Goal: Task Accomplishment & Management: Manage account settings

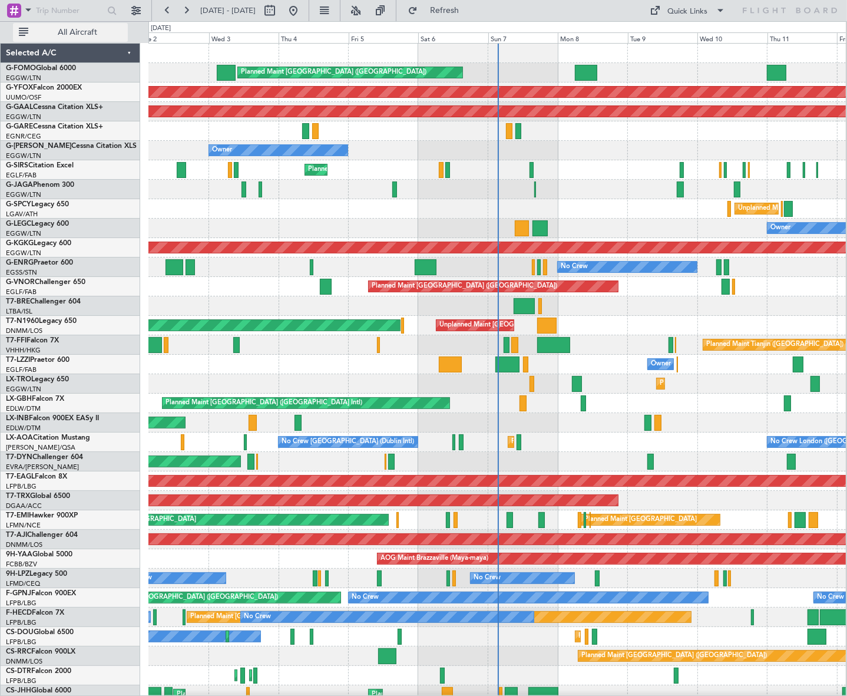
click at [90, 37] on span "All Aircraft" at bounding box center [78, 32] width 94 height 8
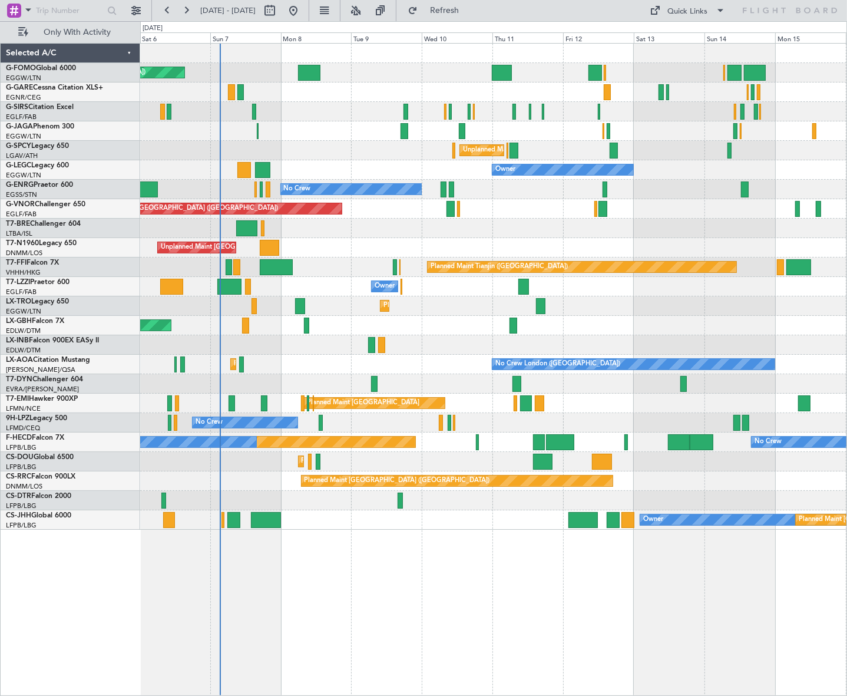
click at [371, 537] on div "Planned Maint [GEOGRAPHIC_DATA] ([GEOGRAPHIC_DATA]) Planned Maint [GEOGRAPHIC_D…" at bounding box center [493, 369] width 707 height 653
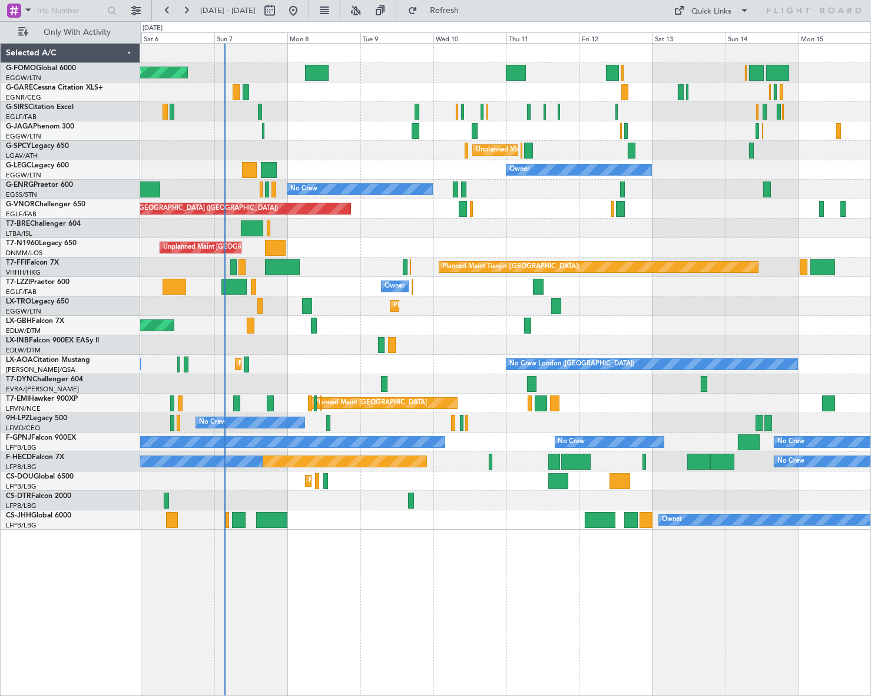
click at [305, 592] on div "Planned Maint [GEOGRAPHIC_DATA] ([GEOGRAPHIC_DATA]) Planned Maint [GEOGRAPHIC_D…" at bounding box center [505, 369] width 731 height 653
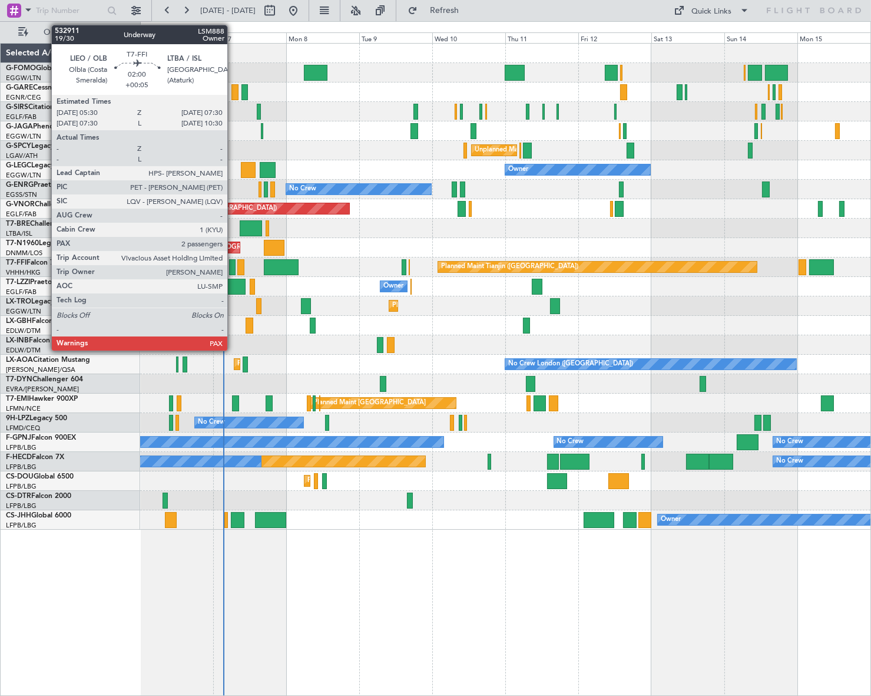
click at [233, 264] on div at bounding box center [232, 267] width 6 height 16
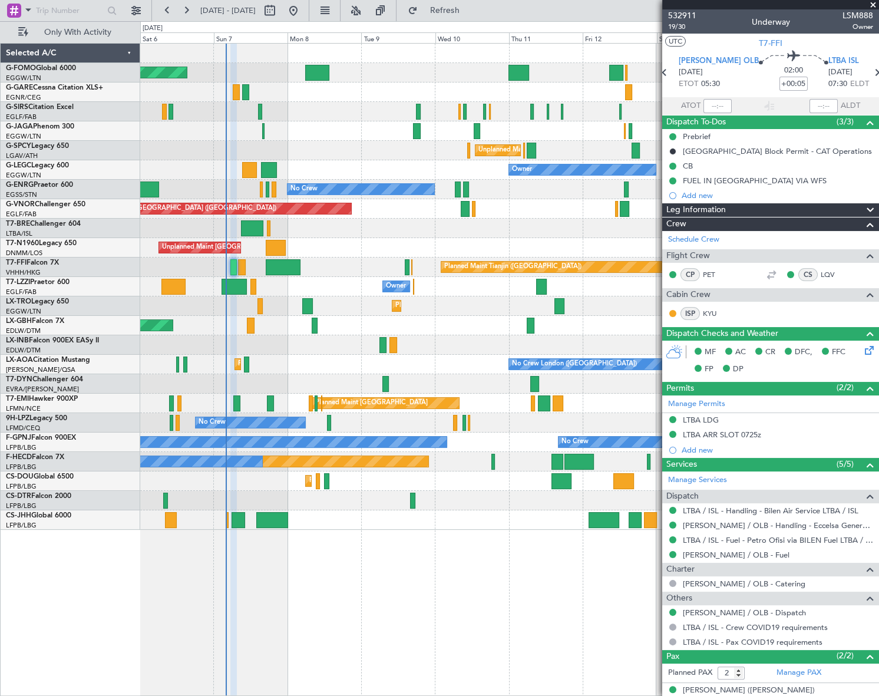
click at [469, 559] on div "Planned Maint [GEOGRAPHIC_DATA] ([GEOGRAPHIC_DATA]) Planned Maint [GEOGRAPHIC_D…" at bounding box center [509, 369] width 738 height 653
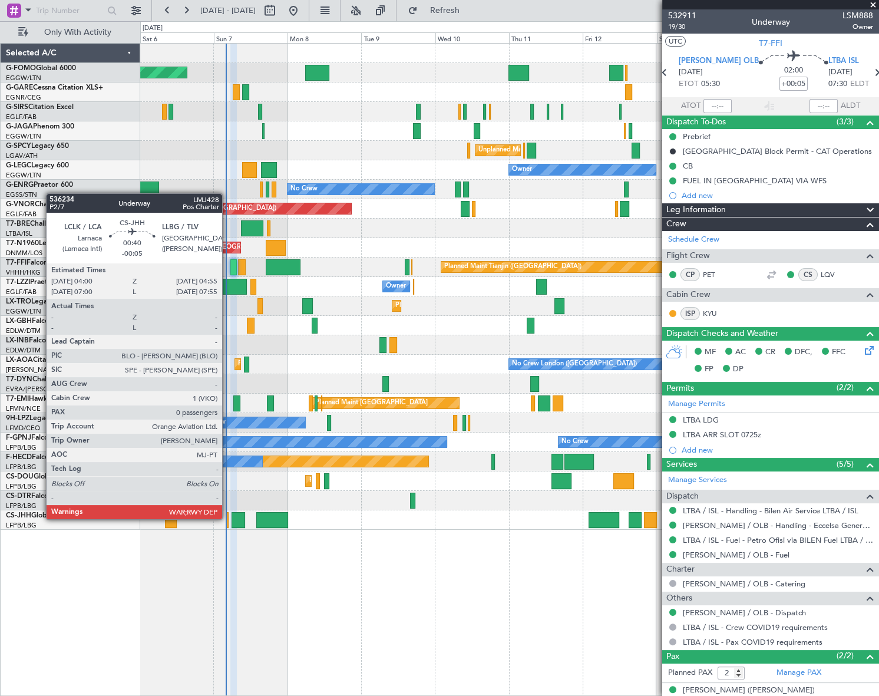
click at [227, 518] on div at bounding box center [227, 520] width 3 height 16
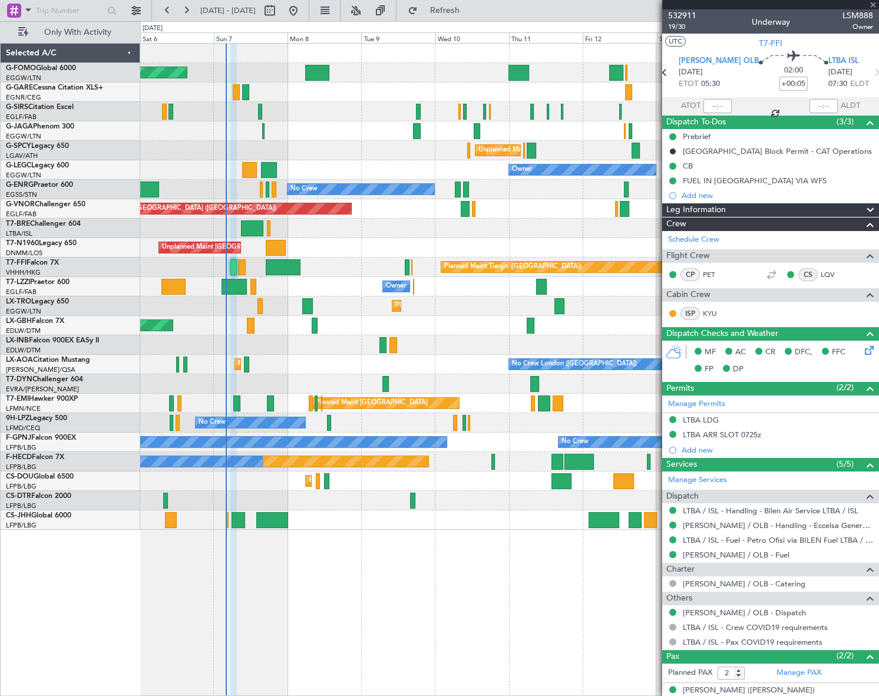
type input "-00:05"
type input "0"
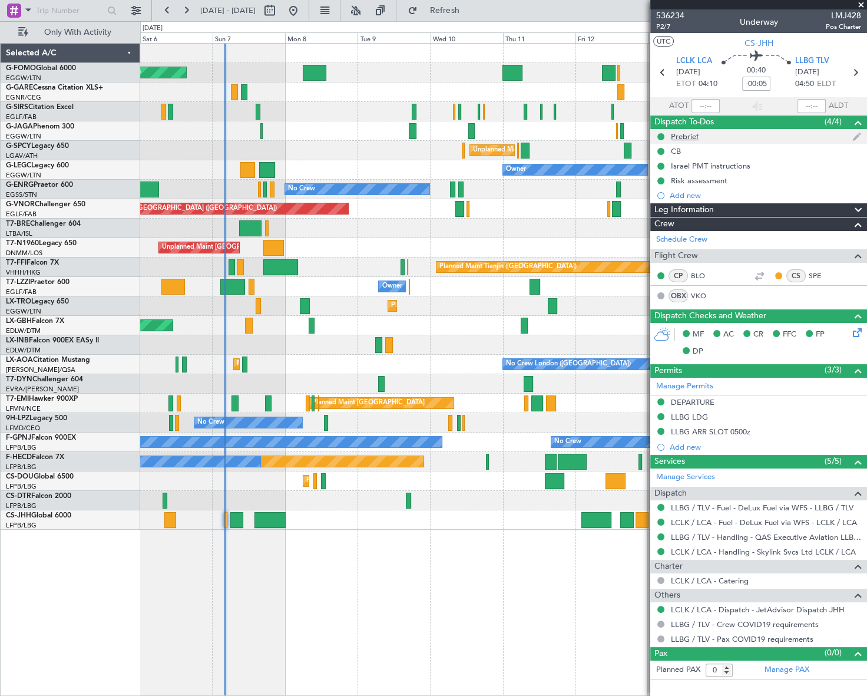
click at [686, 137] on div "Prebrief" at bounding box center [685, 136] width 28 height 10
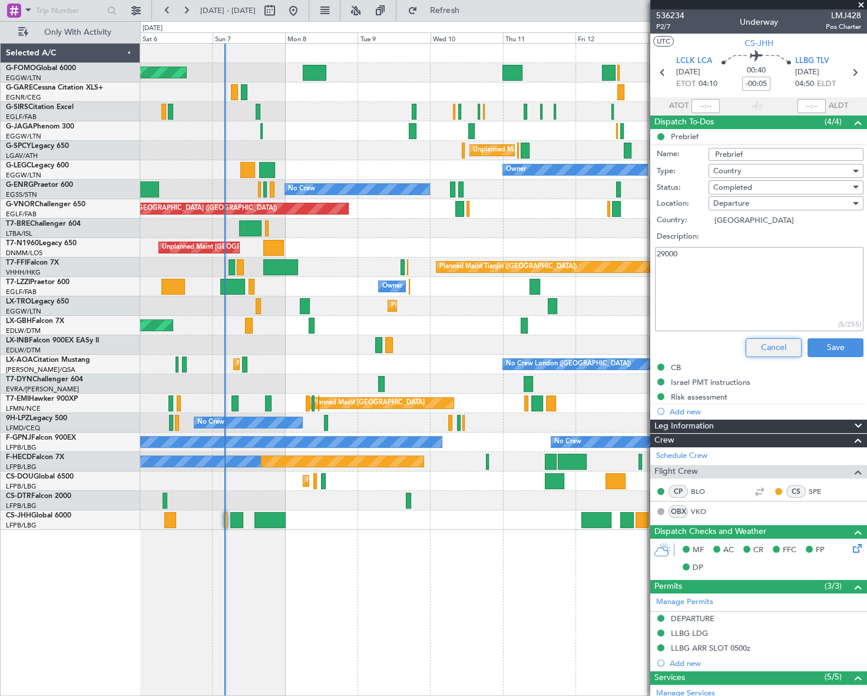
click at [777, 349] on button "Cancel" at bounding box center [774, 347] width 56 height 19
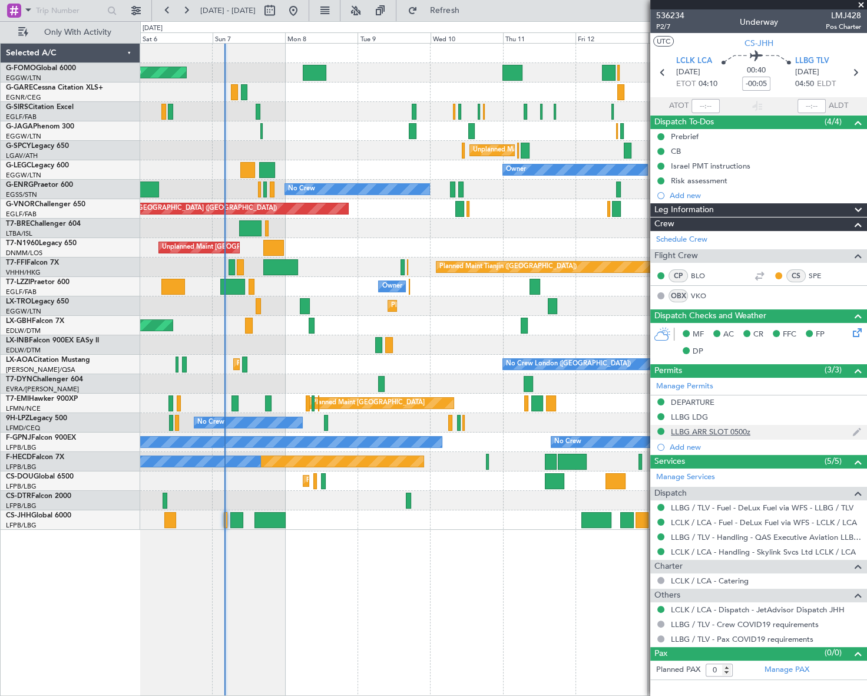
click at [736, 429] on div "LLBG ARR SLOT 0500z" at bounding box center [711, 431] width 80 height 10
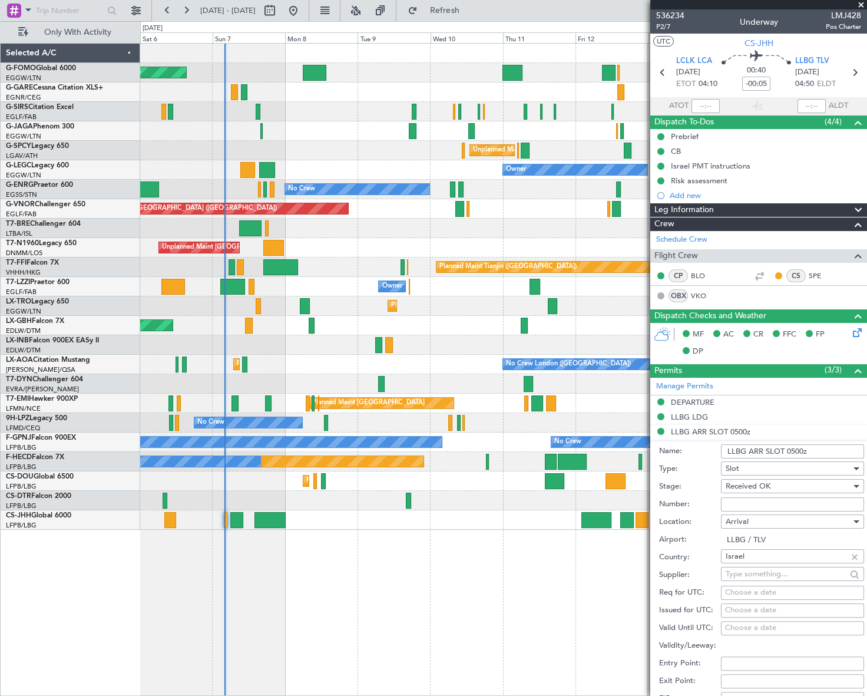
scroll to position [160, 0]
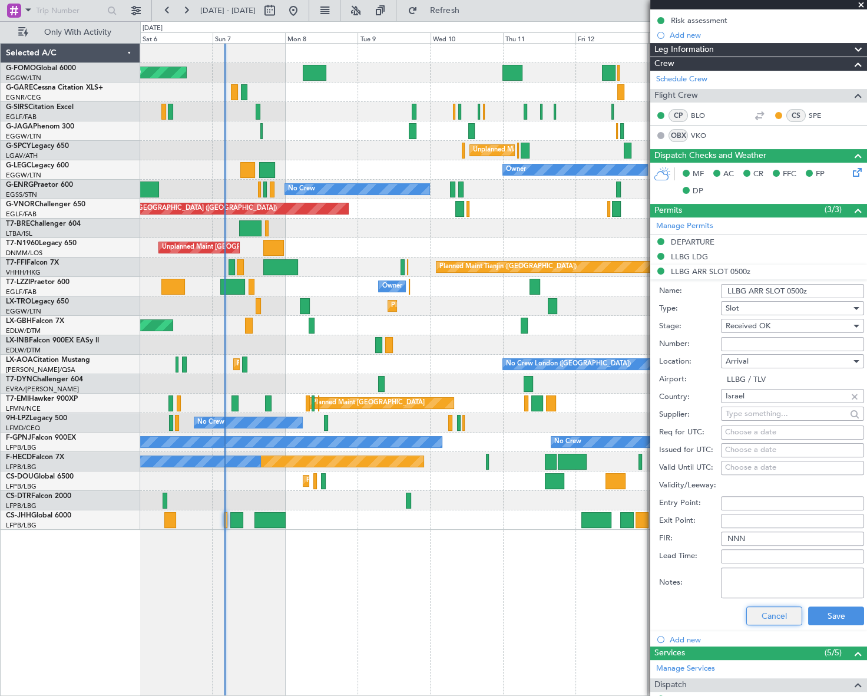
click at [772, 610] on button "Cancel" at bounding box center [774, 615] width 56 height 19
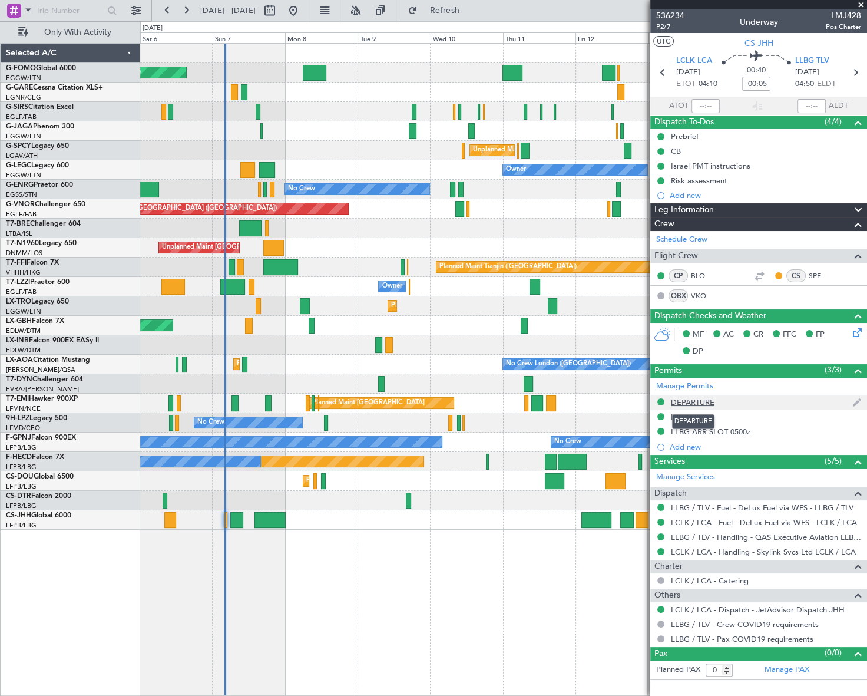
click at [707, 401] on div "DEPARTURE" at bounding box center [693, 402] width 44 height 10
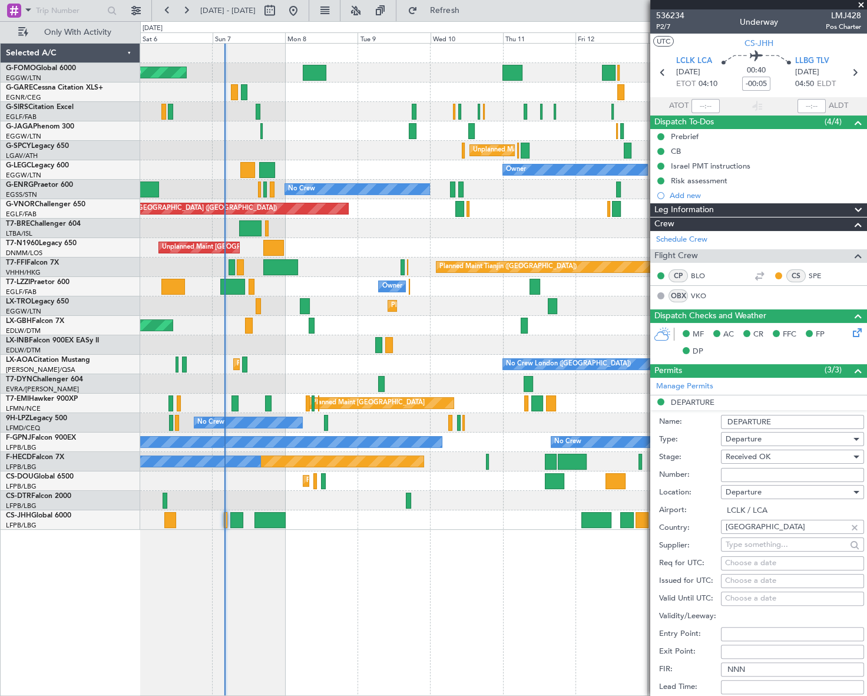
scroll to position [160, 0]
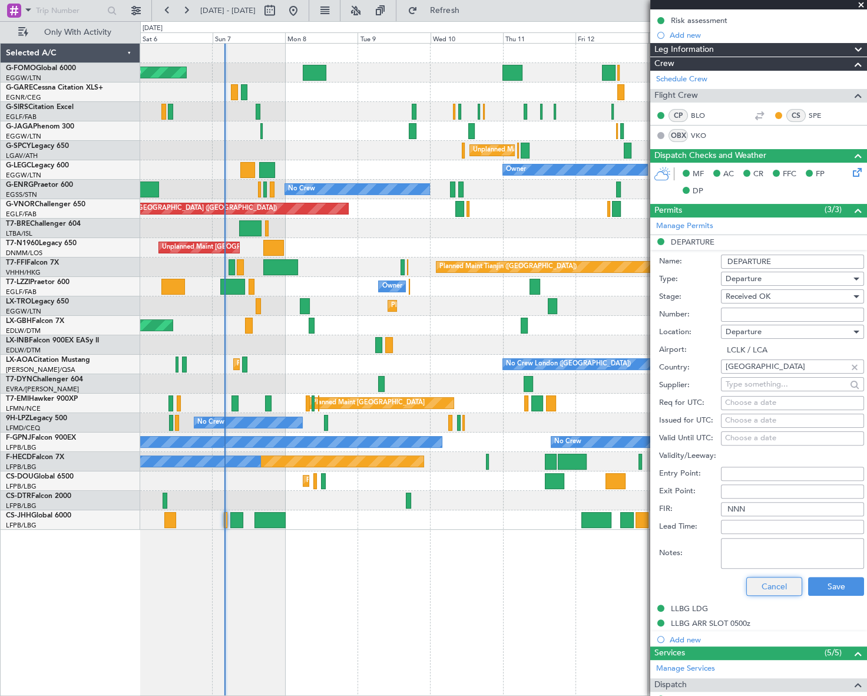
click at [774, 588] on button "Cancel" at bounding box center [774, 586] width 56 height 19
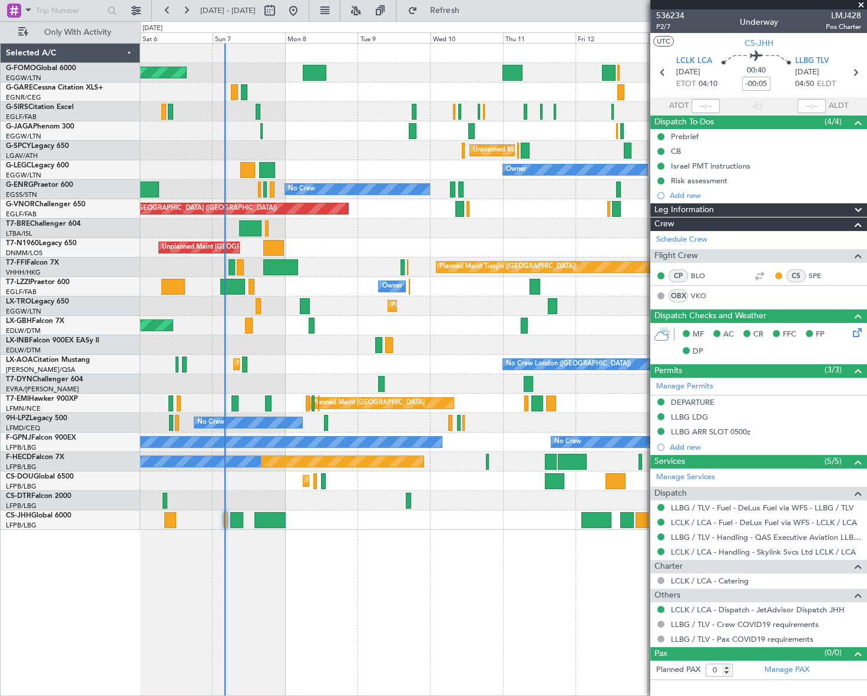
scroll to position [0, 0]
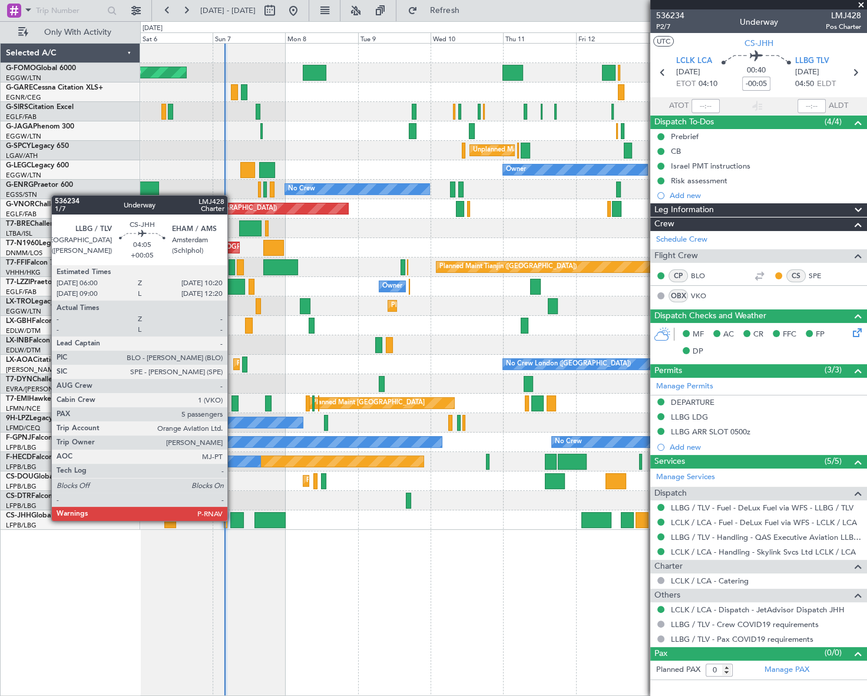
click at [233, 520] on div at bounding box center [237, 520] width 14 height 16
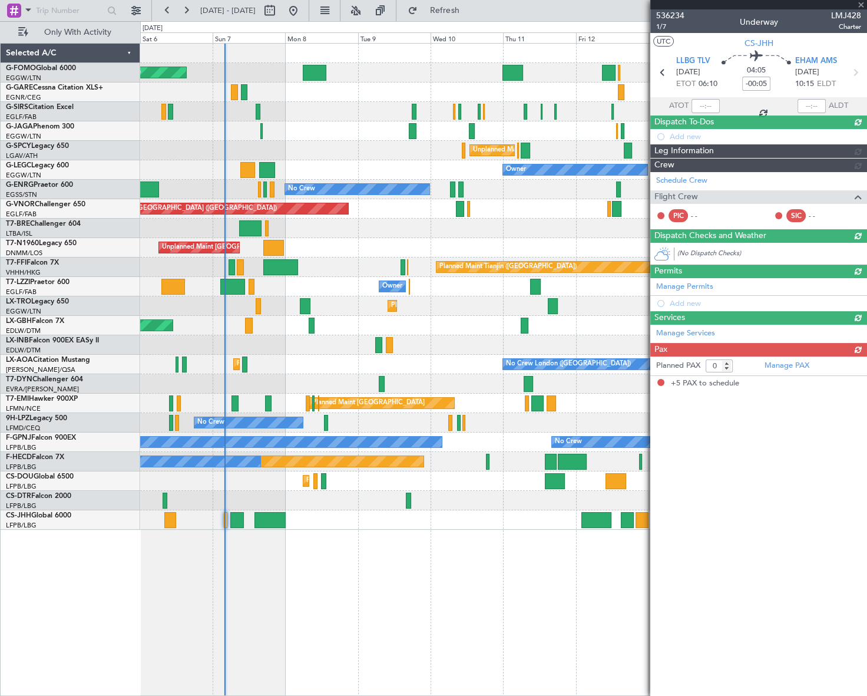
type input "+00:05"
type input "5"
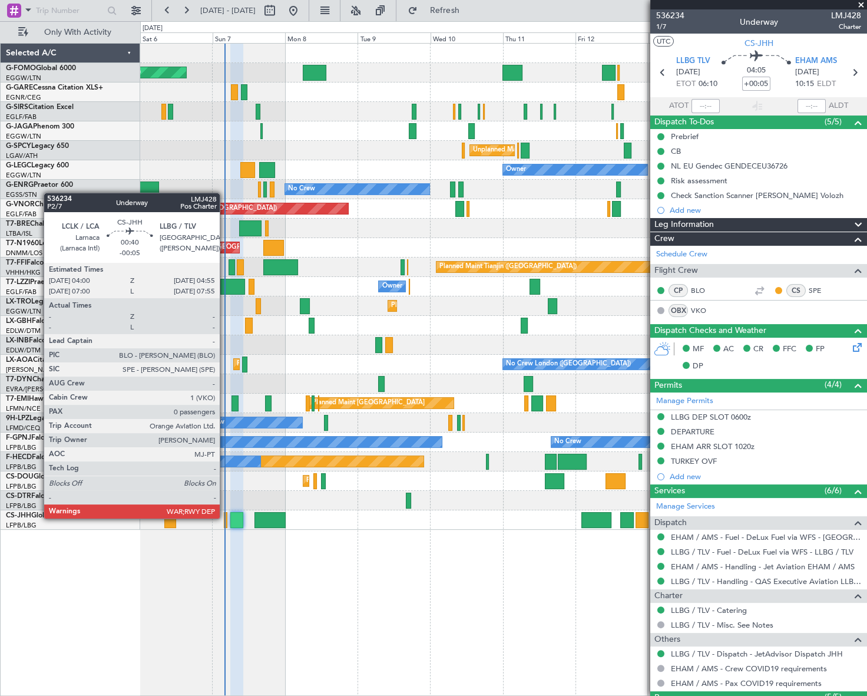
click at [225, 517] on div at bounding box center [225, 520] width 3 height 16
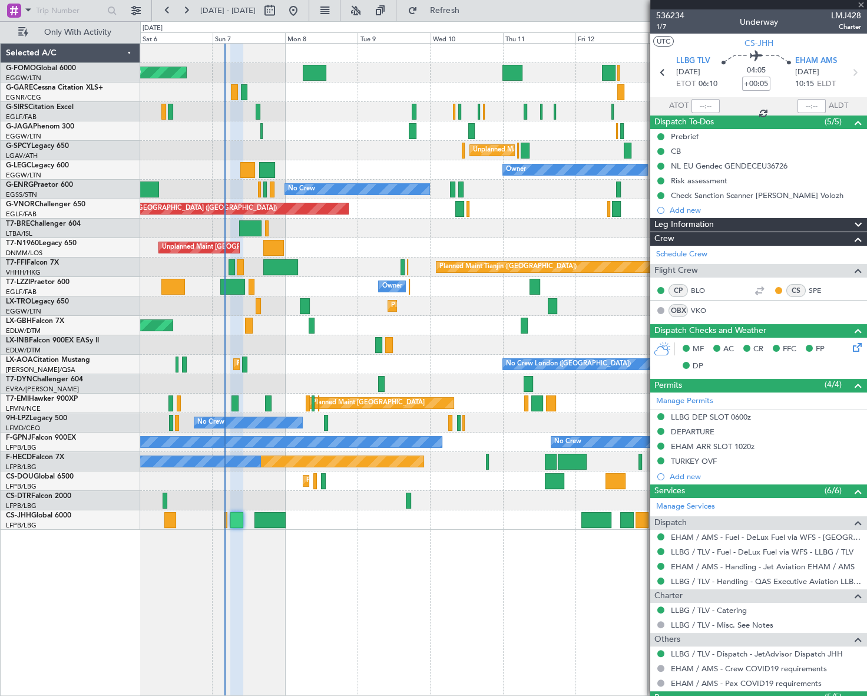
type input "-00:05"
type input "0"
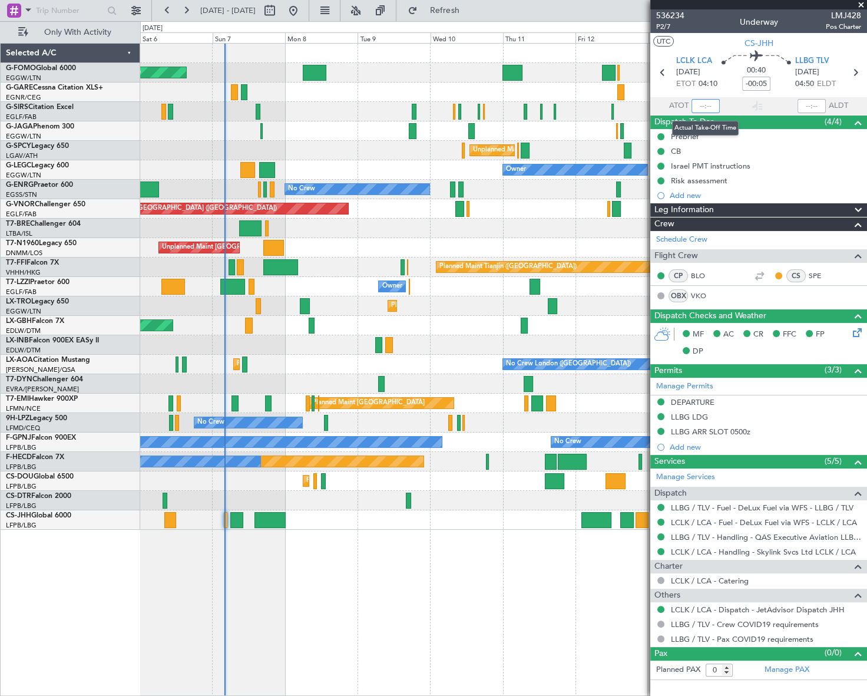
click at [705, 105] on input "text" at bounding box center [706, 106] width 28 height 14
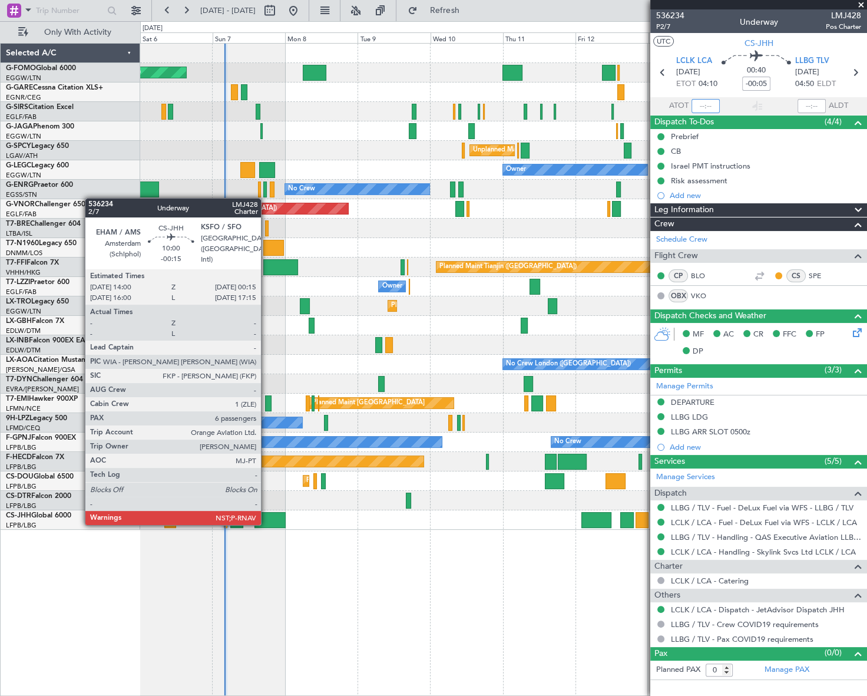
click at [266, 524] on div at bounding box center [269, 520] width 31 height 16
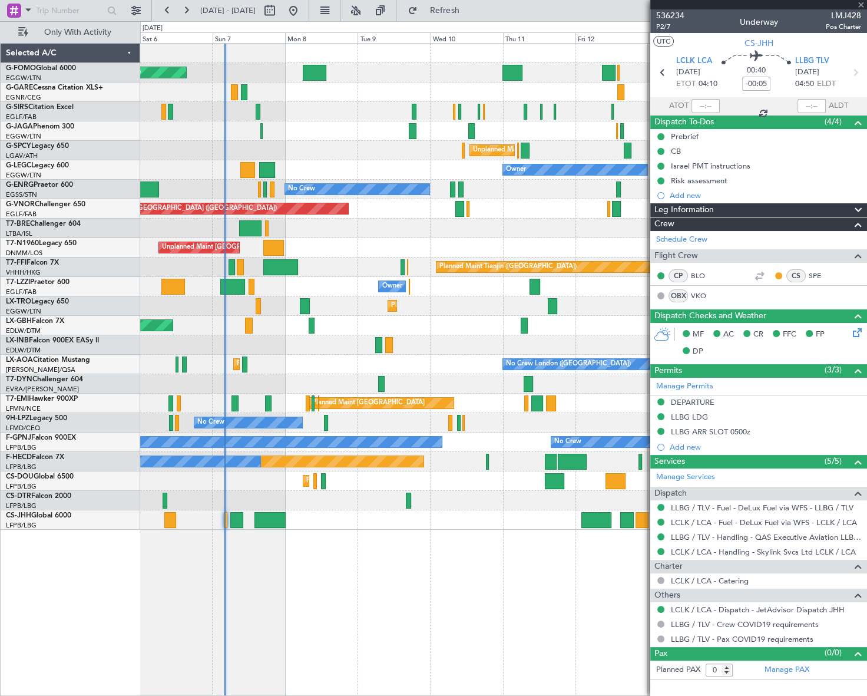
type input "-00:15"
type input "6"
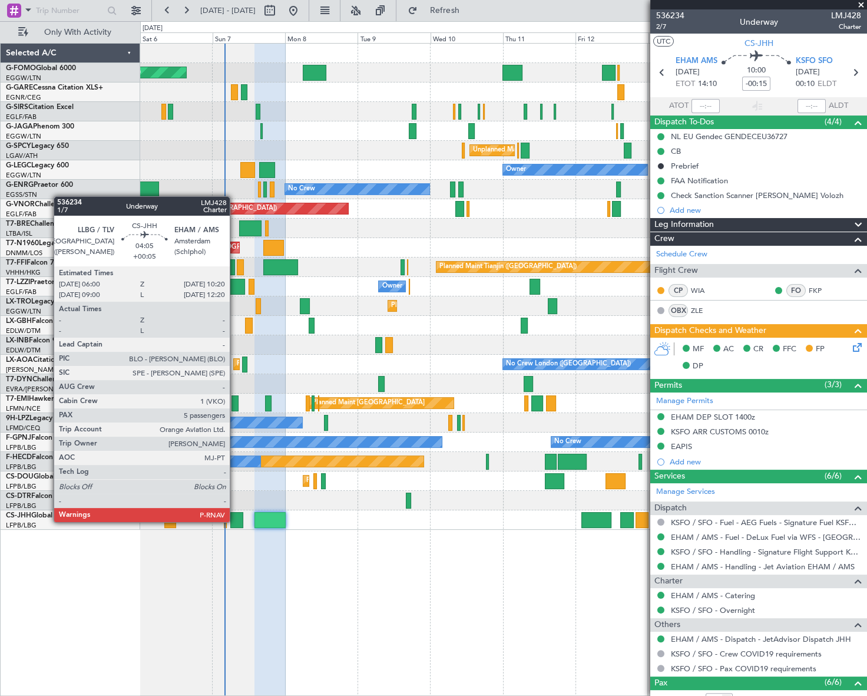
click at [235, 521] on div at bounding box center [237, 520] width 14 height 16
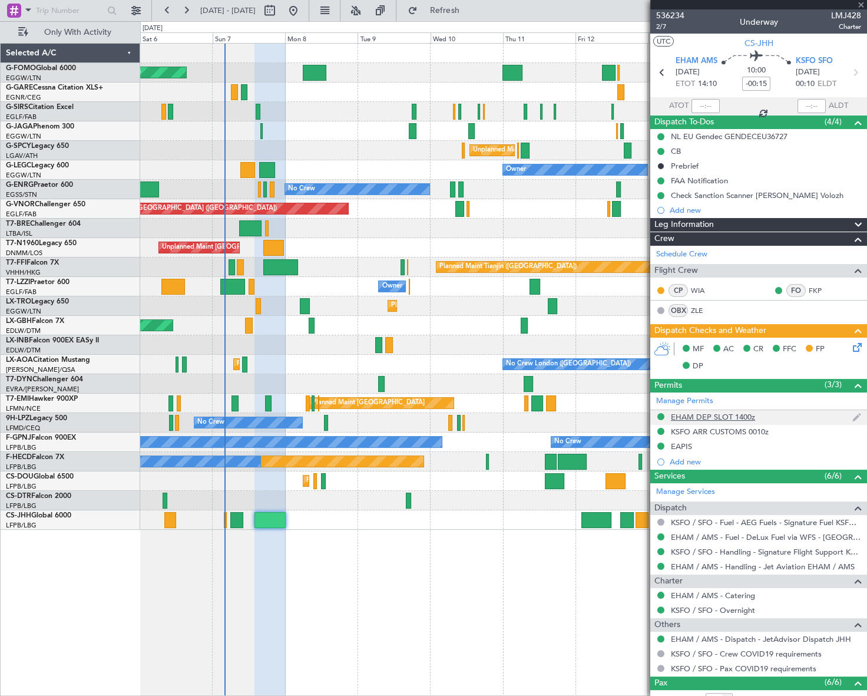
type input "+00:05"
type input "5"
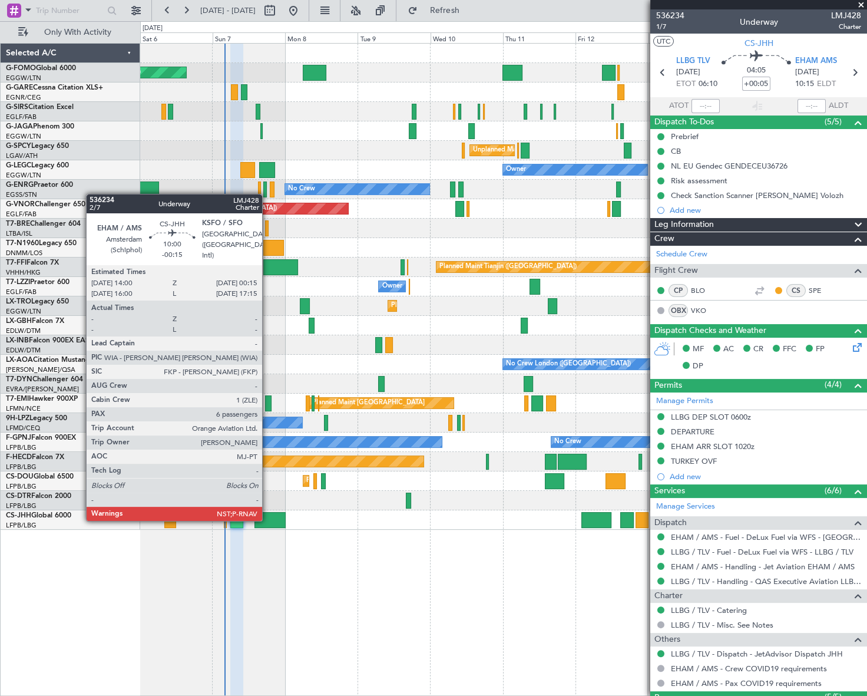
click at [268, 520] on div at bounding box center [269, 520] width 31 height 16
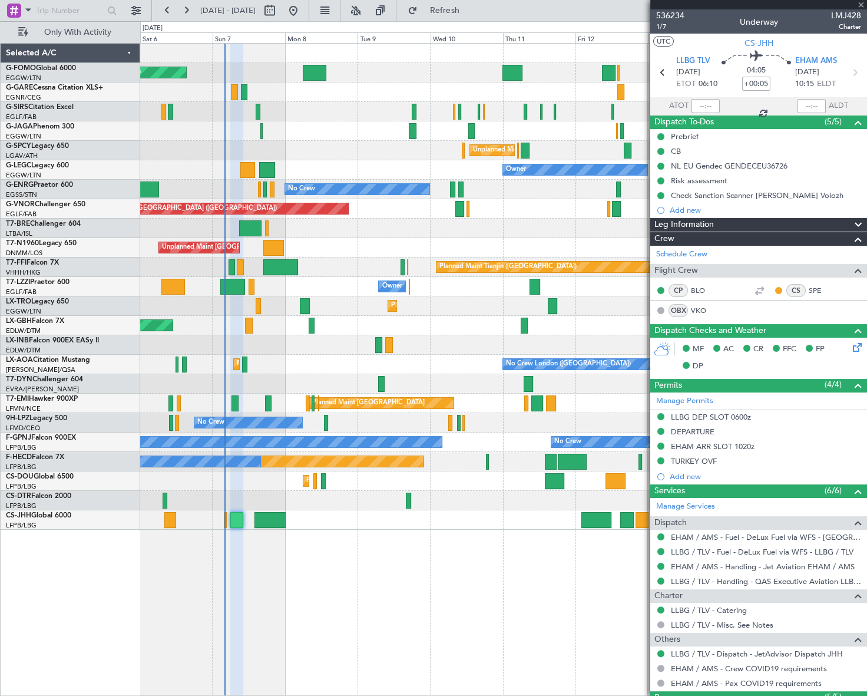
type input "-00:15"
type input "6"
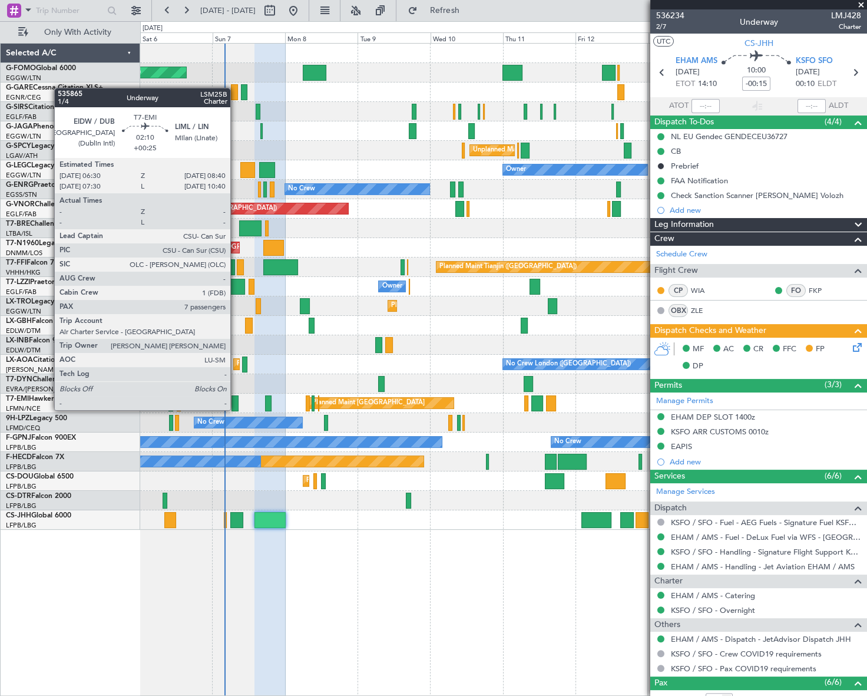
click at [236, 398] on div at bounding box center [235, 403] width 7 height 16
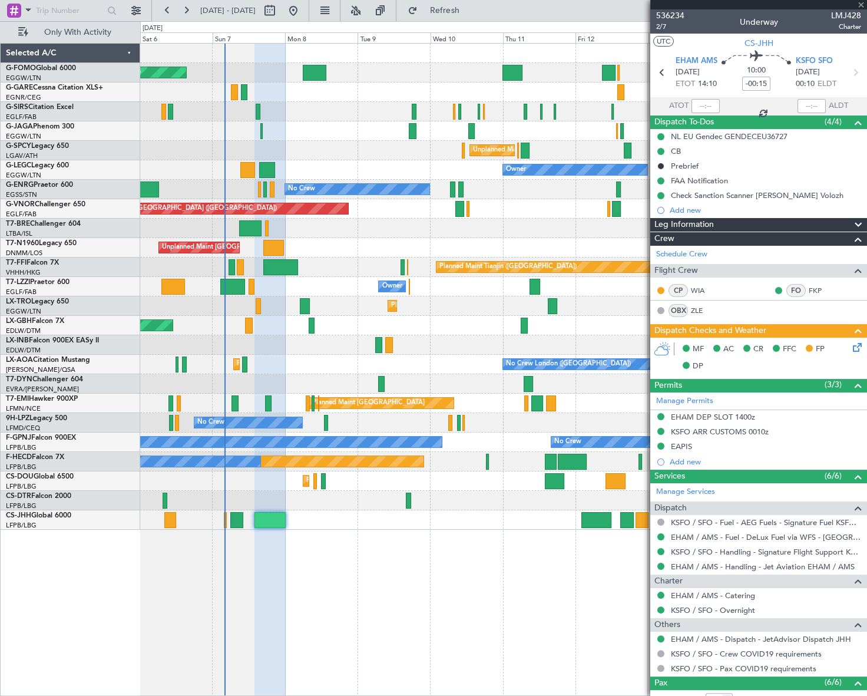
type input "+00:25"
type input "7"
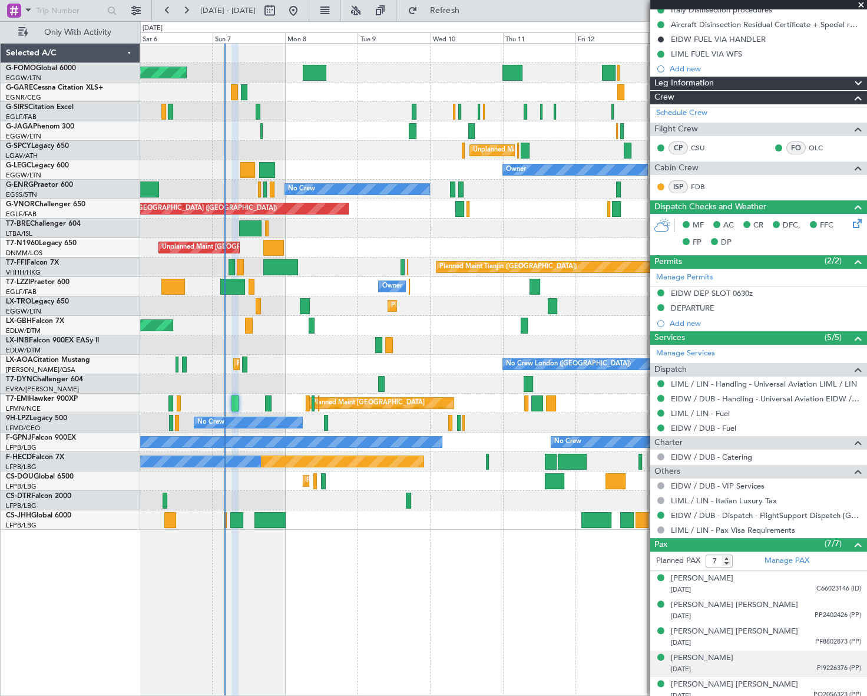
scroll to position [244, 0]
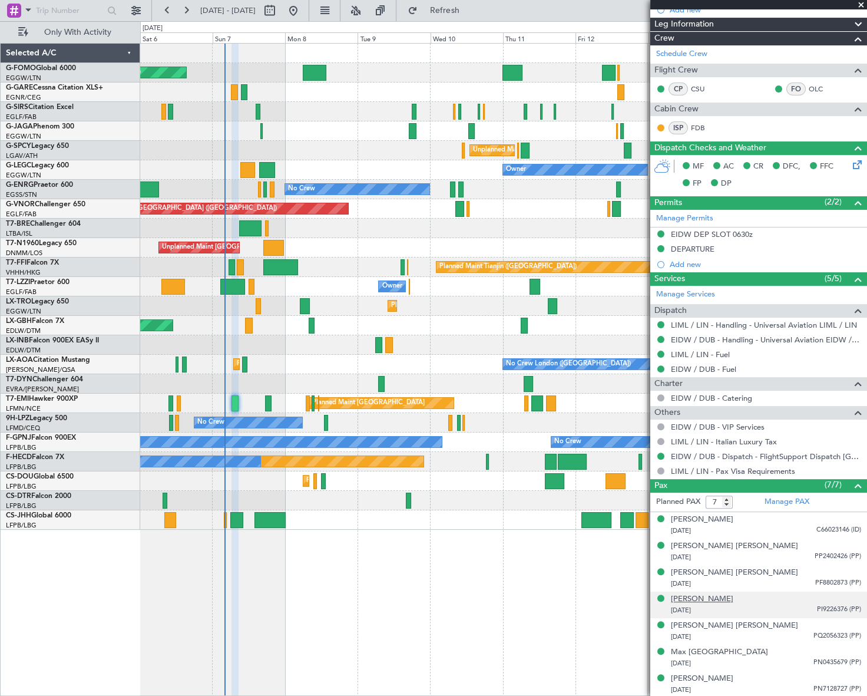
click at [707, 600] on div "[PERSON_NAME]" at bounding box center [702, 599] width 62 height 12
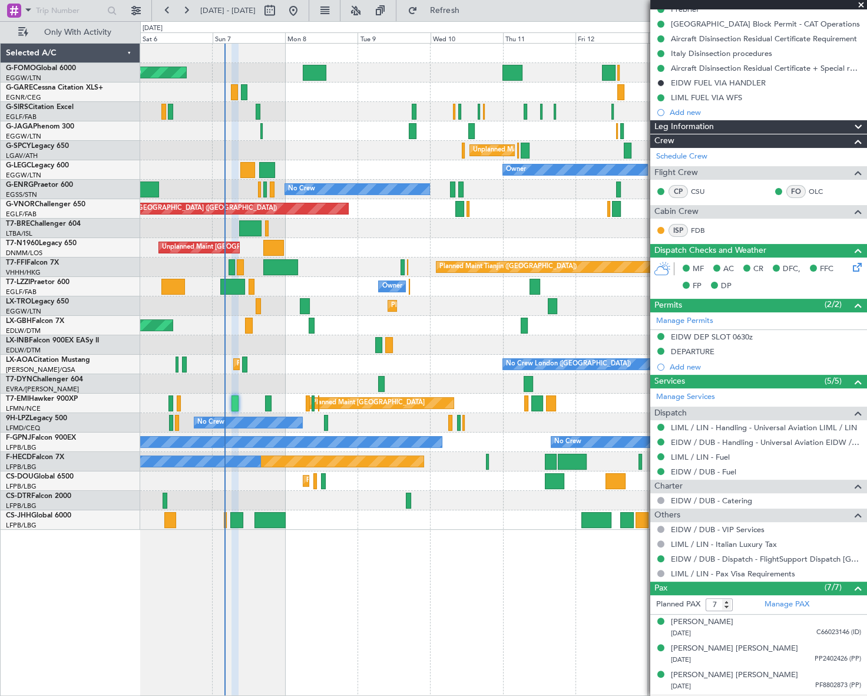
scroll to position [0, 0]
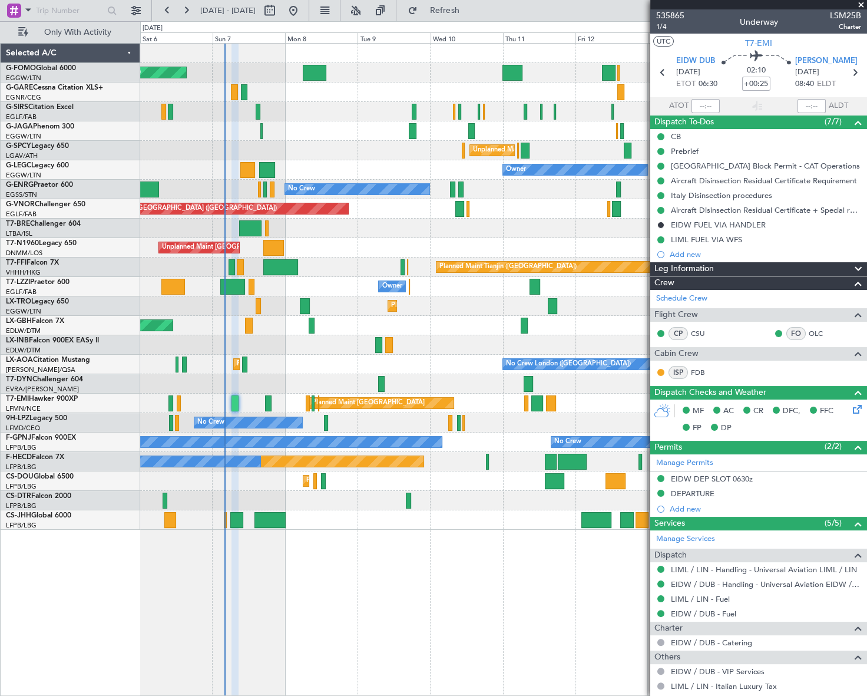
click at [668, 158] on mat-tooltip-component "Prebrief" at bounding box center [685, 171] width 45 height 31
click at [683, 153] on div "Prebrief" at bounding box center [685, 151] width 28 height 10
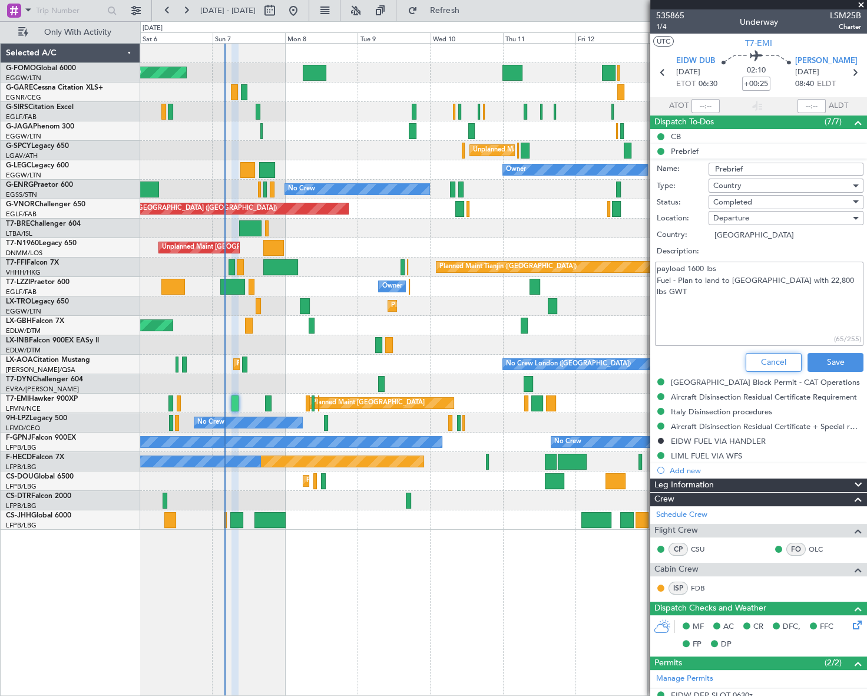
click at [783, 363] on button "Cancel" at bounding box center [774, 362] width 56 height 19
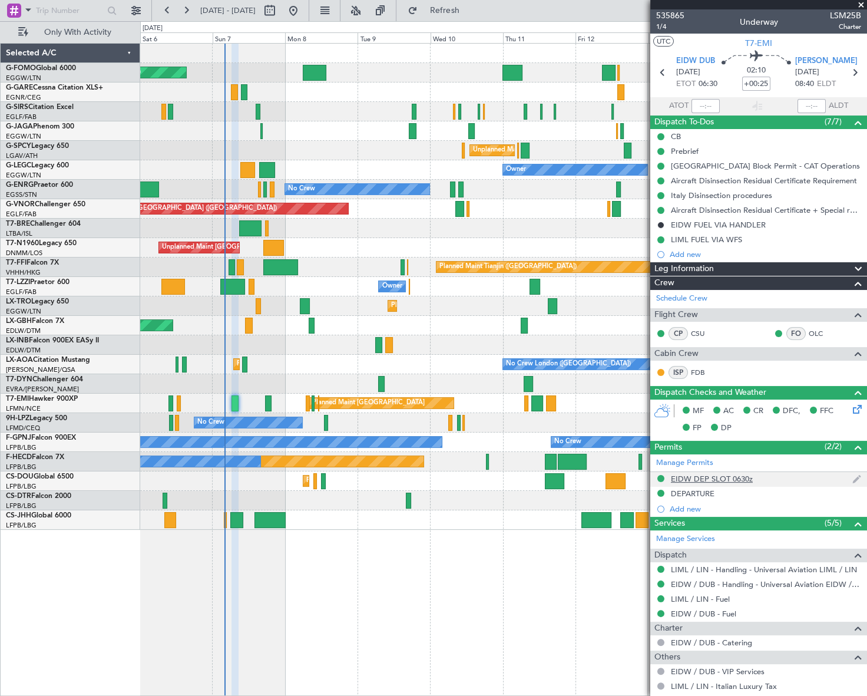
click at [722, 482] on div "EIDW DEP SLOT 0630z" at bounding box center [712, 479] width 82 height 10
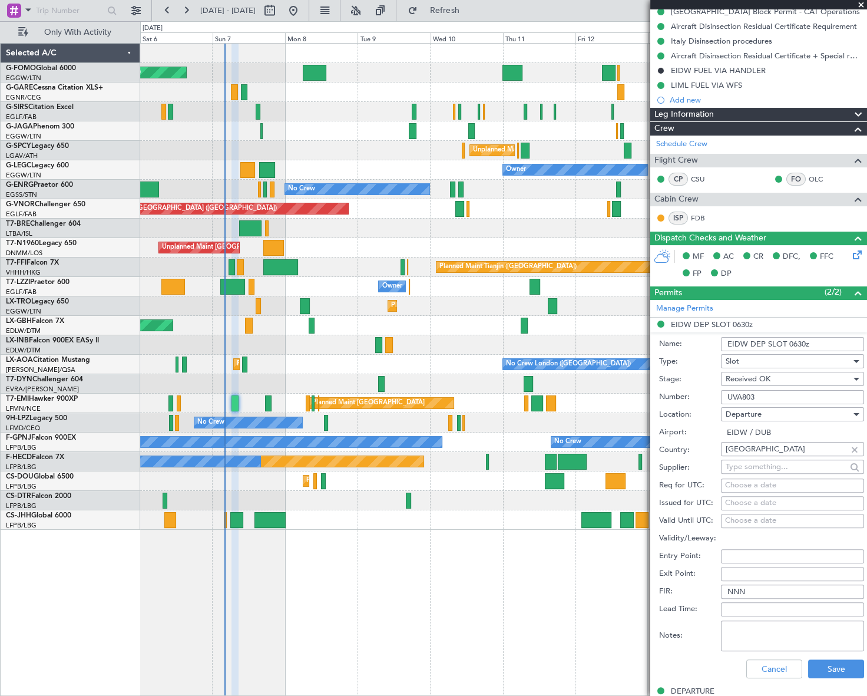
scroll to position [160, 0]
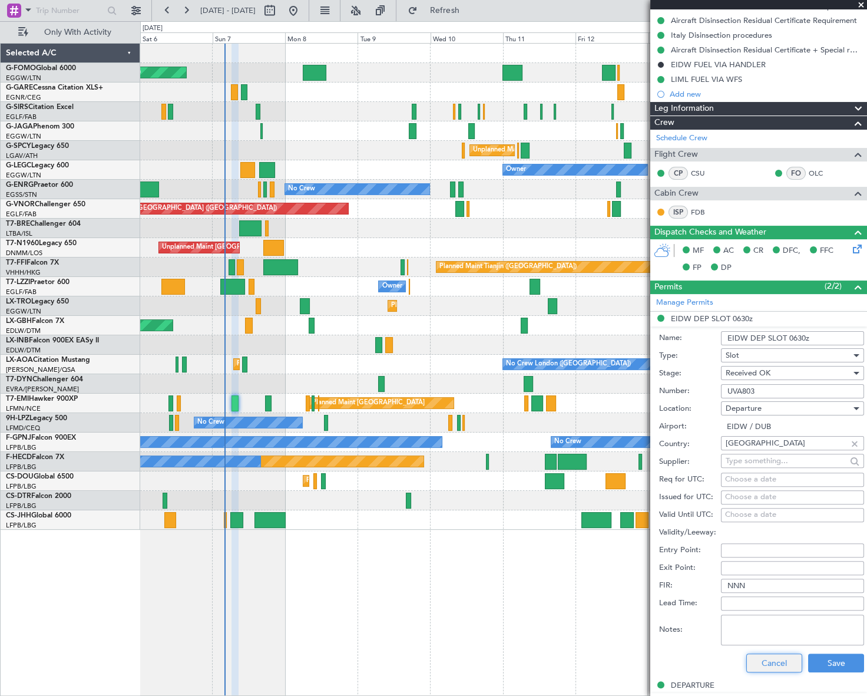
click at [770, 666] on button "Cancel" at bounding box center [774, 662] width 56 height 19
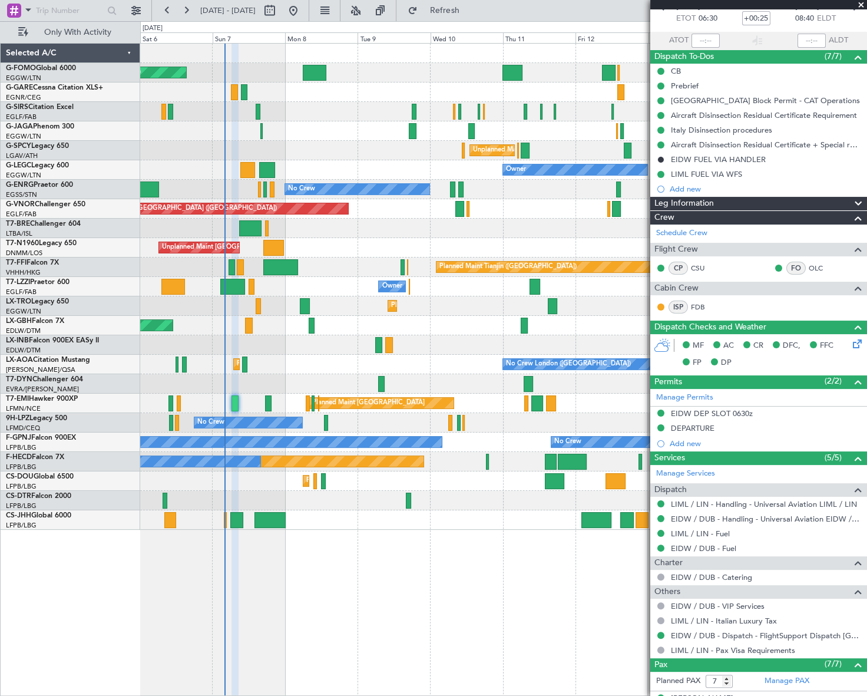
scroll to position [0, 0]
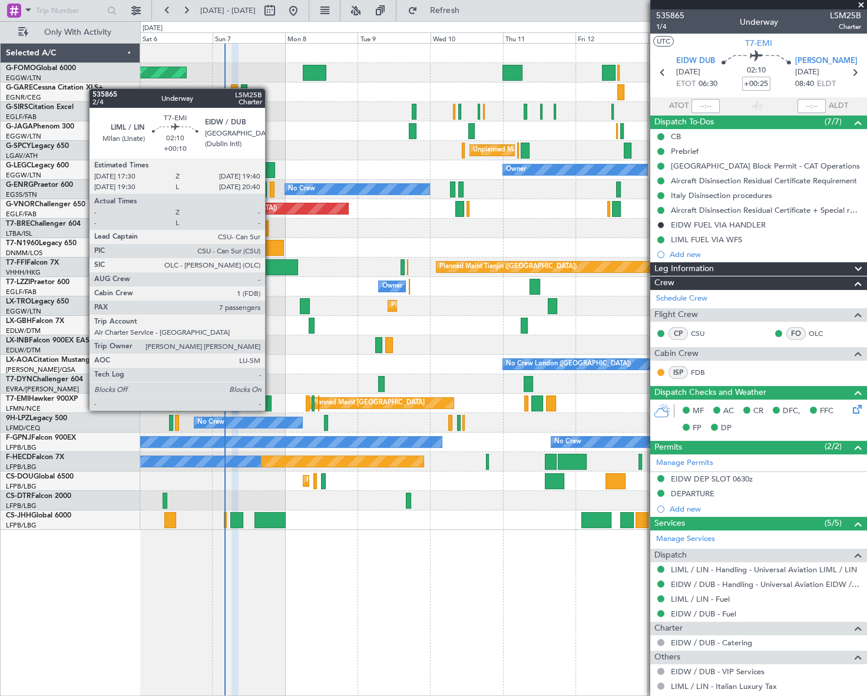
click at [270, 399] on div at bounding box center [268, 403] width 7 height 16
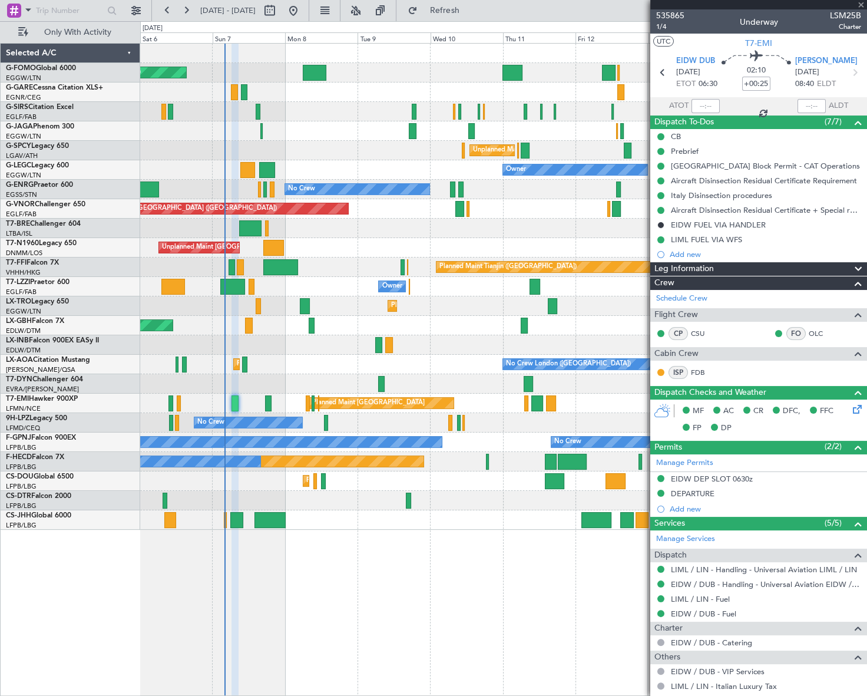
type input "+00:10"
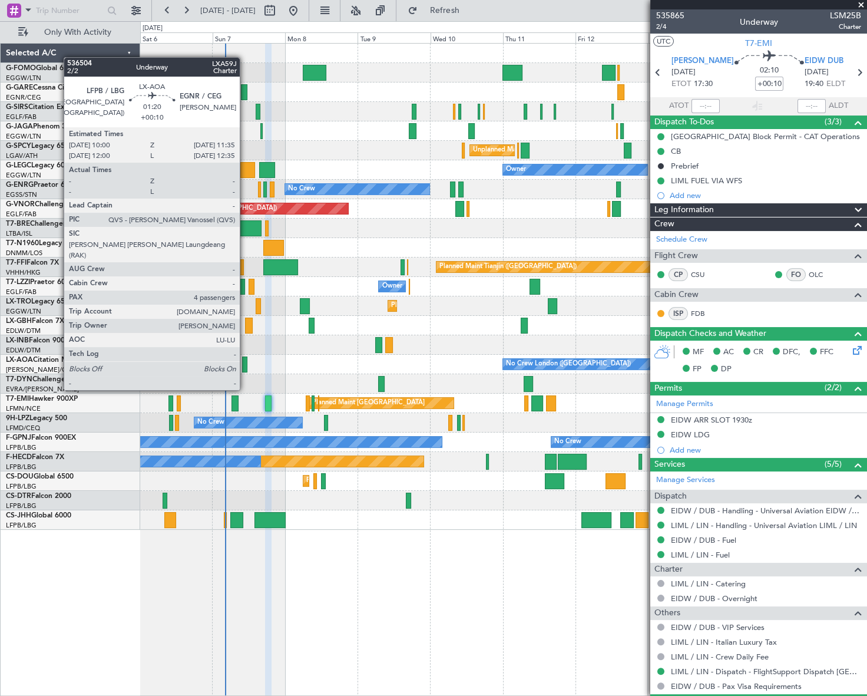
click at [245, 368] on div at bounding box center [244, 364] width 5 height 16
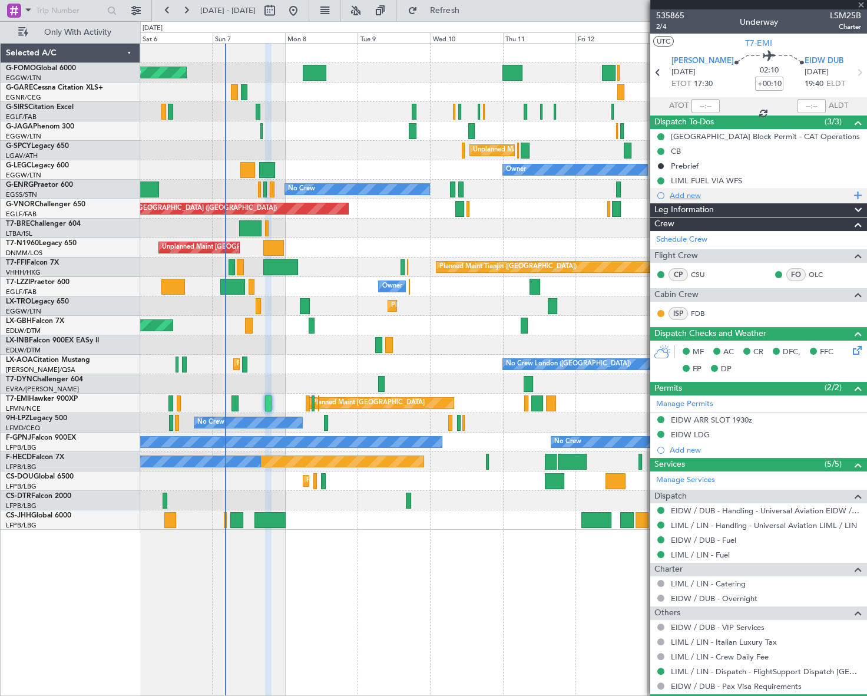
type input "4"
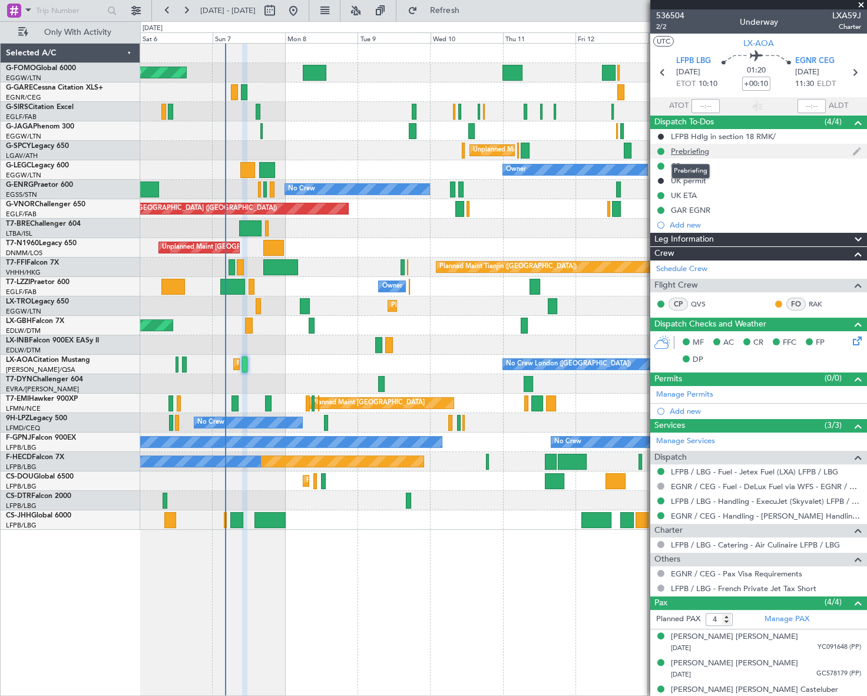
click at [686, 154] on div "Prebriefing" at bounding box center [690, 151] width 38 height 10
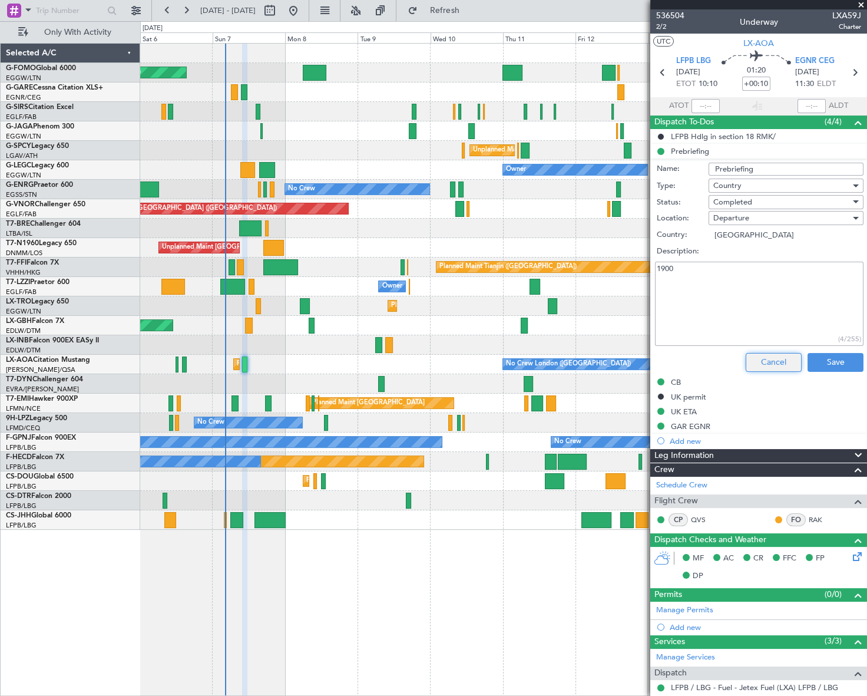
click at [763, 370] on button "Cancel" at bounding box center [774, 362] width 56 height 19
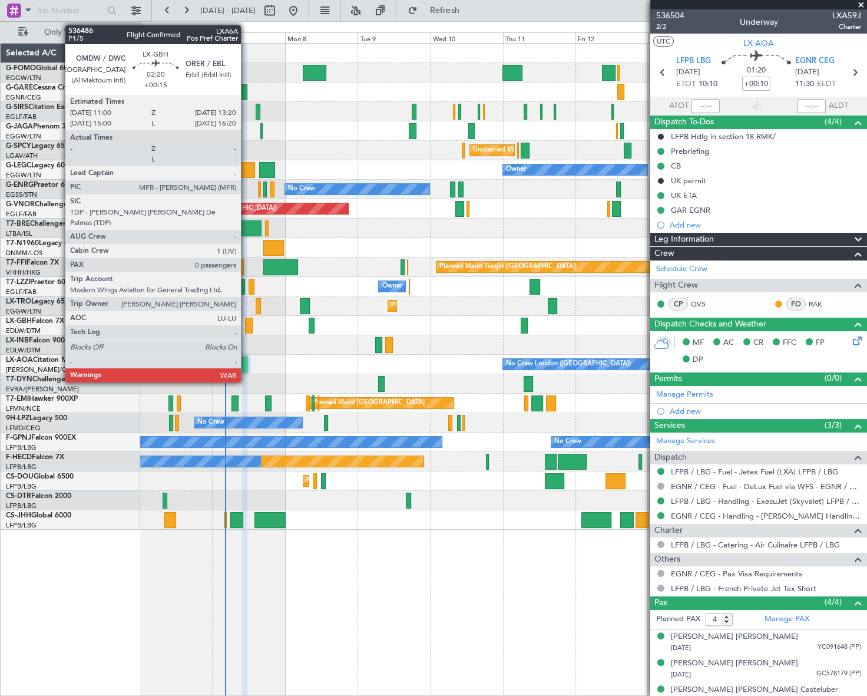
click at [246, 323] on div at bounding box center [248, 326] width 7 height 16
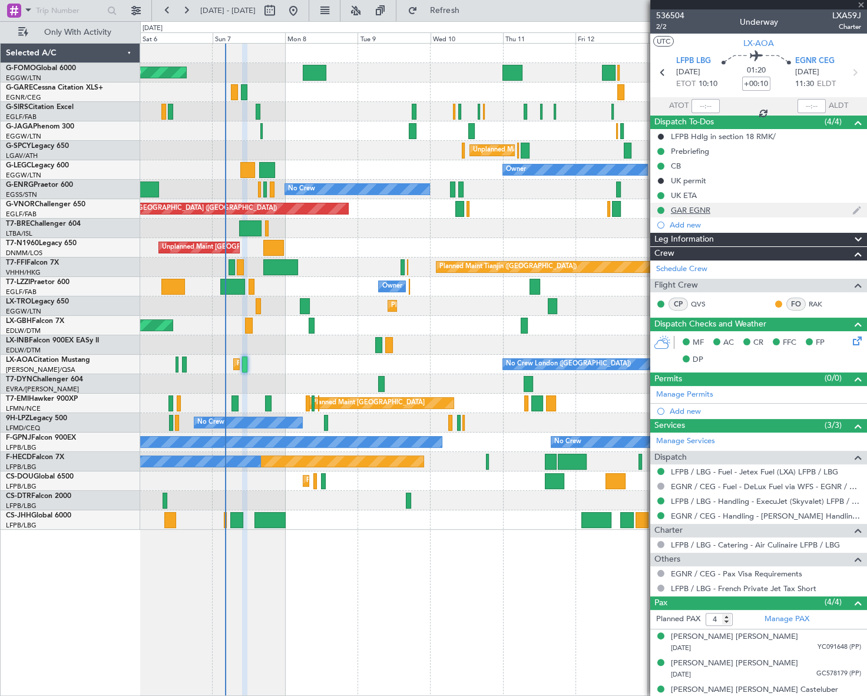
type input "+00:15"
type input "0"
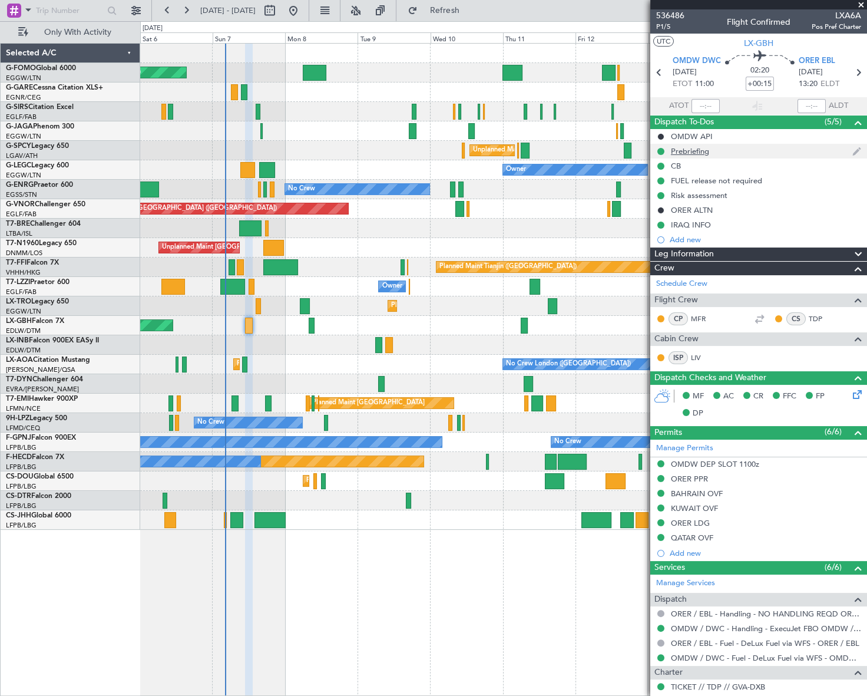
click at [689, 150] on div "Prebriefing" at bounding box center [690, 151] width 38 height 10
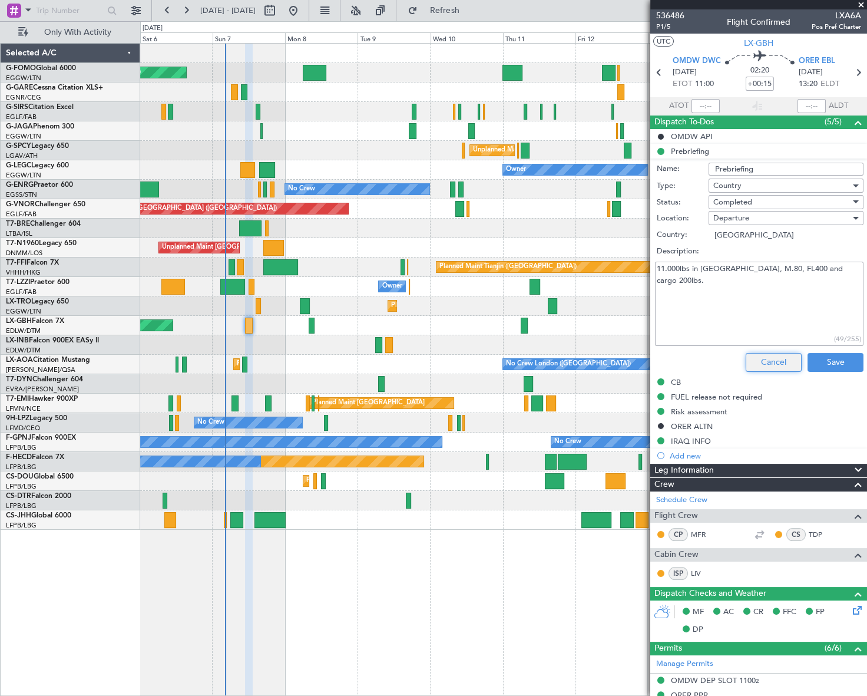
click at [773, 358] on button "Cancel" at bounding box center [774, 362] width 56 height 19
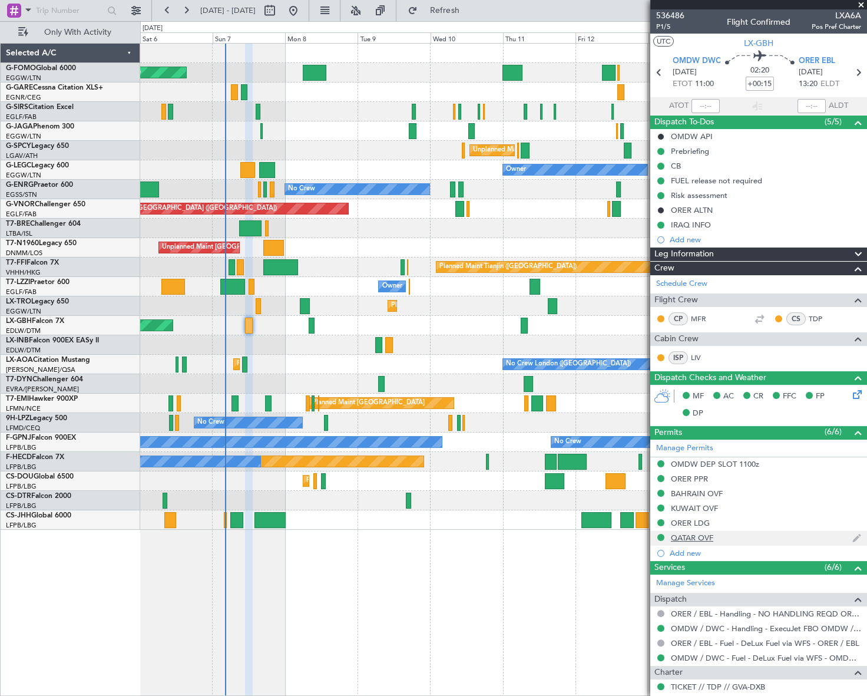
click at [696, 537] on div "QATAR OVF" at bounding box center [692, 538] width 42 height 10
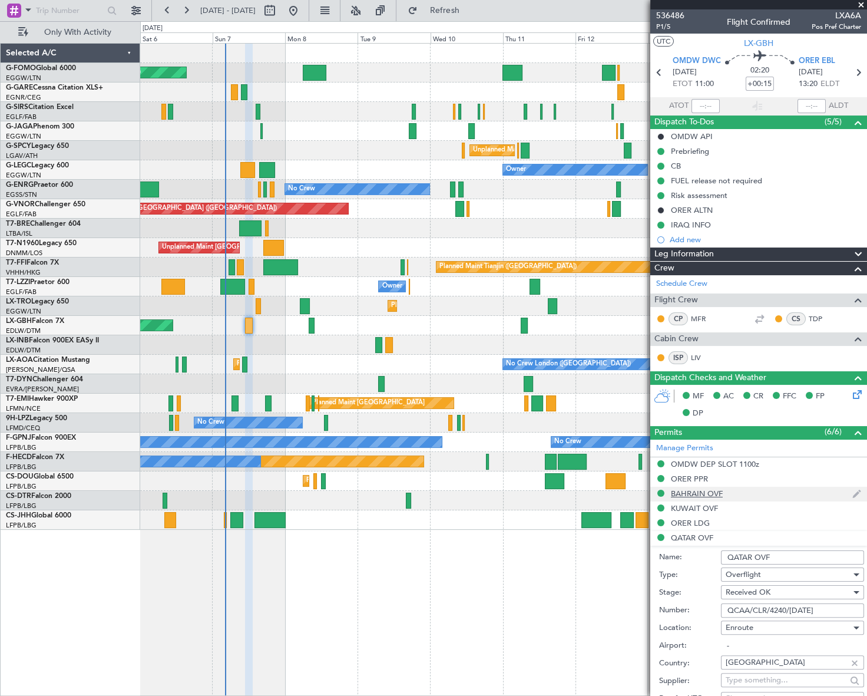
click at [692, 495] on div "BAHRAIN OVF" at bounding box center [697, 493] width 52 height 10
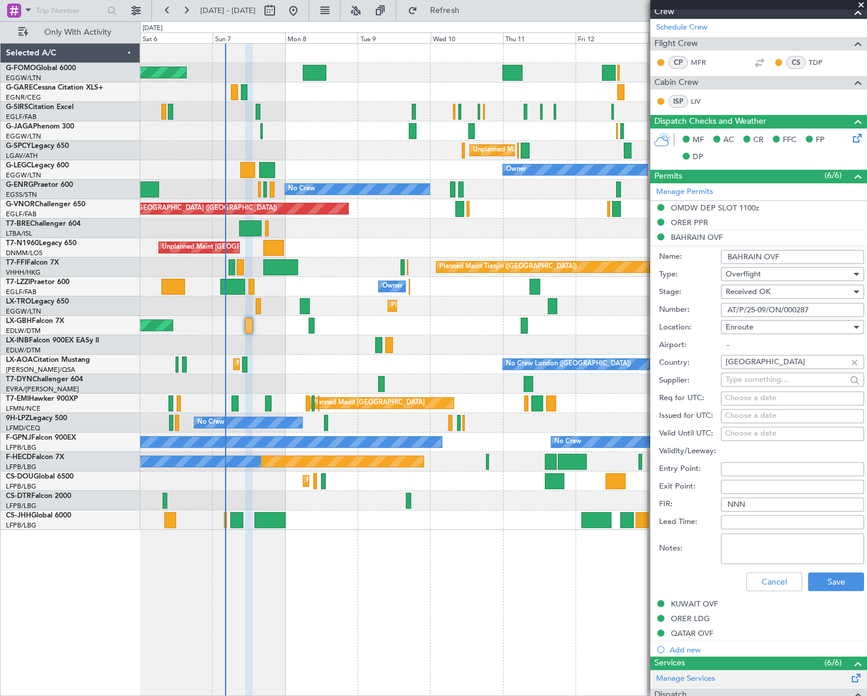
scroll to position [426, 0]
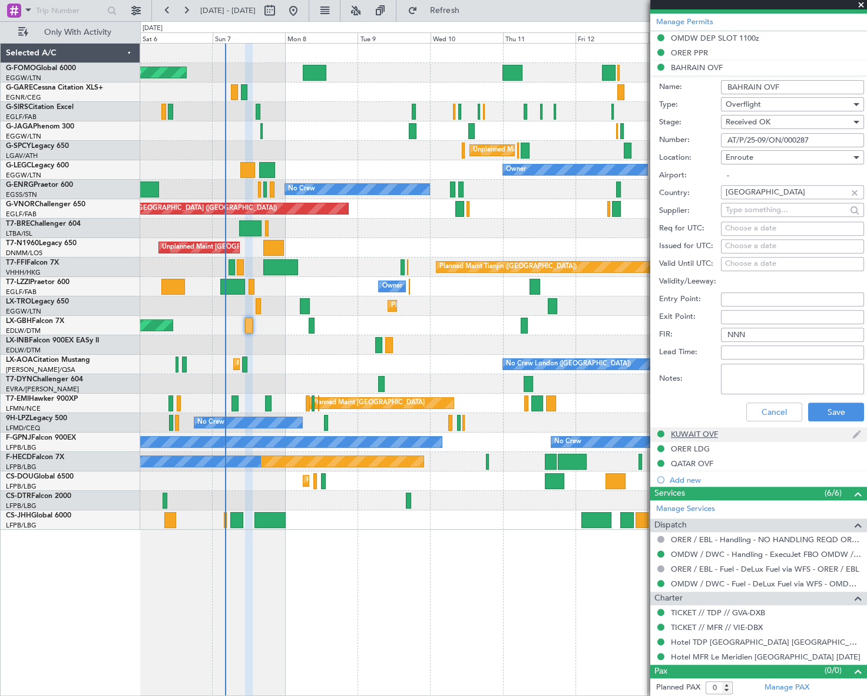
click at [702, 435] on div "KUWAIT OVF" at bounding box center [694, 434] width 47 height 10
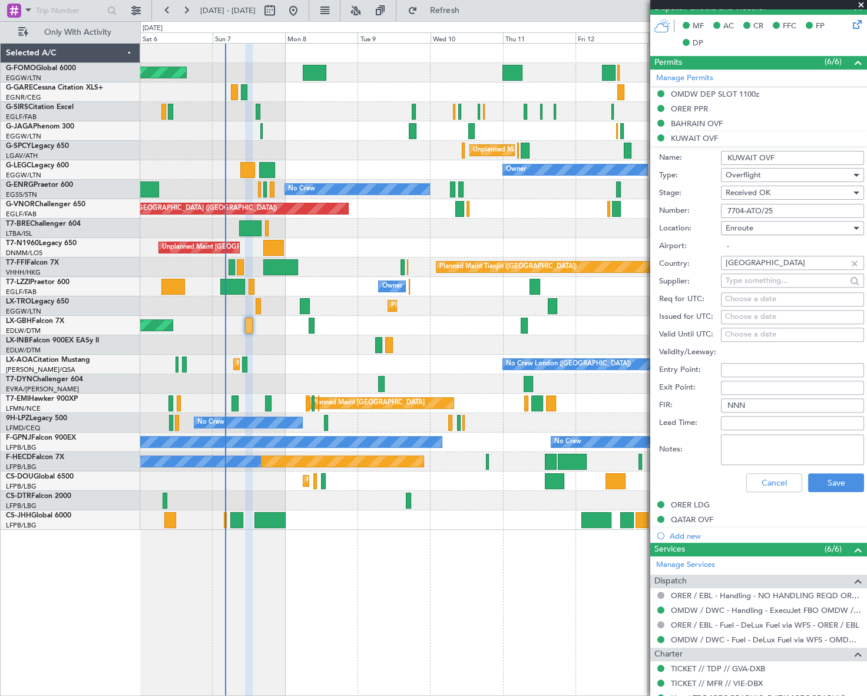
scroll to position [319, 0]
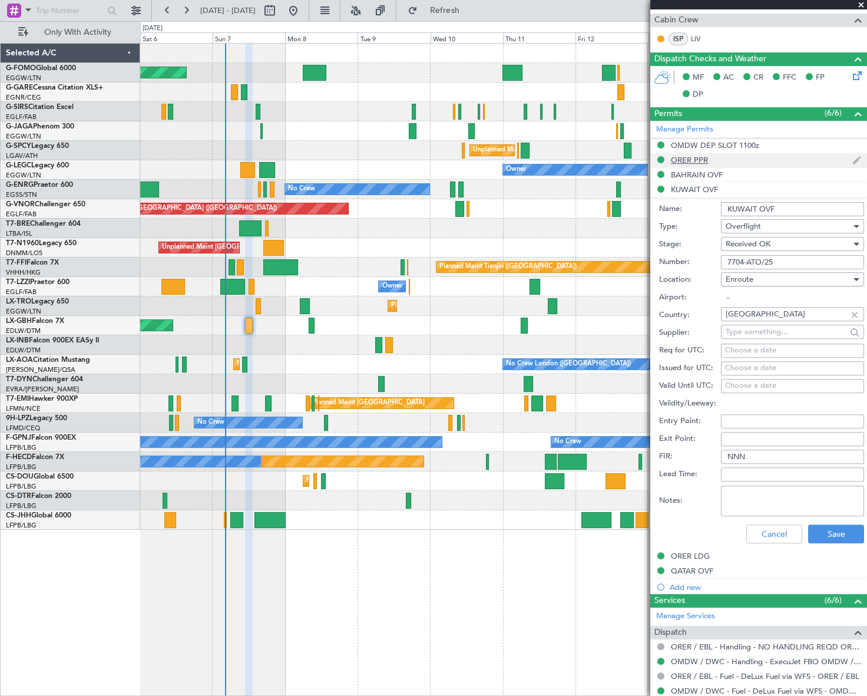
click at [692, 159] on div "ORER PPR" at bounding box center [689, 160] width 37 height 10
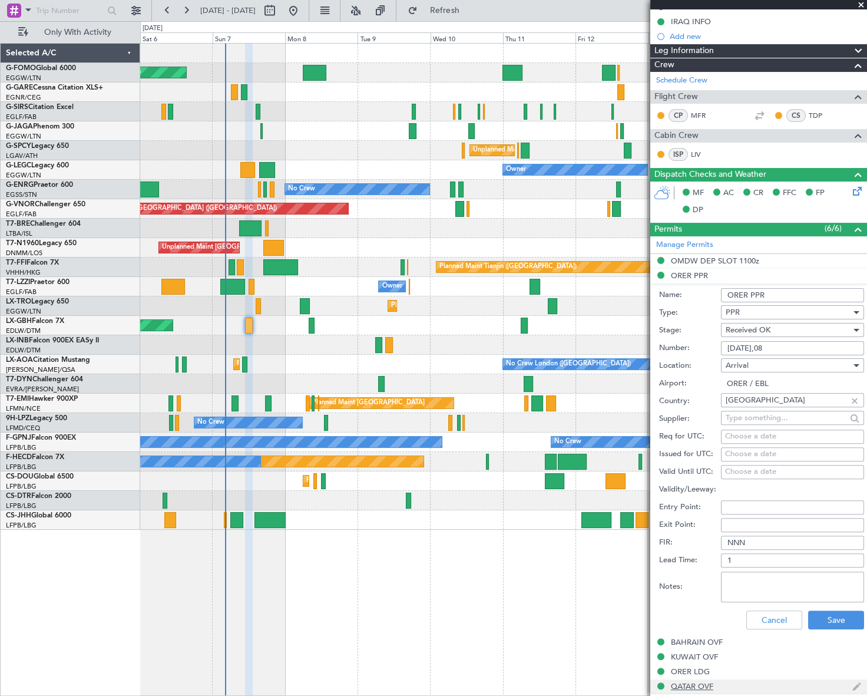
scroll to position [105, 0]
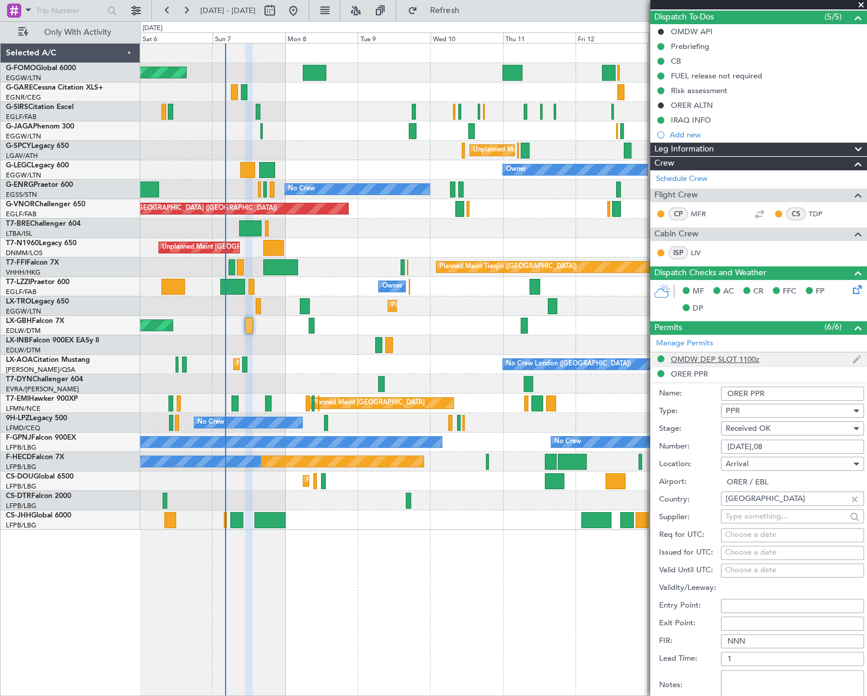
click at [710, 359] on div "OMDW DEP SLOT 1100z" at bounding box center [715, 359] width 88 height 10
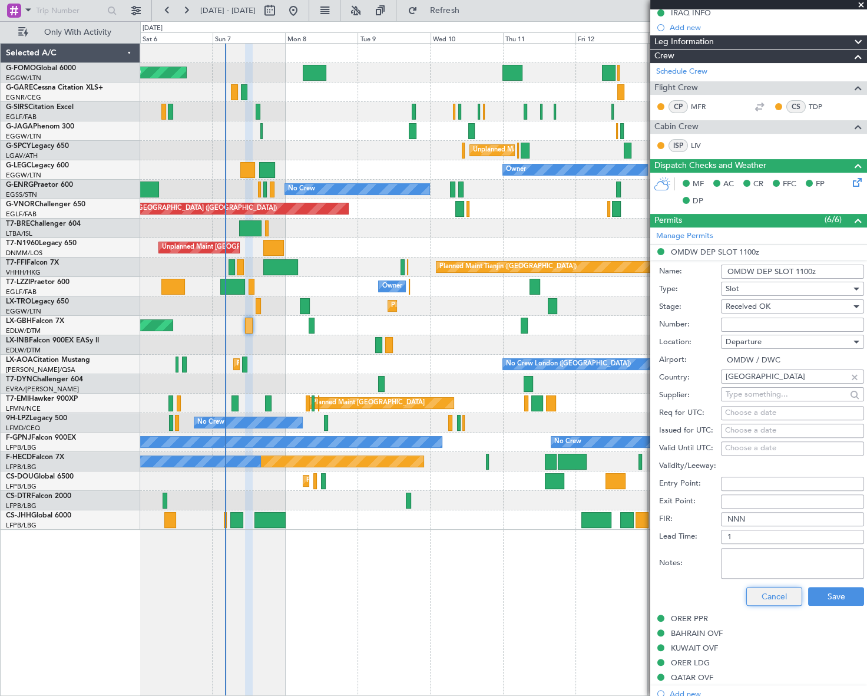
click at [783, 588] on button "Cancel" at bounding box center [774, 596] width 56 height 19
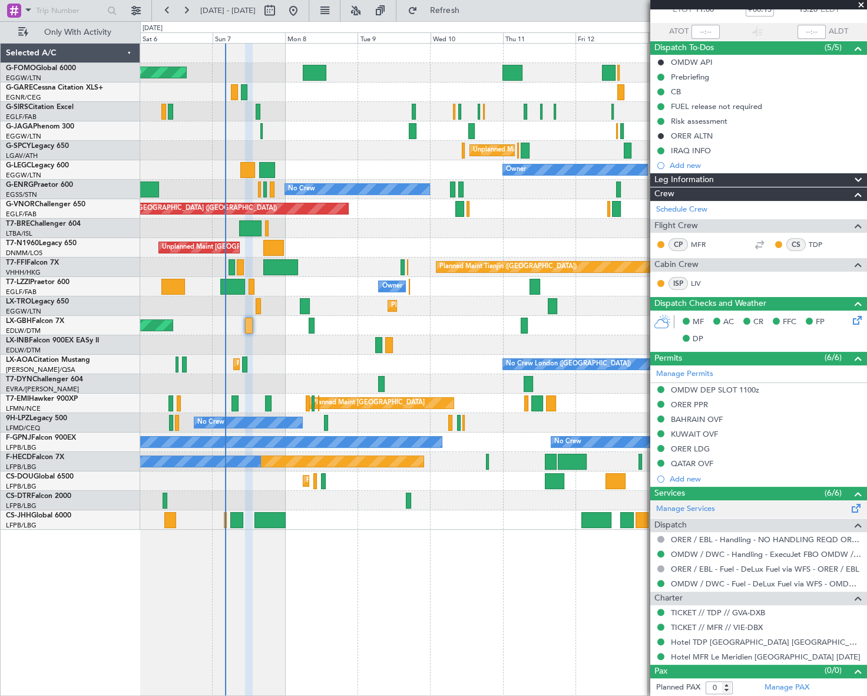
scroll to position [0, 0]
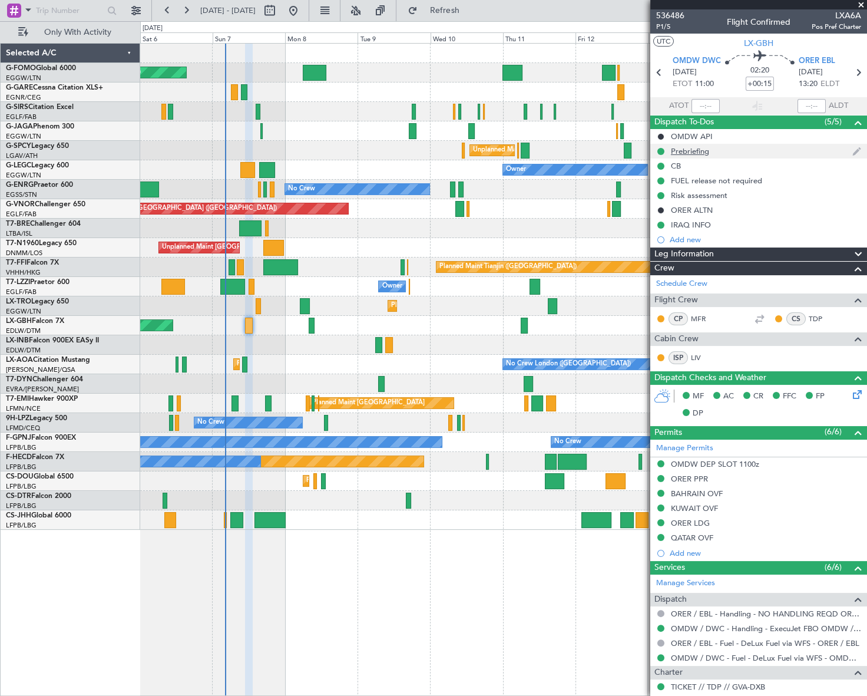
click at [697, 156] on div "Prebriefing" at bounding box center [758, 151] width 217 height 15
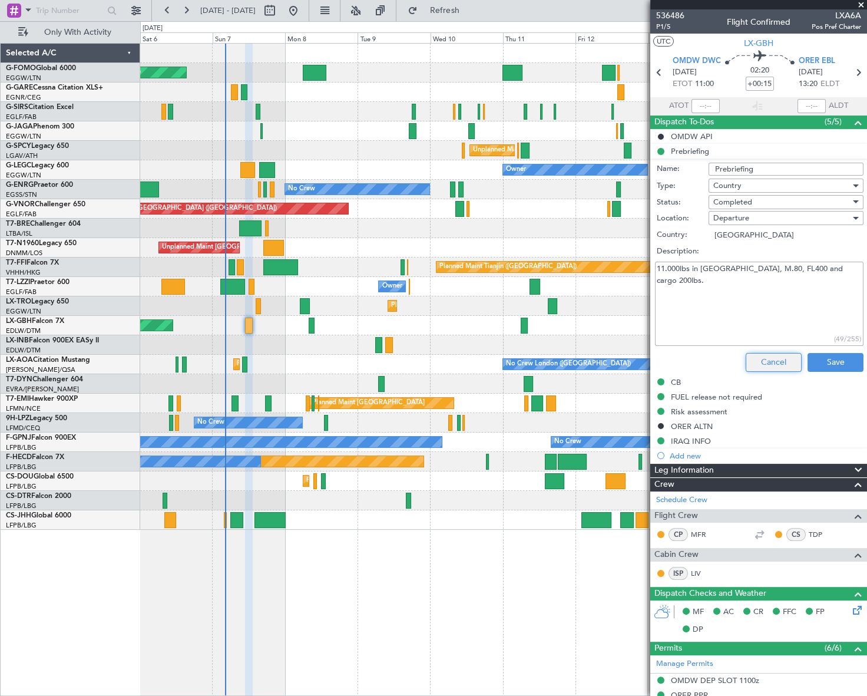
click at [777, 356] on button "Cancel" at bounding box center [774, 362] width 56 height 19
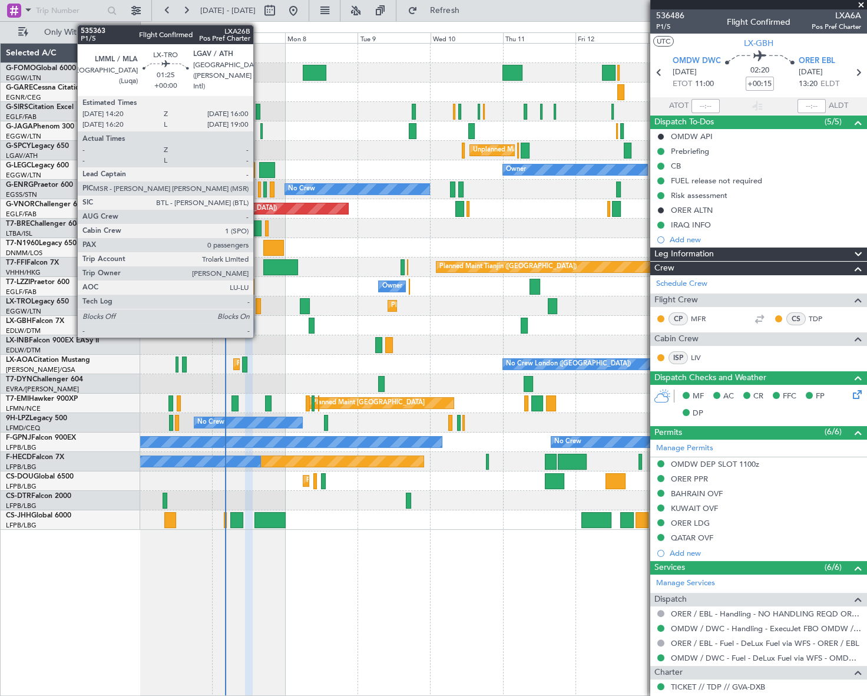
click at [259, 303] on div at bounding box center [258, 306] width 5 height 16
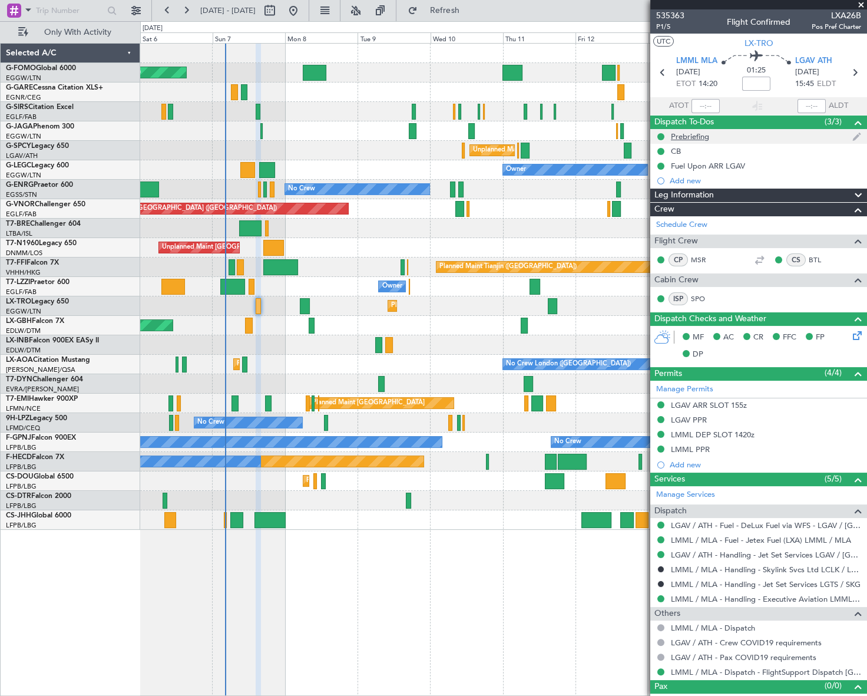
drag, startPoint x: 693, startPoint y: 140, endPoint x: 687, endPoint y: 135, distance: 8.0
click at [687, 135] on div "Prebriefing" at bounding box center [690, 136] width 38 height 10
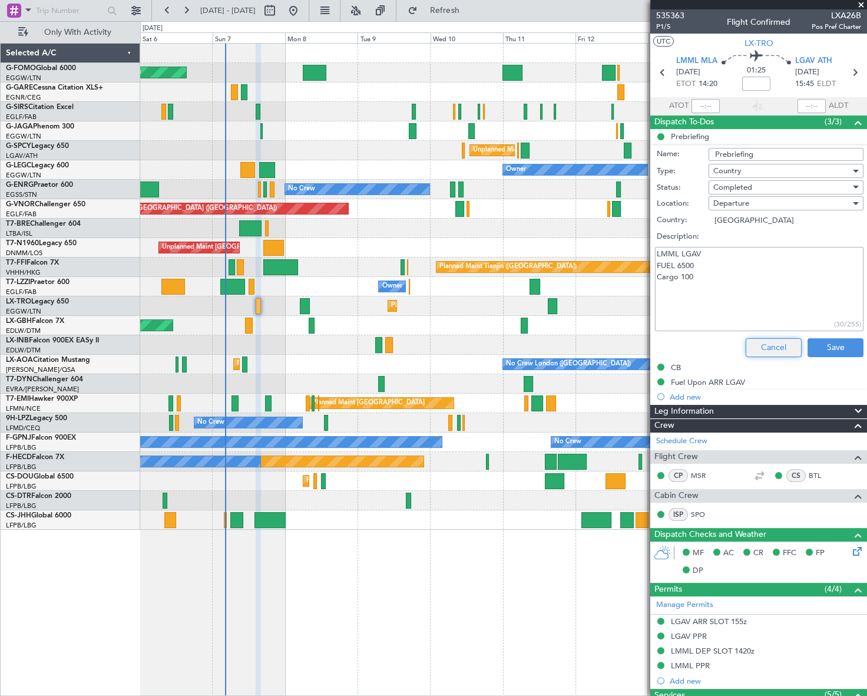
click at [776, 345] on button "Cancel" at bounding box center [774, 347] width 56 height 19
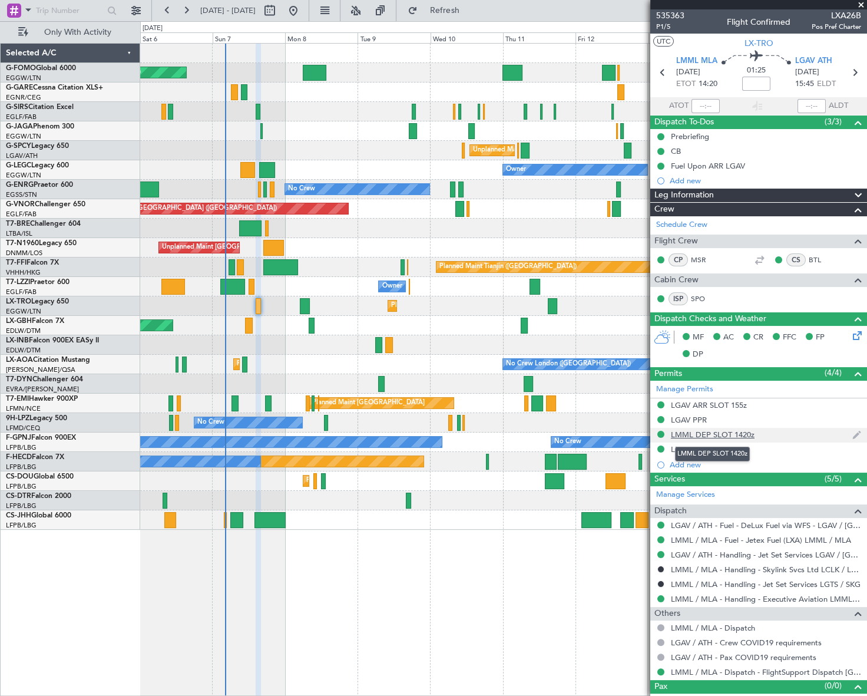
click at [727, 431] on div "LMML DEP SLOT 1420z" at bounding box center [713, 434] width 84 height 10
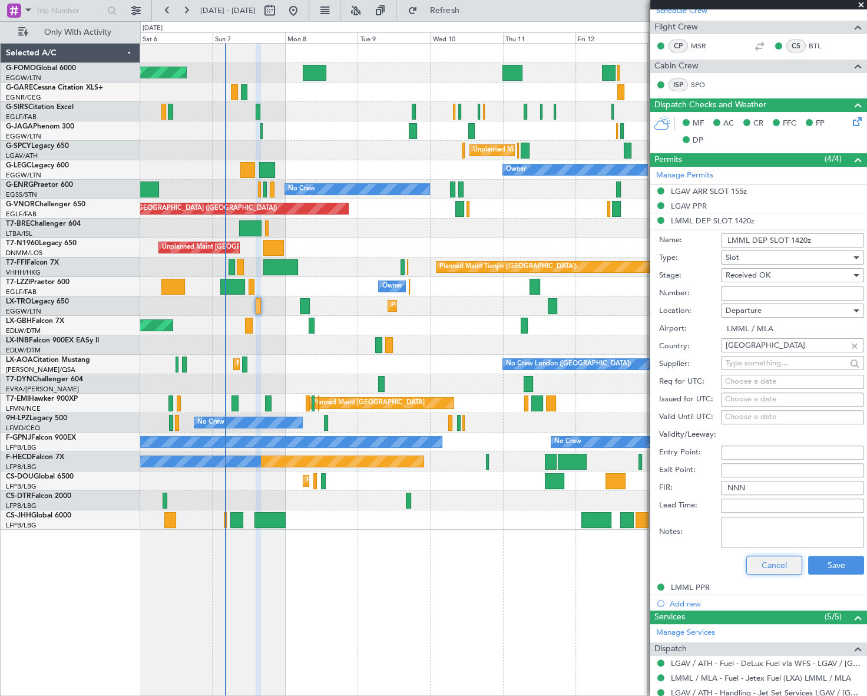
click at [772, 568] on button "Cancel" at bounding box center [774, 565] width 56 height 19
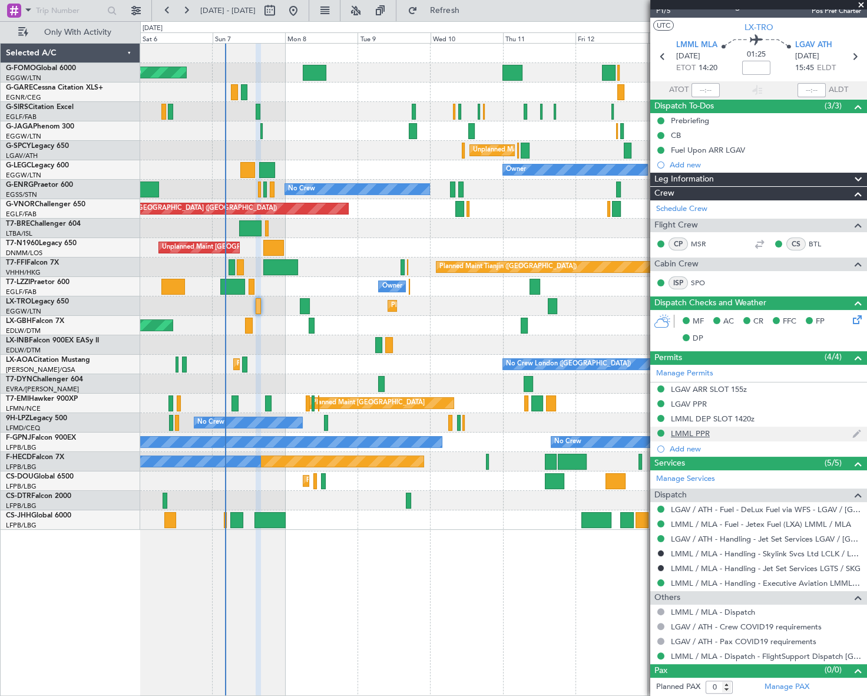
click at [695, 435] on div "LMML PPR" at bounding box center [690, 433] width 39 height 10
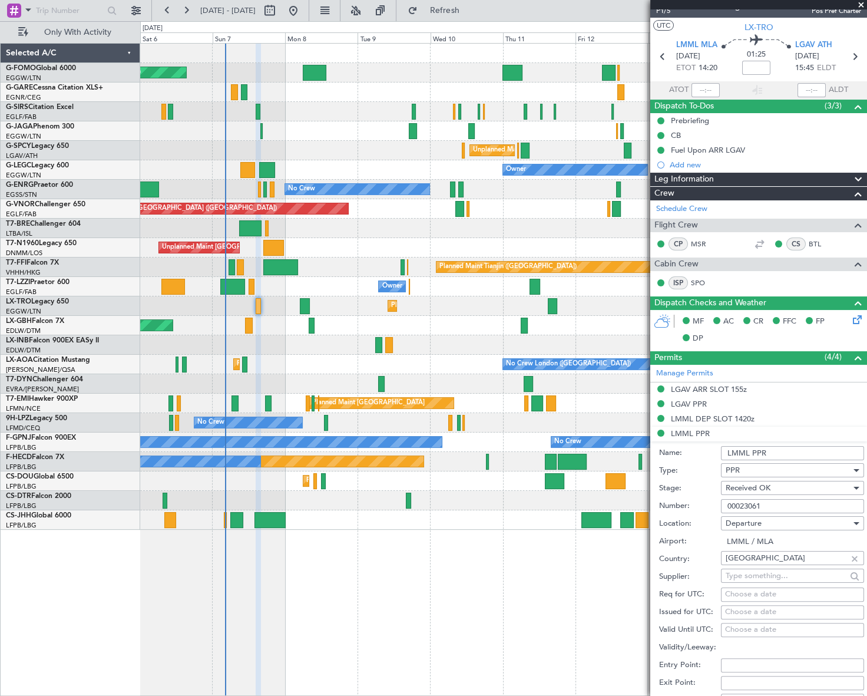
scroll to position [214, 0]
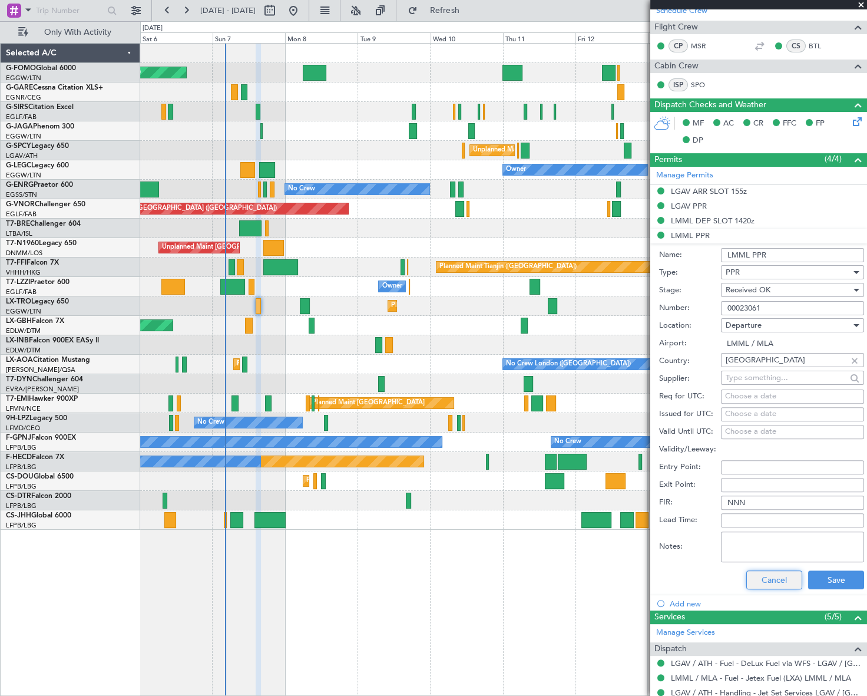
click at [775, 583] on button "Cancel" at bounding box center [774, 579] width 56 height 19
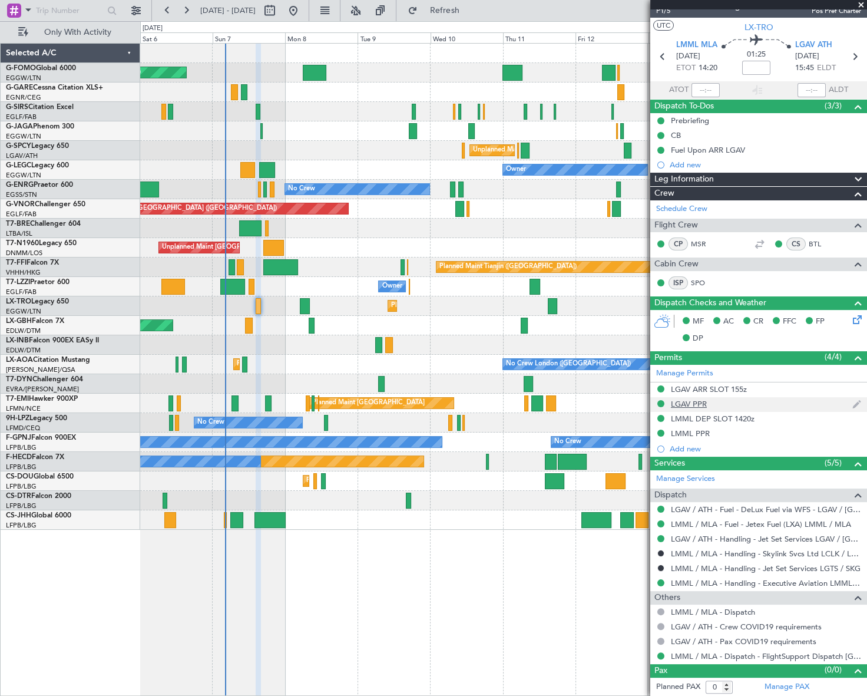
click at [706, 401] on div "LGAV PPR" at bounding box center [689, 404] width 36 height 10
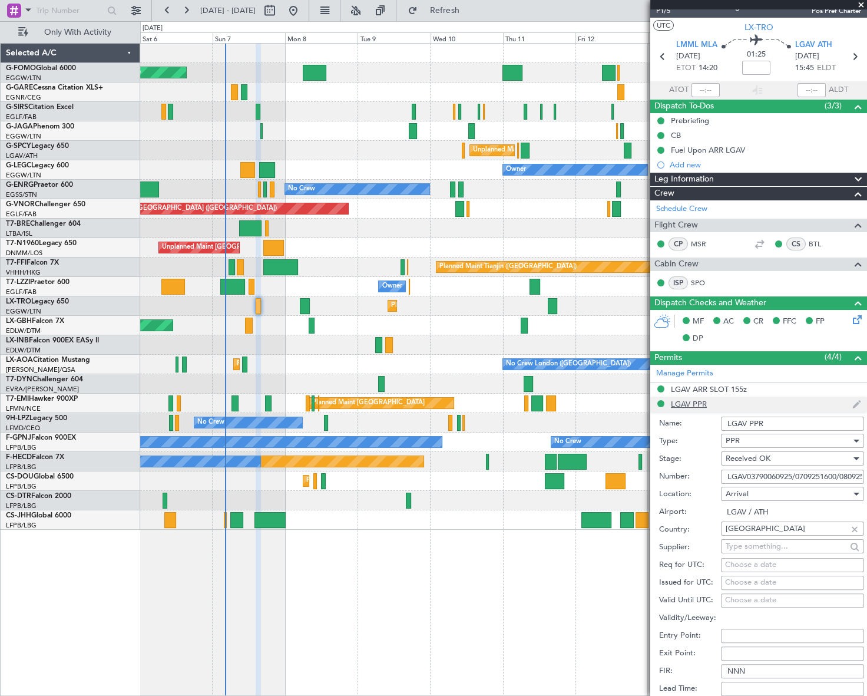
scroll to position [214, 0]
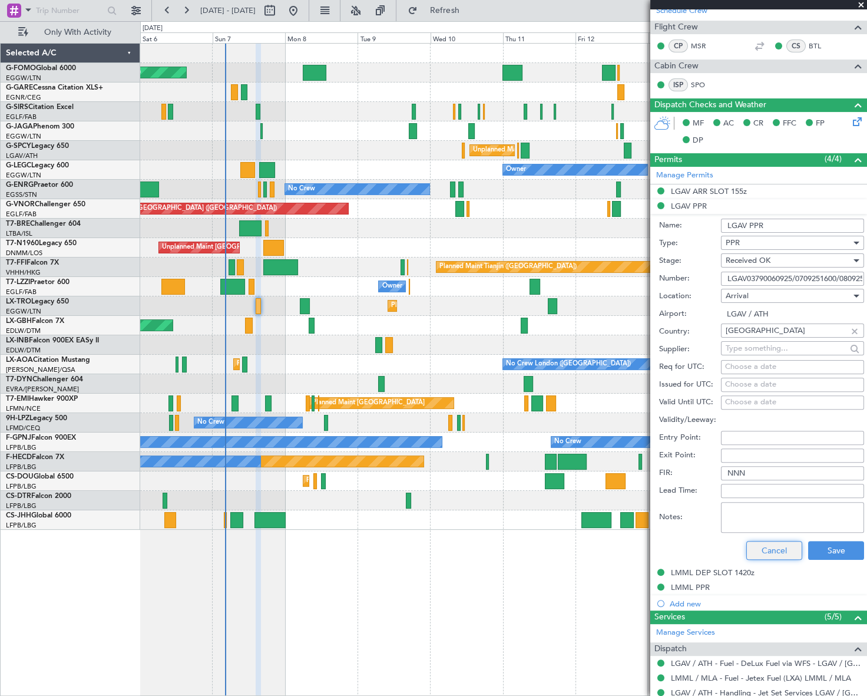
click at [782, 550] on button "Cancel" at bounding box center [774, 550] width 56 height 19
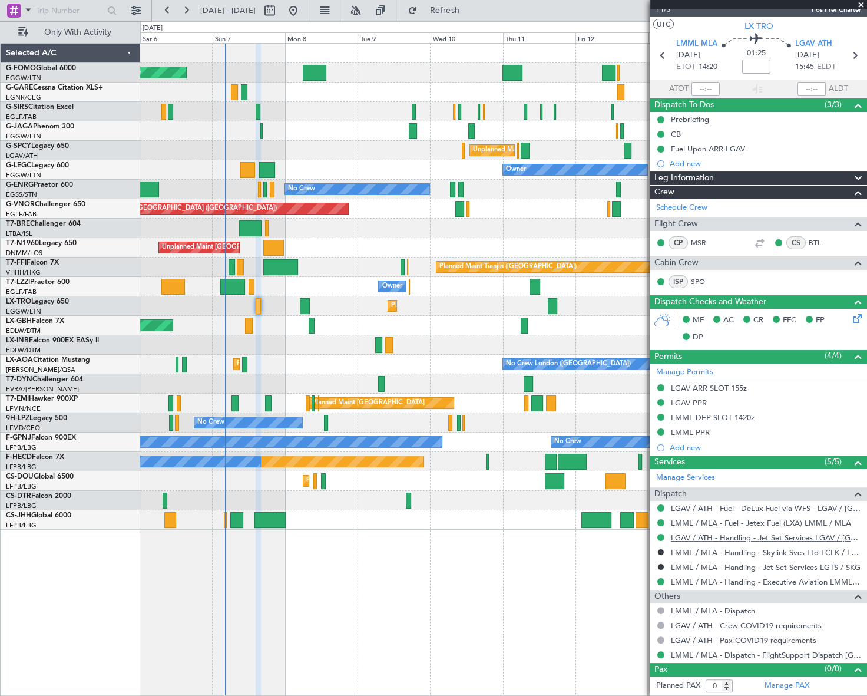
scroll to position [16, 0]
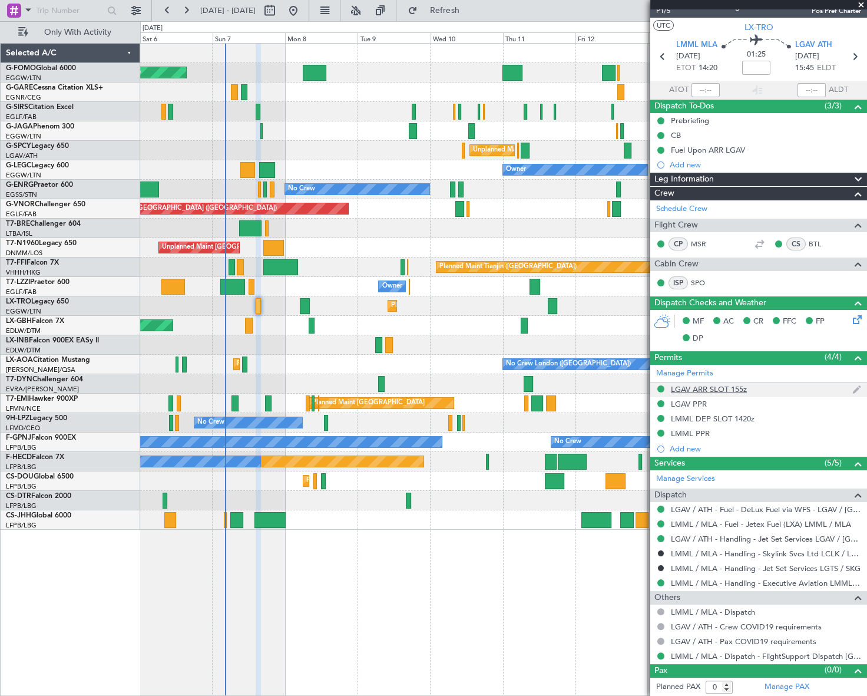
click at [719, 388] on div "LGAV ARR SLOT 155z" at bounding box center [709, 389] width 76 height 10
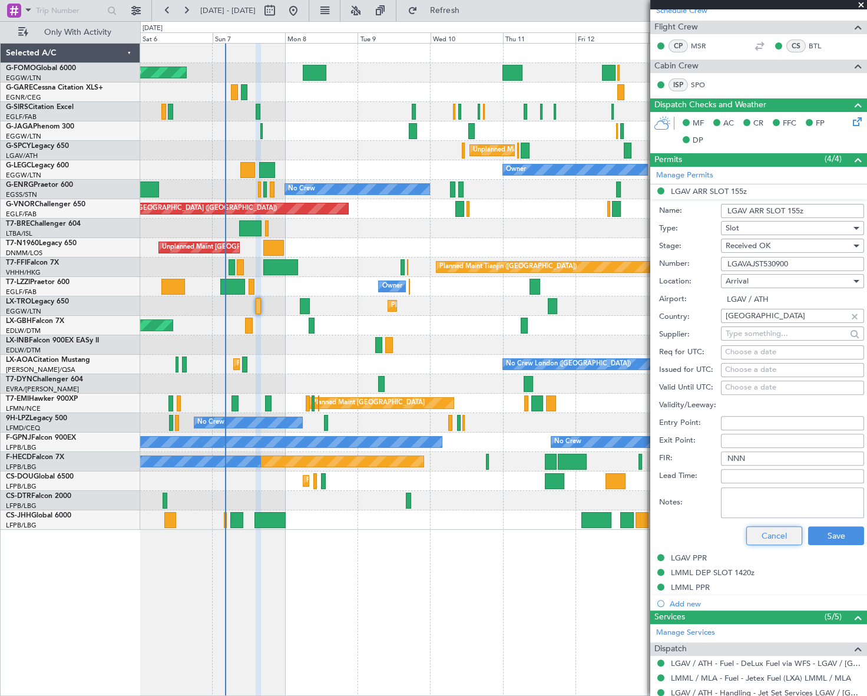
click at [775, 532] on button "Cancel" at bounding box center [774, 535] width 56 height 19
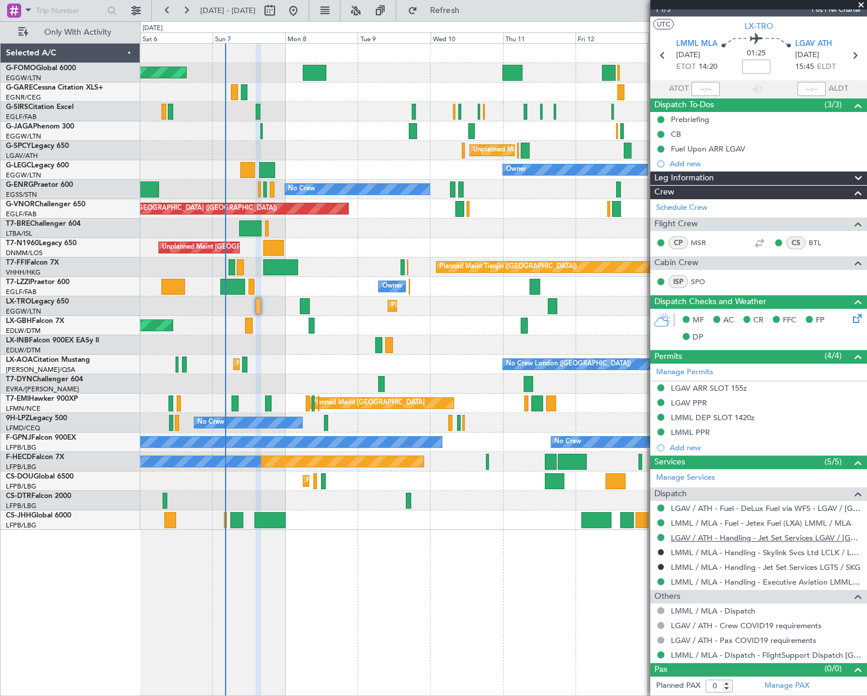
scroll to position [16, 0]
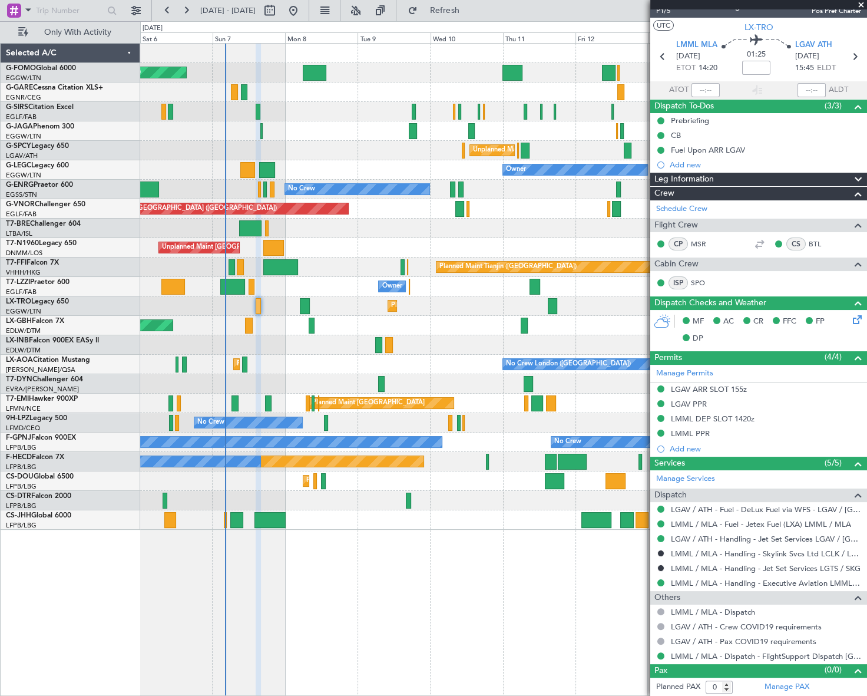
click at [322, 636] on div "Planned Maint [GEOGRAPHIC_DATA] ([GEOGRAPHIC_DATA]) Planned Maint [GEOGRAPHIC_D…" at bounding box center [503, 369] width 726 height 653
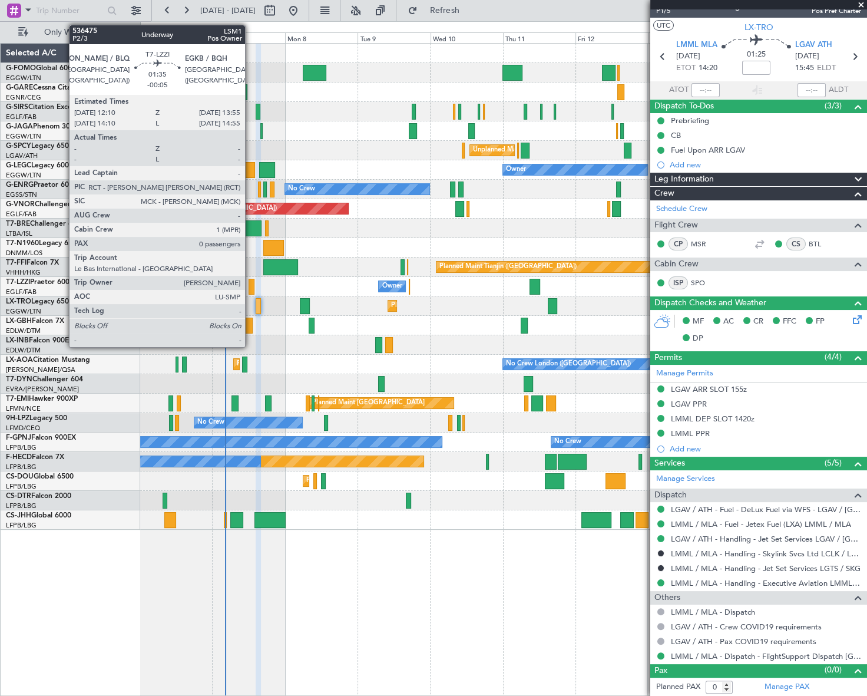
click at [250, 288] on div at bounding box center [251, 287] width 5 height 16
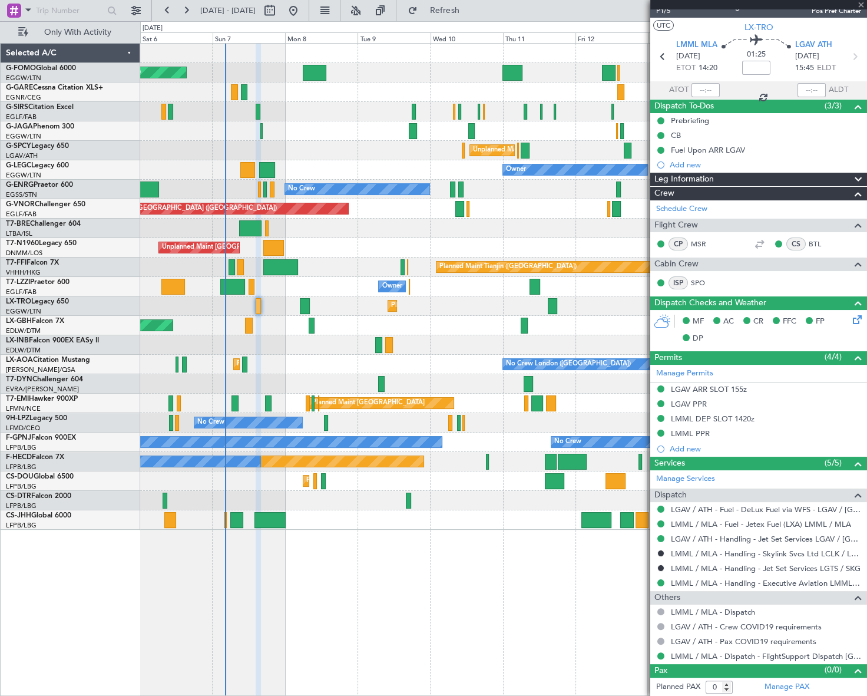
type input "-00:05"
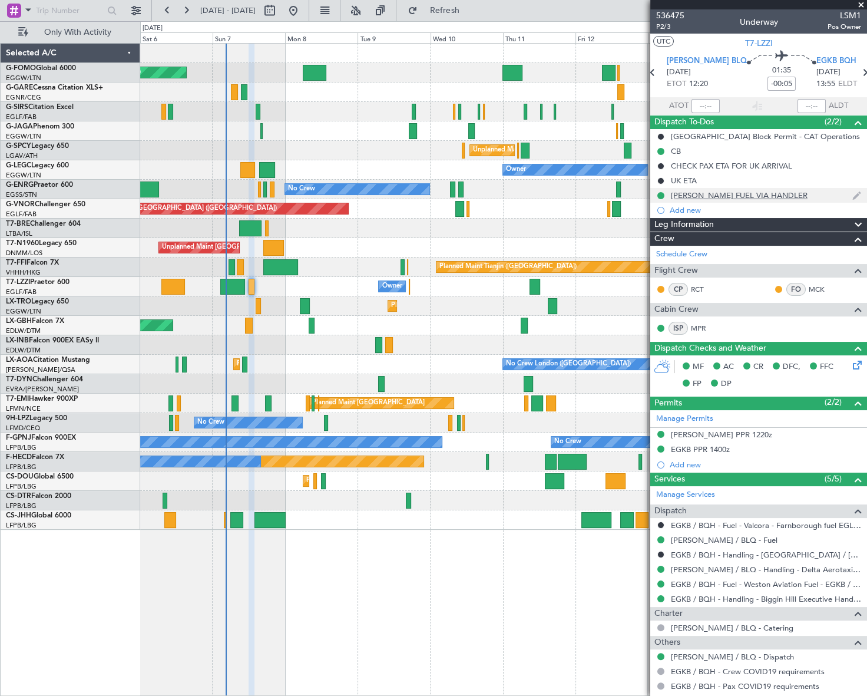
click at [704, 196] on div "[PERSON_NAME] FUEL VIA HANDLER" at bounding box center [739, 195] width 137 height 10
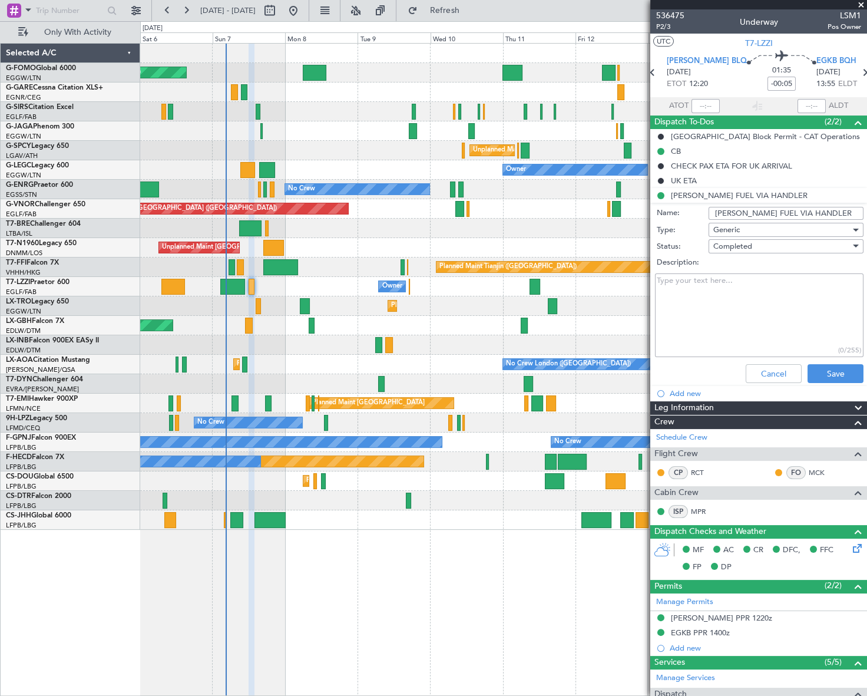
click at [788, 210] on input "[PERSON_NAME] FUEL VIA HANDLER" at bounding box center [786, 213] width 155 height 13
type input "[PERSON_NAME] FUEL VIA WFS"
click at [830, 369] on button "Save" at bounding box center [836, 373] width 56 height 19
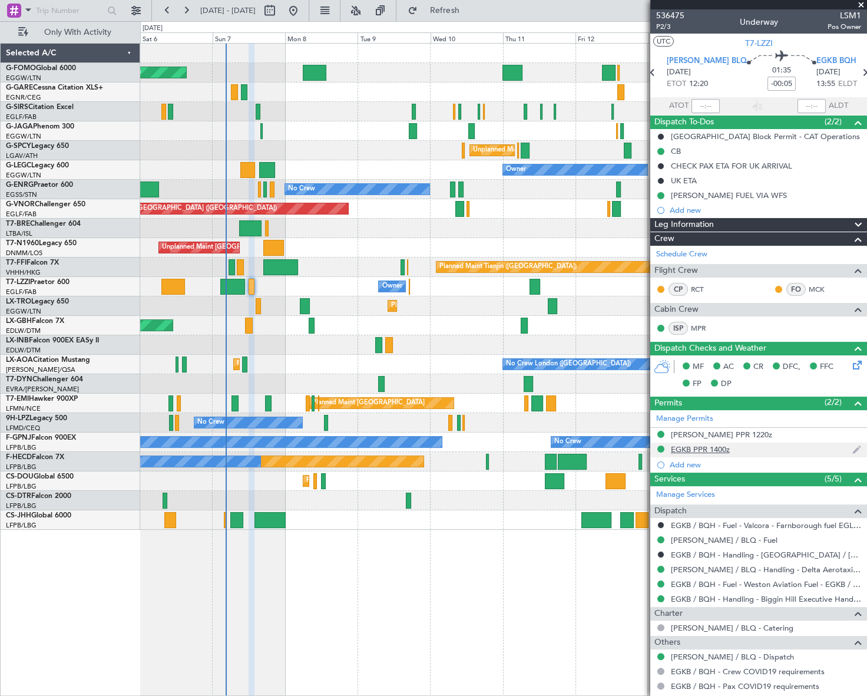
click at [726, 451] on div "EGKB PPR 1400z" at bounding box center [700, 449] width 59 height 10
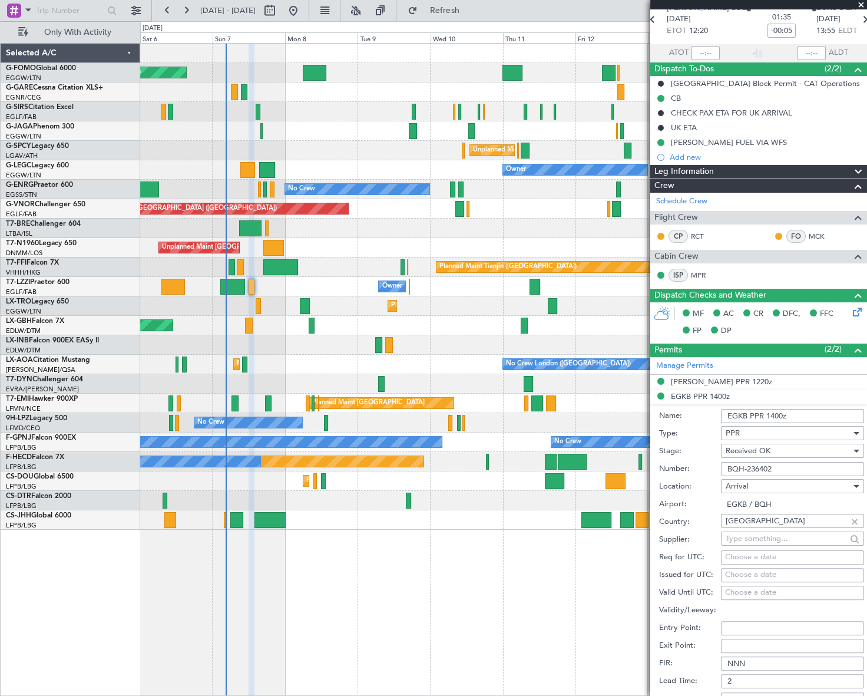
scroll to position [214, 0]
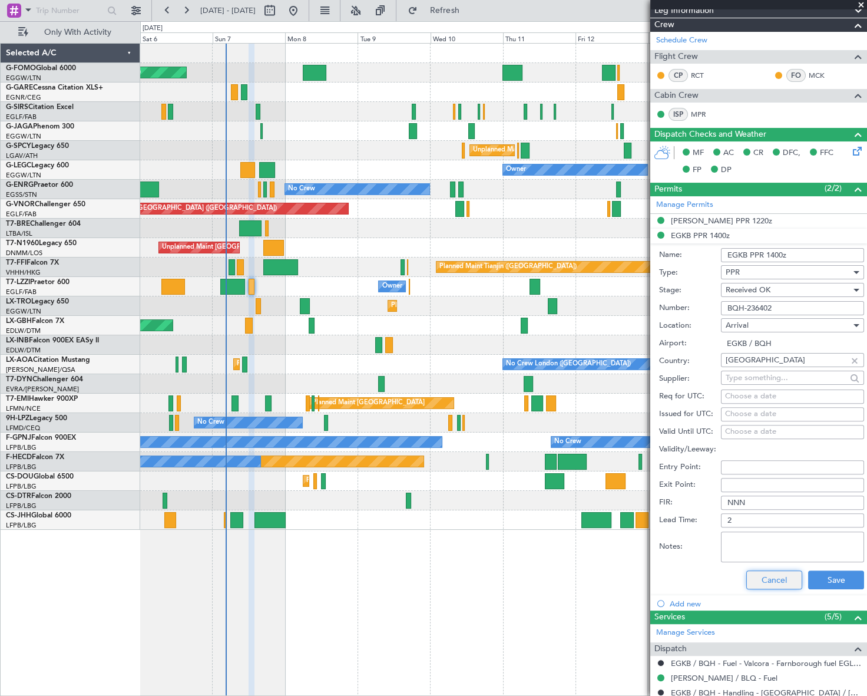
click at [781, 577] on button "Cancel" at bounding box center [774, 579] width 56 height 19
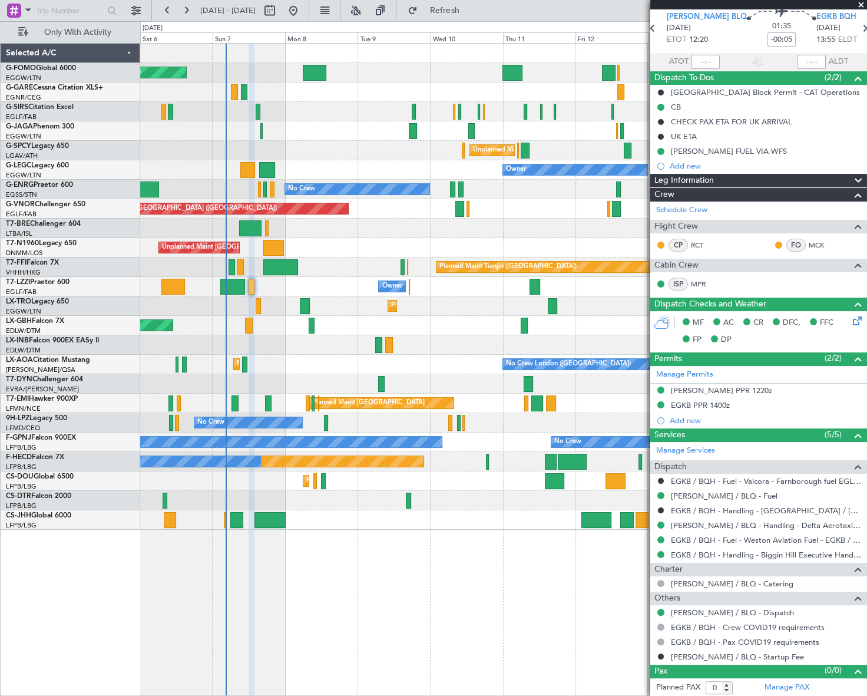
scroll to position [0, 0]
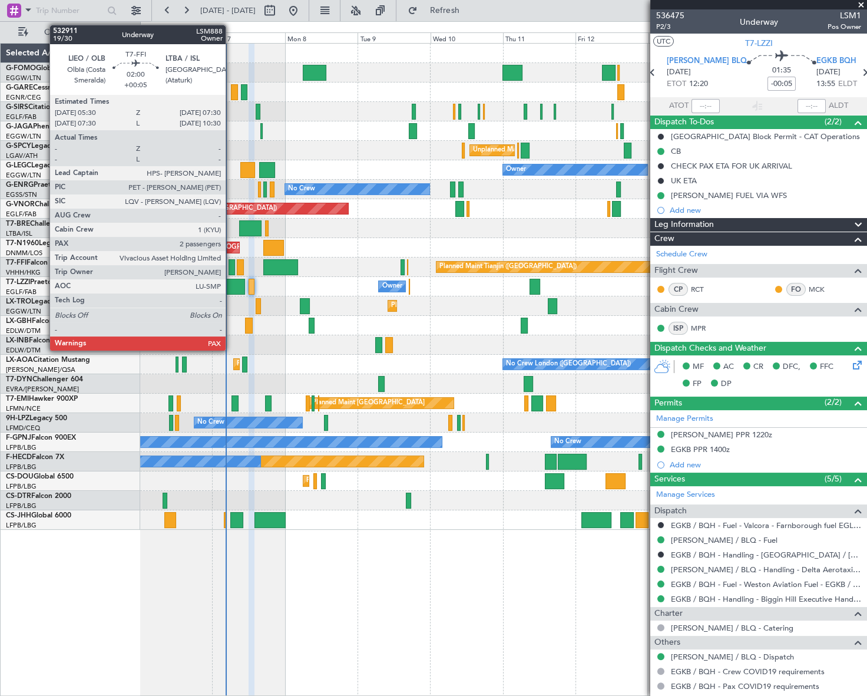
click at [231, 265] on div at bounding box center [232, 267] width 6 height 16
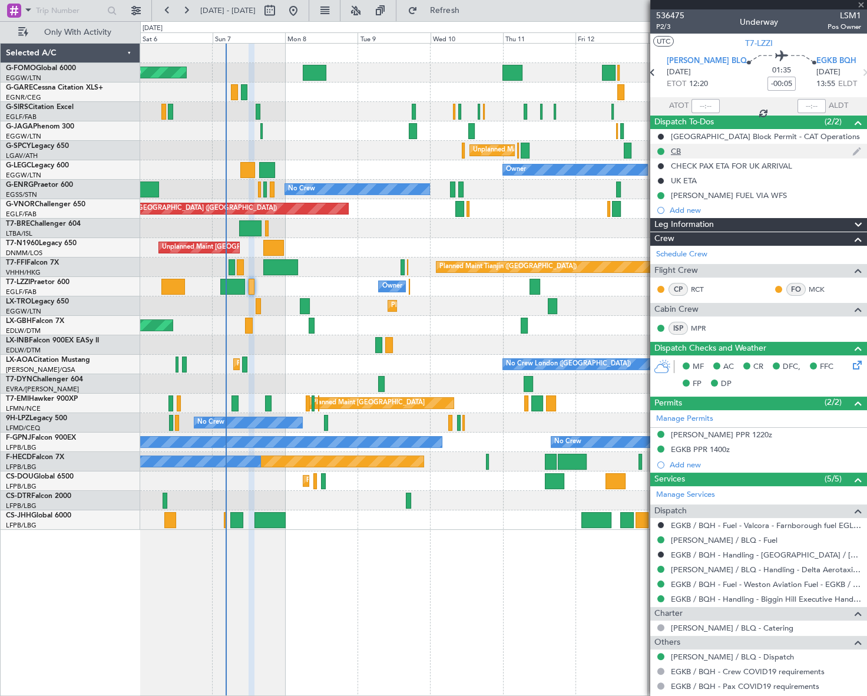
type input "+00:05"
type input "2"
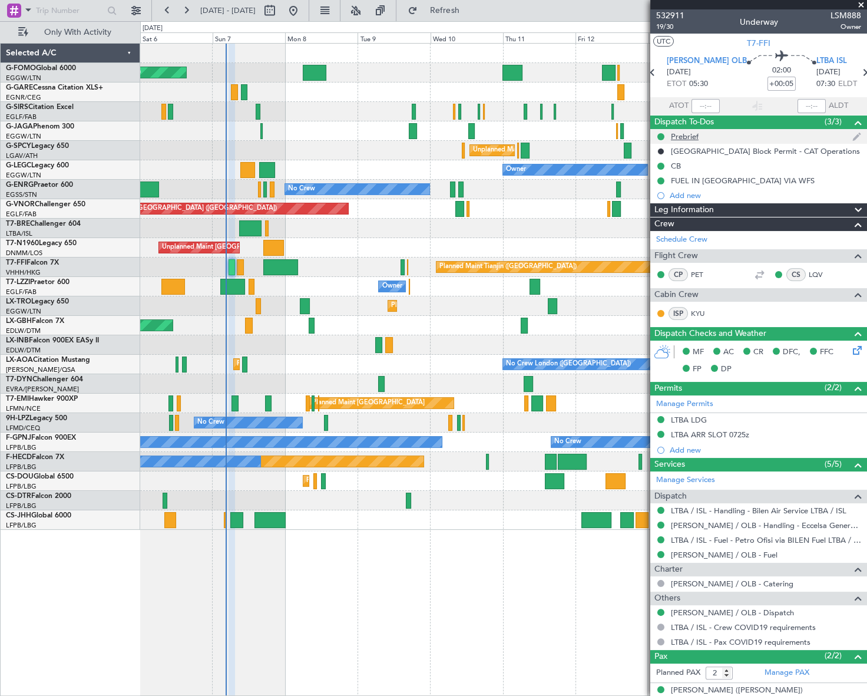
click at [698, 138] on div "Prebrief" at bounding box center [685, 136] width 28 height 10
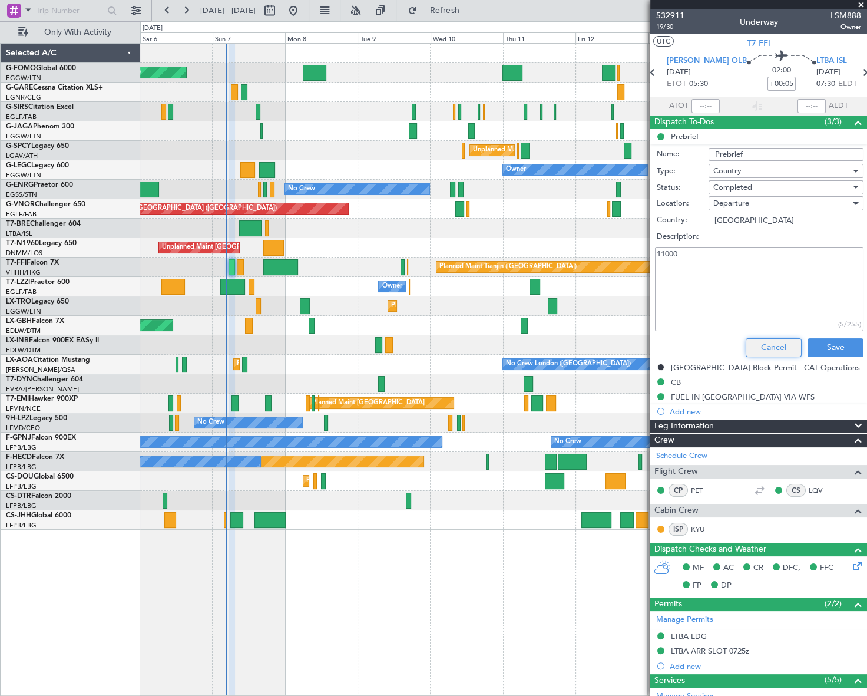
click at [769, 349] on button "Cancel" at bounding box center [774, 347] width 56 height 19
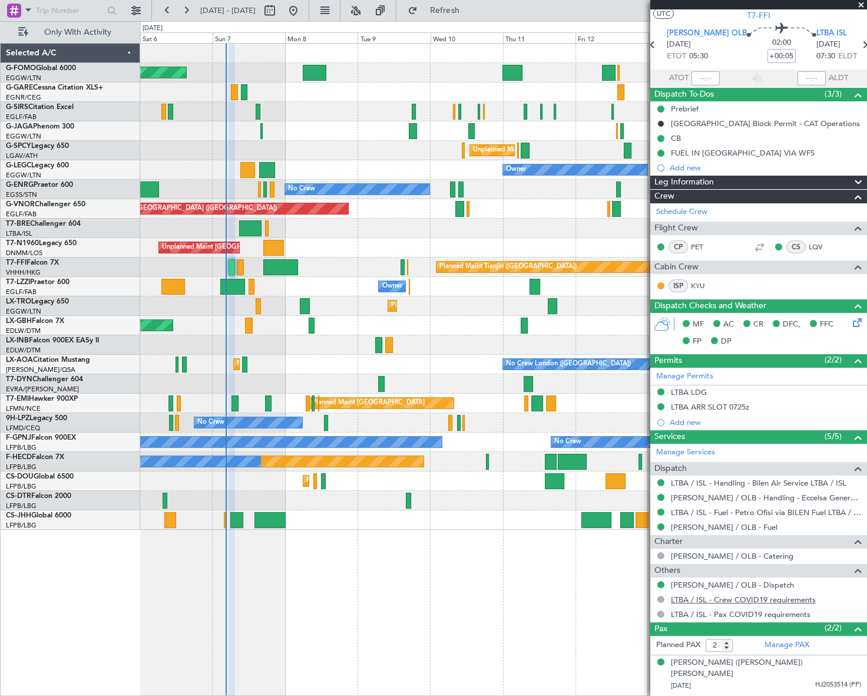
scroll to position [38, 0]
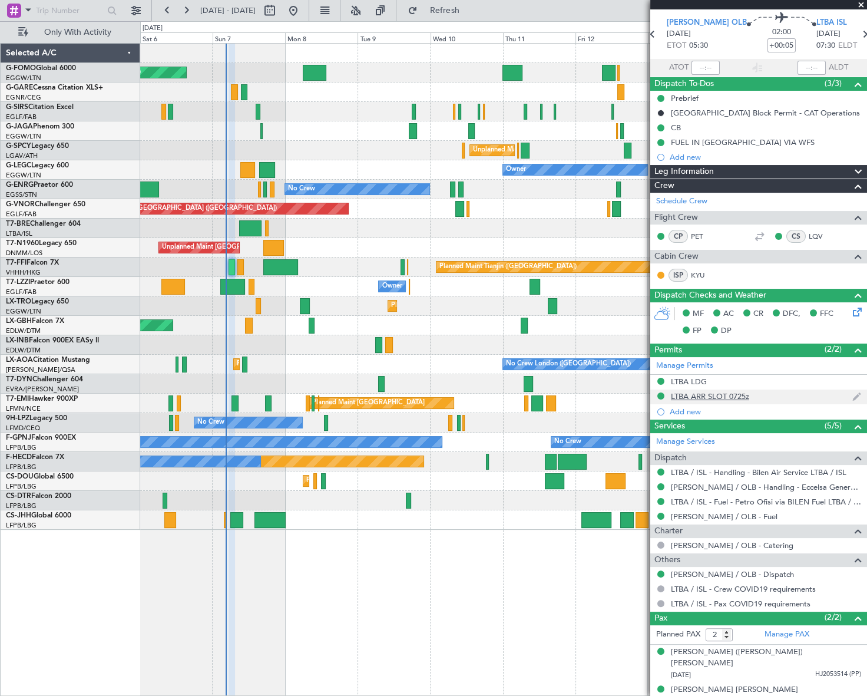
click at [715, 391] on div "LTBA ARR SLOT 0725z" at bounding box center [710, 396] width 78 height 10
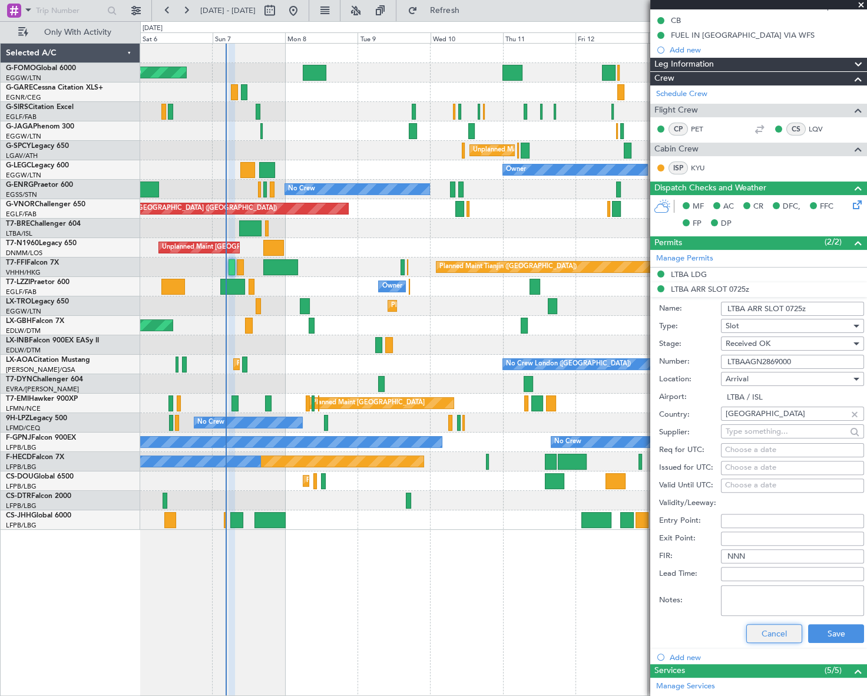
click at [772, 631] on button "Cancel" at bounding box center [774, 633] width 56 height 19
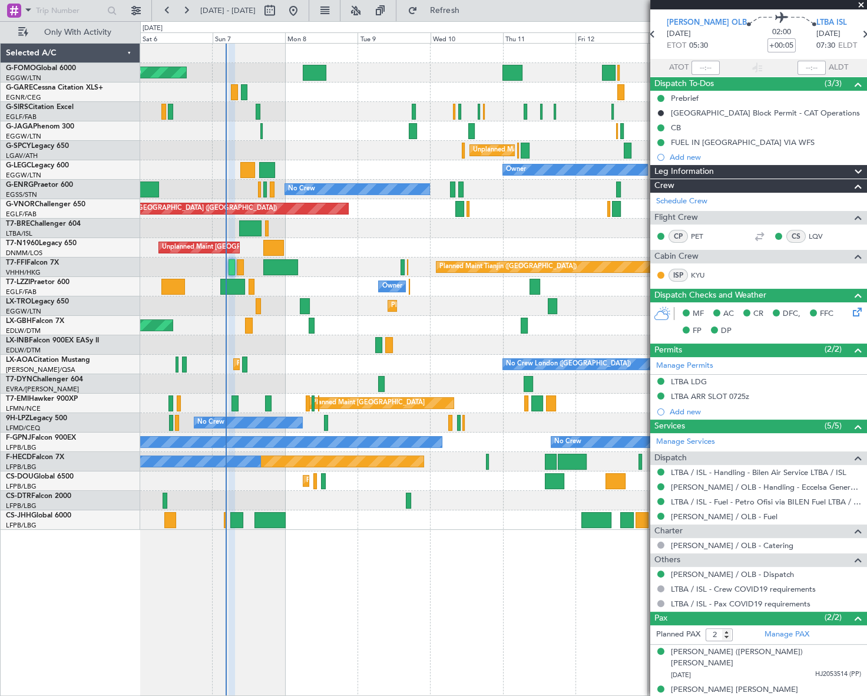
scroll to position [0, 0]
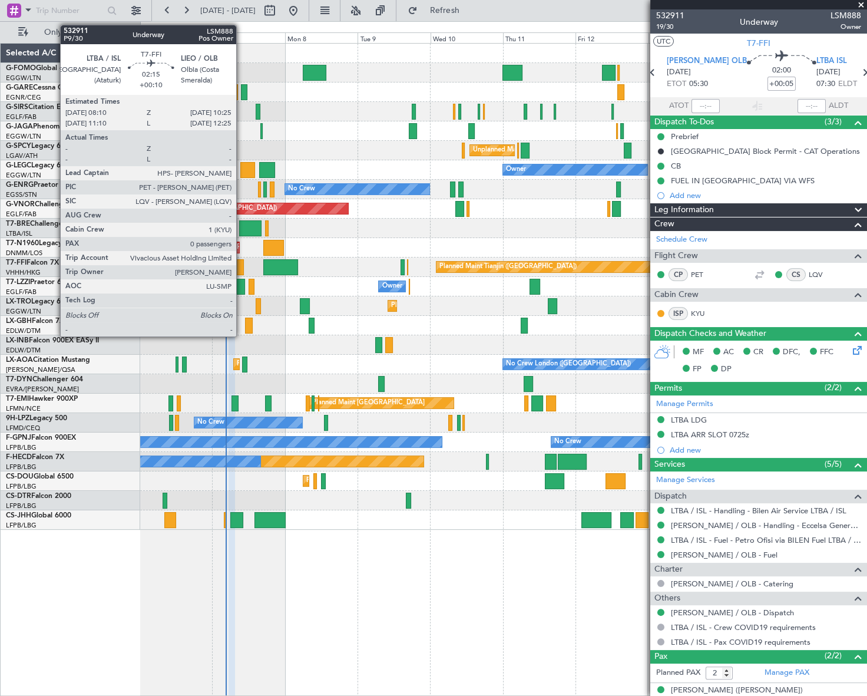
click at [242, 266] on div at bounding box center [240, 267] width 7 height 16
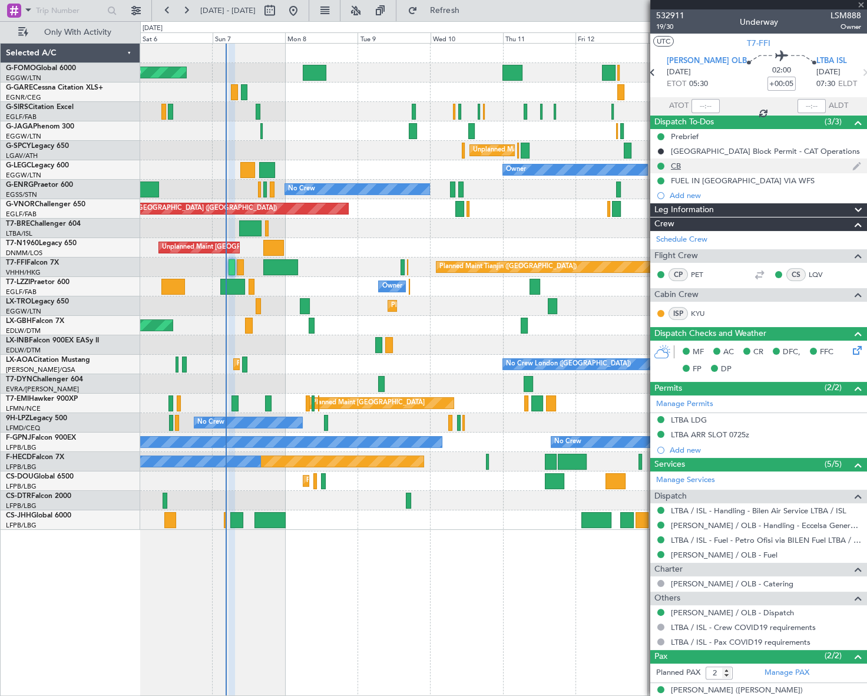
type input "+00:10"
type input "0"
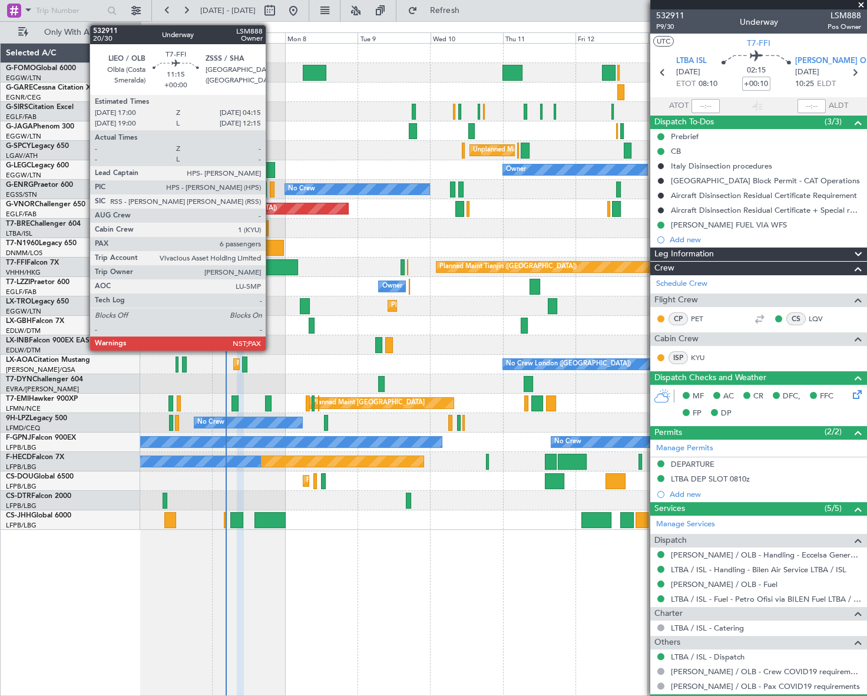
click at [271, 268] on div at bounding box center [280, 267] width 34 height 16
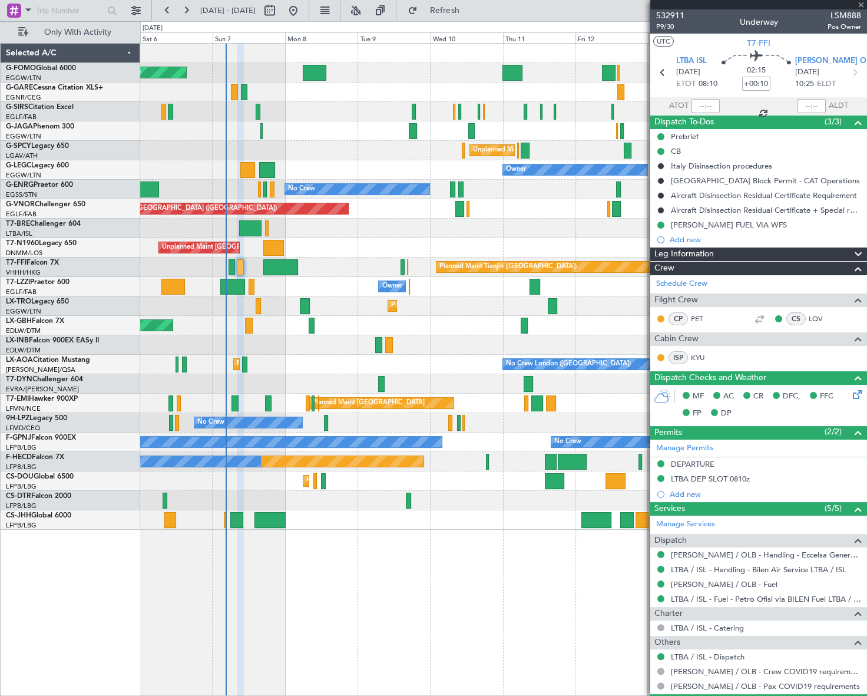
type input "6"
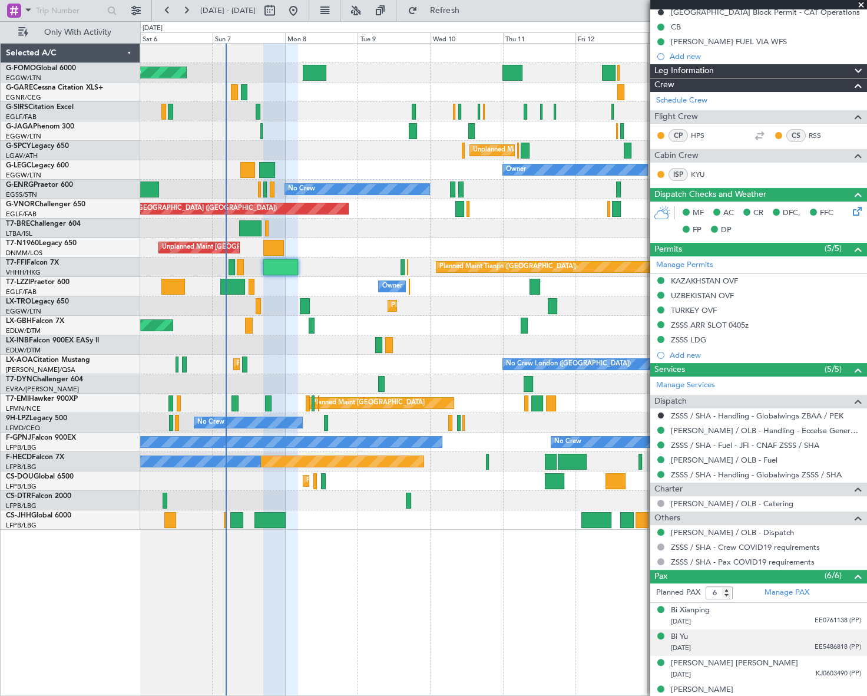
scroll to position [203, 0]
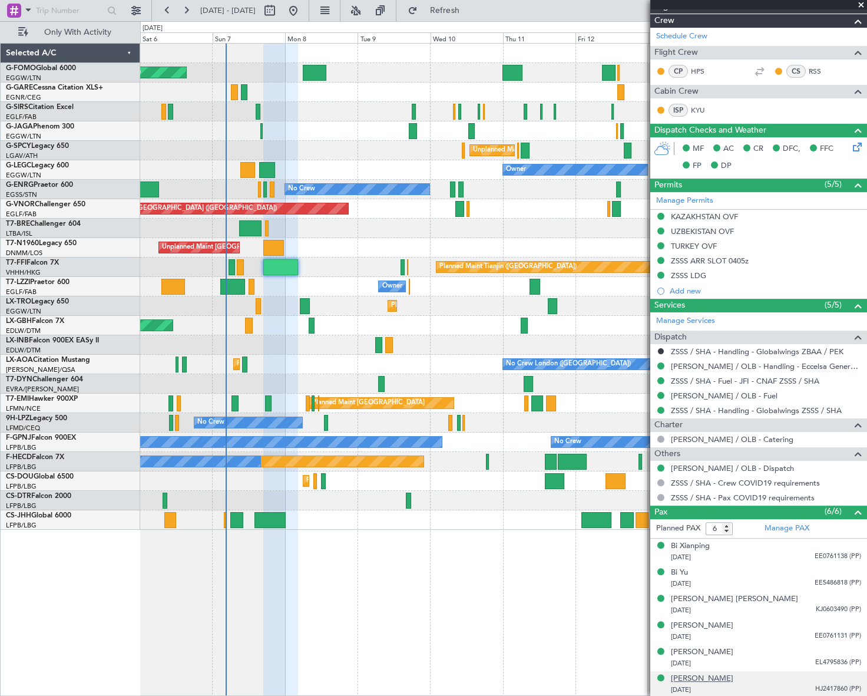
click at [691, 677] on div "[PERSON_NAME]" at bounding box center [702, 679] width 62 height 12
click at [688, 648] on div "[PERSON_NAME]" at bounding box center [702, 652] width 62 height 12
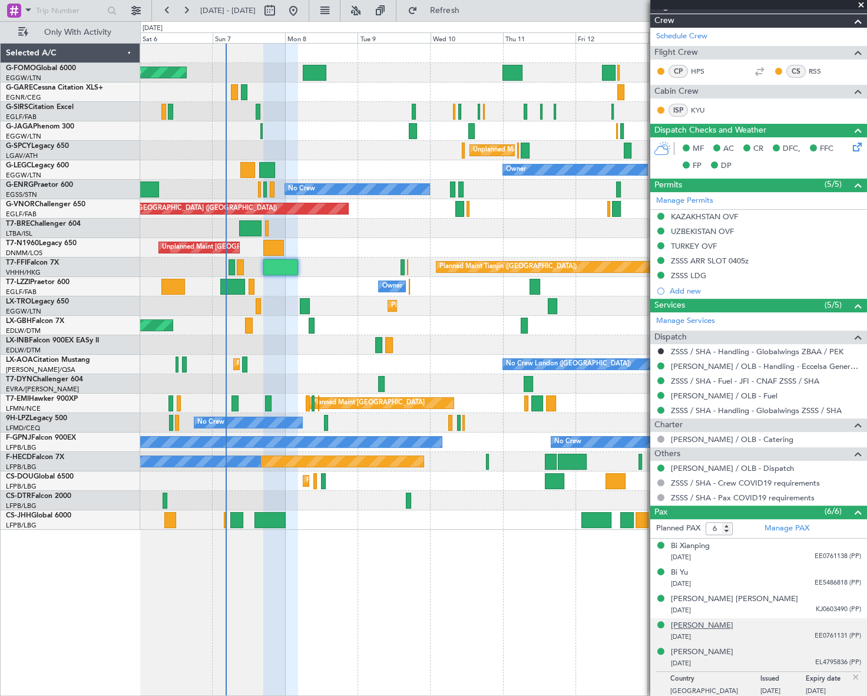
click at [692, 621] on div "[PERSON_NAME]" at bounding box center [702, 626] width 62 height 12
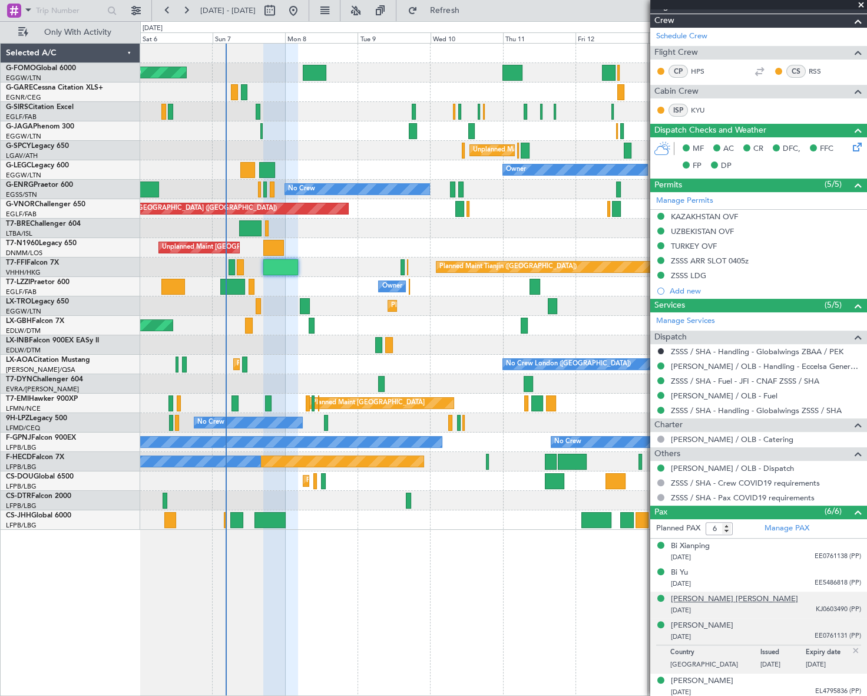
click at [697, 594] on div "[PERSON_NAME] [PERSON_NAME]" at bounding box center [734, 599] width 127 height 12
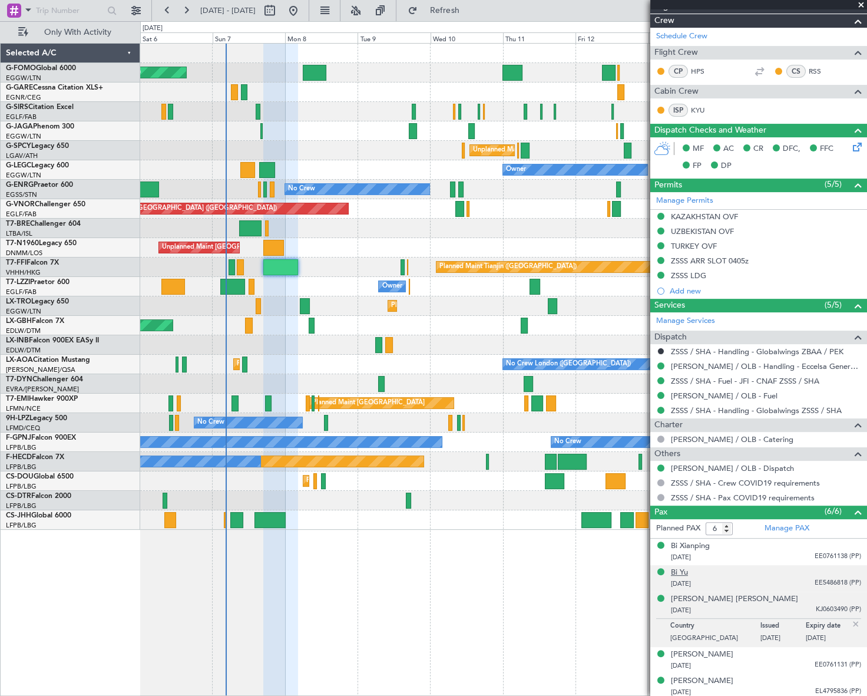
click at [678, 567] on div "Bi Yu" at bounding box center [679, 573] width 17 height 12
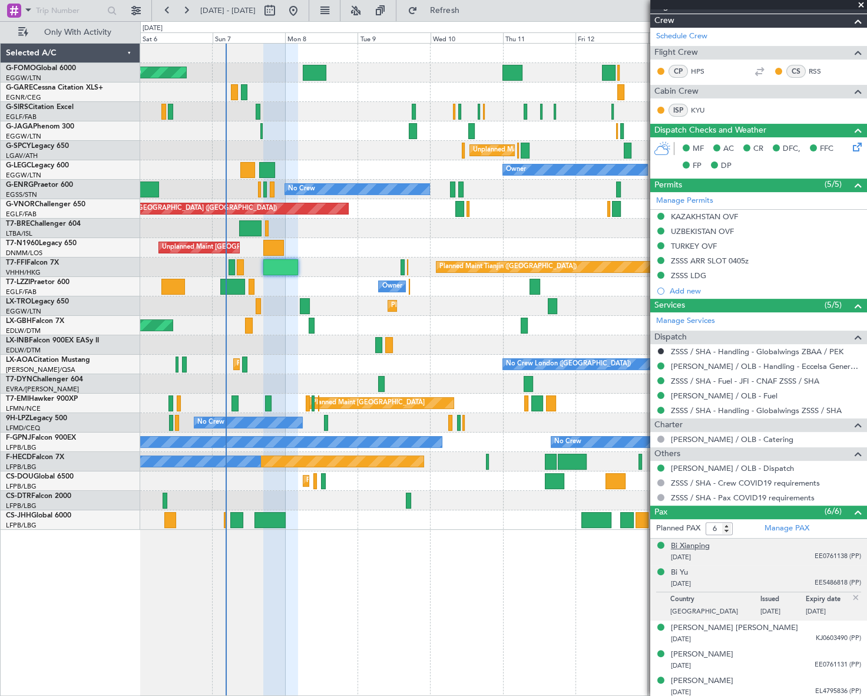
click at [692, 545] on div "Bi Xianping" at bounding box center [690, 546] width 39 height 12
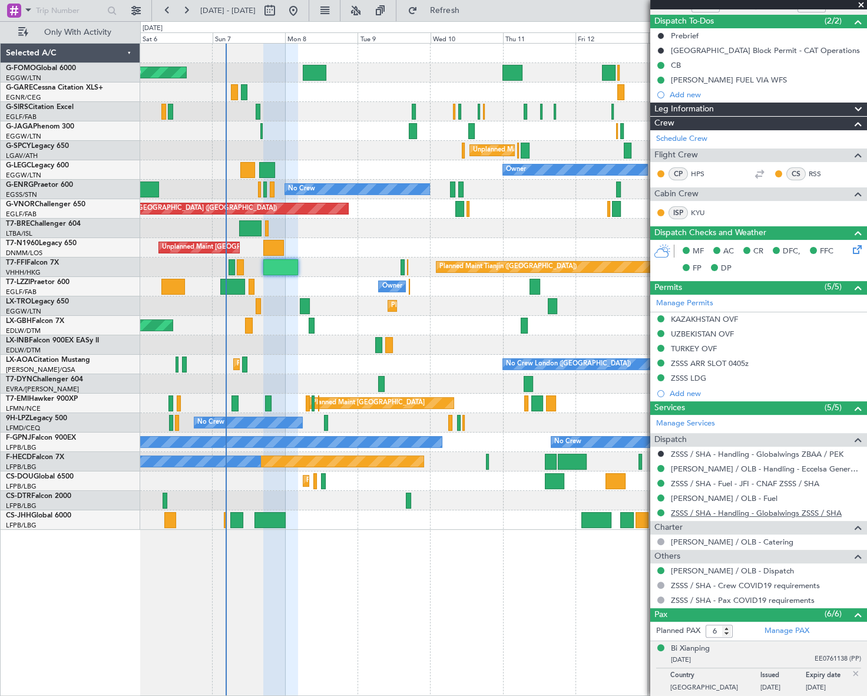
scroll to position [0, 0]
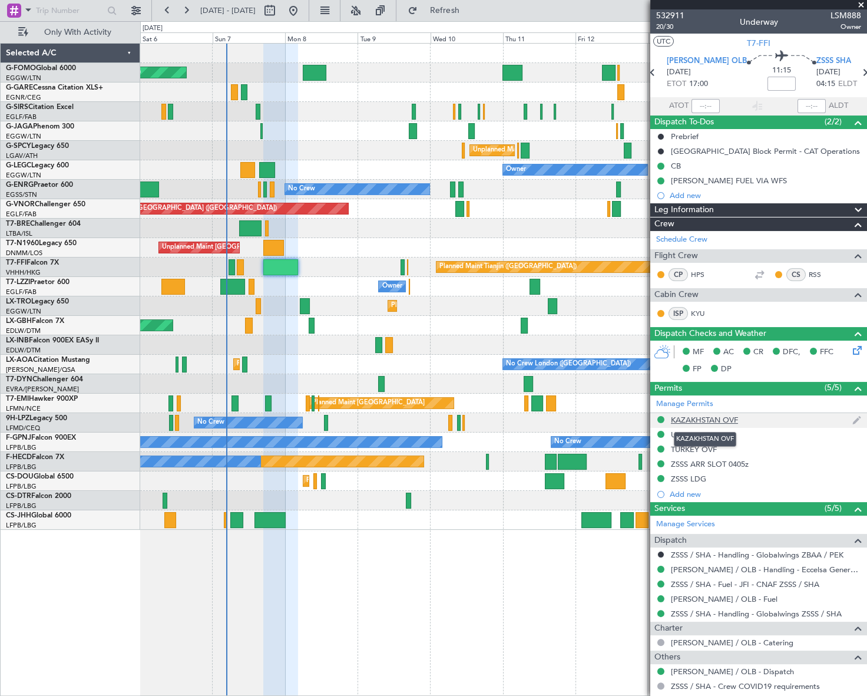
click at [715, 416] on div "KAZAKHSTAN OVF" at bounding box center [704, 420] width 67 height 10
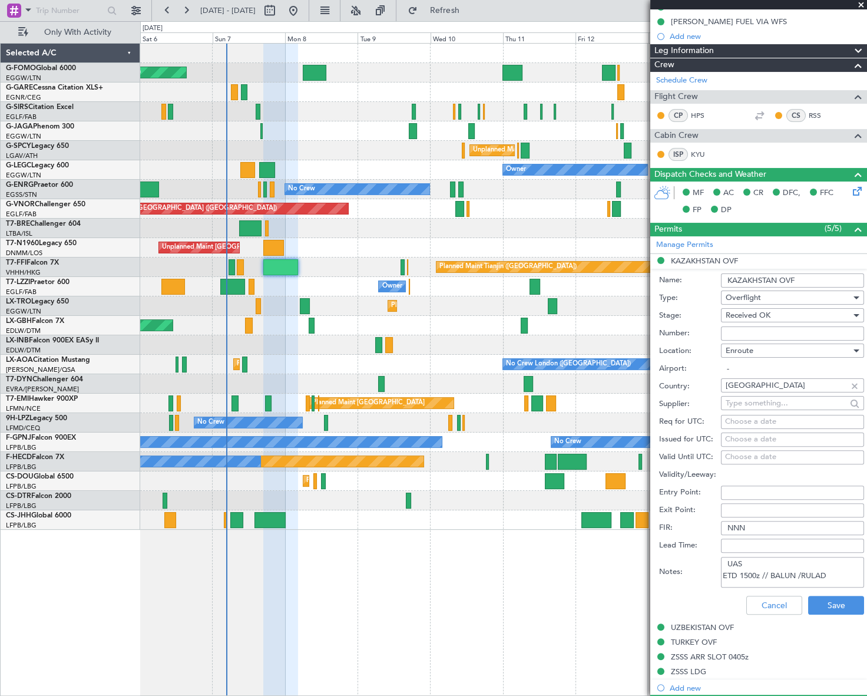
scroll to position [160, 0]
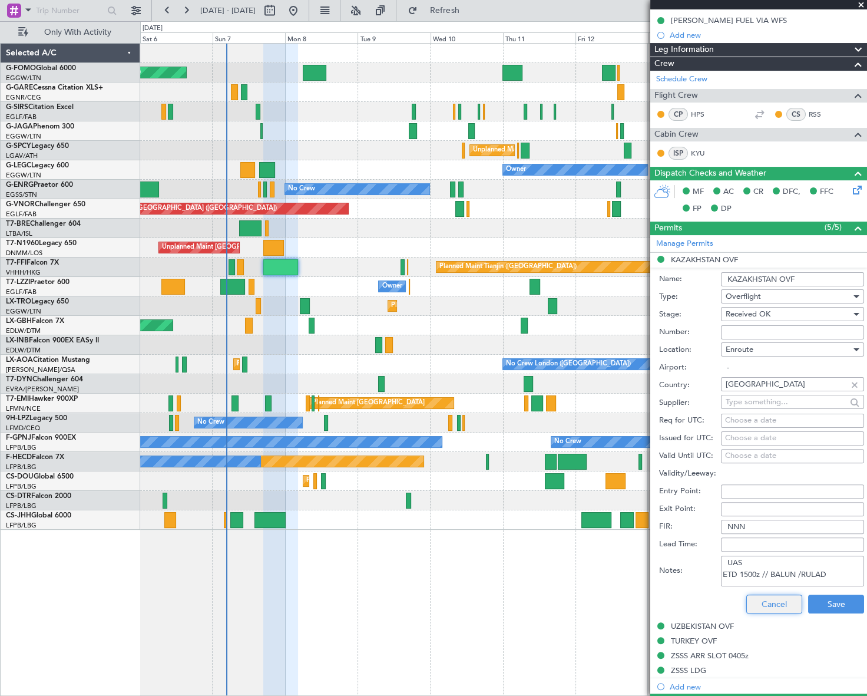
click at [775, 600] on button "Cancel" at bounding box center [774, 603] width 56 height 19
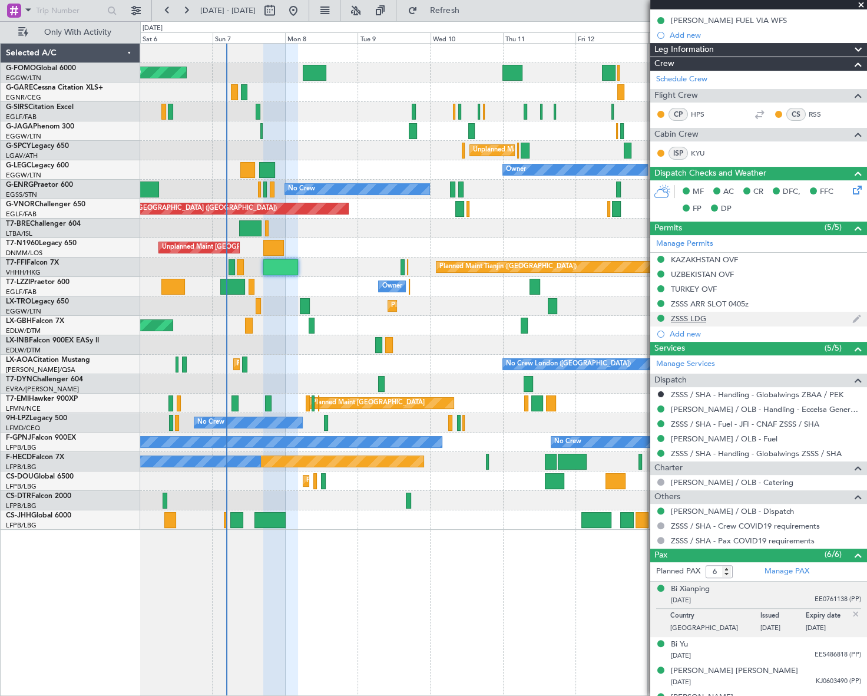
click at [695, 319] on div "ZSSS LDG" at bounding box center [688, 318] width 35 height 10
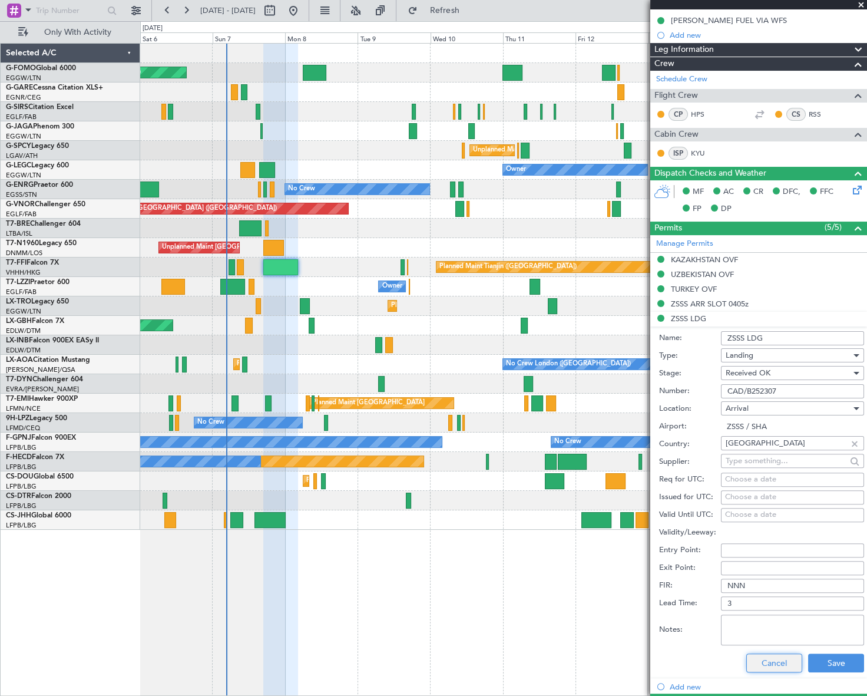
click at [778, 654] on button "Cancel" at bounding box center [774, 662] width 56 height 19
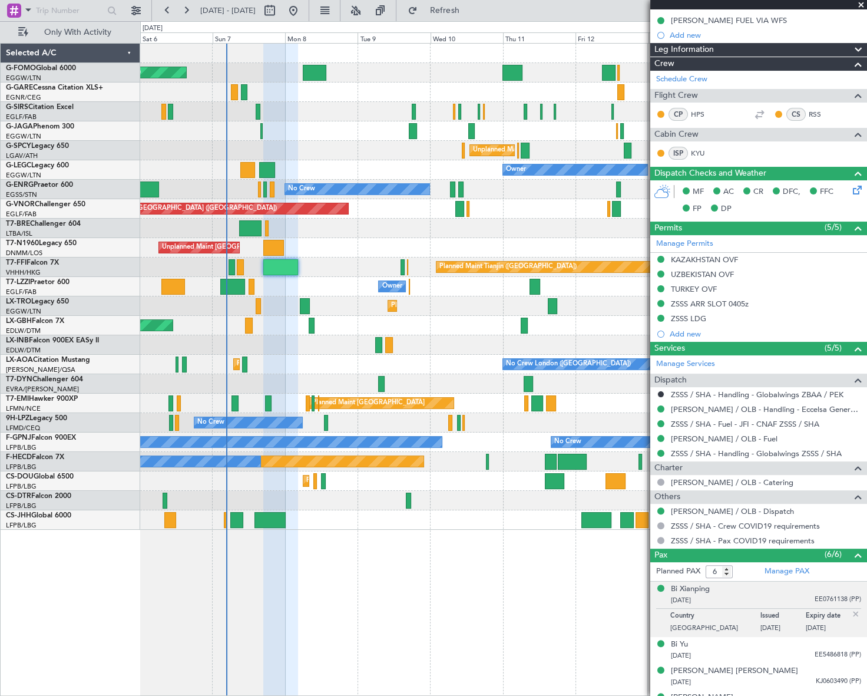
click at [705, 272] on div "KAZAKHSTAN OVF" at bounding box center [705, 272] width 0 height 0
click at [717, 275] on div "UZBEKISTAN OVF" at bounding box center [702, 274] width 63 height 10
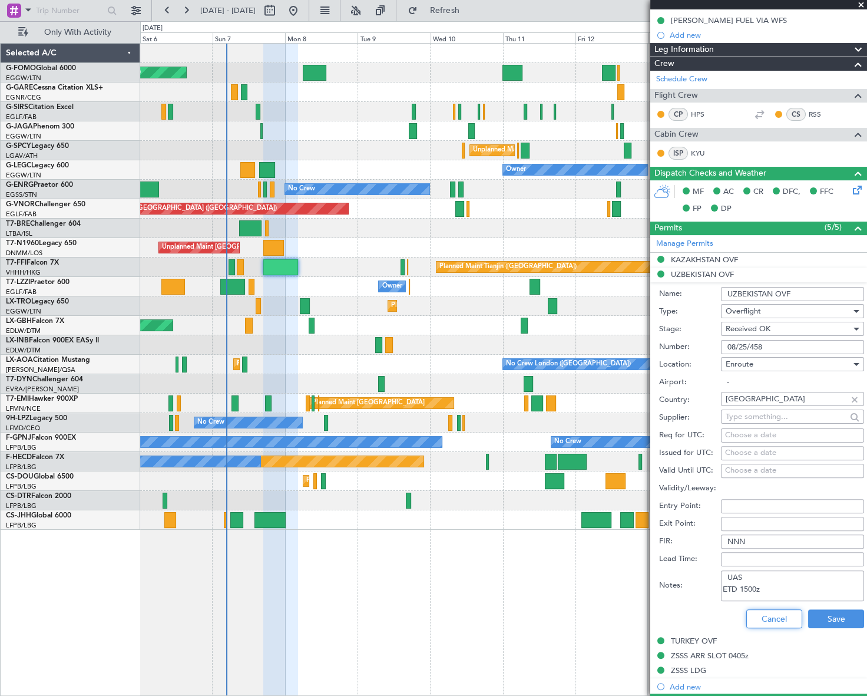
click at [772, 610] on button "Cancel" at bounding box center [774, 618] width 56 height 19
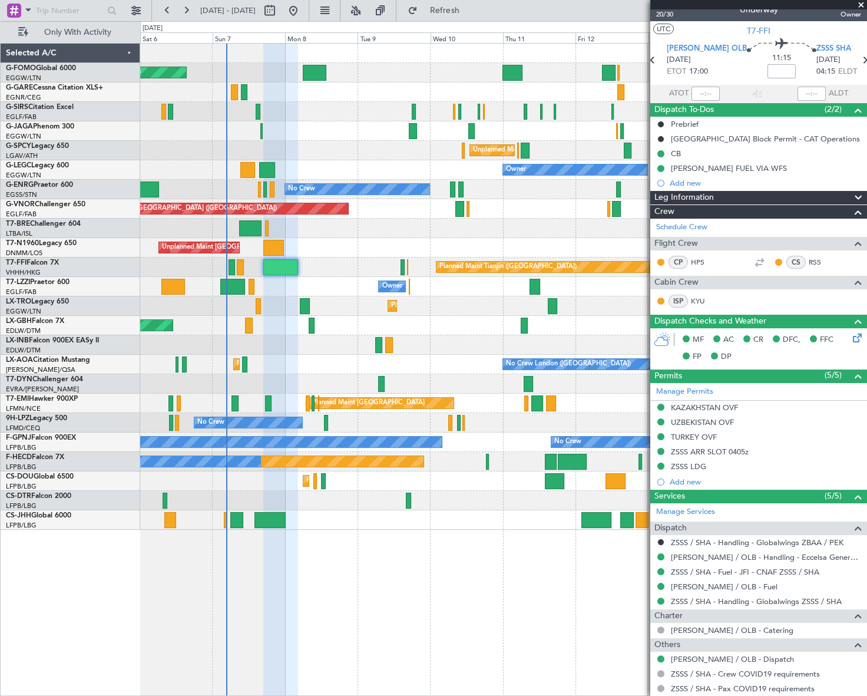
scroll to position [0, 0]
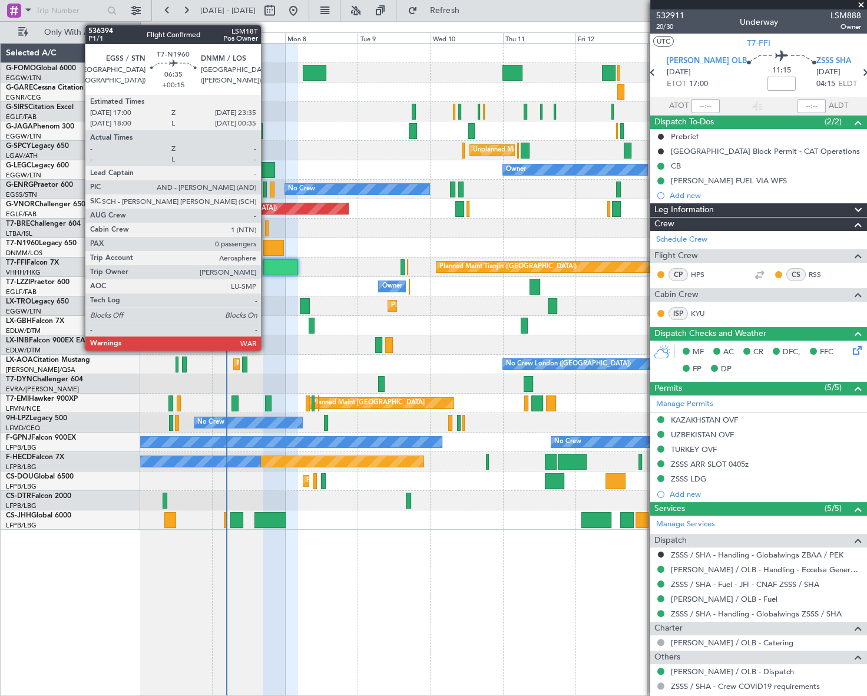
click at [267, 241] on div at bounding box center [273, 248] width 20 height 16
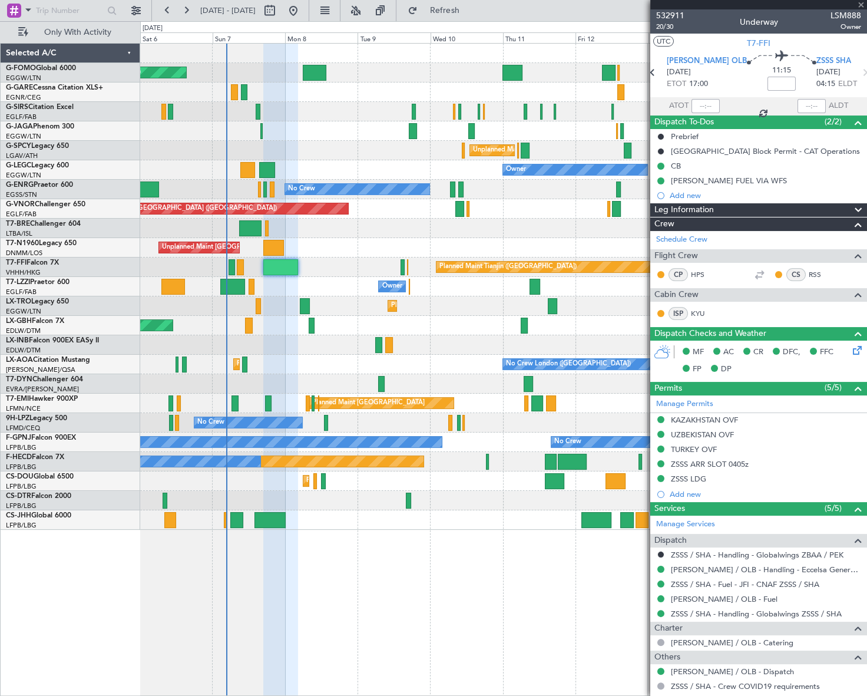
type input "+00:15"
type input "0"
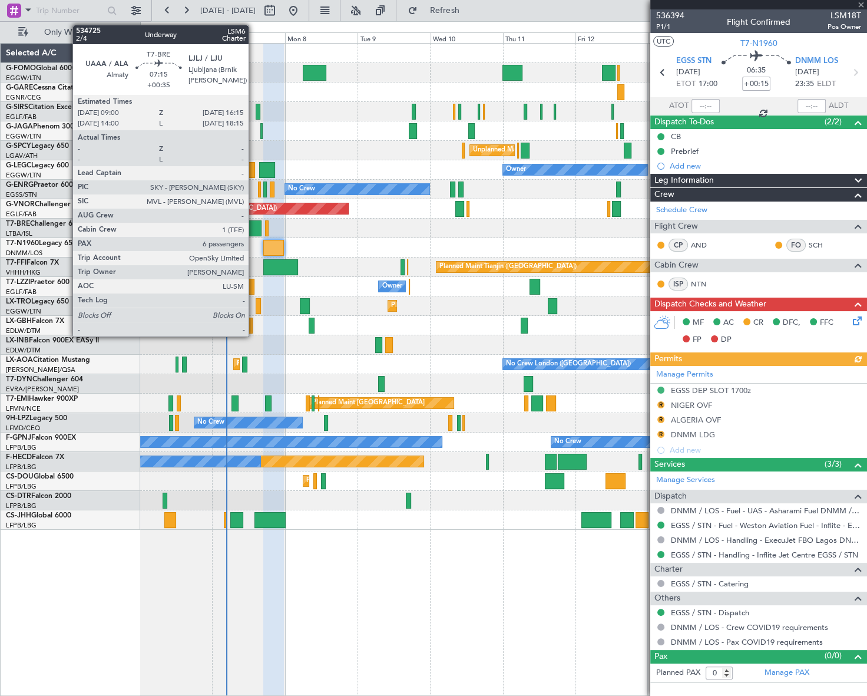
click at [254, 227] on div at bounding box center [250, 228] width 22 height 16
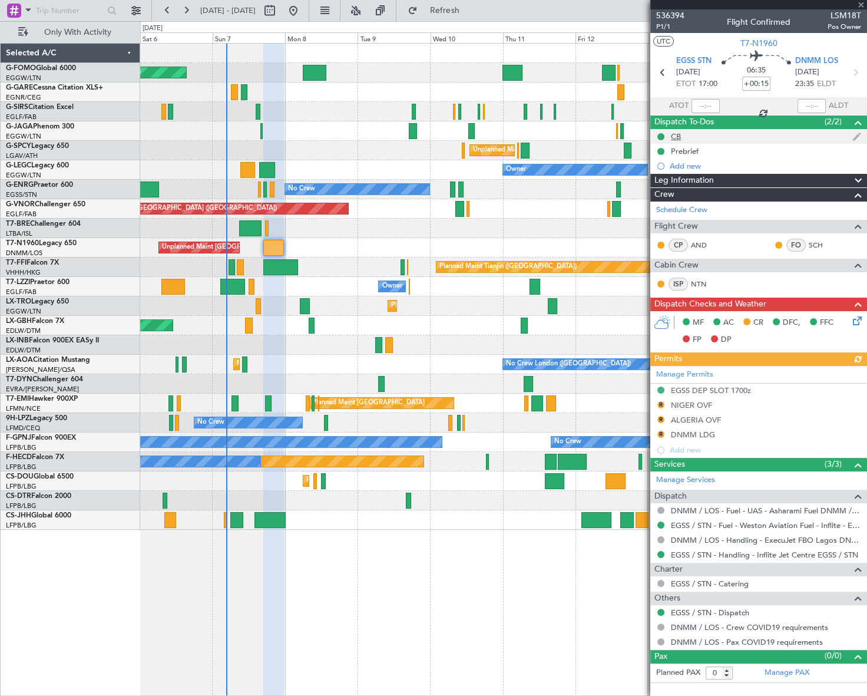
type input "+00:35"
type input "6"
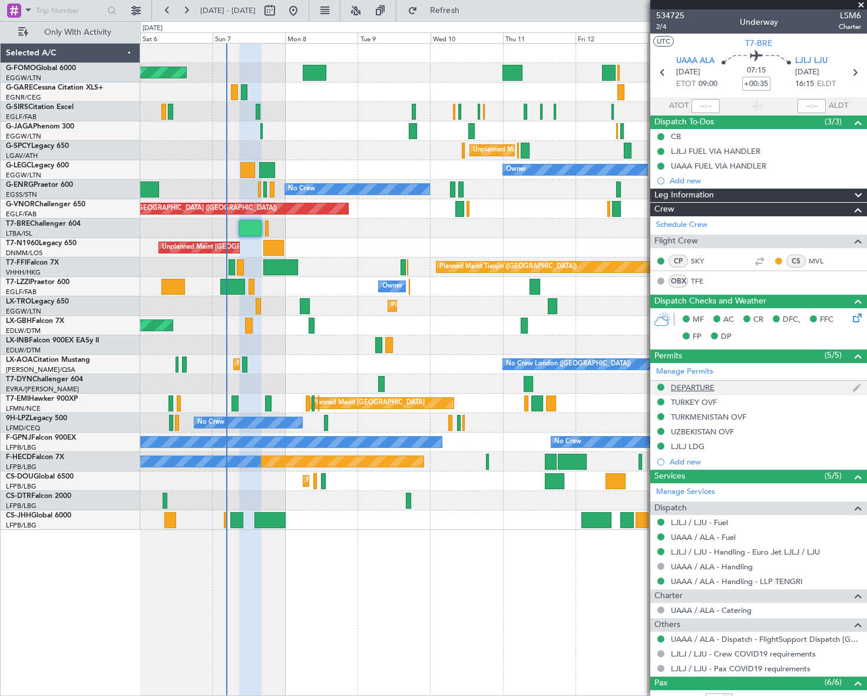
click at [710, 389] on div "DEPARTURE" at bounding box center [693, 387] width 44 height 10
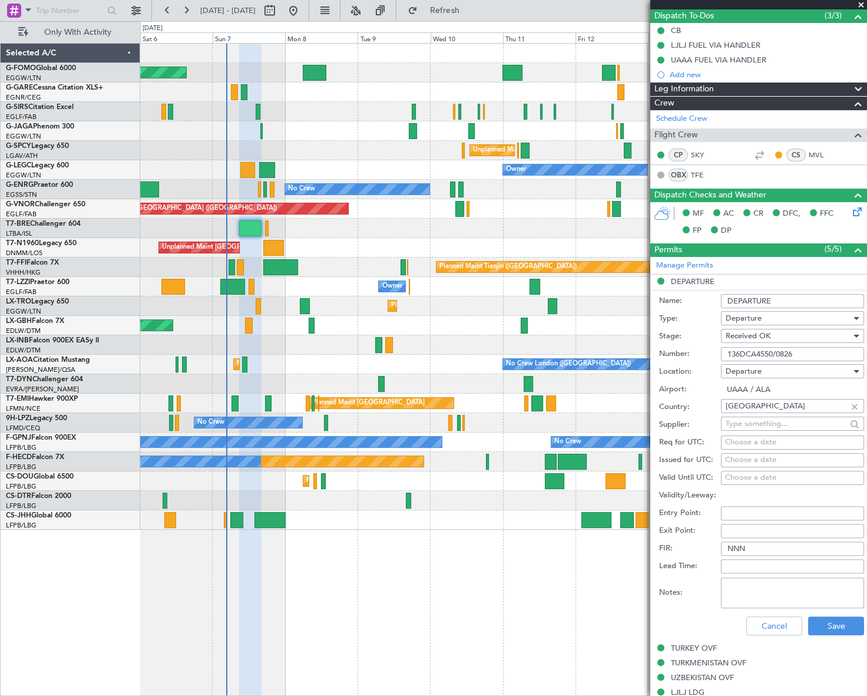
scroll to position [107, 0]
click at [773, 627] on button "Cancel" at bounding box center [774, 625] width 56 height 19
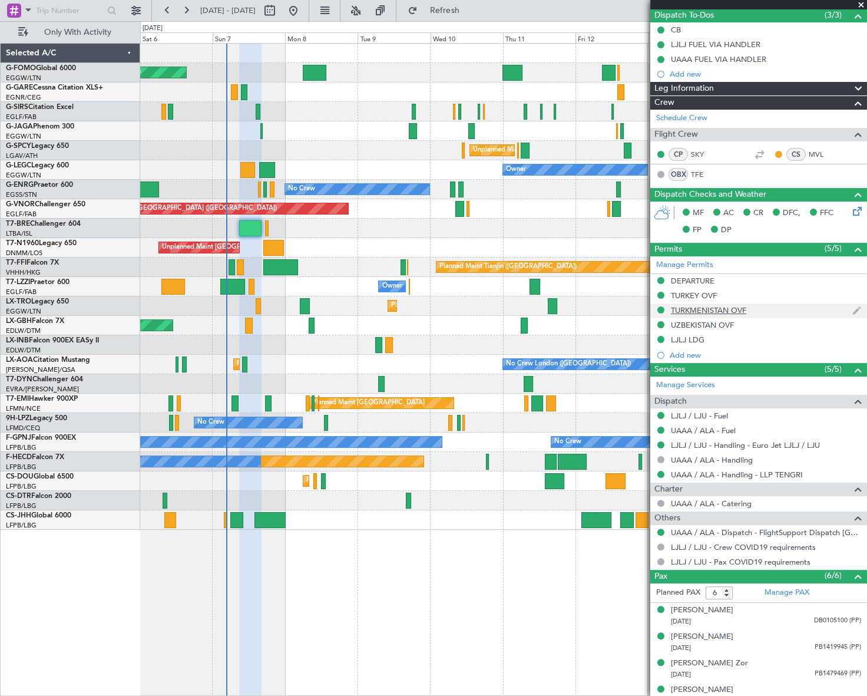
click at [719, 312] on div "TURKMENISTAN OVF" at bounding box center [708, 310] width 75 height 10
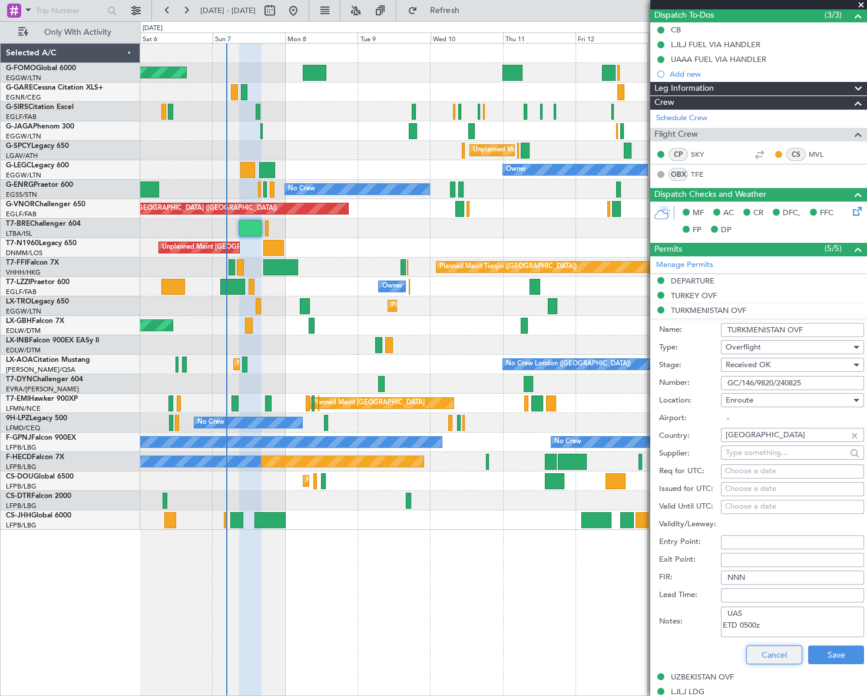
click at [760, 655] on button "Cancel" at bounding box center [774, 654] width 56 height 19
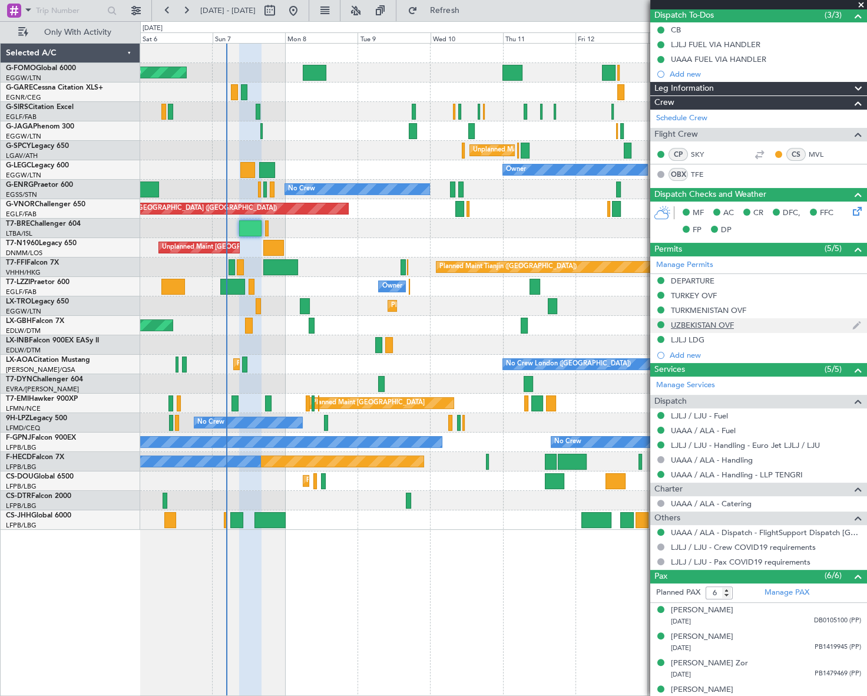
click at [698, 326] on div "UZBEKISTAN OVF" at bounding box center [702, 325] width 63 height 10
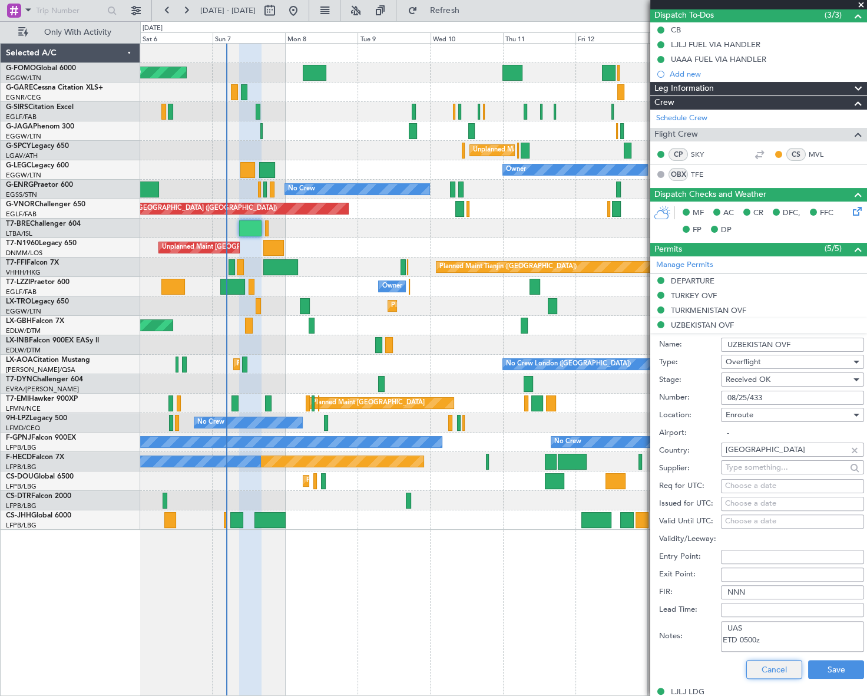
click at [770, 669] on button "Cancel" at bounding box center [774, 669] width 56 height 19
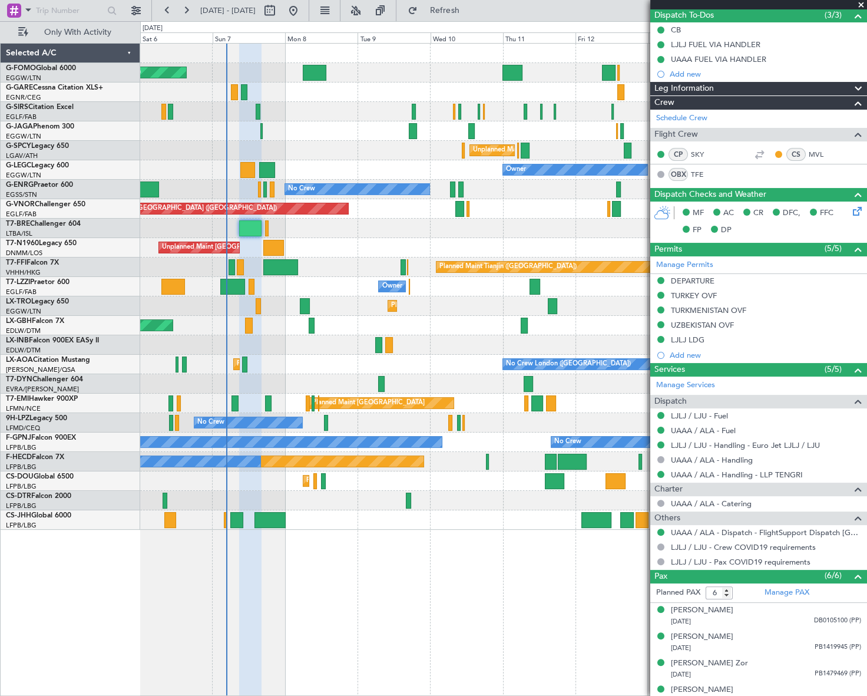
click at [701, 337] on mat-tooltip-component "UZBEKISTAN OVF" at bounding box center [702, 344] width 75 height 31
click at [687, 338] on div "LJLJ LDG" at bounding box center [688, 340] width 34 height 10
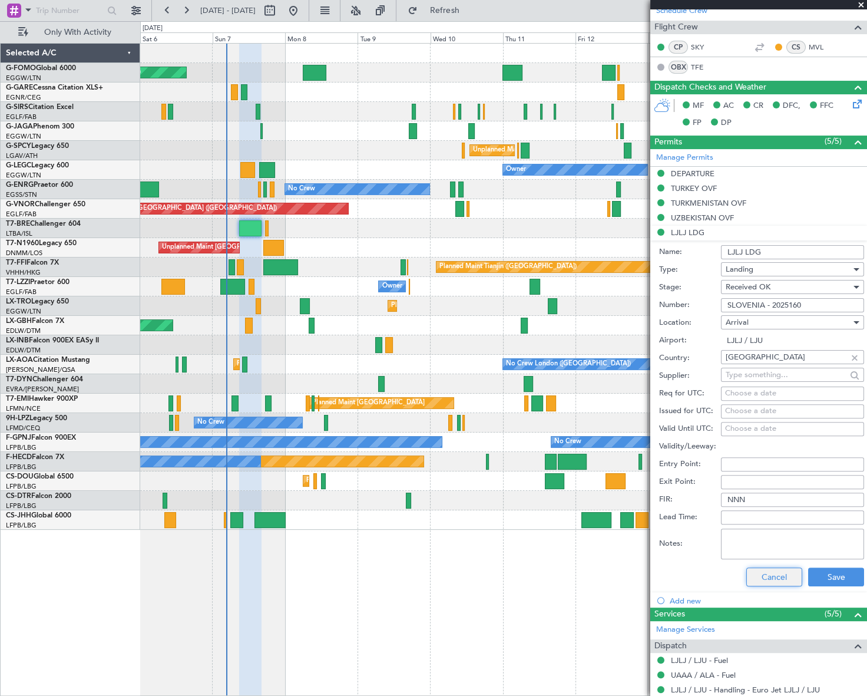
click at [782, 571] on button "Cancel" at bounding box center [774, 576] width 56 height 19
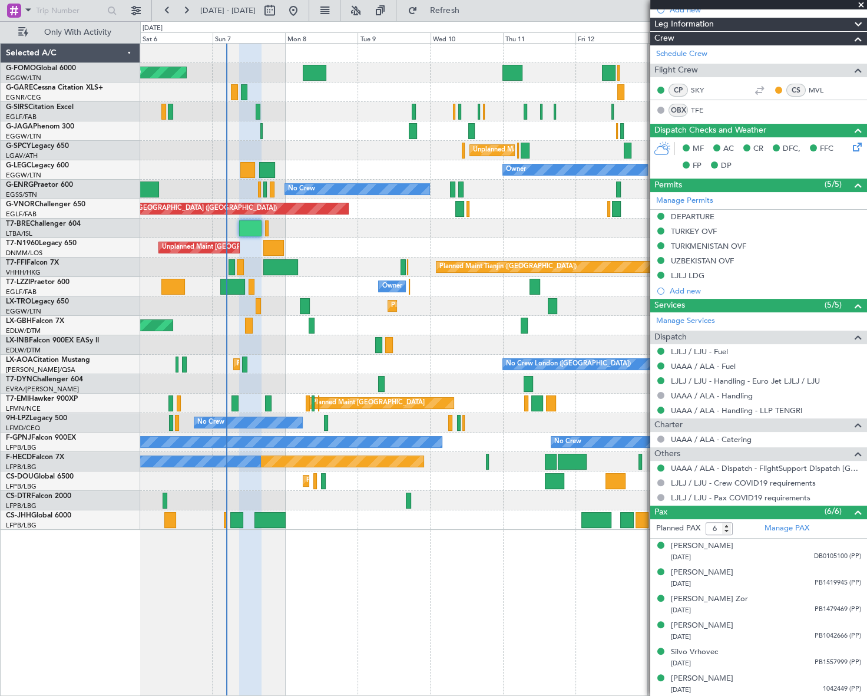
scroll to position [0, 0]
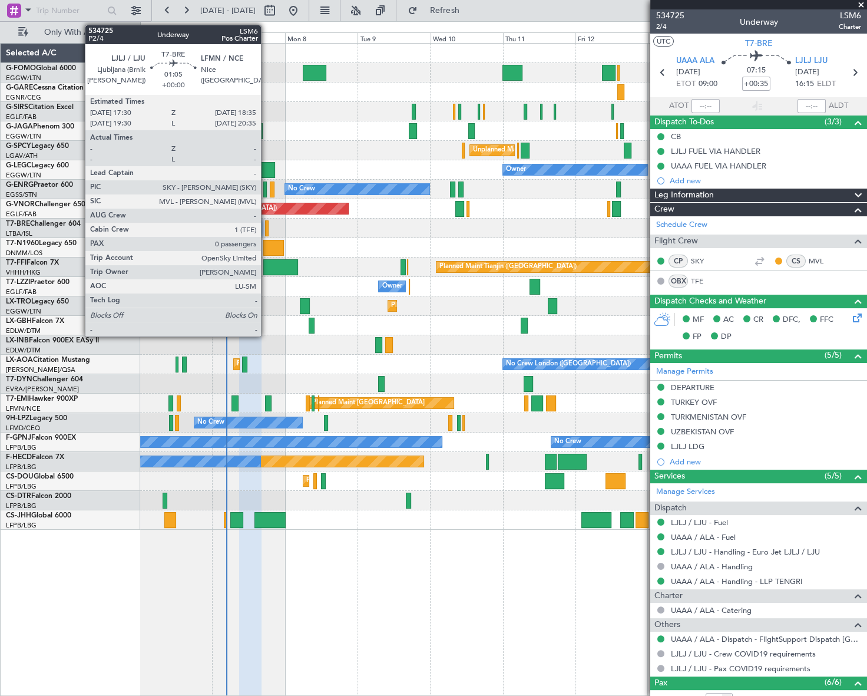
click at [266, 229] on div at bounding box center [267, 228] width 4 height 16
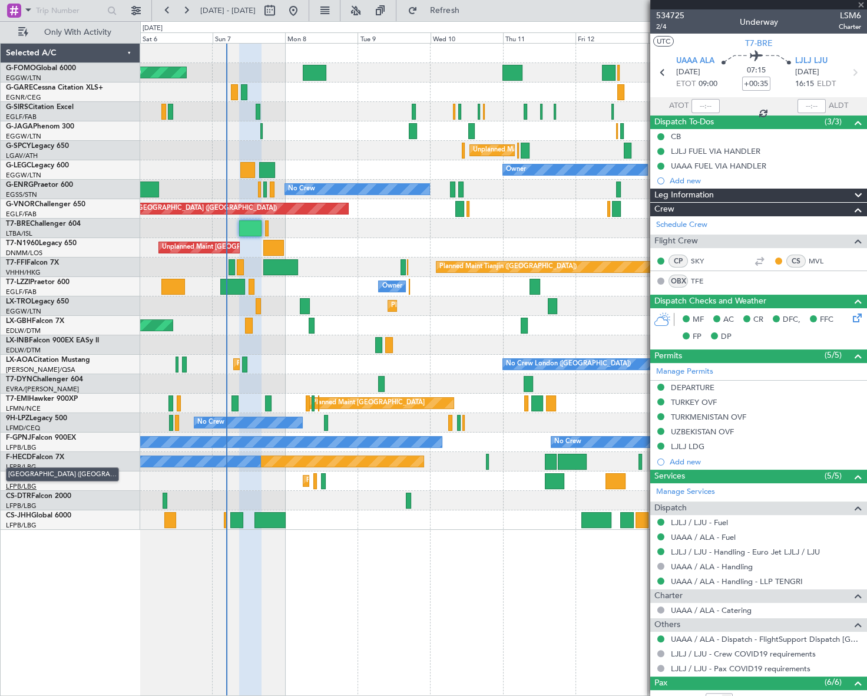
type input "0"
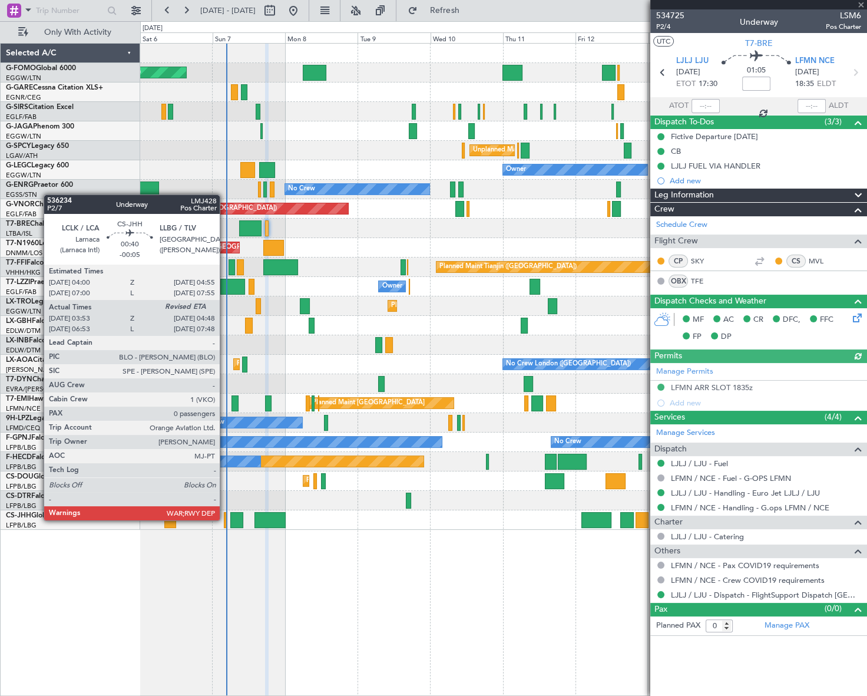
click at [225, 519] on div at bounding box center [225, 520] width 3 height 16
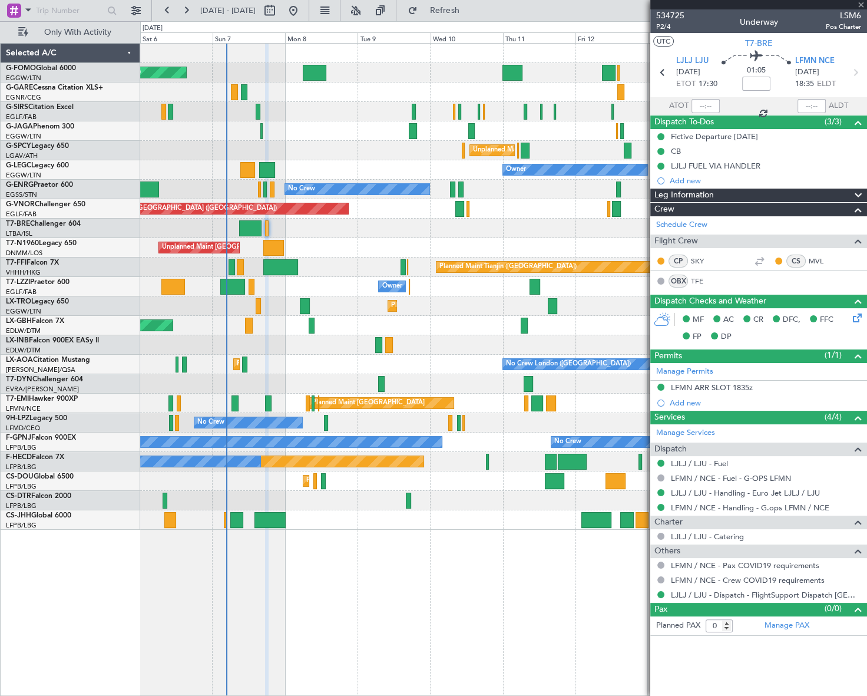
type input "-00:05"
type input "04:03"
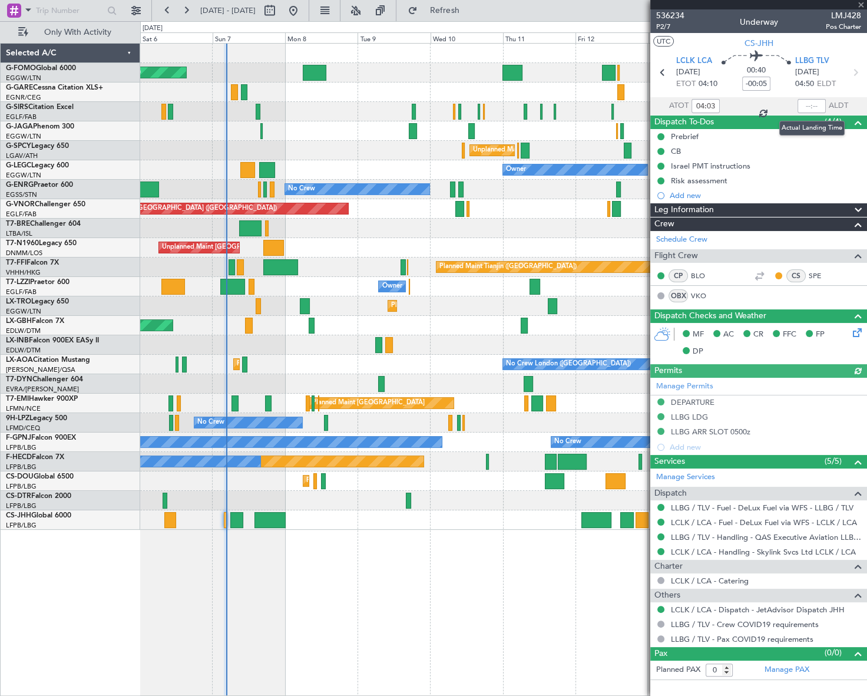
click at [811, 102] on div at bounding box center [812, 106] width 28 height 14
click at [814, 104] on input "text" at bounding box center [812, 106] width 28 height 14
click at [543, 591] on div "Planned Maint [GEOGRAPHIC_DATA] ([GEOGRAPHIC_DATA]) Planned Maint [GEOGRAPHIC_D…" at bounding box center [503, 369] width 726 height 653
type input "04:39"
click at [451, 603] on div "Planned Maint [GEOGRAPHIC_DATA] ([GEOGRAPHIC_DATA]) Planned Maint [GEOGRAPHIC_D…" at bounding box center [503, 369] width 727 height 653
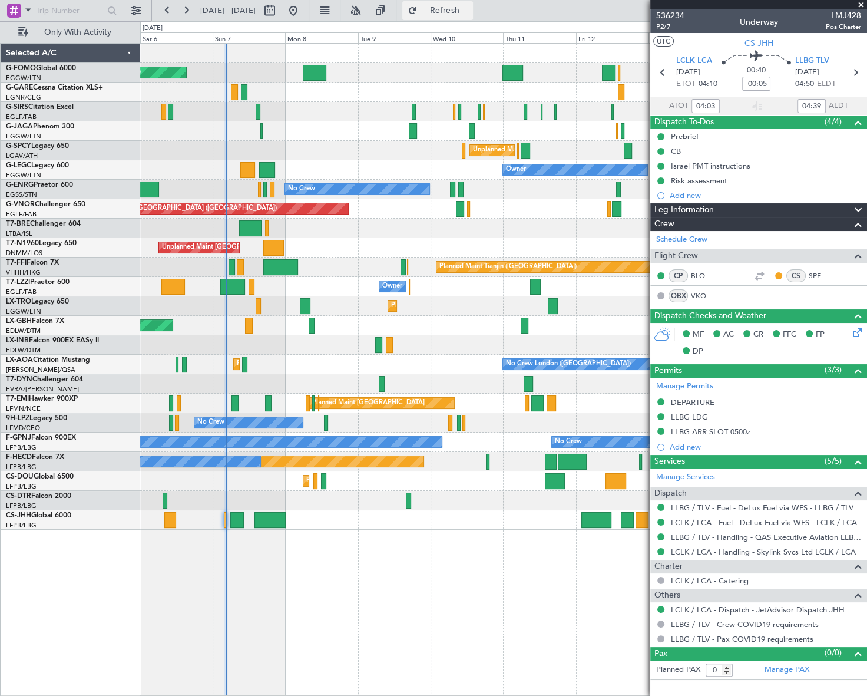
click at [471, 16] on button "Refresh" at bounding box center [437, 10] width 71 height 19
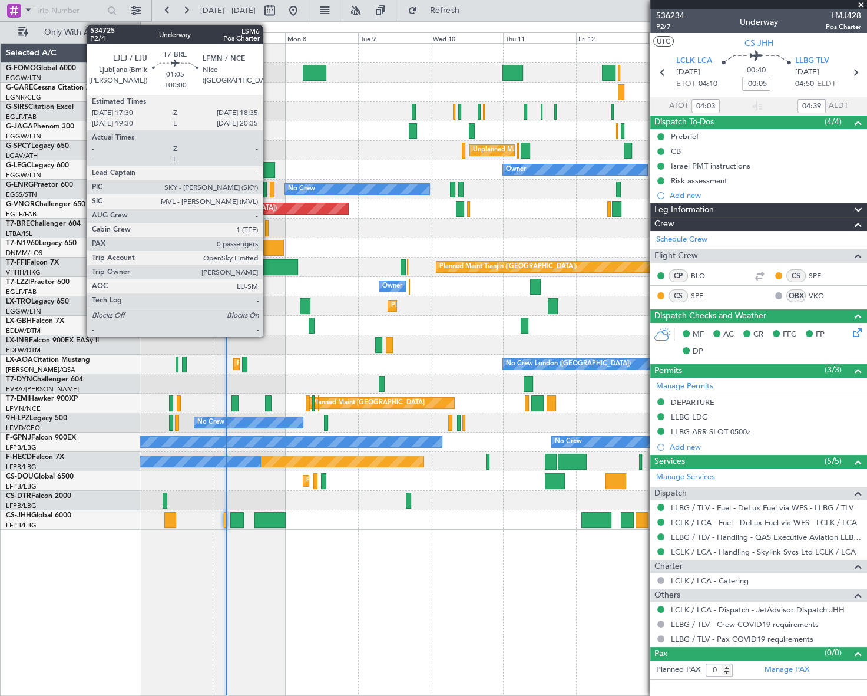
click at [268, 230] on div at bounding box center [267, 228] width 4 height 16
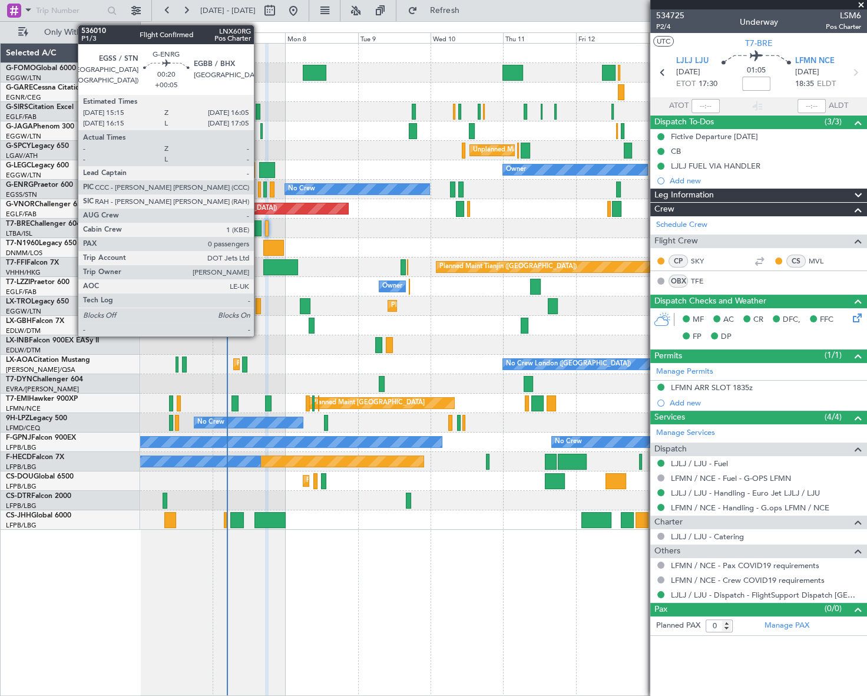
click at [259, 194] on div at bounding box center [259, 189] width 3 height 16
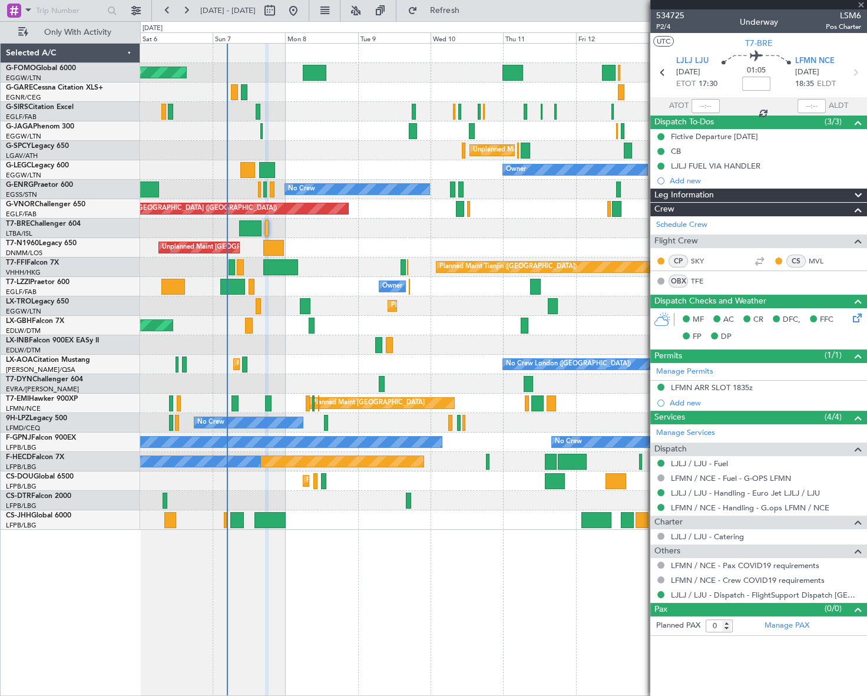
type input "+00:05"
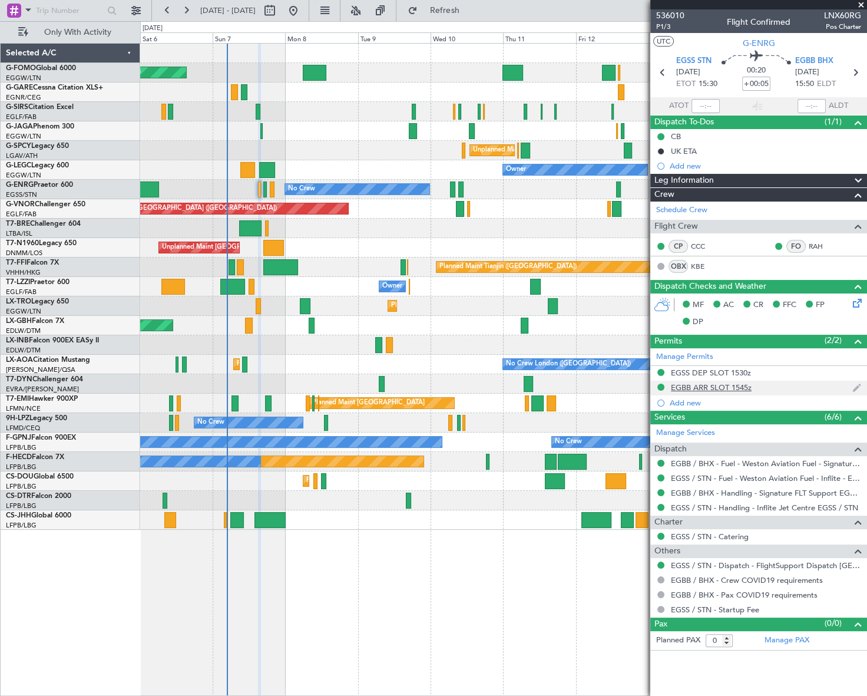
click at [742, 387] on div "EGBB ARR SLOT 1545z" at bounding box center [711, 387] width 81 height 10
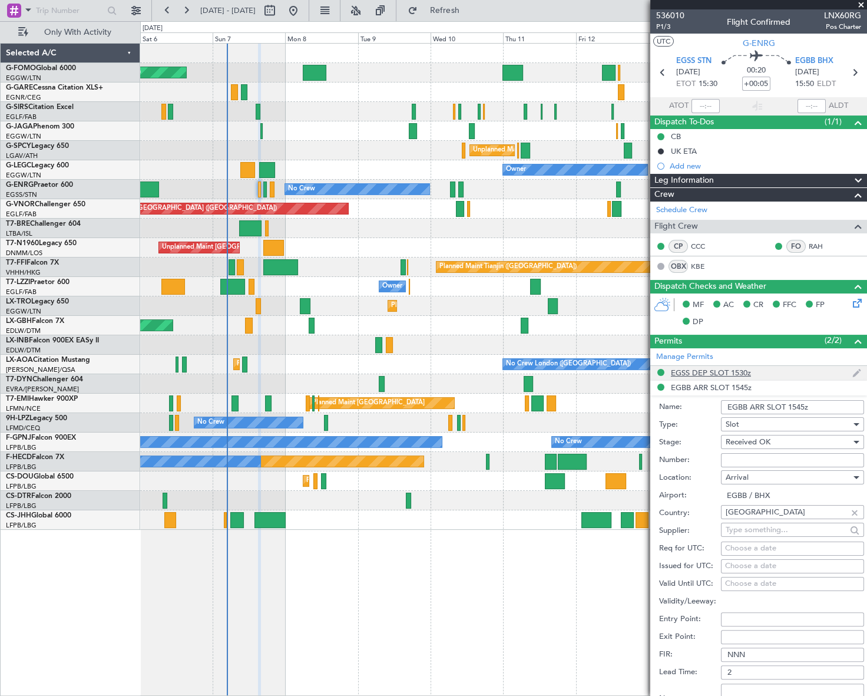
click at [725, 377] on div "EGSS DEP SLOT 1530z" at bounding box center [758, 373] width 217 height 15
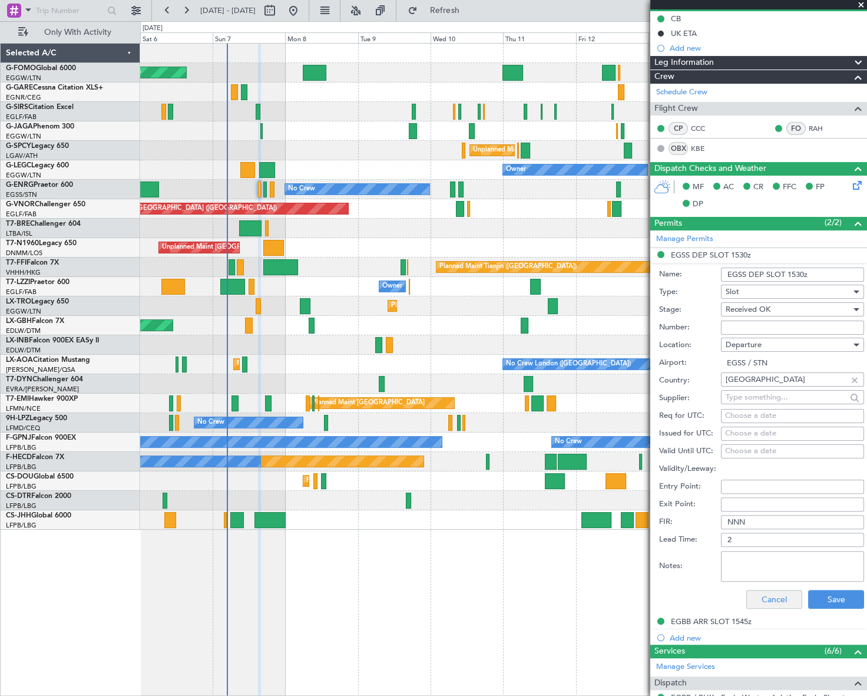
scroll to position [214, 0]
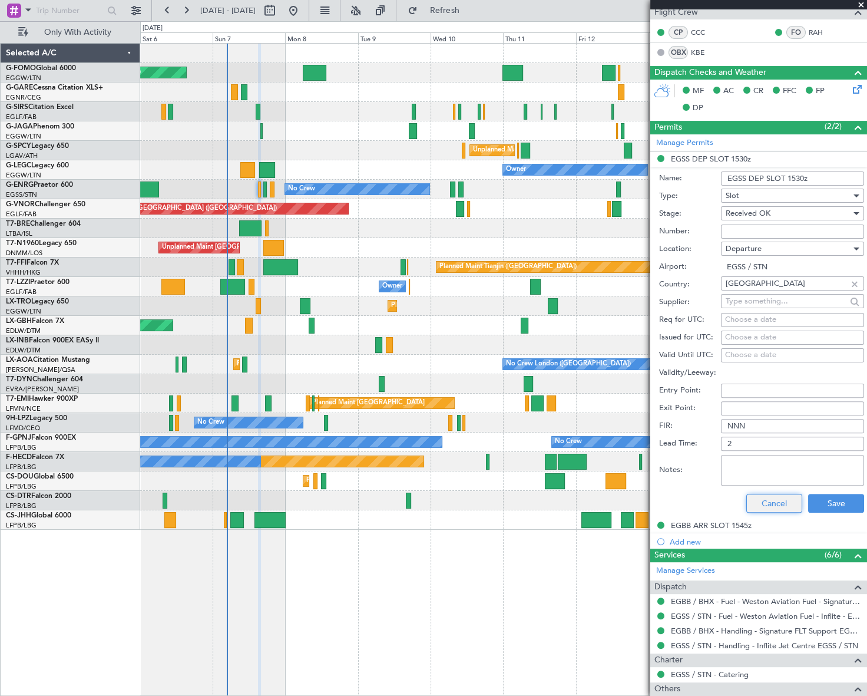
click at [769, 494] on button "Cancel" at bounding box center [774, 503] width 56 height 19
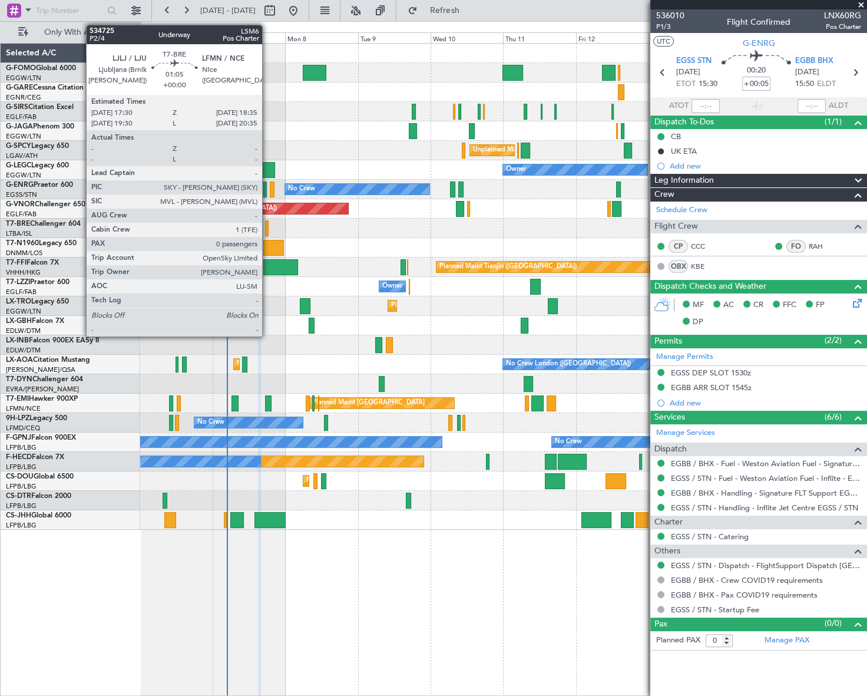
click at [267, 226] on div at bounding box center [267, 228] width 4 height 16
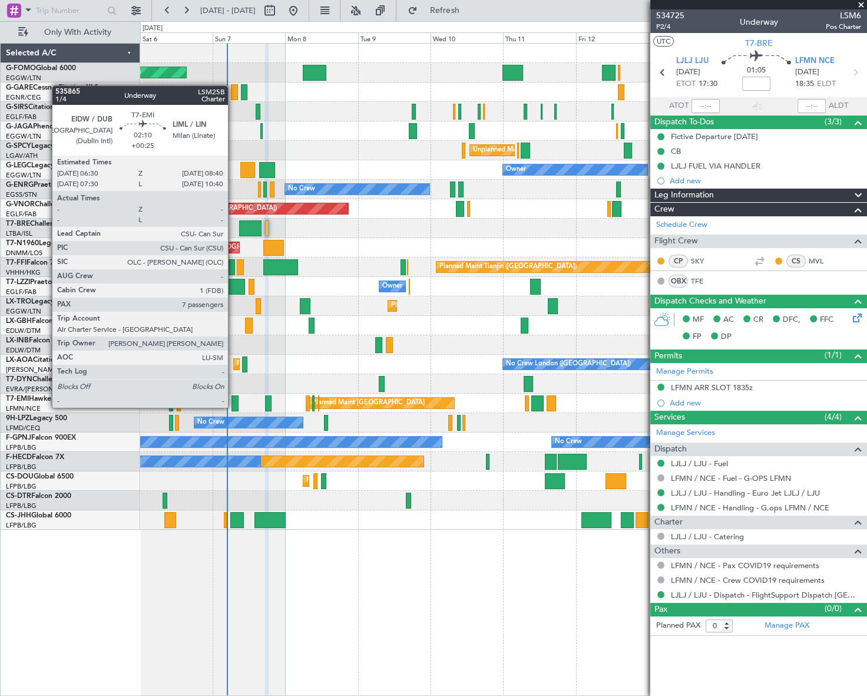
click at [233, 396] on div at bounding box center [235, 403] width 7 height 16
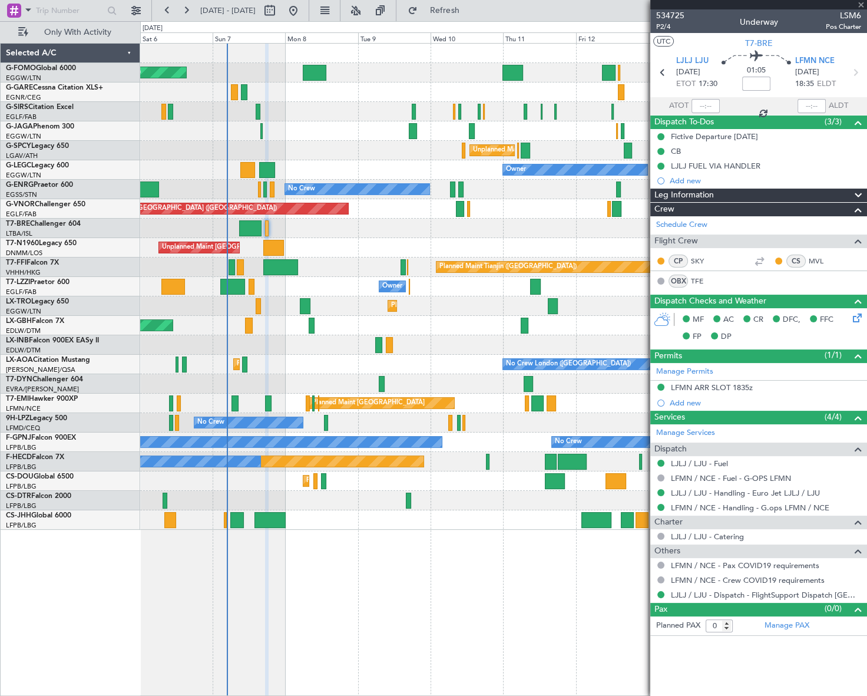
type input "+00:25"
type input "7"
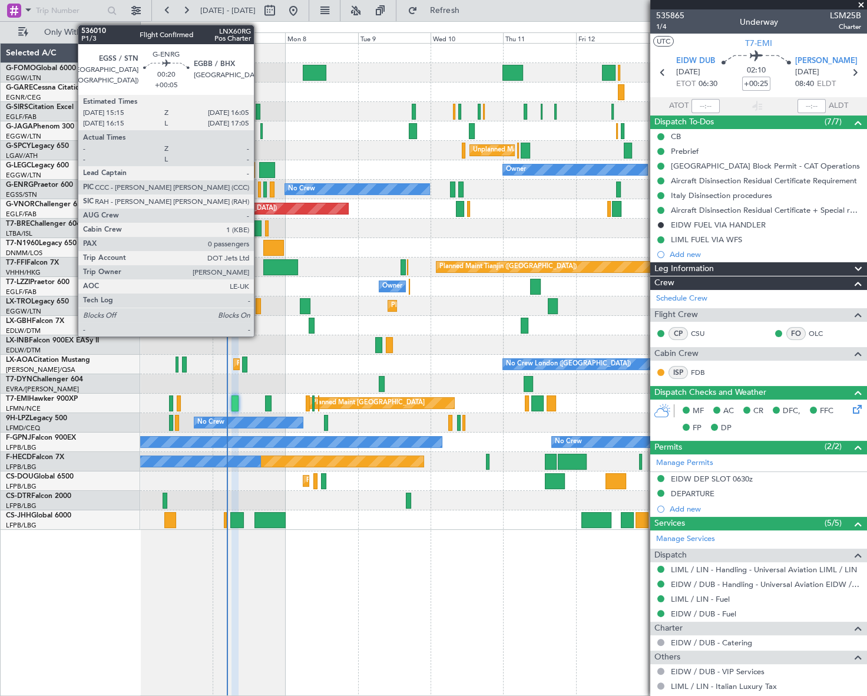
click at [259, 183] on div at bounding box center [259, 189] width 3 height 16
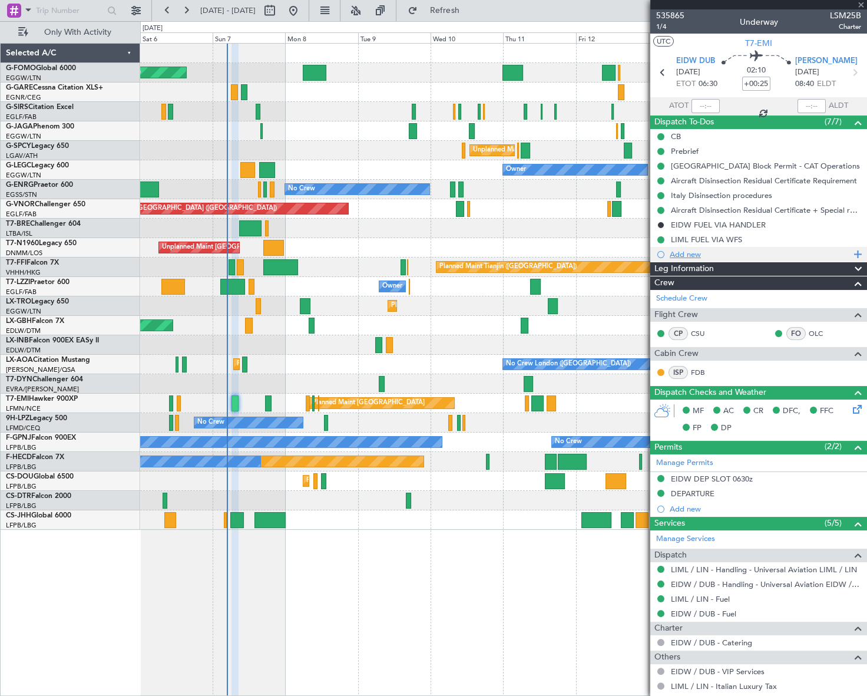
type input "+00:05"
type input "0"
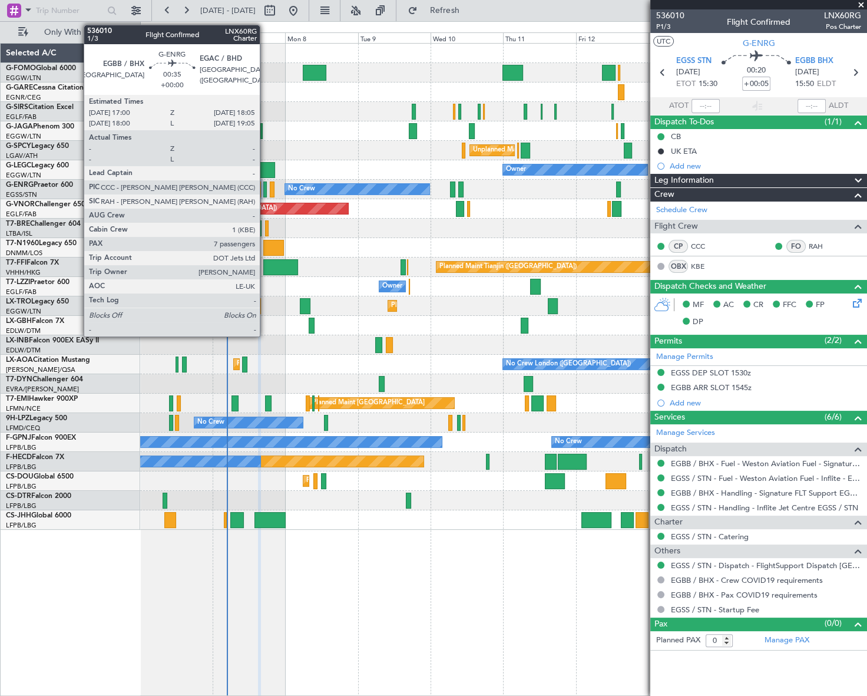
click at [265, 190] on div at bounding box center [265, 189] width 4 height 16
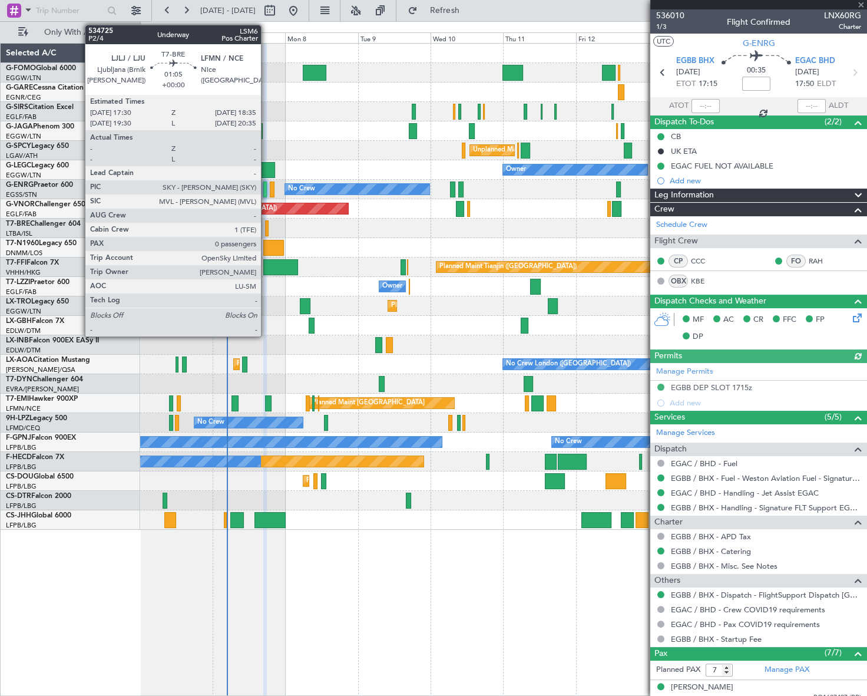
click at [266, 223] on div at bounding box center [267, 228] width 4 height 16
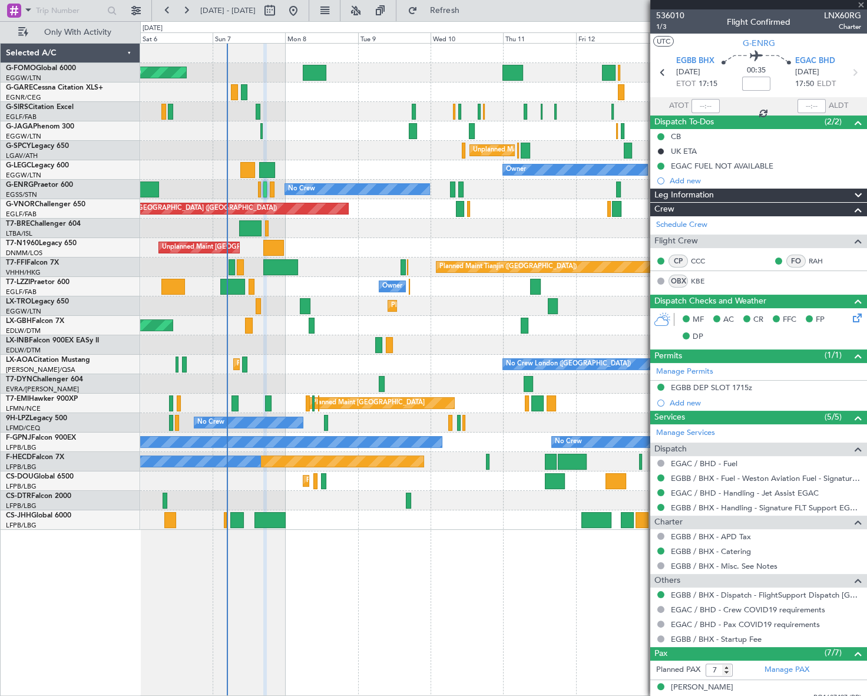
type input "0"
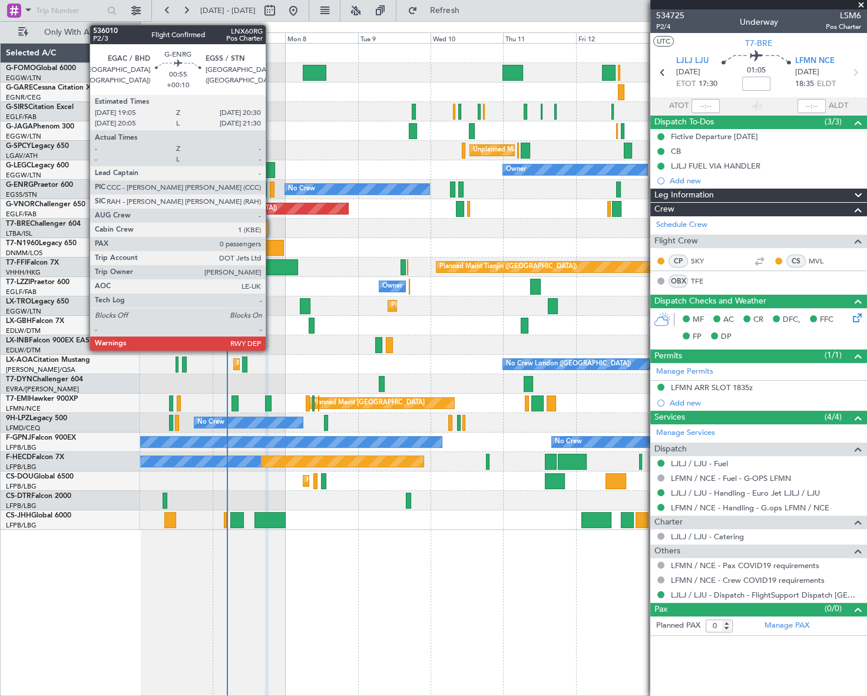
click at [271, 189] on div at bounding box center [272, 189] width 5 height 16
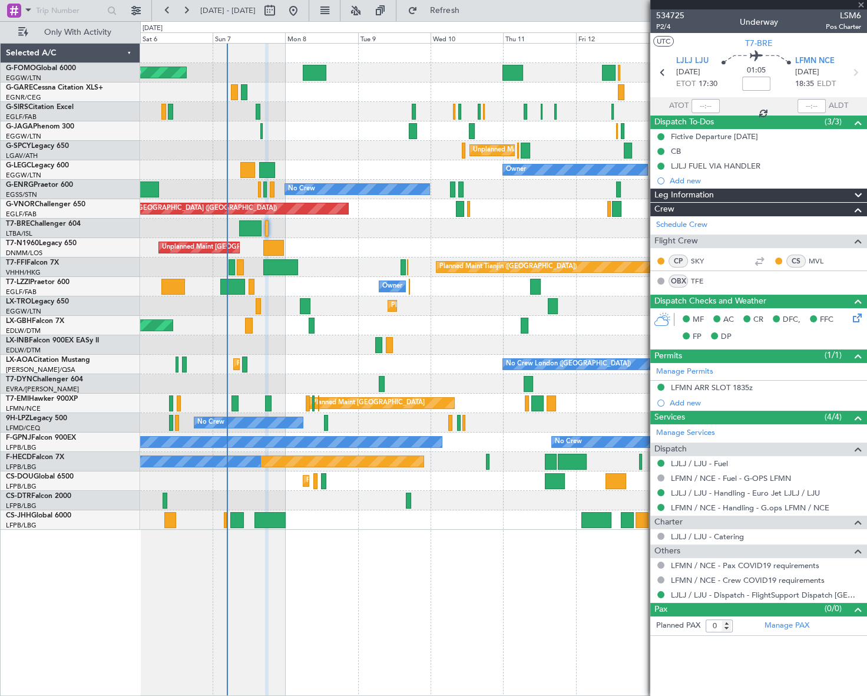
type input "+00:10"
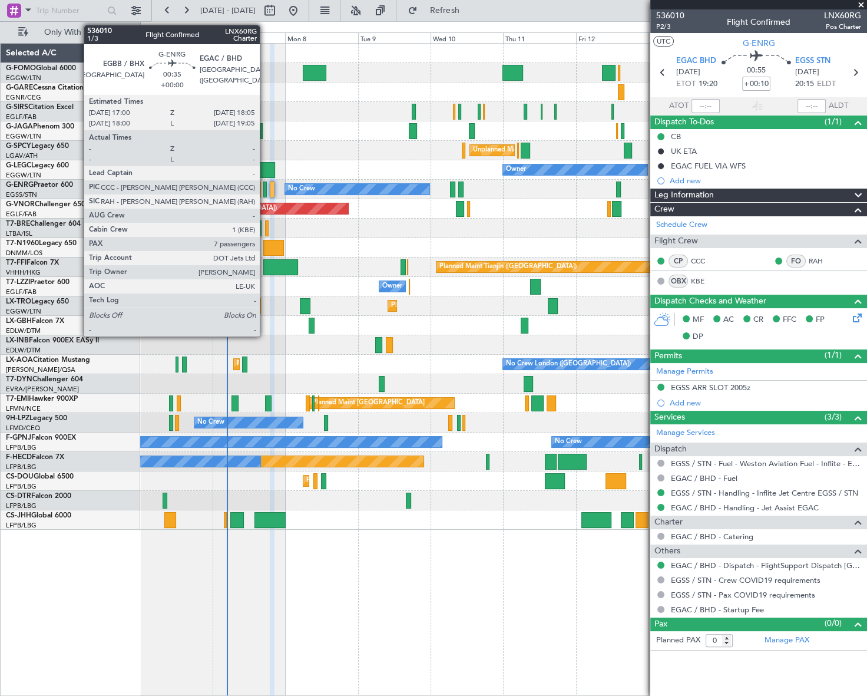
click at [265, 183] on div at bounding box center [265, 189] width 4 height 16
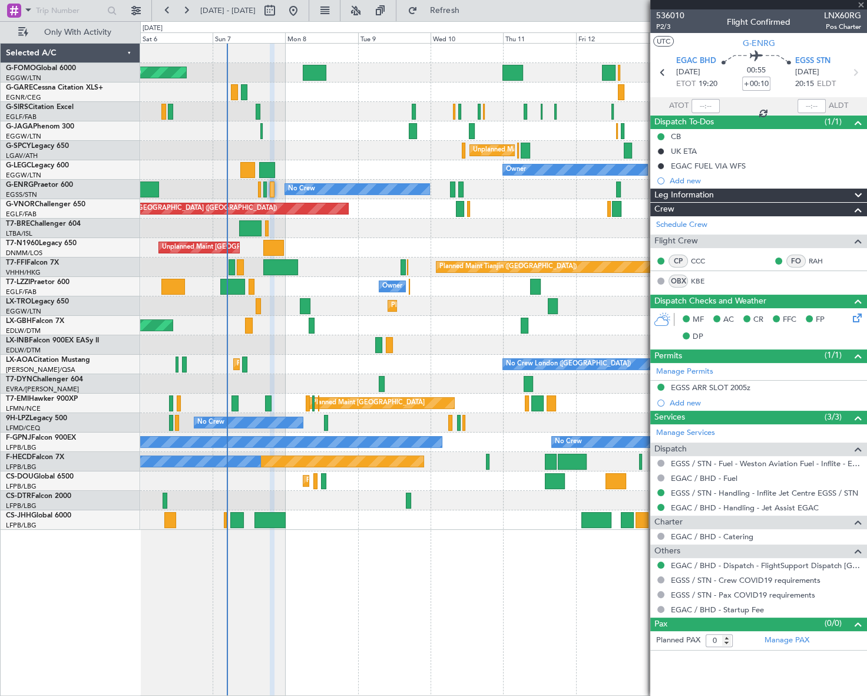
type input "7"
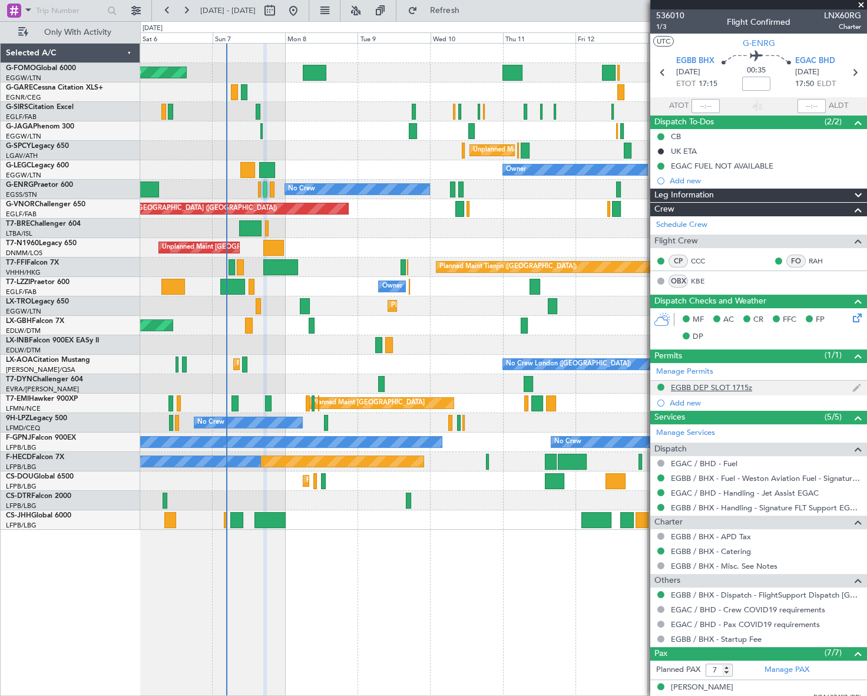
click at [729, 386] on div "EGBB DEP SLOT 1715z" at bounding box center [711, 387] width 81 height 10
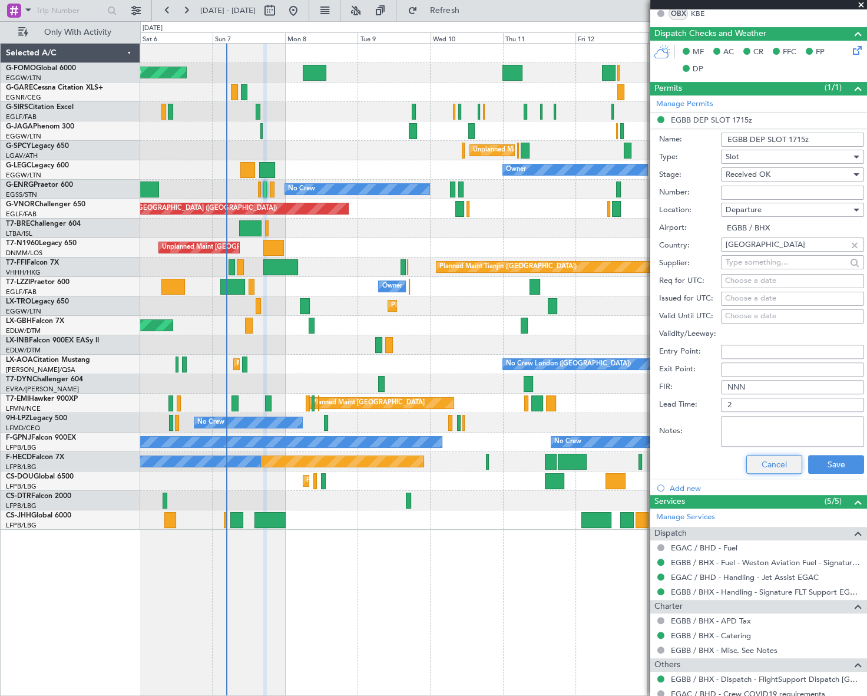
click at [765, 460] on button "Cancel" at bounding box center [774, 464] width 56 height 19
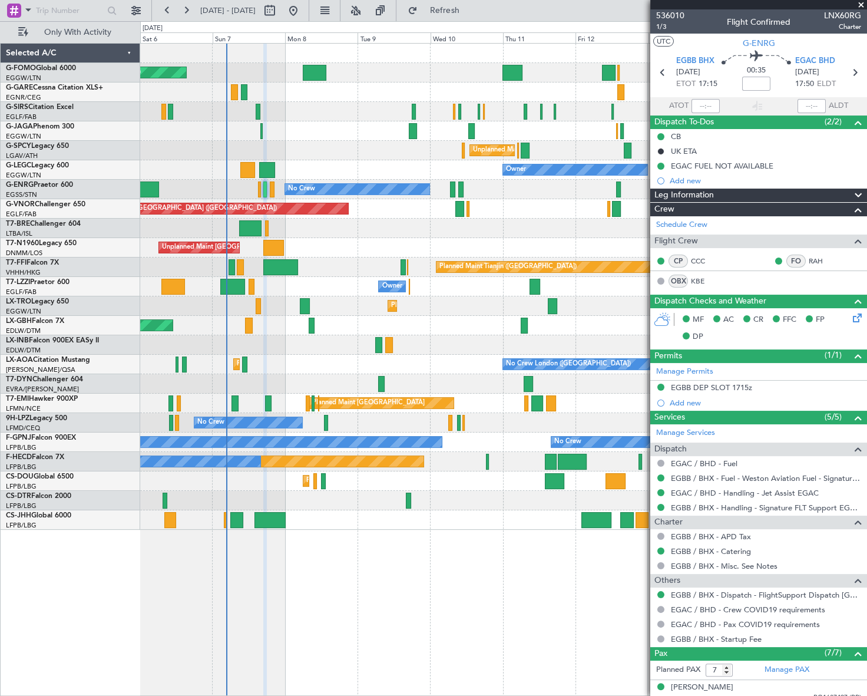
click at [713, 194] on span "Leg Information" at bounding box center [683, 196] width 59 height 14
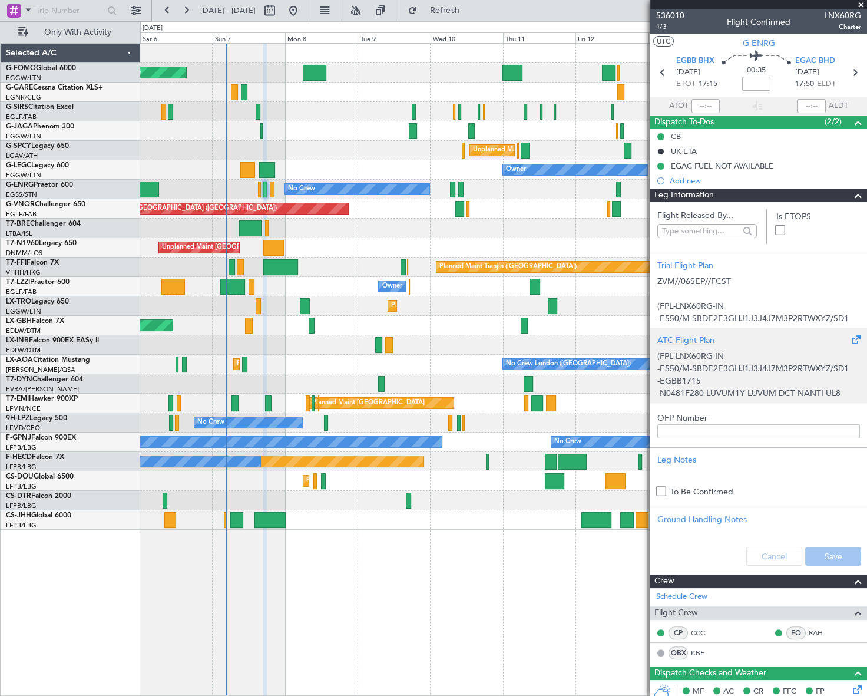
click at [708, 371] on div "(FPL-LNX60RG-IN -E550/M-SBDE2E3GHJ1J3J4J7M3P2RTWXYZ/SD1 -EGBB1715 -N0481F280 LU…" at bounding box center [758, 371] width 203 height 50
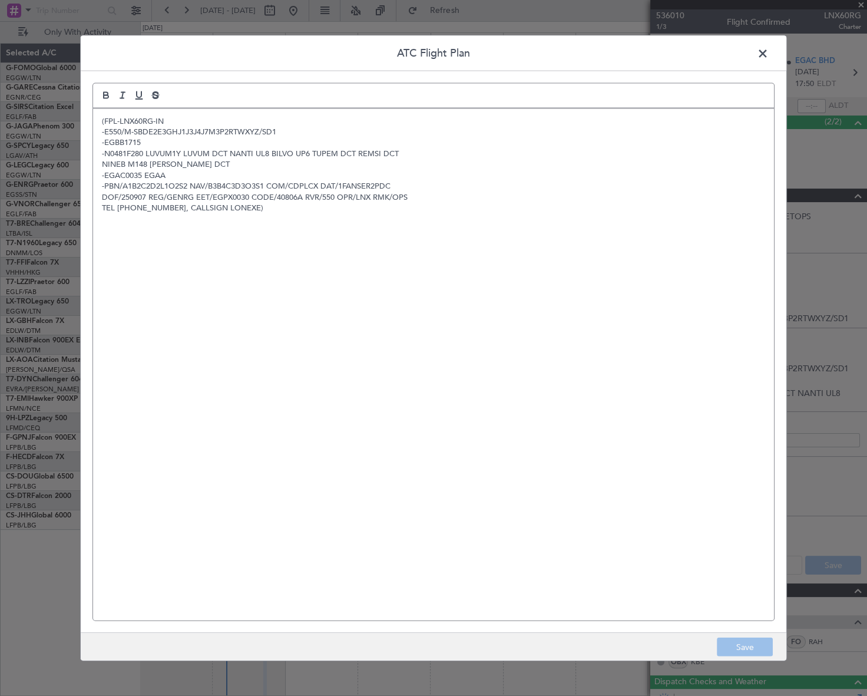
click at [286, 275] on div "(FPL-LNX60RG-IN -E550/M-SBDE2E3GHJ1J3J4J7M3P2RTWXYZ/SD1 -EGBB1715 -N0481F280 LU…" at bounding box center [433, 364] width 681 height 512
drag, startPoint x: 742, startPoint y: 648, endPoint x: 759, endPoint y: 632, distance: 22.9
click at [742, 648] on button "Save" at bounding box center [745, 646] width 56 height 19
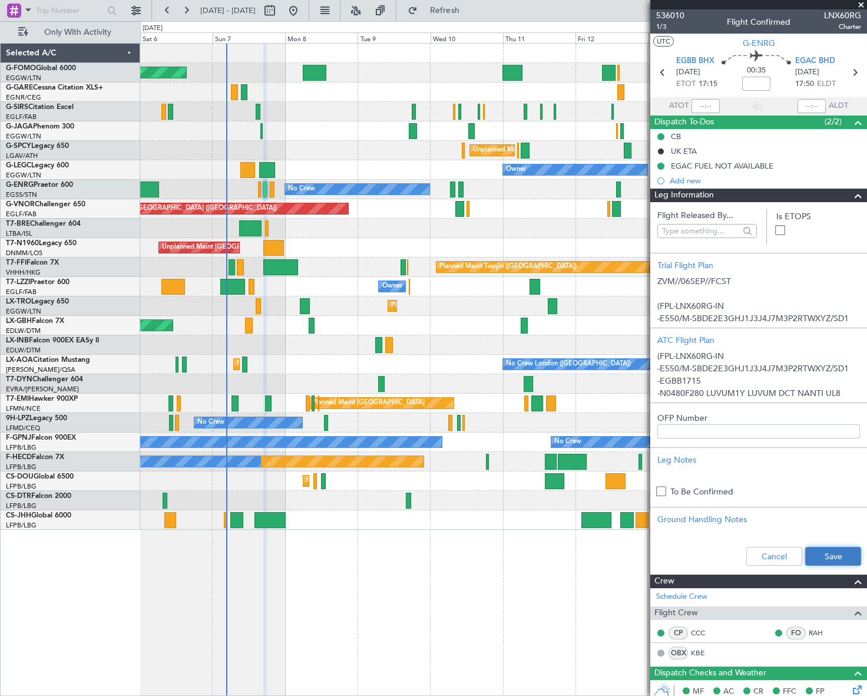
click at [842, 551] on button "Save" at bounding box center [833, 556] width 56 height 19
click at [854, 195] on span at bounding box center [858, 196] width 14 height 14
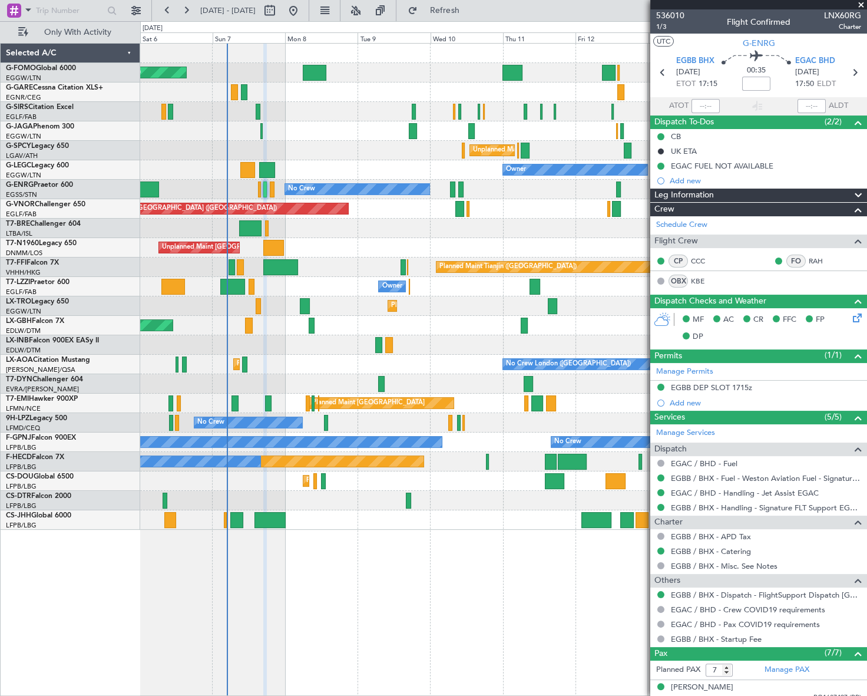
click at [729, 196] on div "Leg Information" at bounding box center [758, 196] width 217 height 14
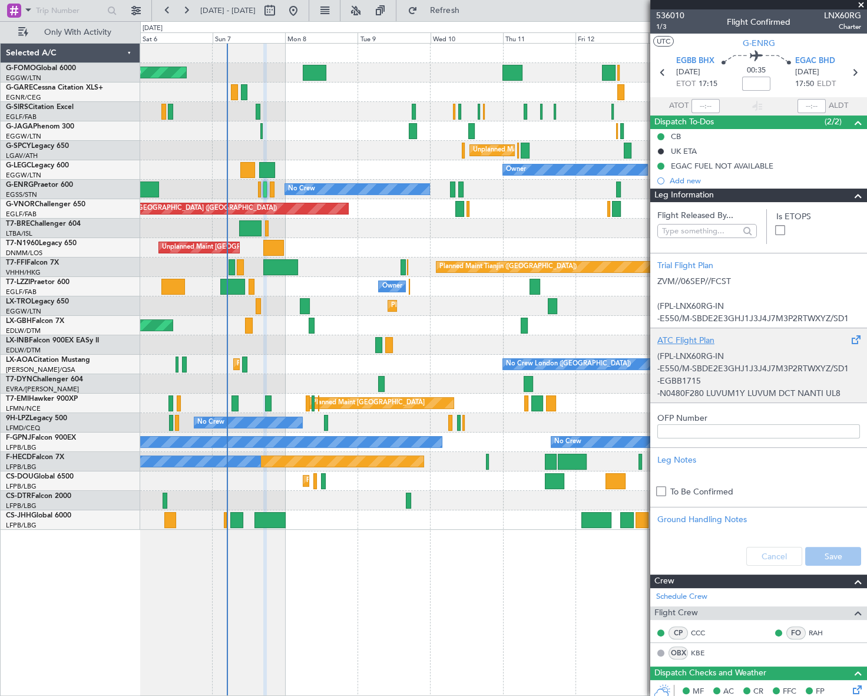
click at [740, 359] on p "(FPL-LNX60RG-IN" at bounding box center [758, 356] width 203 height 12
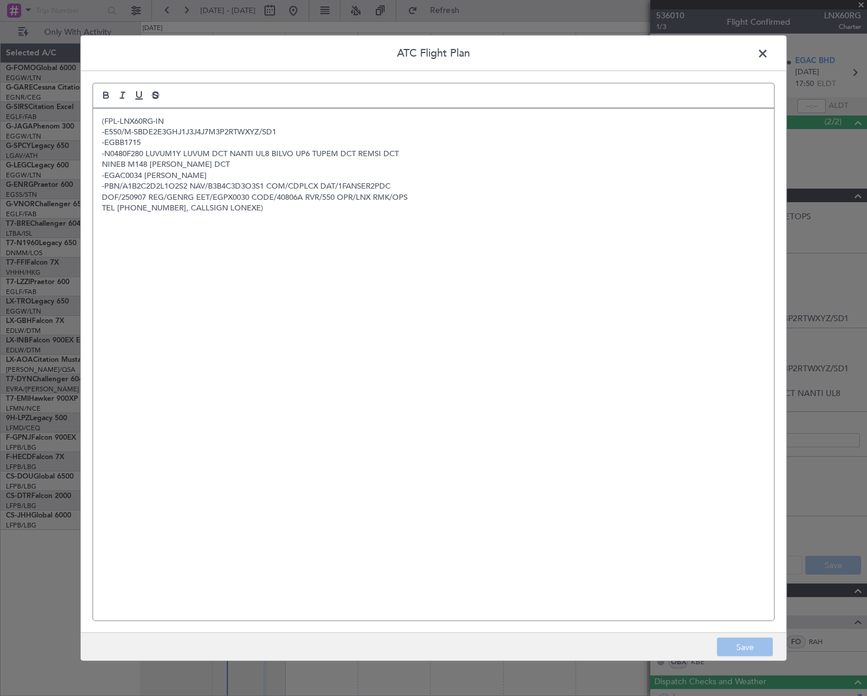
click at [769, 49] on span at bounding box center [769, 56] width 0 height 24
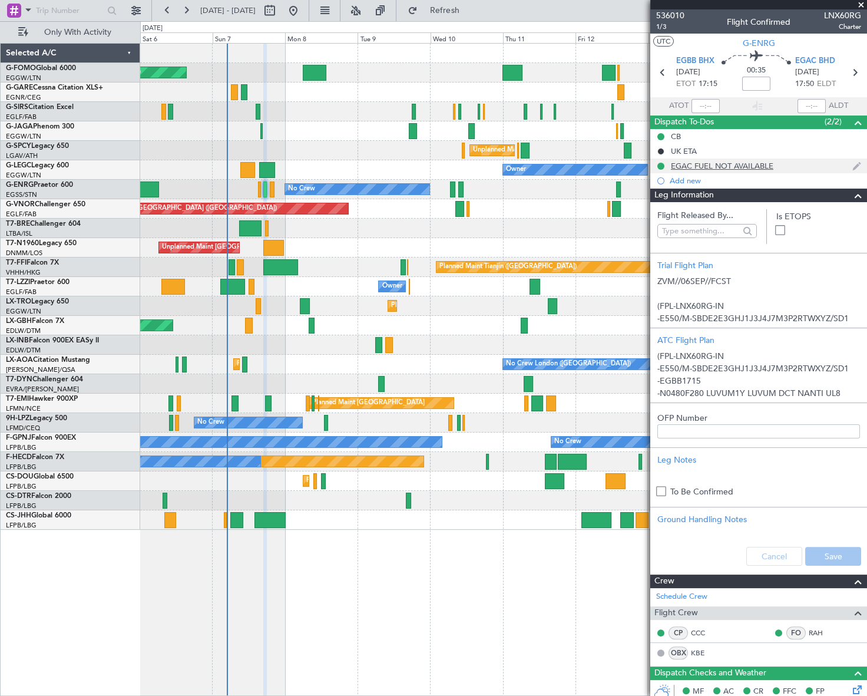
drag, startPoint x: 851, startPoint y: 194, endPoint x: 734, endPoint y: 170, distance: 119.2
click at [851, 194] on span at bounding box center [858, 196] width 14 height 14
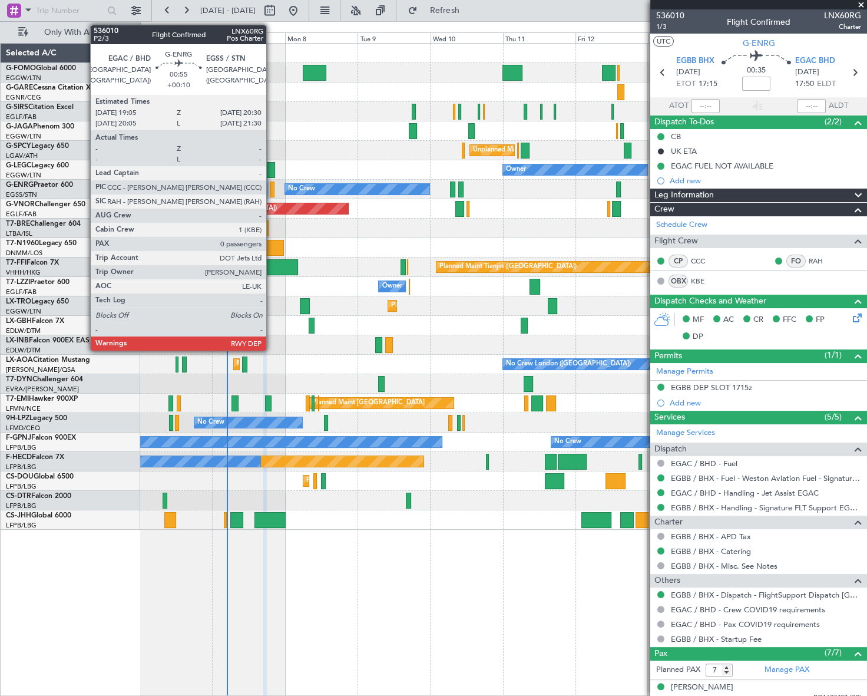
click at [272, 193] on div at bounding box center [272, 189] width 5 height 16
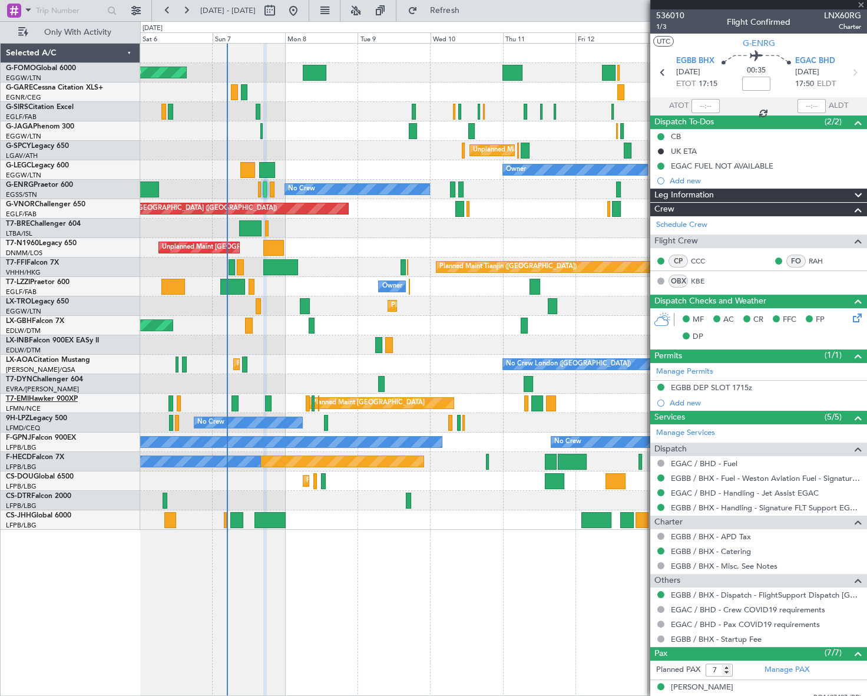
type input "+00:10"
type input "0"
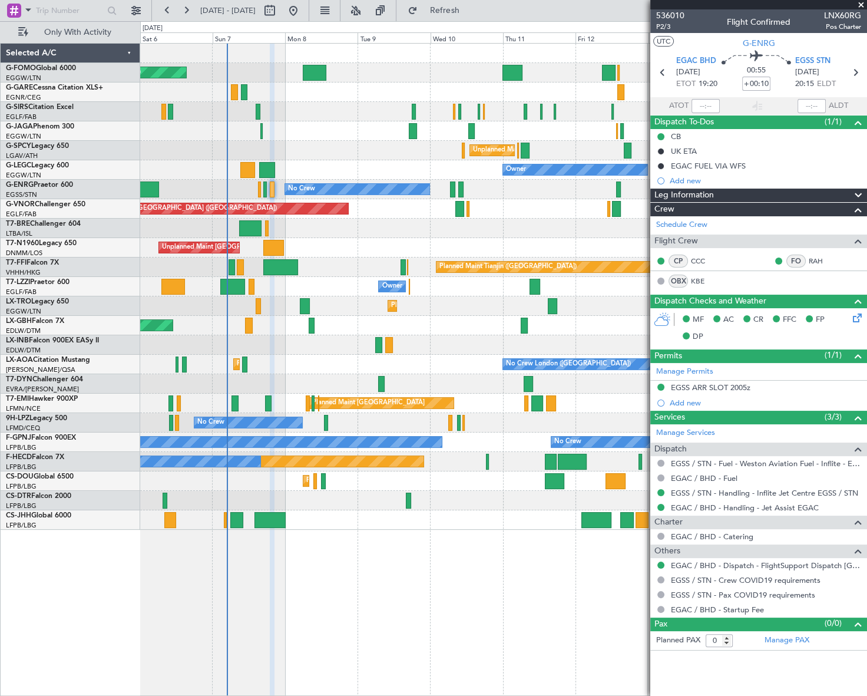
click at [715, 193] on div "Leg Information" at bounding box center [758, 196] width 217 height 14
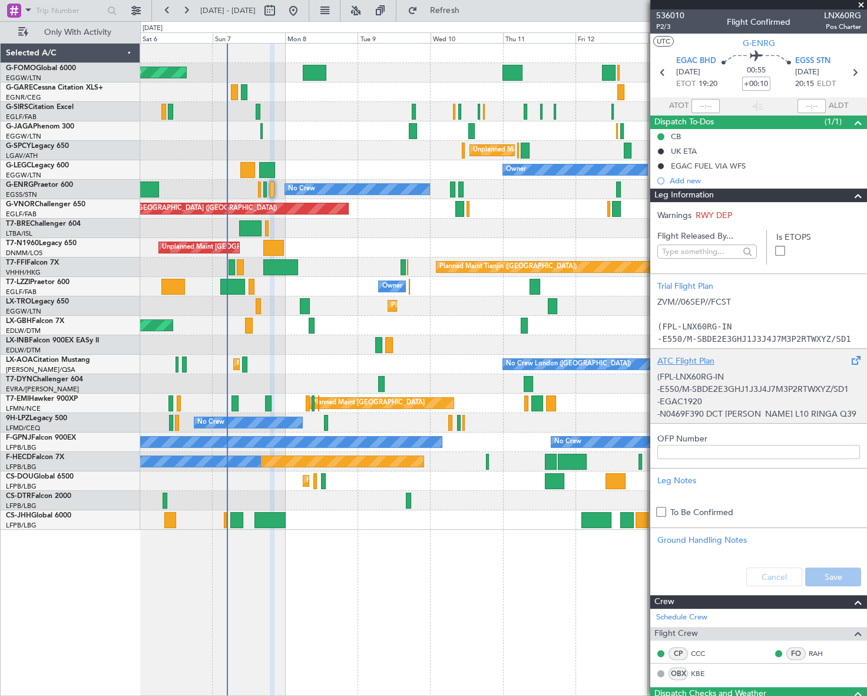
click at [720, 392] on div "(FPL-LNX60RG-IN -E550/M-SBDE2E3GHJ1J3J4J7M3P2RTWXYZ/SD1 -EGAC1920 -N0469F390 DC…" at bounding box center [758, 392] width 203 height 50
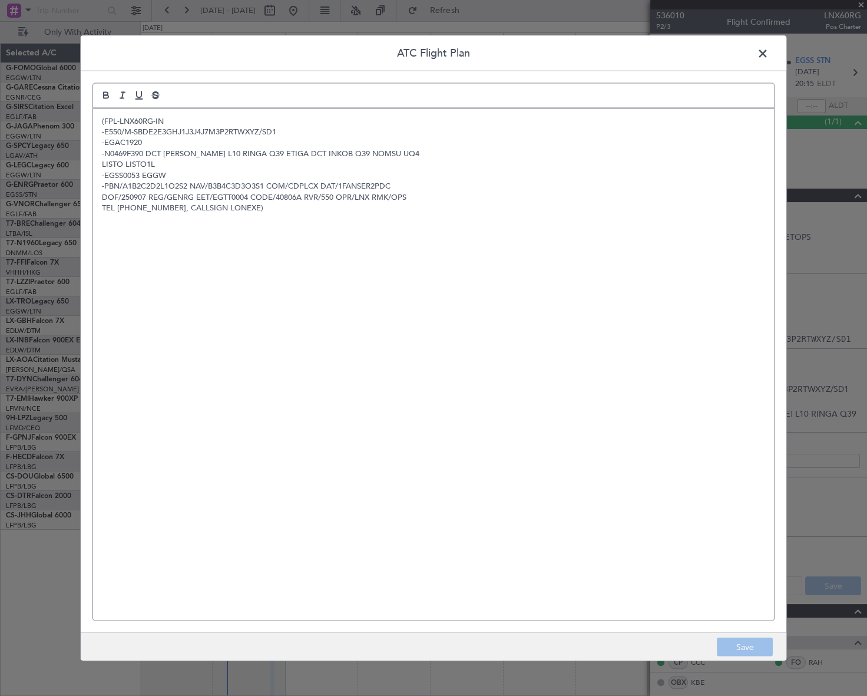
click at [465, 297] on div "(FPL-LNX60RG-IN -E550/M-SBDE2E3GHJ1J3J4J7M3P2RTWXYZ/SD1 -EGAC1920 -N0469F390 DC…" at bounding box center [433, 364] width 681 height 512
click at [758, 648] on button "Save" at bounding box center [745, 646] width 56 height 19
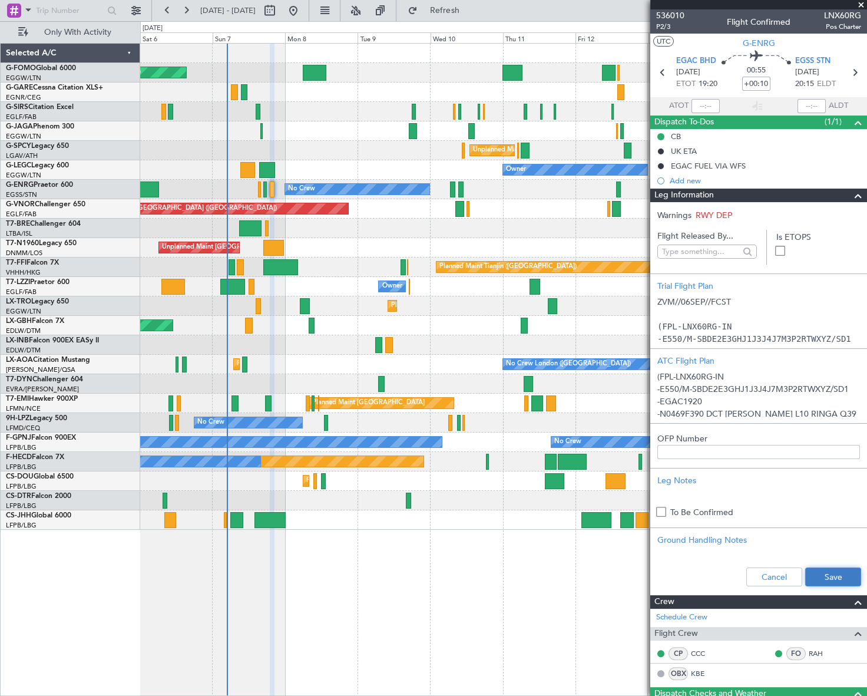
click at [842, 573] on button "Save" at bounding box center [833, 576] width 56 height 19
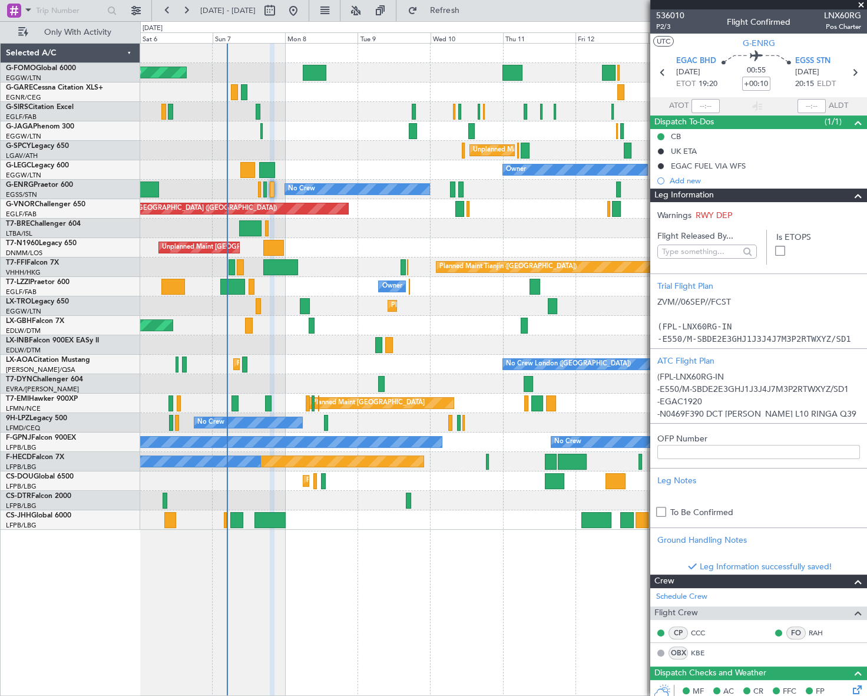
click at [851, 194] on span at bounding box center [858, 196] width 14 height 14
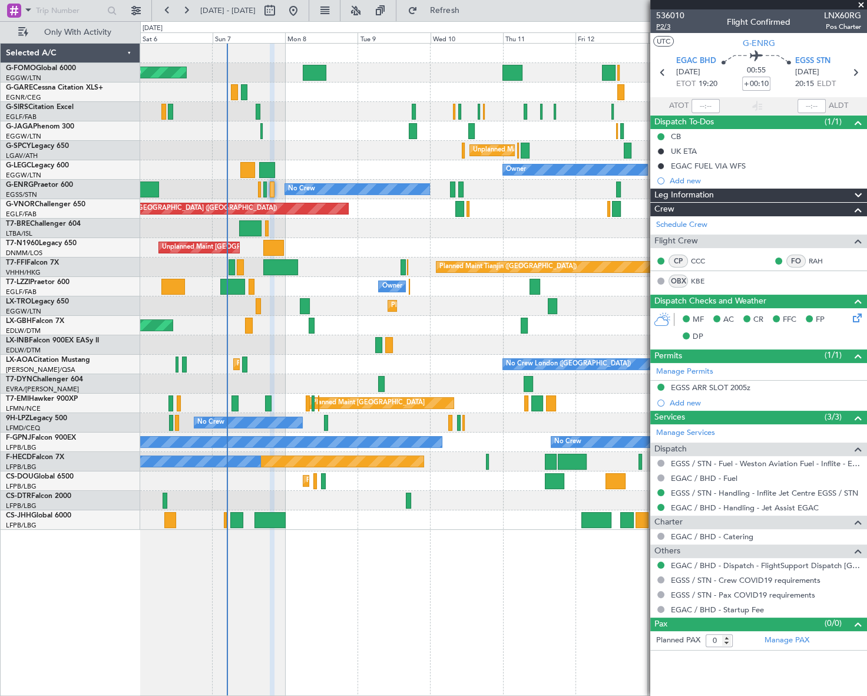
click at [659, 27] on span "P2/3" at bounding box center [670, 27] width 28 height 10
click at [732, 194] on div "Leg Information" at bounding box center [758, 196] width 217 height 14
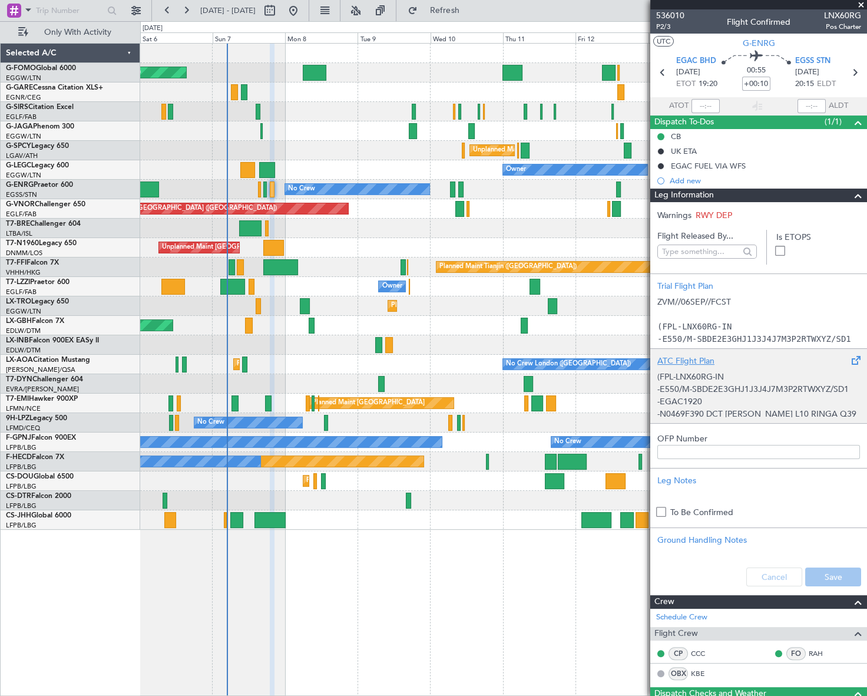
click at [739, 383] on p "-E550/M-SBDE2E3GHJ1J3J4J7M3P2RTWXYZ/SD1" at bounding box center [758, 389] width 203 height 12
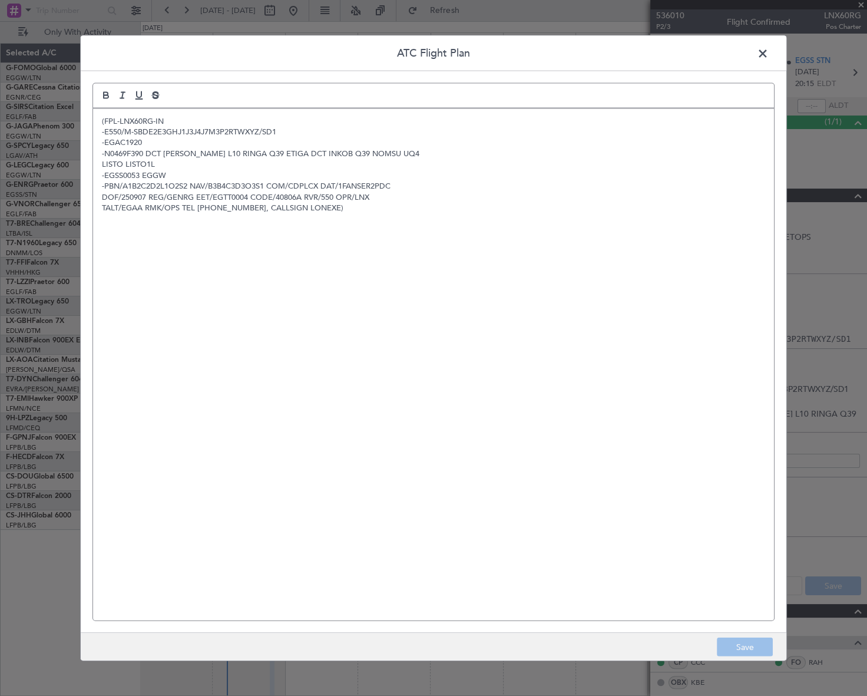
click at [769, 49] on span at bounding box center [769, 56] width 0 height 24
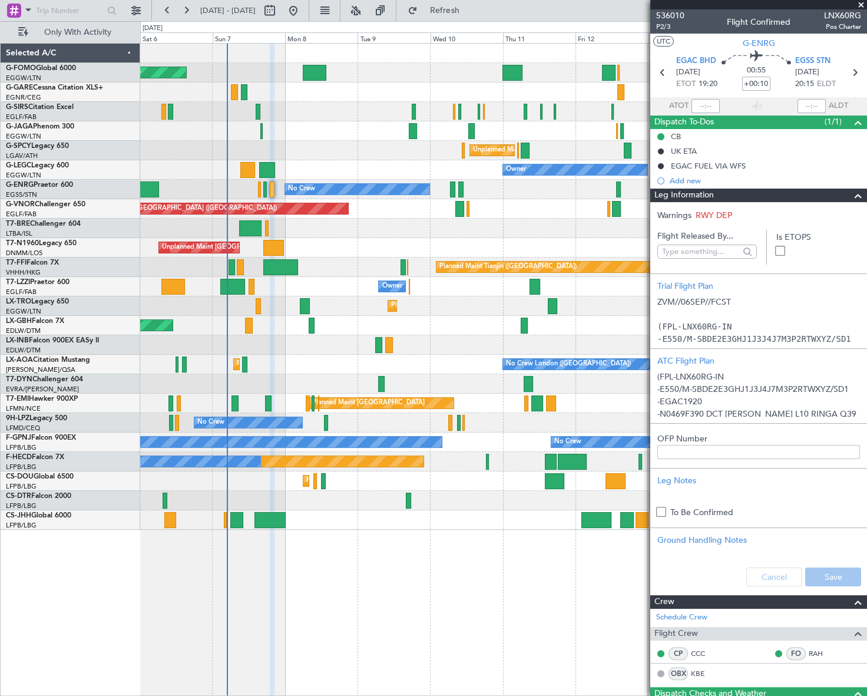
click at [852, 194] on span at bounding box center [858, 196] width 14 height 14
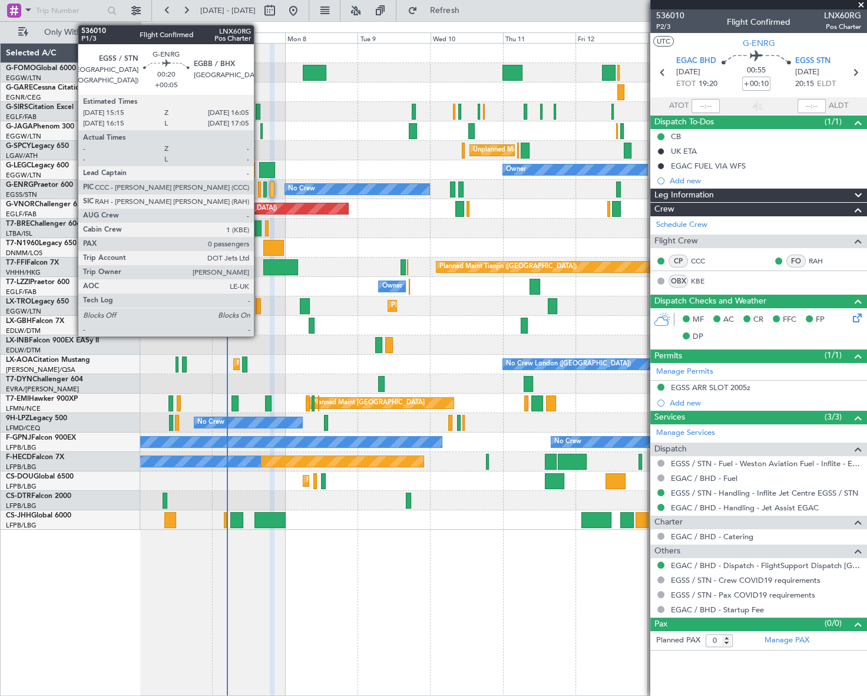
click at [259, 190] on div at bounding box center [259, 189] width 3 height 16
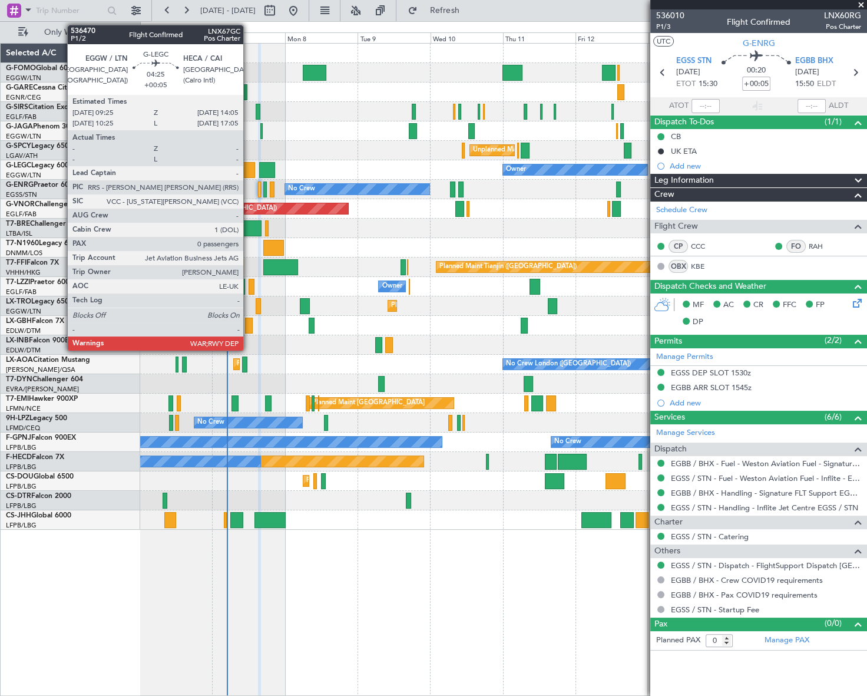
click at [249, 167] on div at bounding box center [247, 170] width 14 height 16
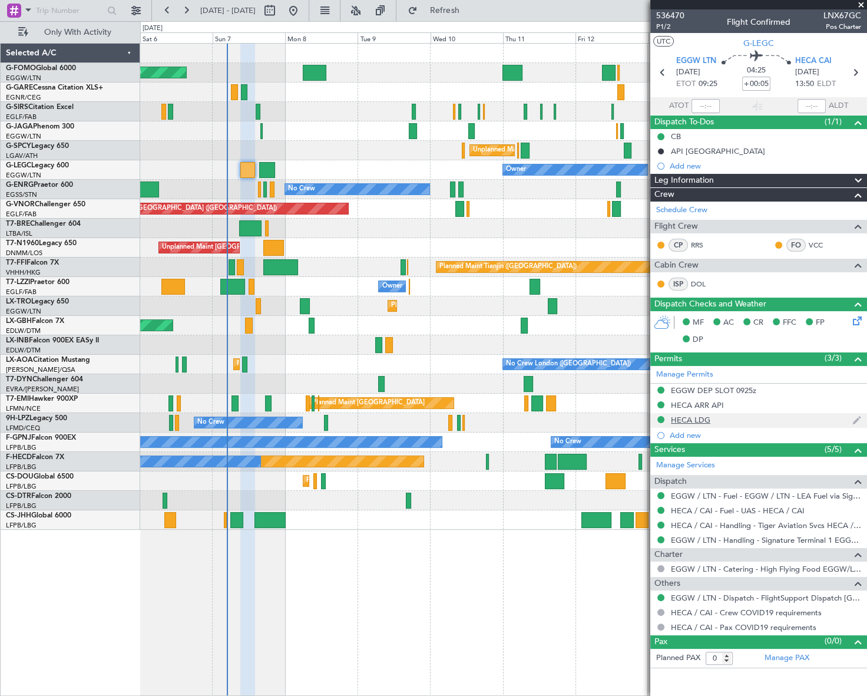
click at [696, 419] on div "HECA LDG" at bounding box center [690, 420] width 39 height 10
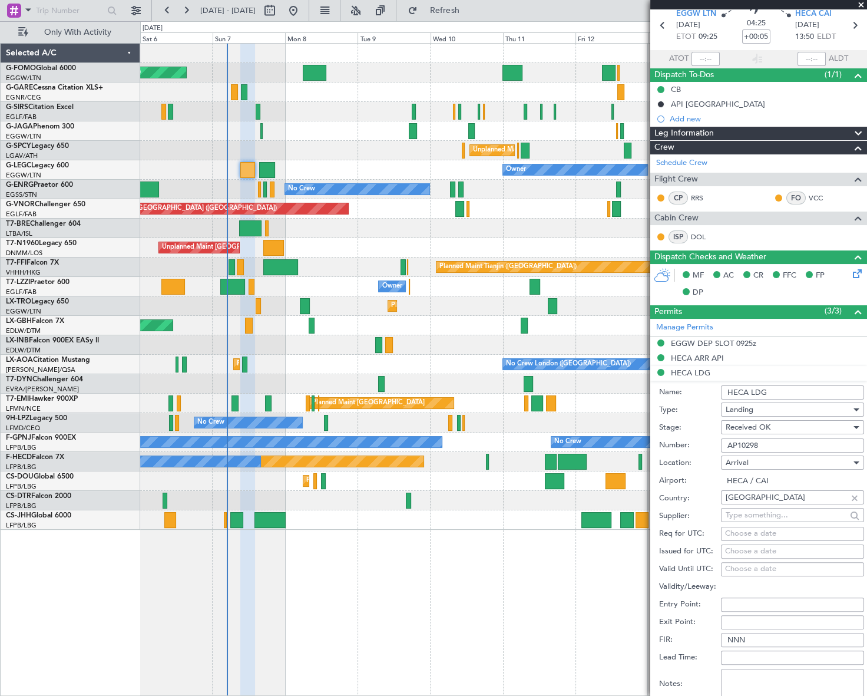
scroll to position [107, 0]
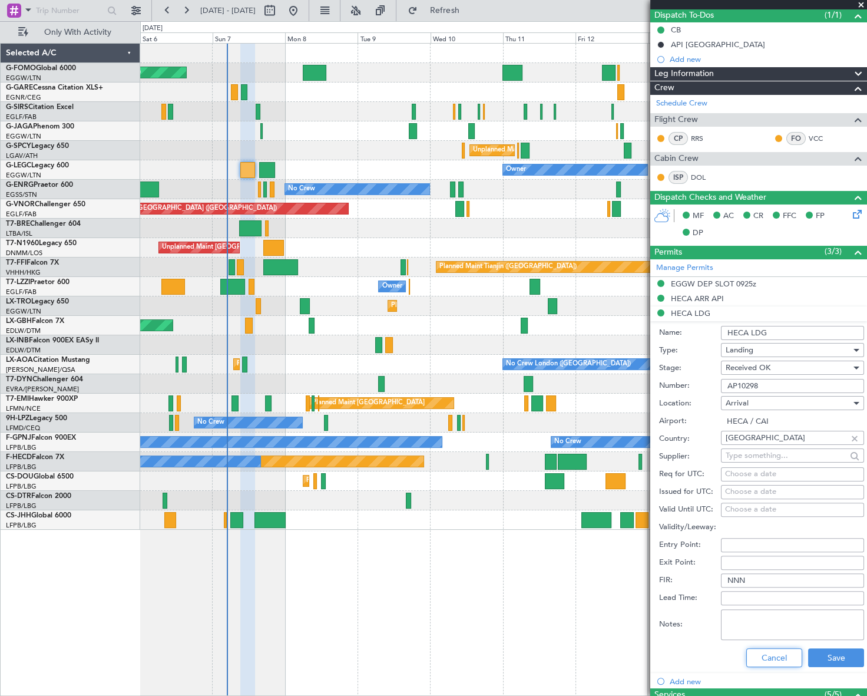
click at [767, 657] on button "Cancel" at bounding box center [774, 657] width 56 height 19
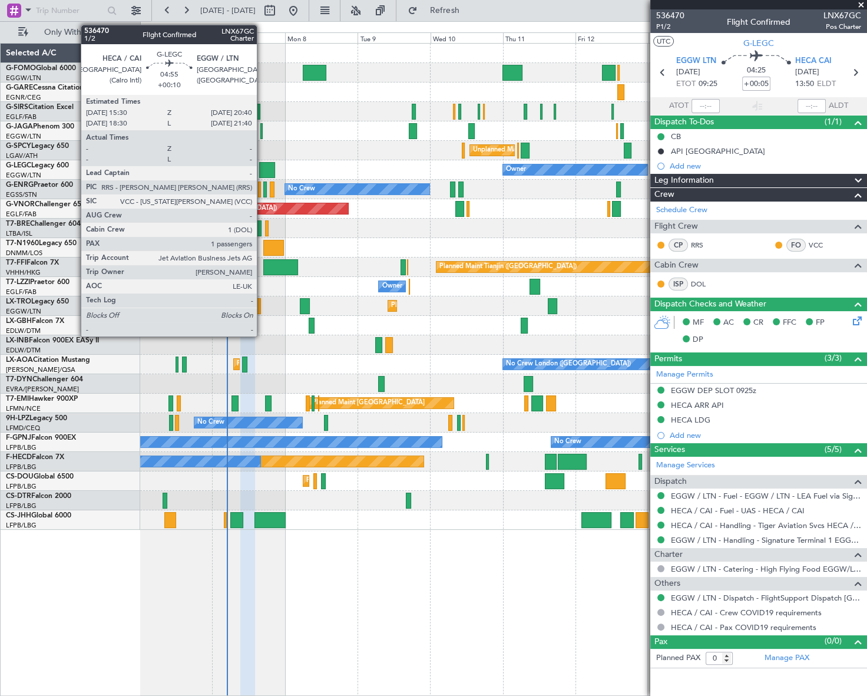
click at [262, 168] on div at bounding box center [267, 170] width 16 height 16
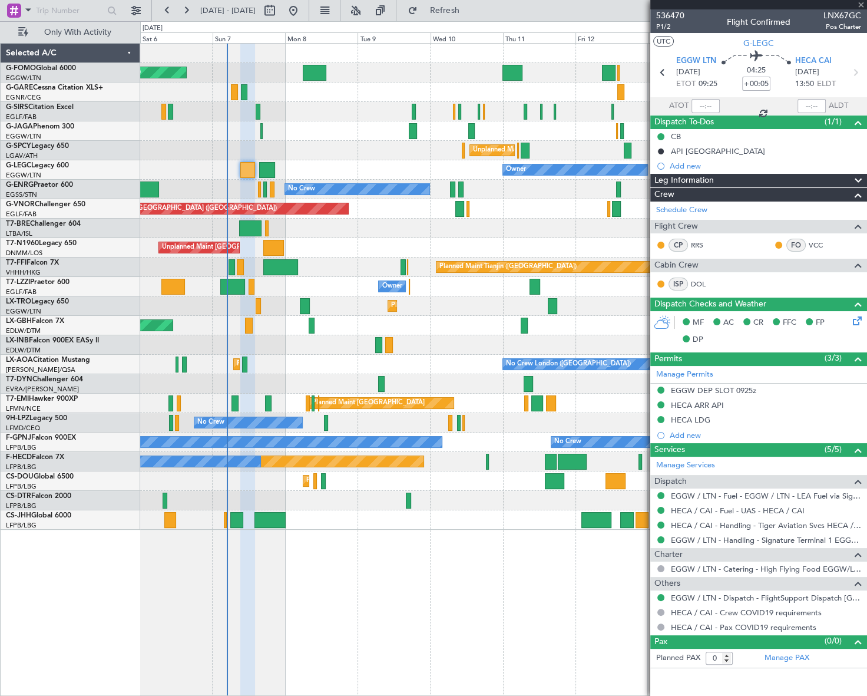
type input "+00:10"
type input "1"
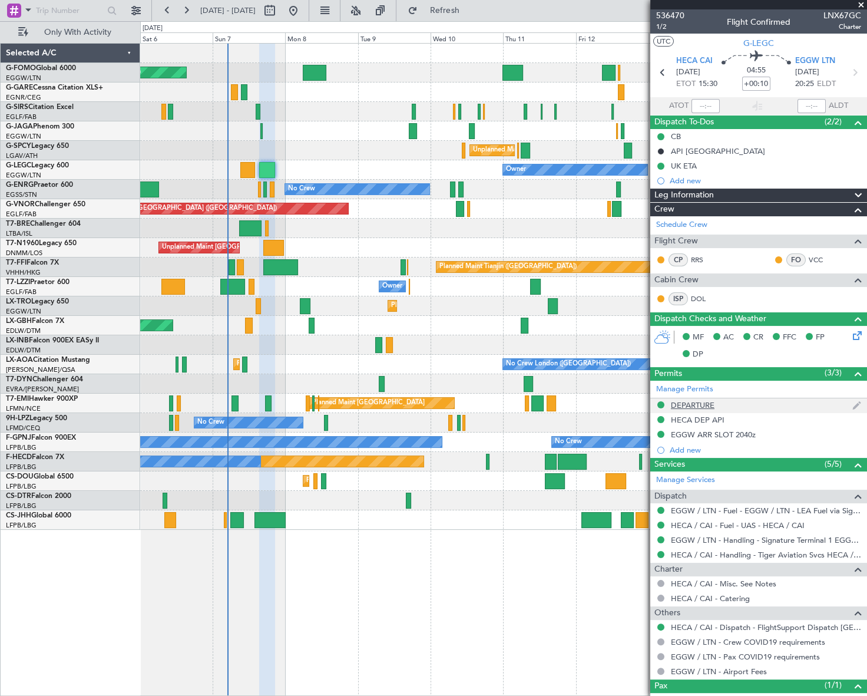
click at [705, 404] on div "DEPARTURE" at bounding box center [693, 405] width 44 height 10
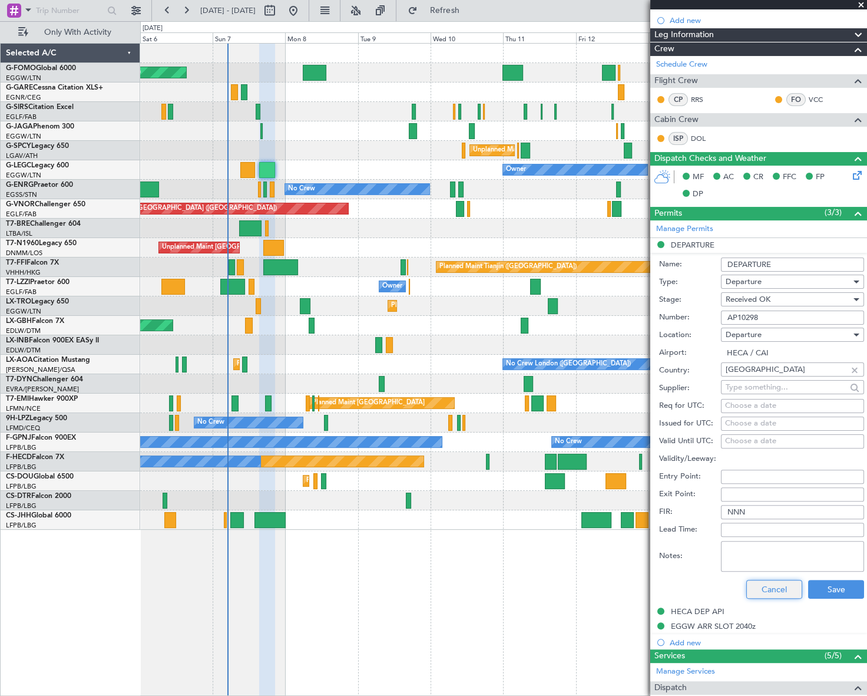
click at [769, 591] on button "Cancel" at bounding box center [774, 589] width 56 height 19
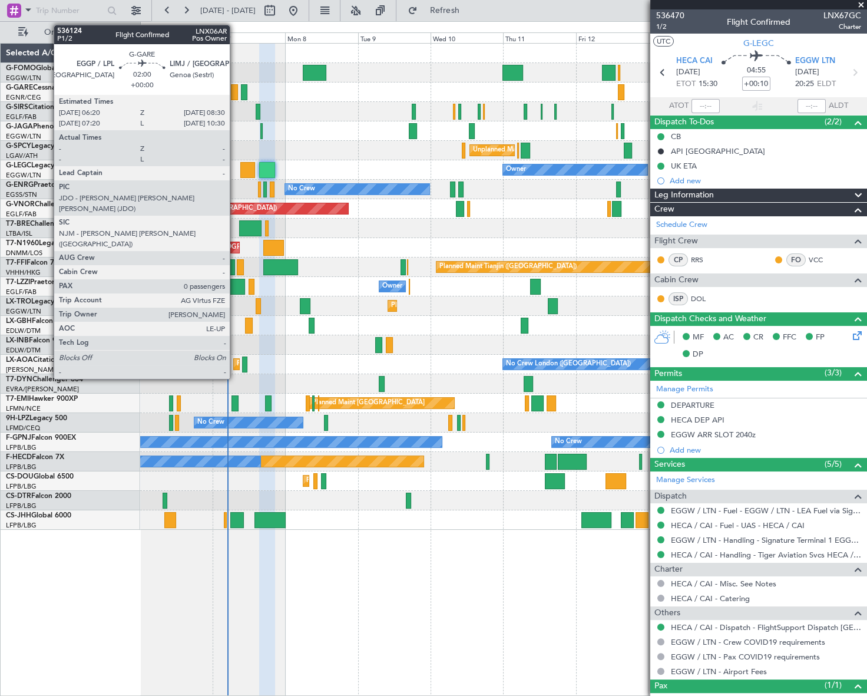
click at [235, 94] on div at bounding box center [234, 92] width 7 height 16
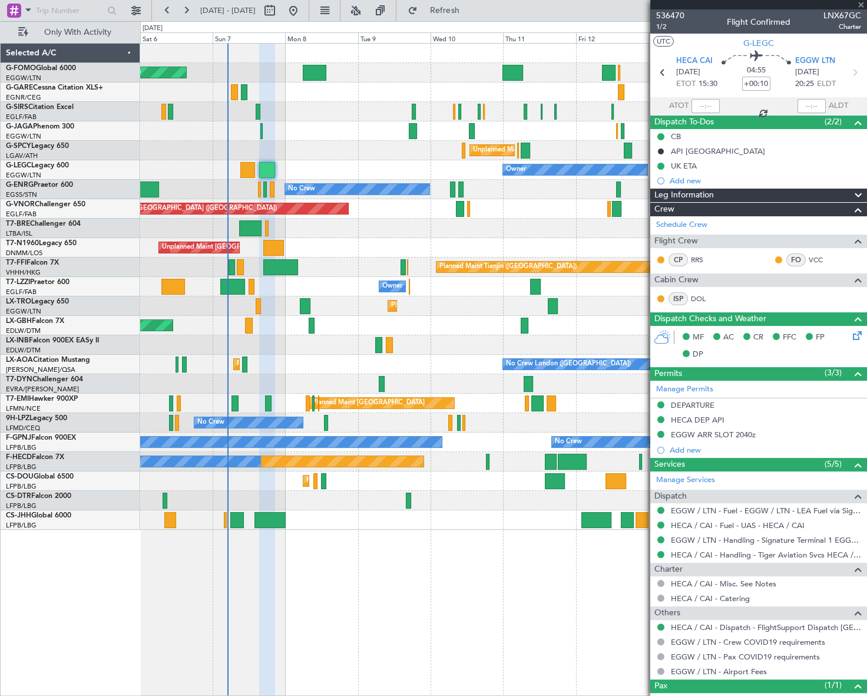
type input "0"
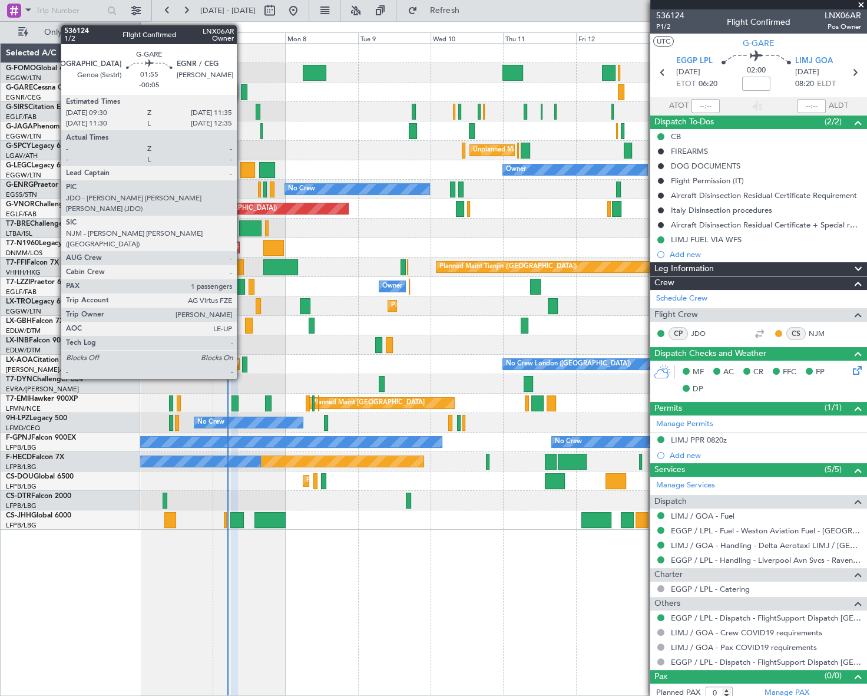
click at [242, 89] on div at bounding box center [244, 92] width 6 height 16
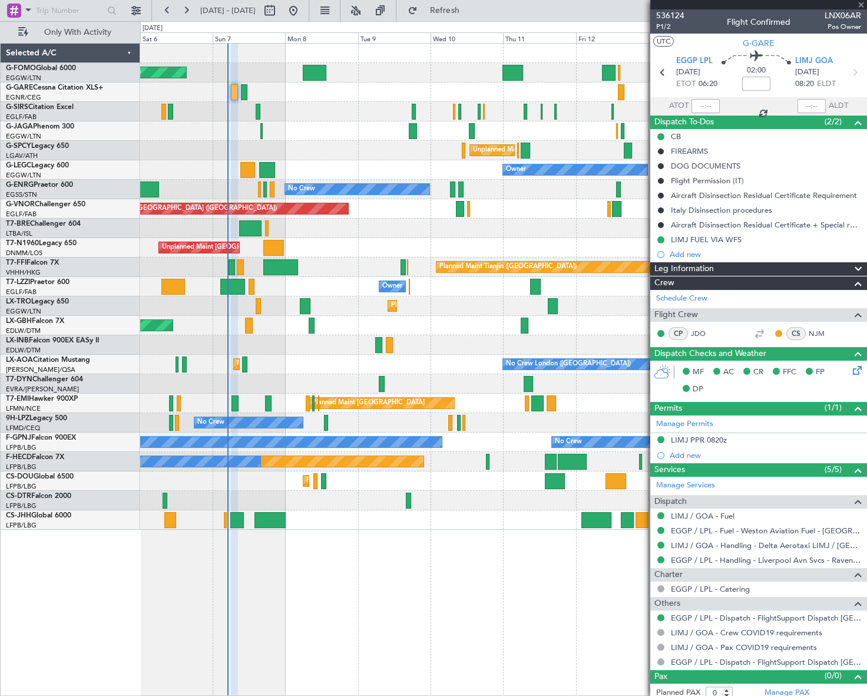
type input "-00:05"
type input "1"
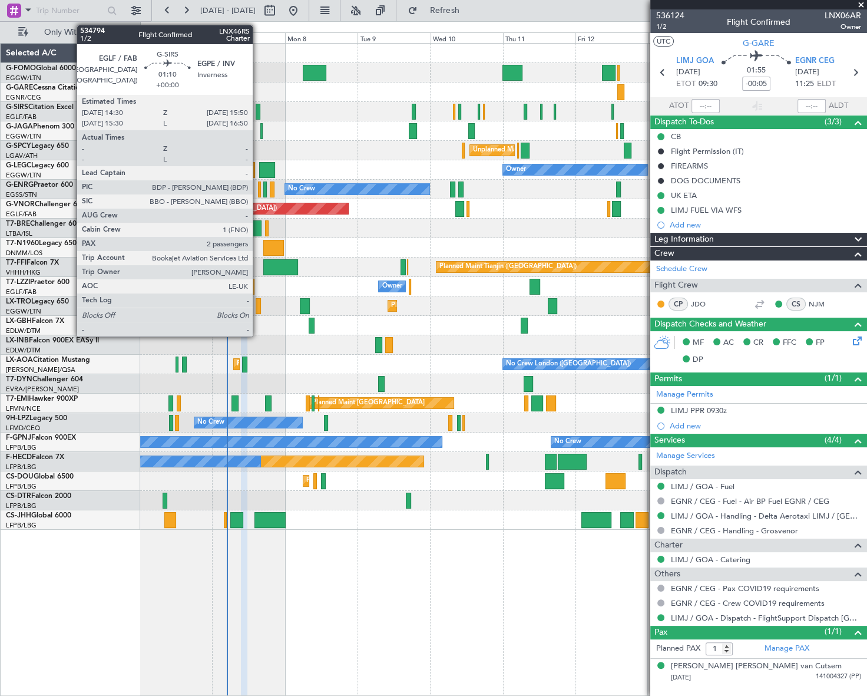
click at [258, 110] on div at bounding box center [258, 112] width 4 height 16
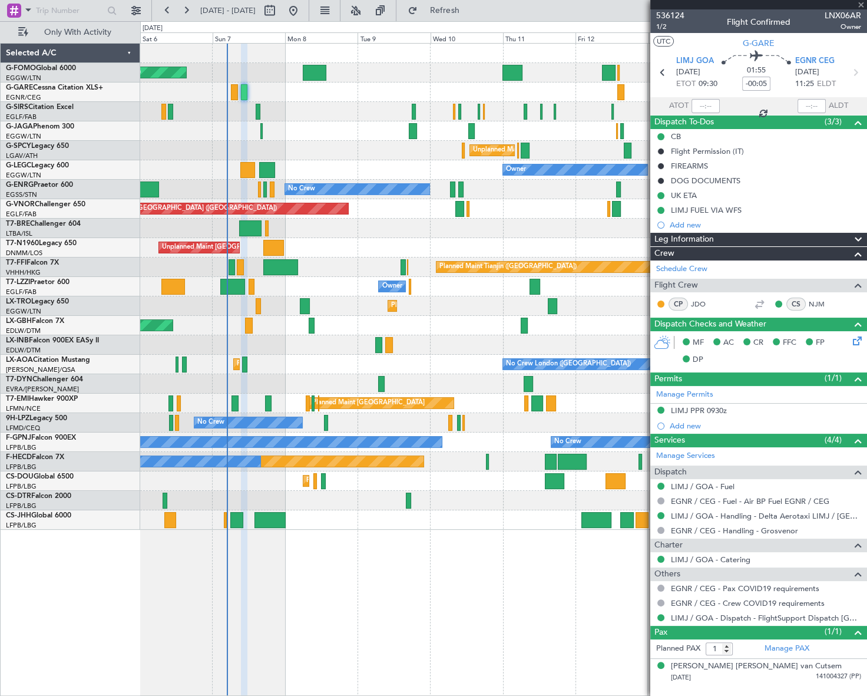
type input "2"
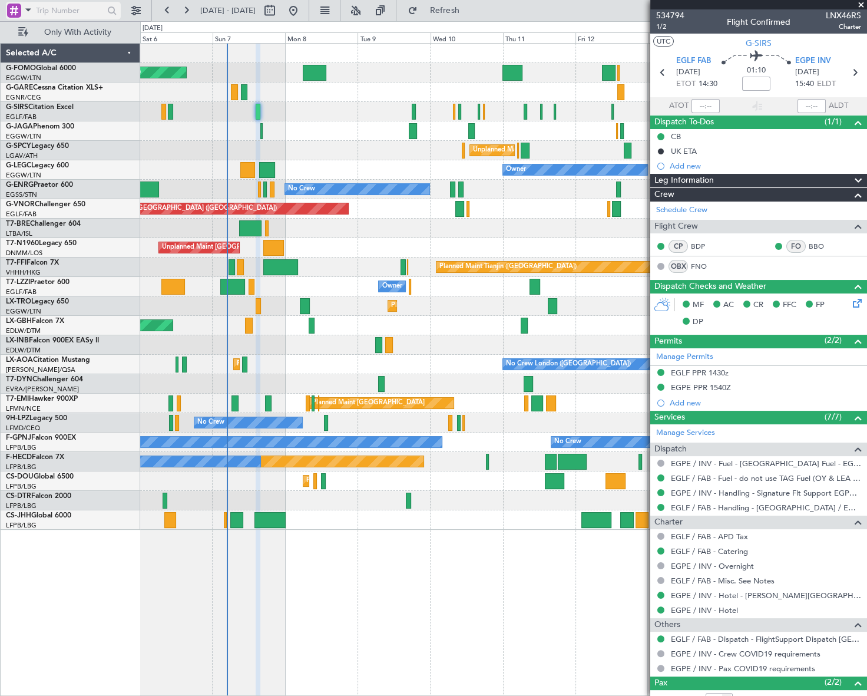
click at [18, 6] on div at bounding box center [14, 11] width 14 height 14
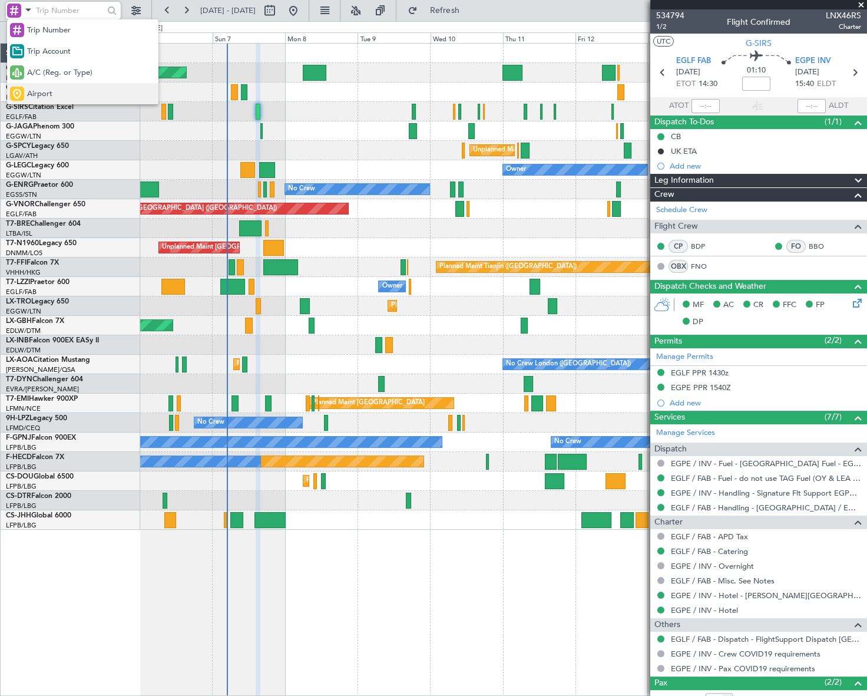
click at [35, 91] on span "Airport" at bounding box center [39, 94] width 25 height 12
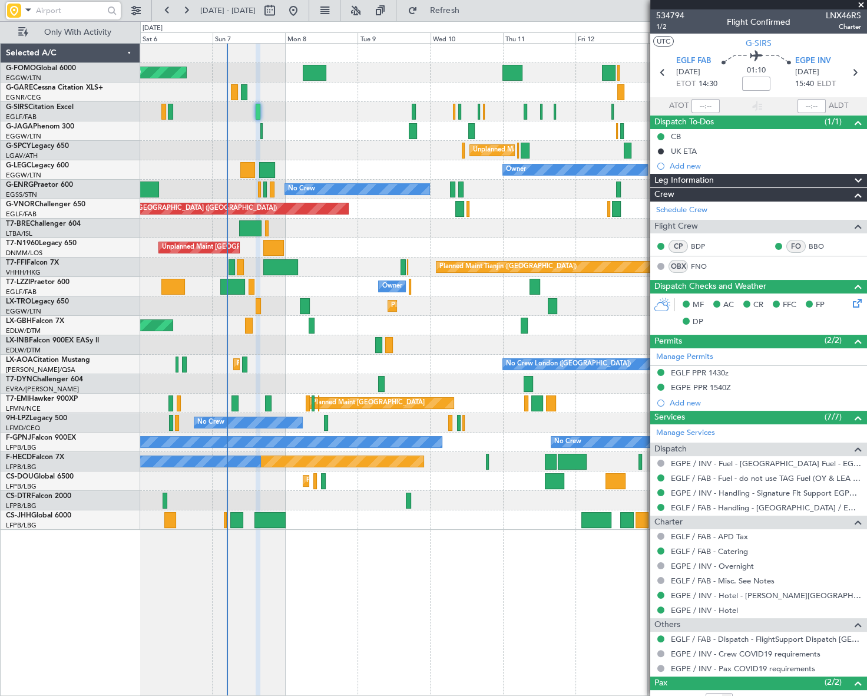
click at [49, 5] on input "text" at bounding box center [70, 11] width 68 height 18
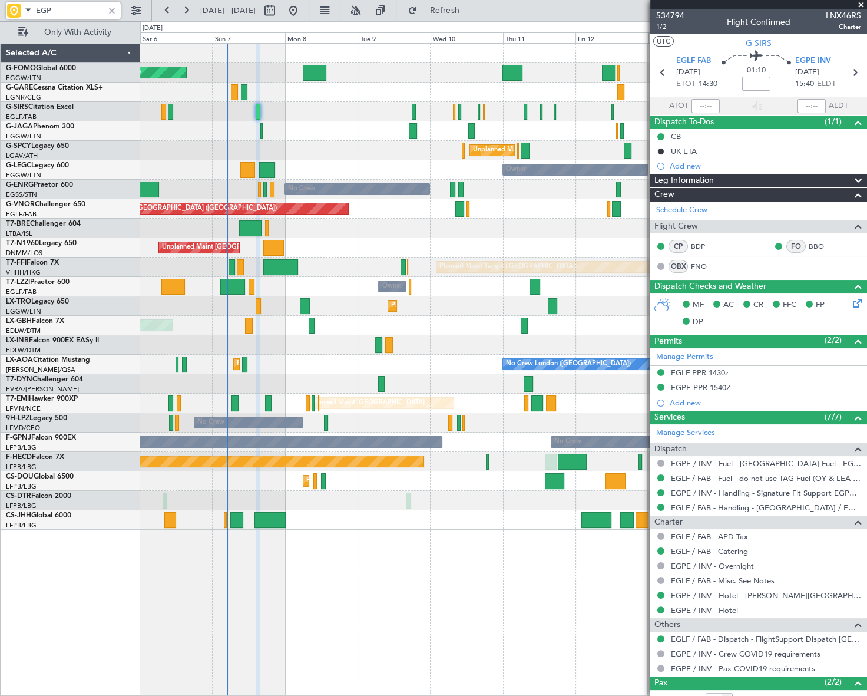
type input "EGPE"
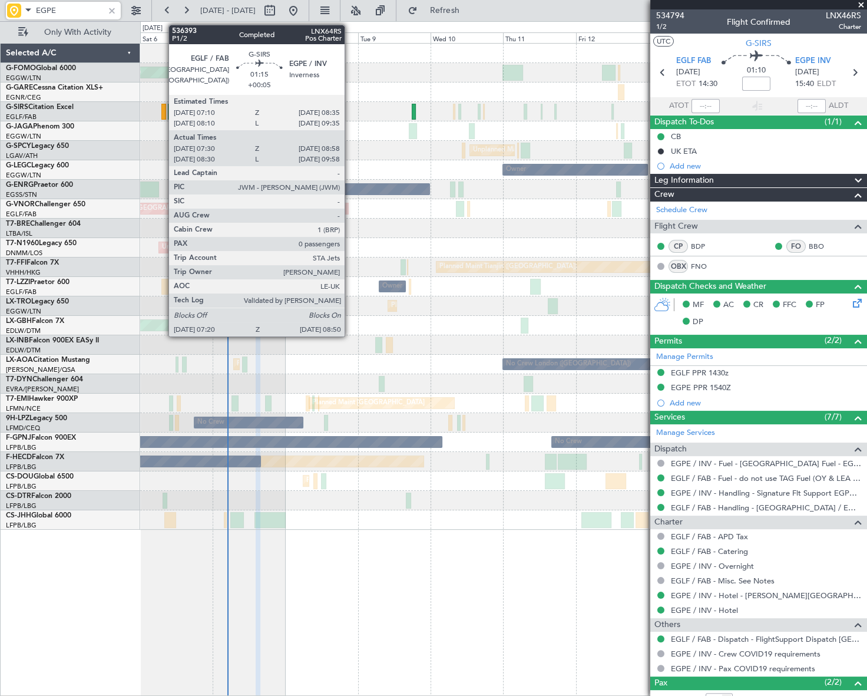
click at [163, 107] on div at bounding box center [163, 112] width 5 height 16
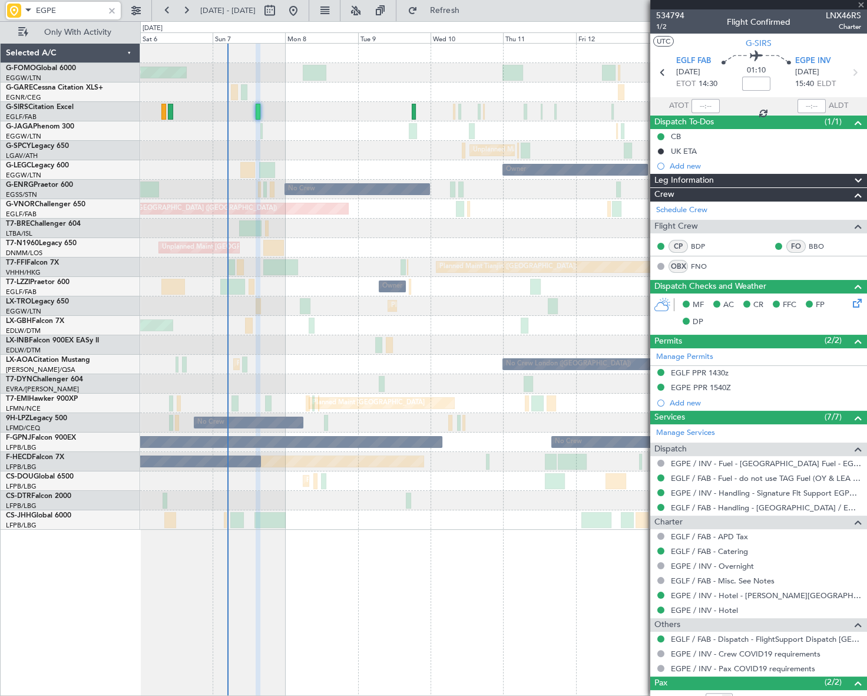
type input "+00:05"
type input "07:30"
type input "08:48"
type input "0"
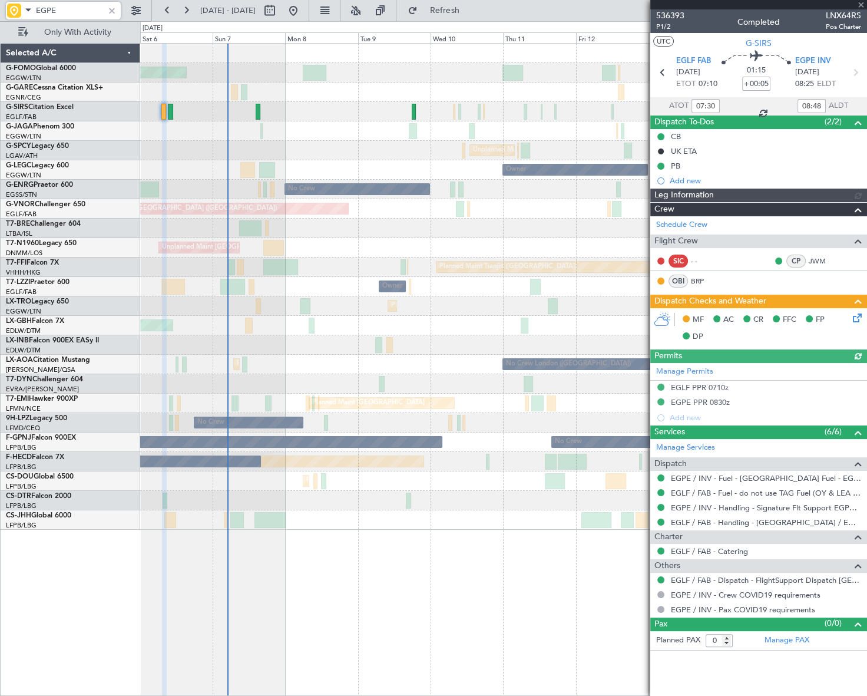
type input "EGPE"
click at [114, 8] on div at bounding box center [111, 10] width 13 height 13
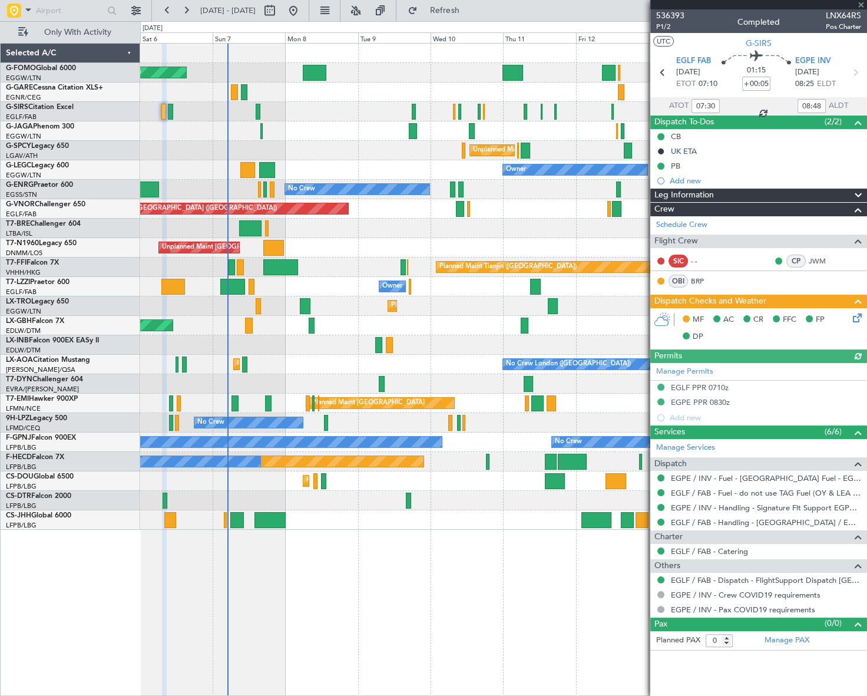
click at [765, 189] on div "Leg Information" at bounding box center [758, 196] width 217 height 14
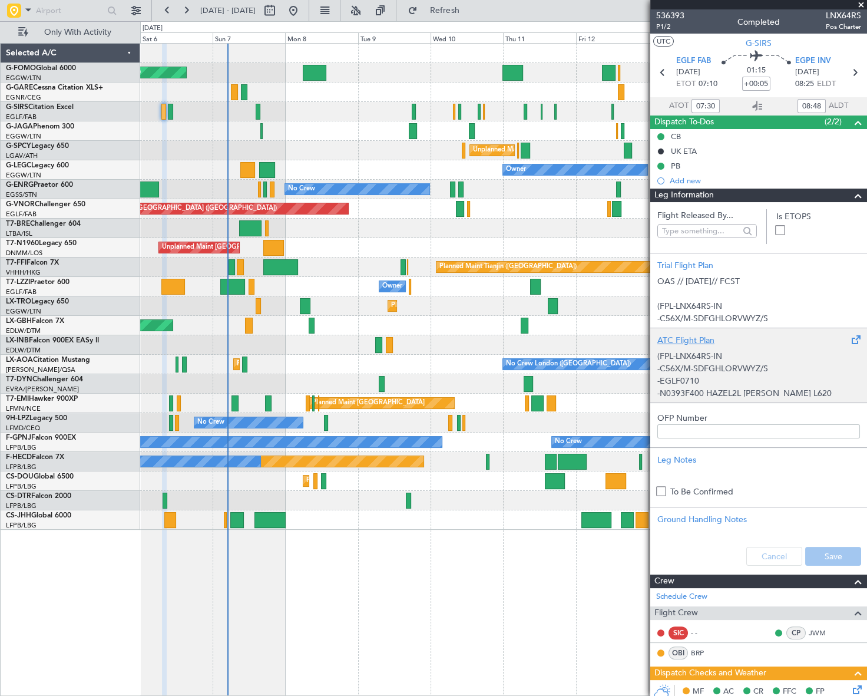
click at [727, 357] on div "(FPL-LNX64RS-IN -C56X/M-SDFGHLORVWYZ/S -EGLF0710 -N0393F400 HAZEL2L HAZEL L620 …" at bounding box center [758, 371] width 203 height 50
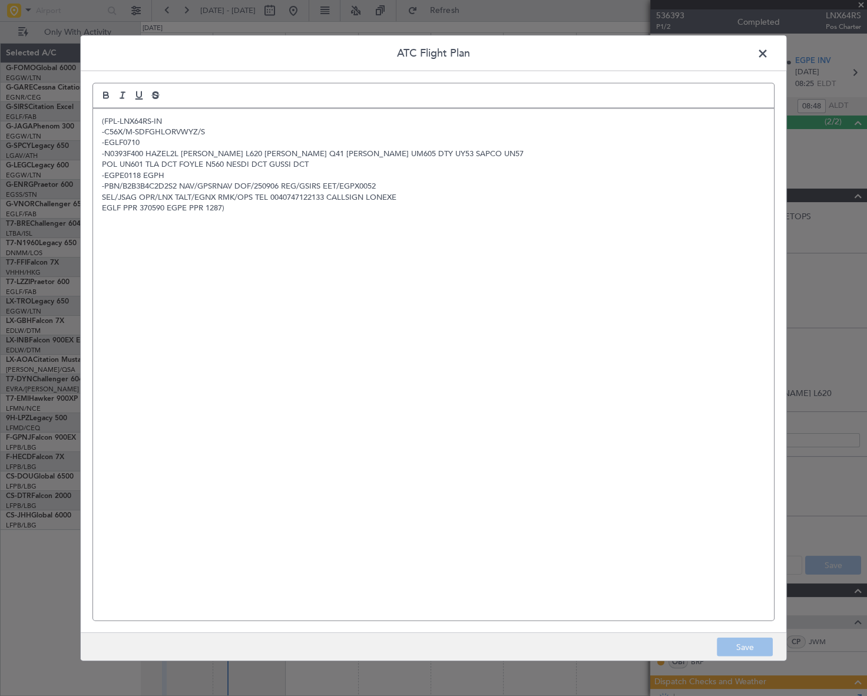
click at [765, 42] on header "ATC Flight Plan" at bounding box center [434, 52] width 706 height 35
drag, startPoint x: 765, startPoint y: 53, endPoint x: 631, endPoint y: 12, distance: 139.9
click at [769, 53] on span at bounding box center [769, 56] width 0 height 24
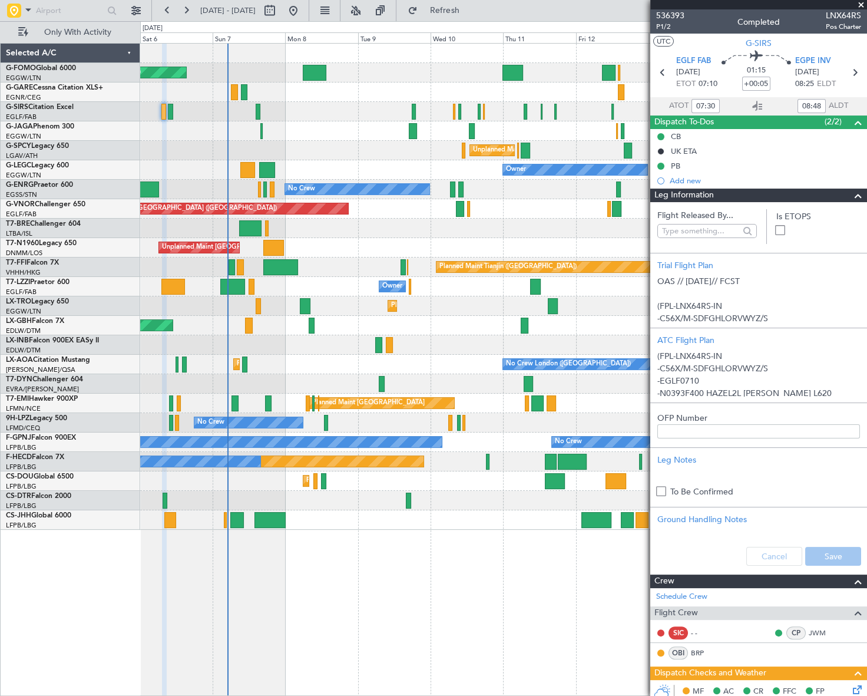
click at [851, 195] on span at bounding box center [858, 196] width 14 height 14
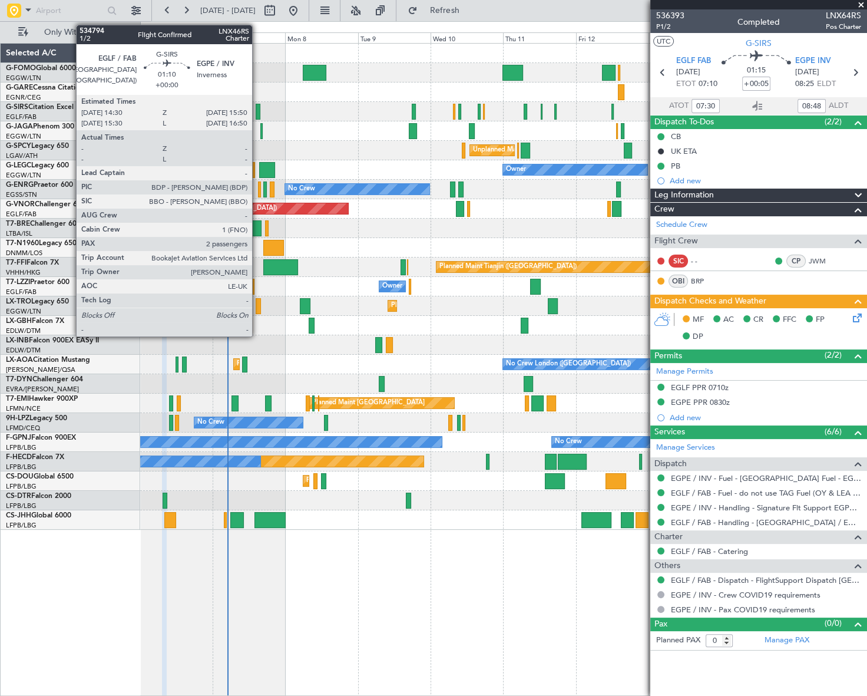
click at [257, 110] on div at bounding box center [258, 112] width 4 height 16
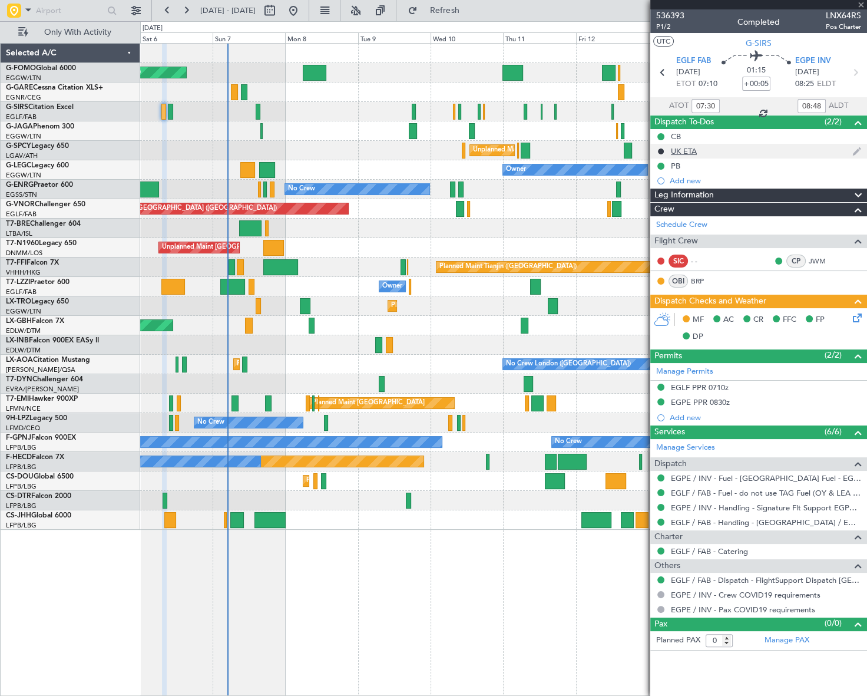
type input "2"
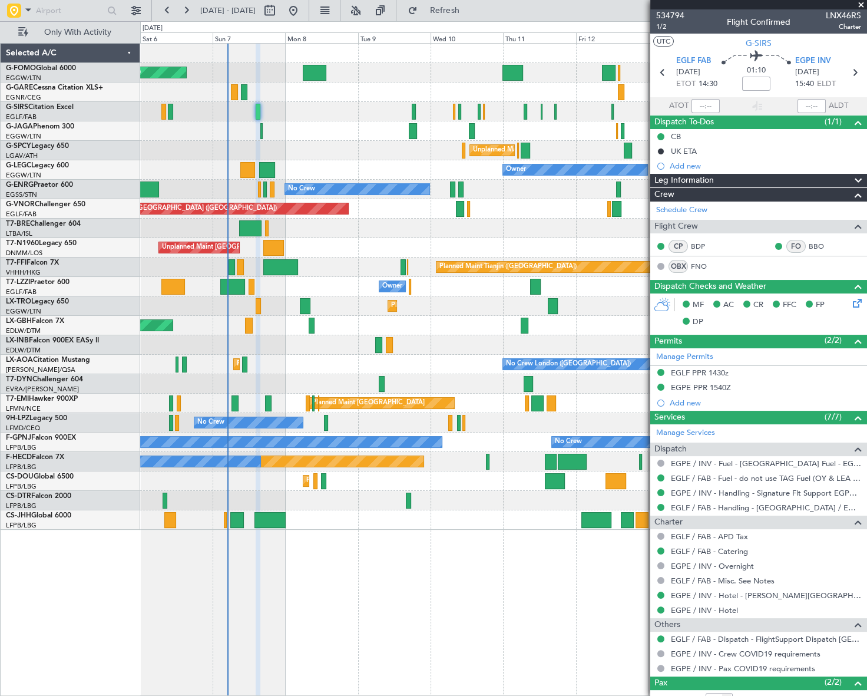
click at [686, 183] on span "Leg Information" at bounding box center [683, 181] width 59 height 14
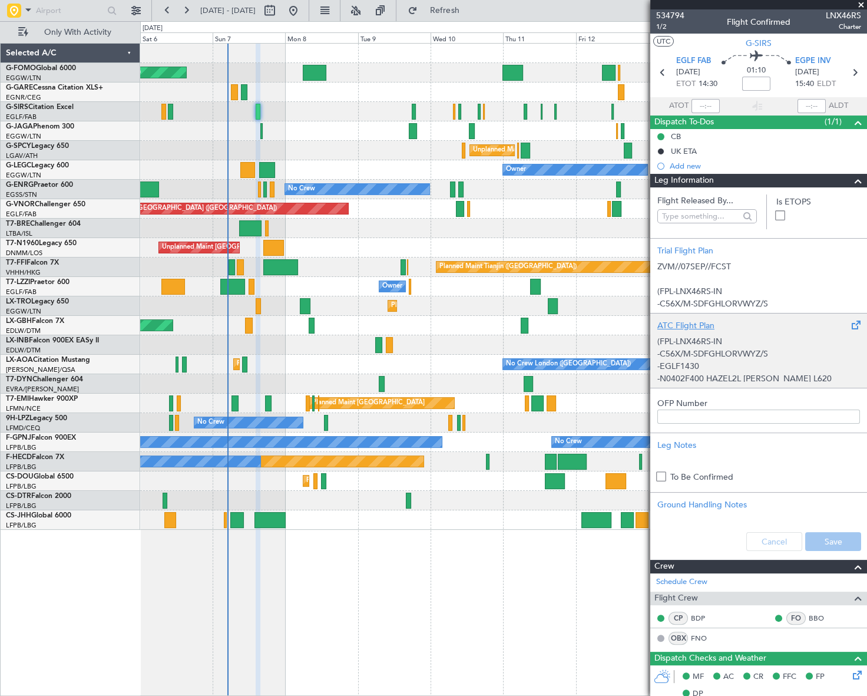
click at [709, 345] on div "(FPL-LNX46RS-IN -C56X/M-SDFGHLORVWYZ/S -EGLF1430 -N0402F400 HAZEL2L HAZEL L620 …" at bounding box center [758, 357] width 203 height 50
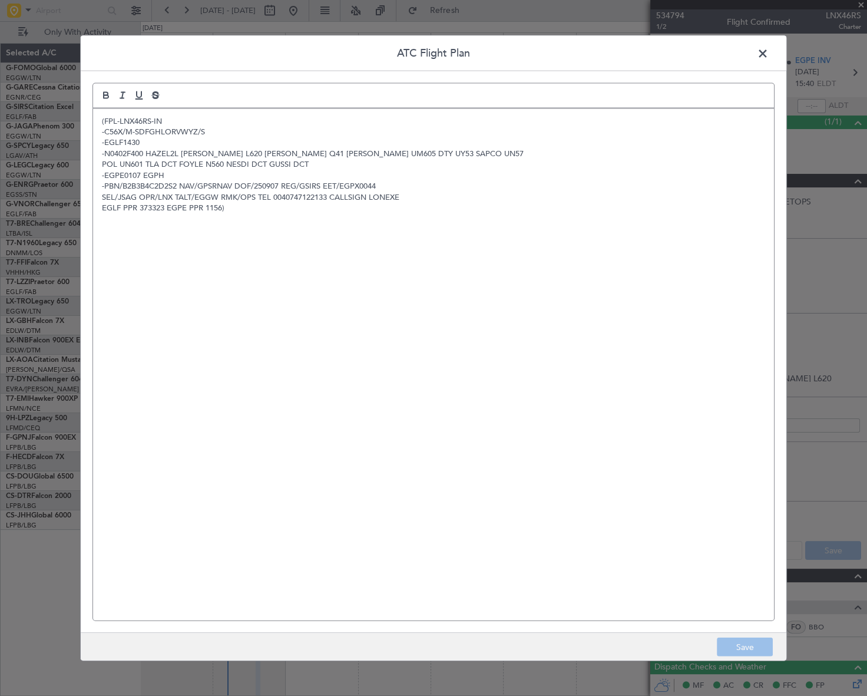
click at [271, 229] on div "(FPL-LNX46RS-IN -C56X/M-SDFGHLORVWYZ/S -EGLF1430 -N0402F400 HAZEL2L HAZEL L620 …" at bounding box center [433, 364] width 681 height 512
click at [763, 649] on button "Save" at bounding box center [745, 646] width 56 height 19
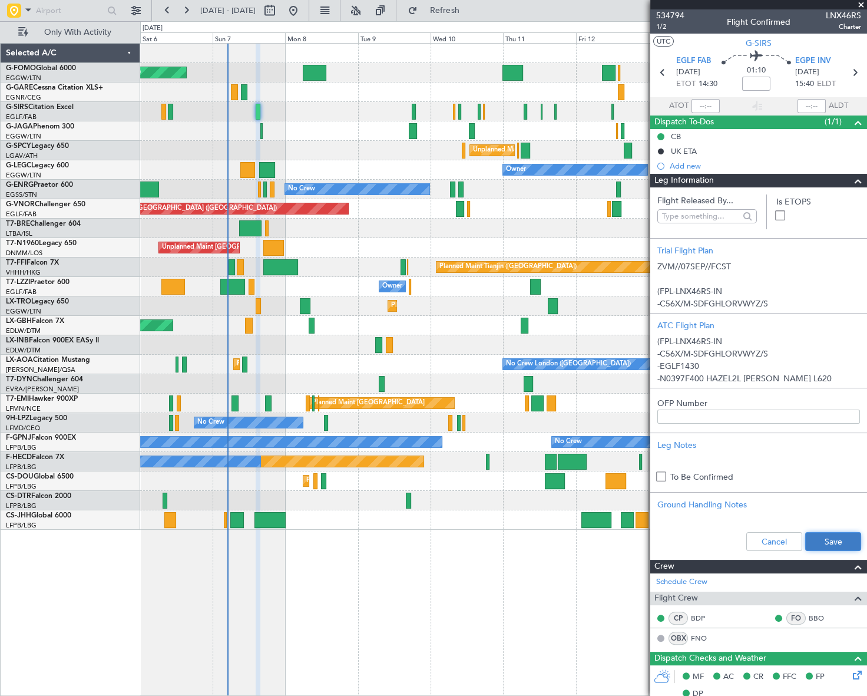
click at [829, 547] on button "Save" at bounding box center [833, 541] width 56 height 19
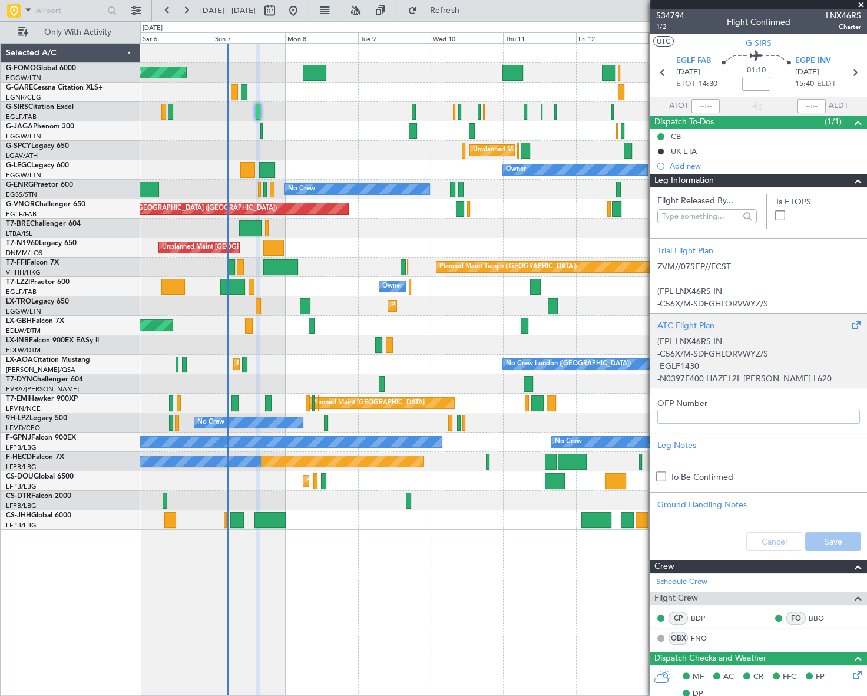
click at [754, 372] on p "-N0397F400 HAZEL2L HAZEL L620 SAM Q41 SILVA UM605 DTY UY53 SAPCO UN57" at bounding box center [758, 390] width 203 height 37
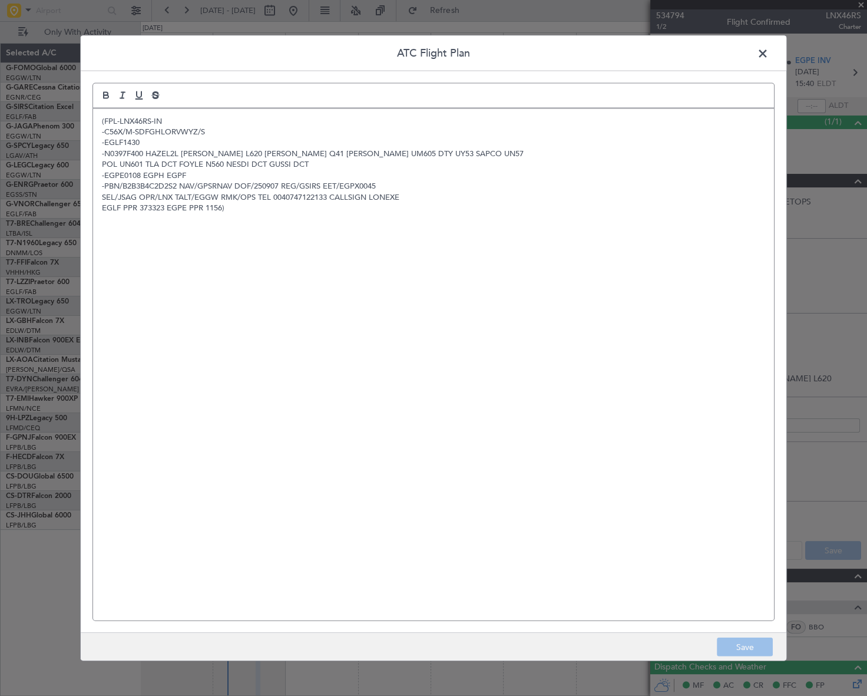
click at [372, 285] on div "(FPL-LNX46RS-IN -C56X/M-SDFGHLORVWYZ/S -EGLF1430 -N0397F400 HAZEL2L HAZEL L620 …" at bounding box center [433, 364] width 681 height 512
click at [769, 53] on span at bounding box center [769, 56] width 0 height 24
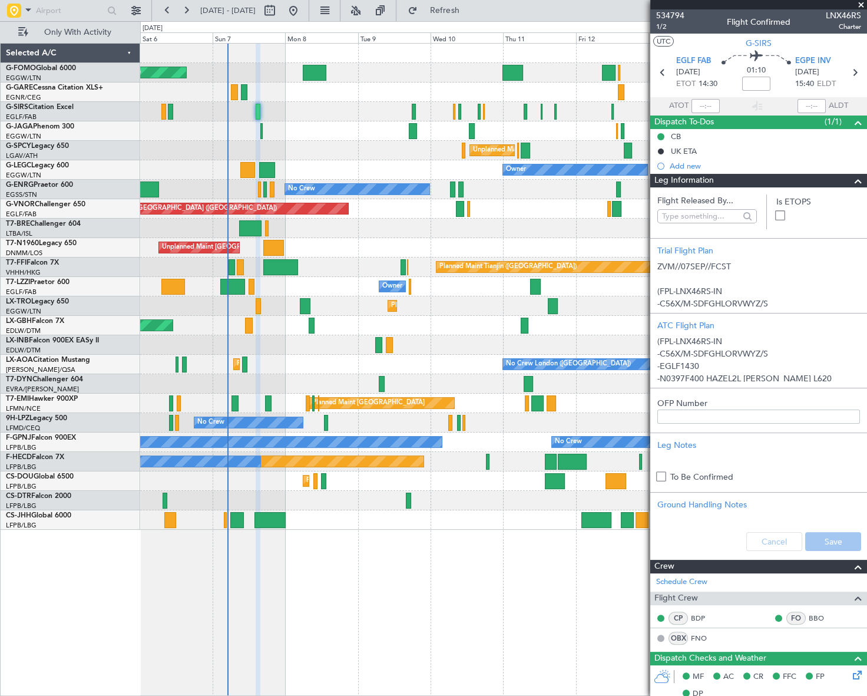
click at [851, 179] on span at bounding box center [858, 181] width 14 height 14
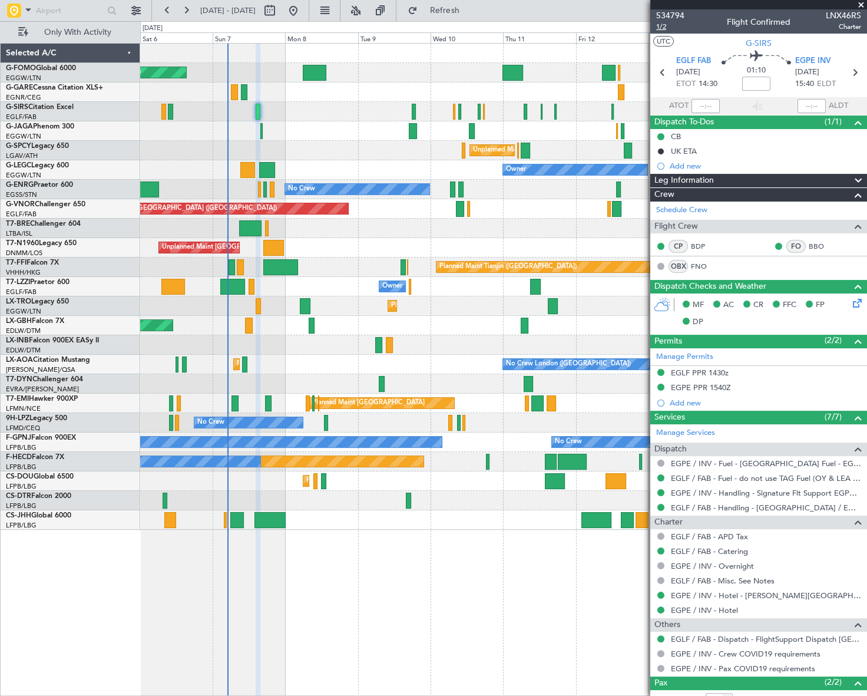
click at [657, 28] on span "1/2" at bounding box center [670, 27] width 28 height 10
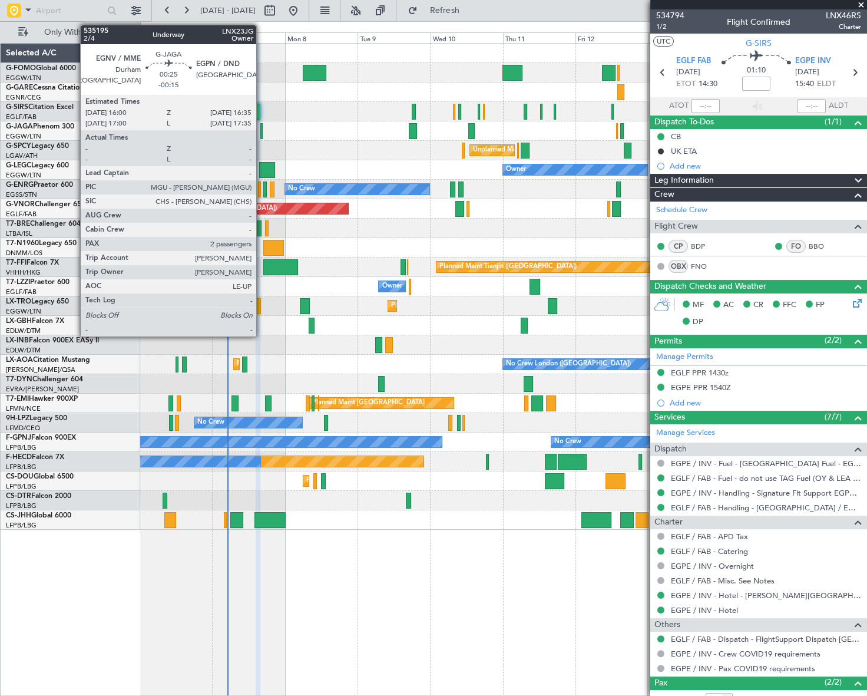
click at [262, 131] on div at bounding box center [261, 131] width 2 height 16
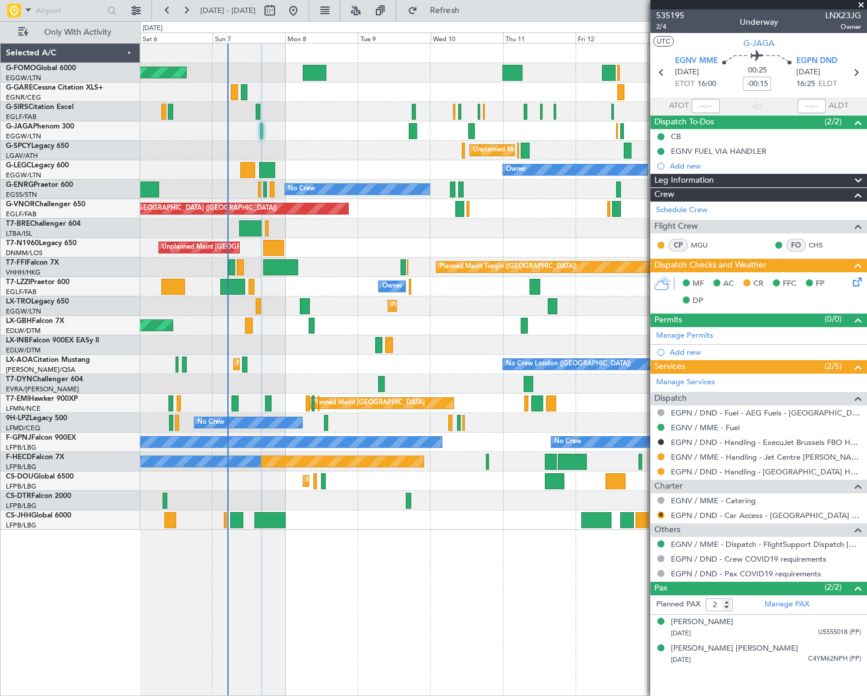
click at [574, 600] on div "Planned Maint [GEOGRAPHIC_DATA] ([GEOGRAPHIC_DATA]) Planned Maint [GEOGRAPHIC_D…" at bounding box center [503, 369] width 726 height 653
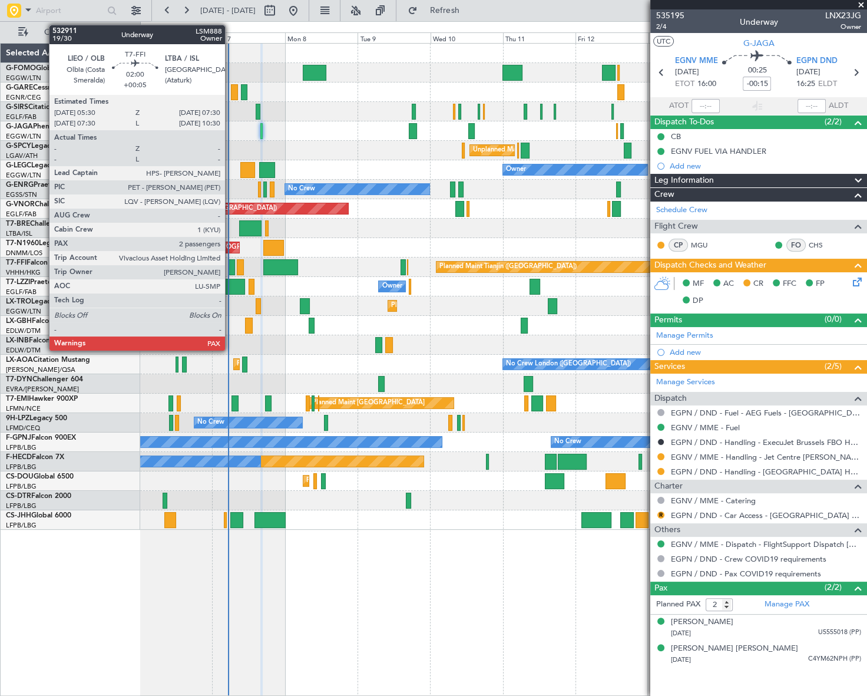
click at [230, 267] on div at bounding box center [232, 267] width 6 height 16
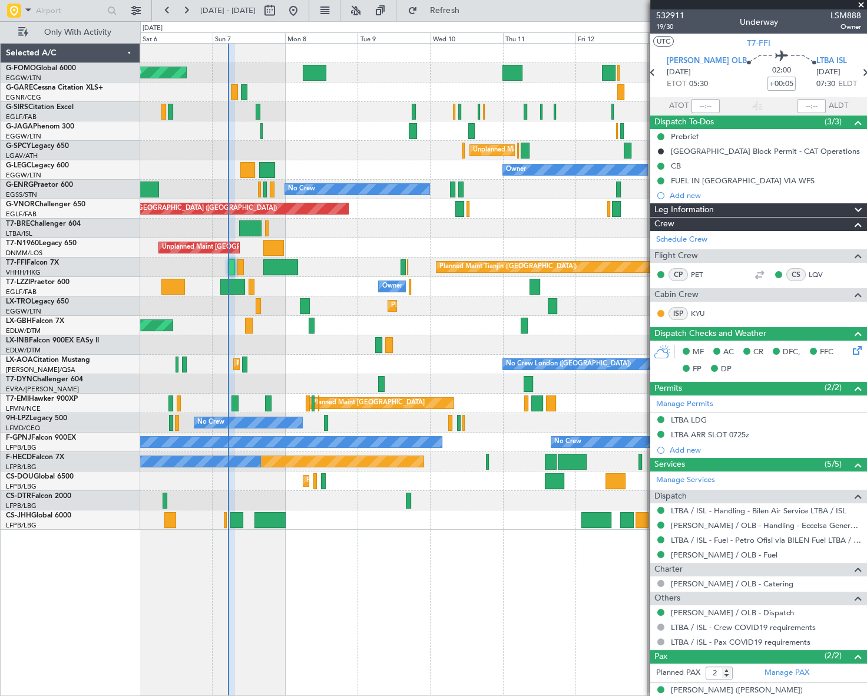
click at [452, 601] on div "Planned Maint [GEOGRAPHIC_DATA] ([GEOGRAPHIC_DATA]) Planned Maint [GEOGRAPHIC_D…" at bounding box center [503, 369] width 726 height 653
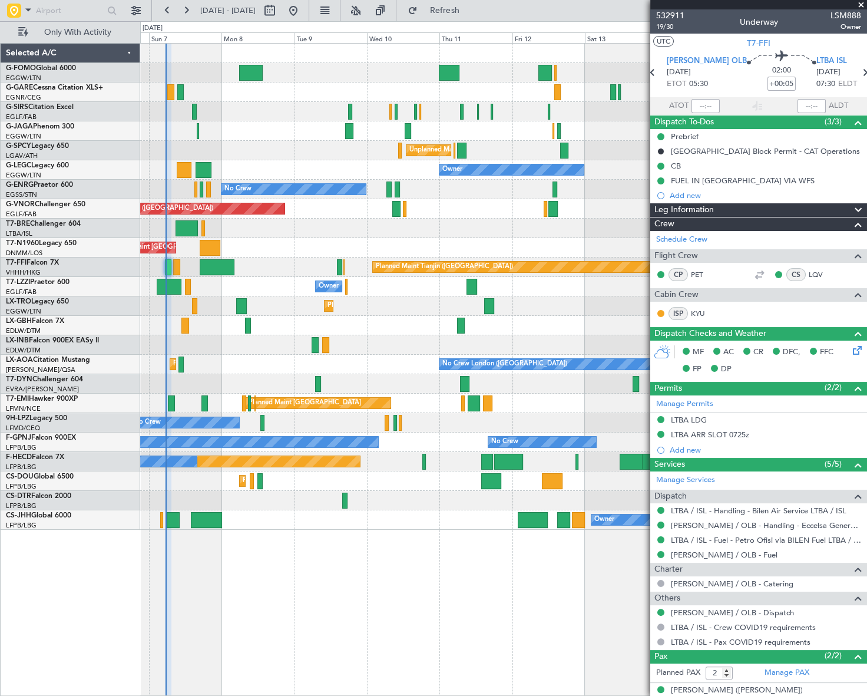
click at [369, 353] on div at bounding box center [503, 344] width 726 height 19
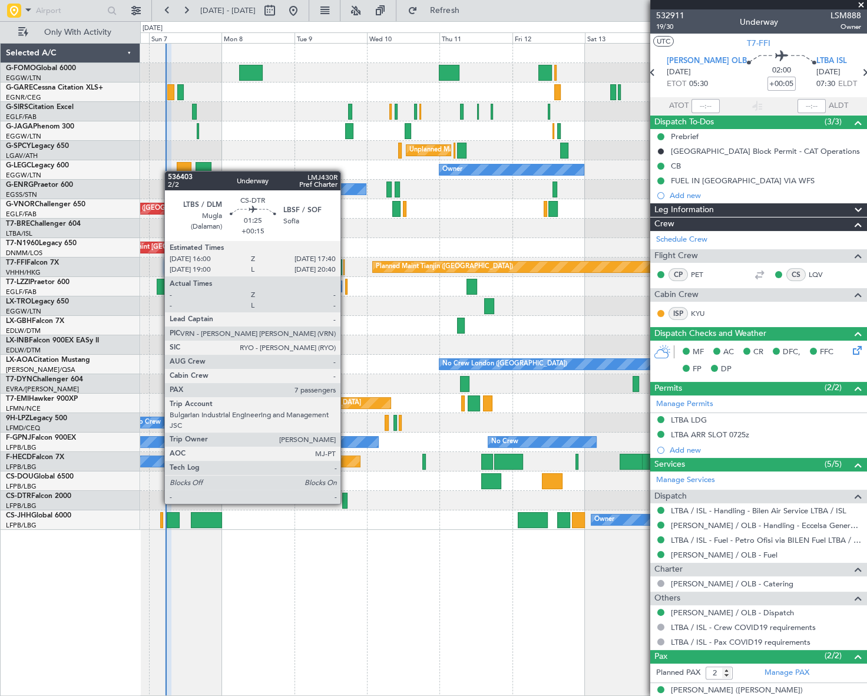
click at [346, 502] on div at bounding box center [344, 500] width 5 height 16
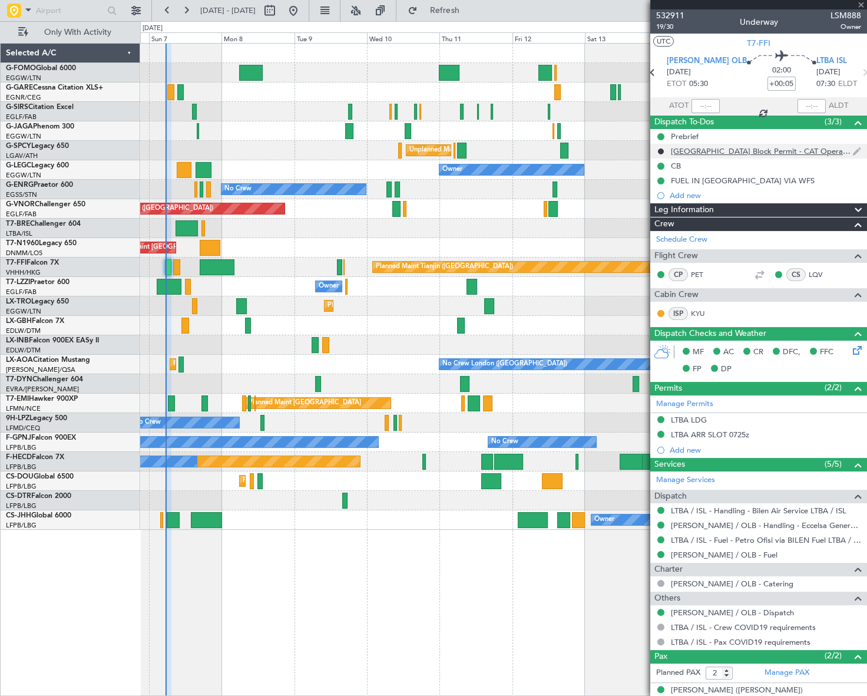
type input "+00:15"
type input "7"
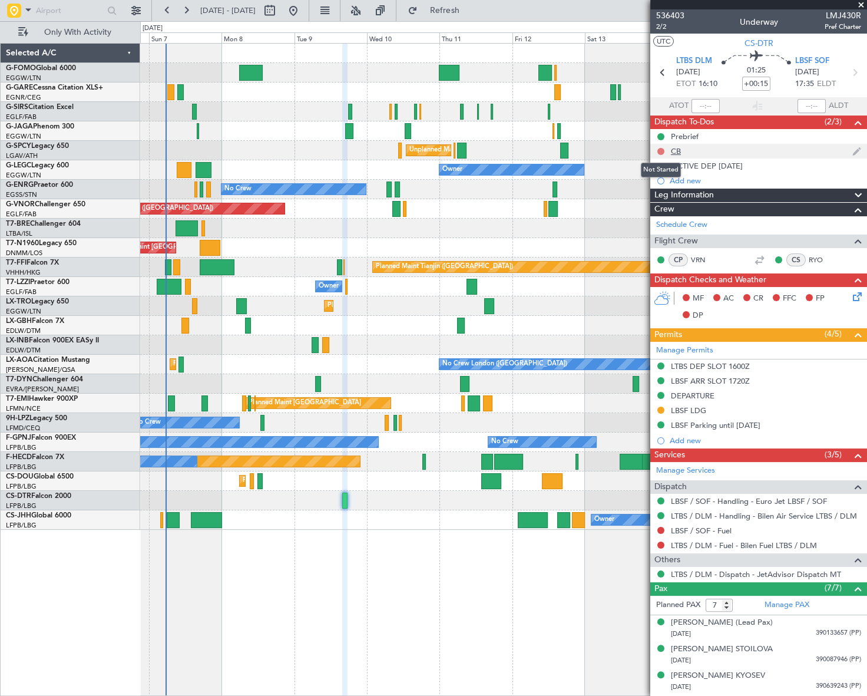
click at [661, 151] on button at bounding box center [660, 151] width 7 height 7
click at [659, 206] on span "Completed" at bounding box center [665, 203] width 39 height 12
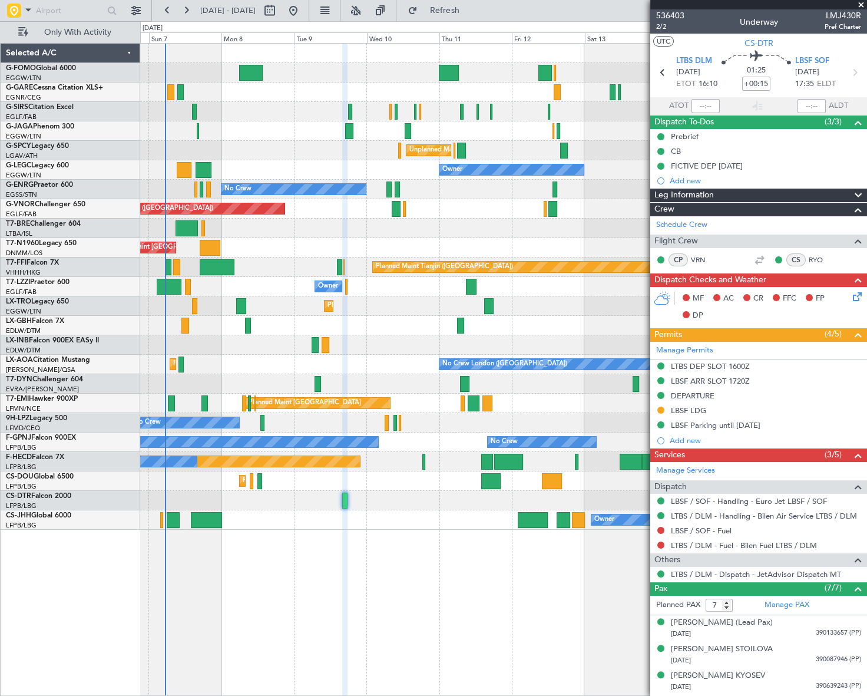
click at [851, 296] on icon at bounding box center [855, 294] width 9 height 9
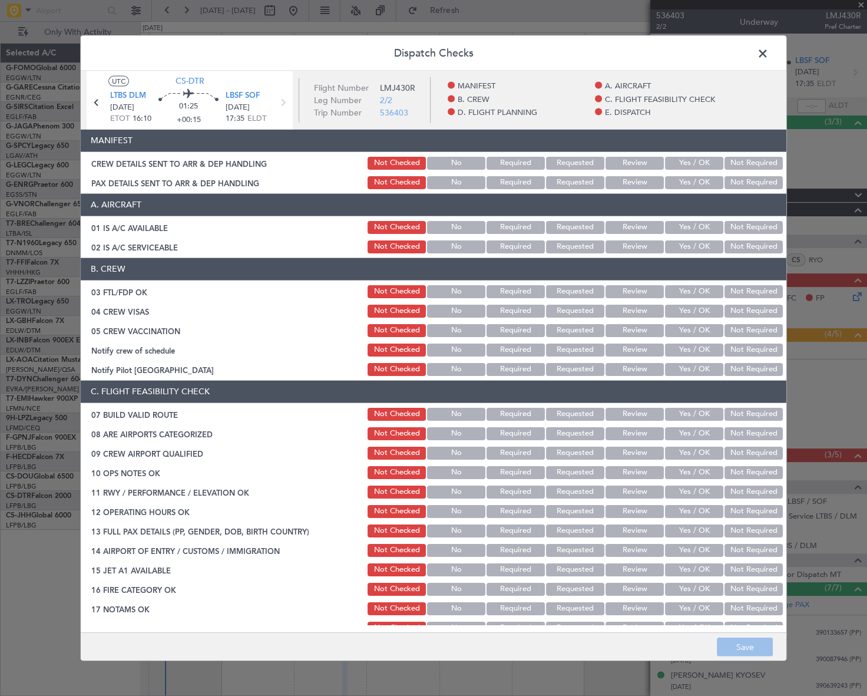
click at [700, 222] on button "Yes / OK" at bounding box center [694, 226] width 58 height 13
click at [697, 249] on button "Yes / OK" at bounding box center [694, 246] width 58 height 13
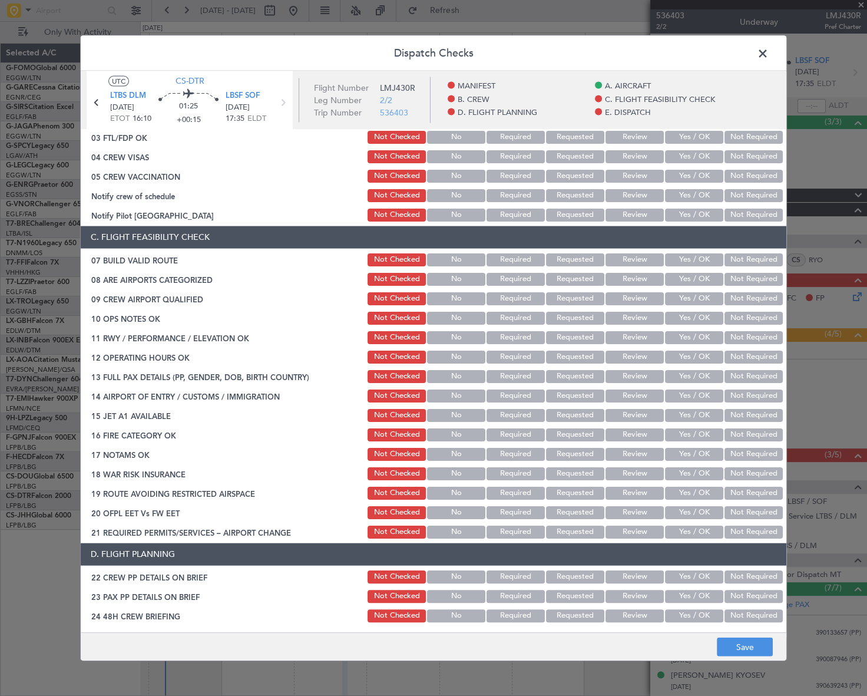
scroll to position [160, 0]
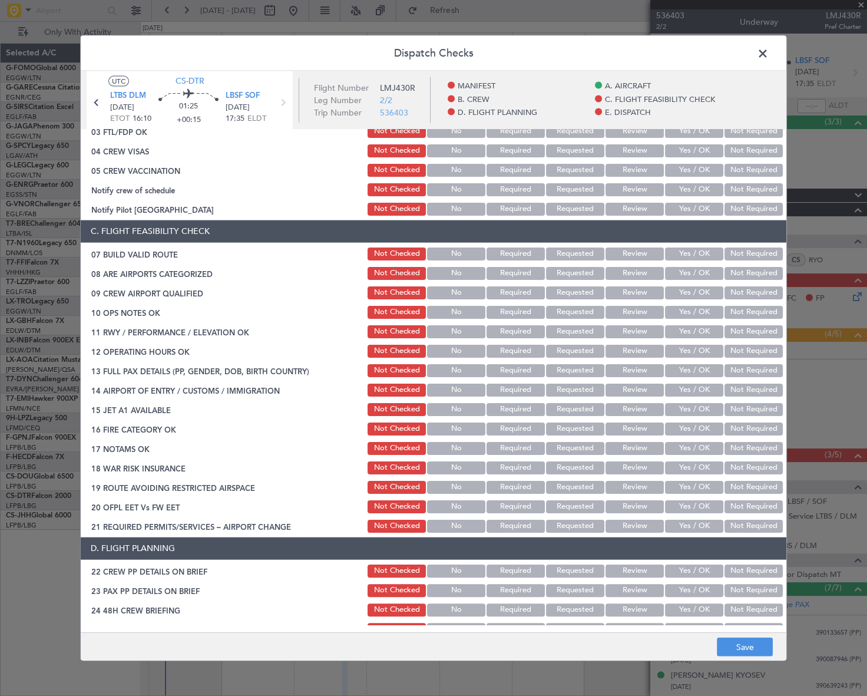
click at [695, 249] on button "Yes / OK" at bounding box center [694, 253] width 58 height 13
click at [706, 306] on button "Yes / OK" at bounding box center [694, 311] width 58 height 13
click at [699, 328] on button "Yes / OK" at bounding box center [694, 331] width 58 height 13
click at [701, 345] on button "Yes / OK" at bounding box center [694, 350] width 58 height 13
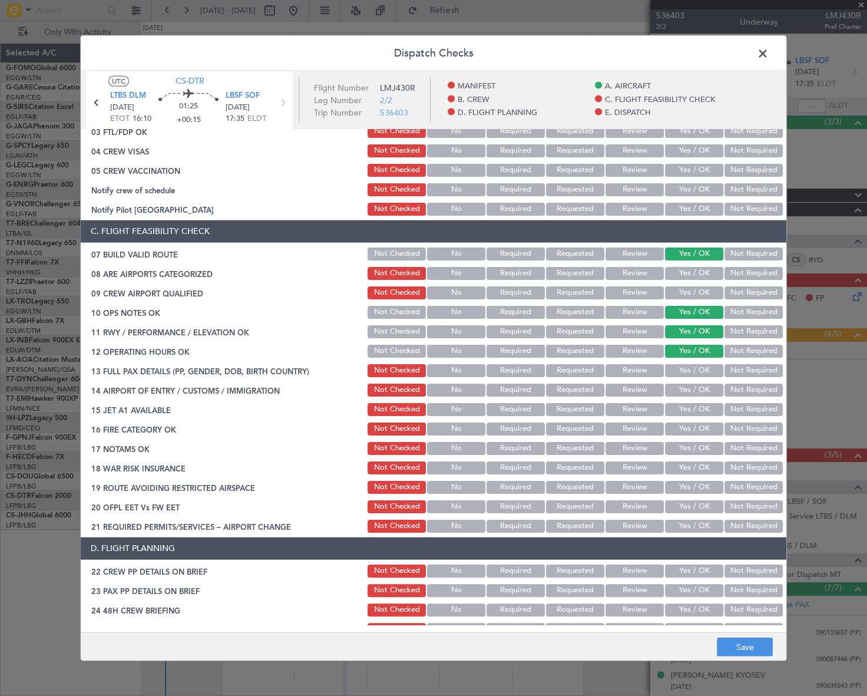
click at [699, 366] on button "Yes / OK" at bounding box center [694, 369] width 58 height 13
click at [710, 389] on button "Yes / OK" at bounding box center [694, 389] width 58 height 13
click at [700, 412] on button "Yes / OK" at bounding box center [694, 408] width 58 height 13
click at [694, 430] on button "Yes / OK" at bounding box center [694, 428] width 58 height 13
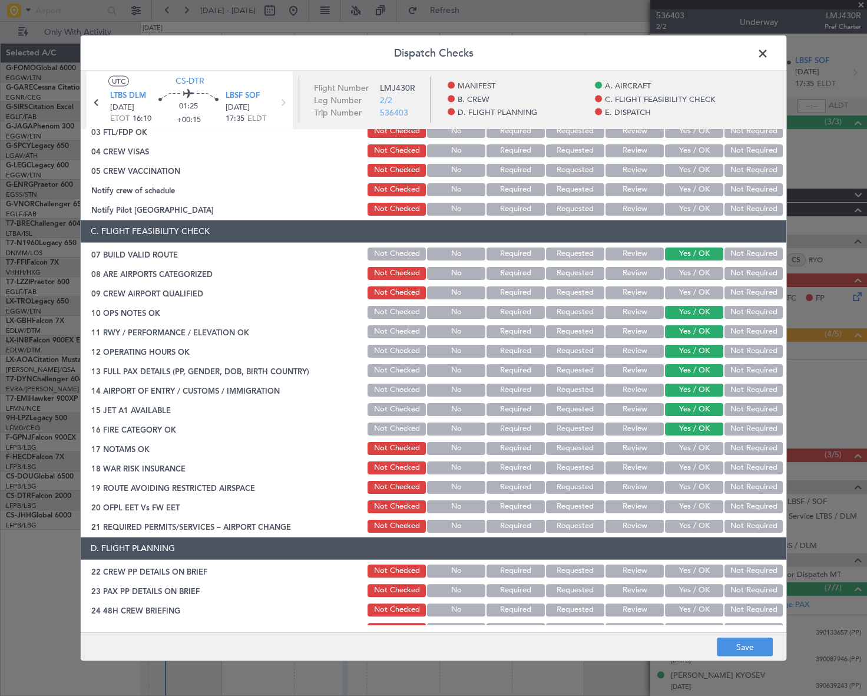
click at [709, 450] on button "Yes / OK" at bounding box center [694, 447] width 58 height 13
click at [681, 471] on button "Yes / OK" at bounding box center [694, 467] width 58 height 13
click at [730, 489] on button "Not Required" at bounding box center [754, 486] width 58 height 13
click at [707, 502] on button "Yes / OK" at bounding box center [694, 506] width 58 height 13
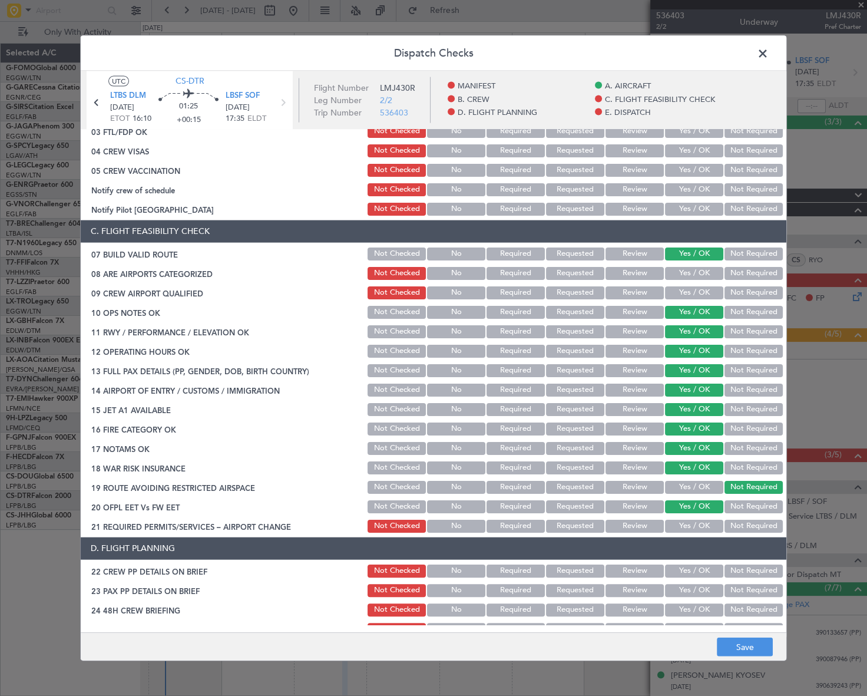
click at [703, 520] on button "Yes / OK" at bounding box center [694, 525] width 58 height 13
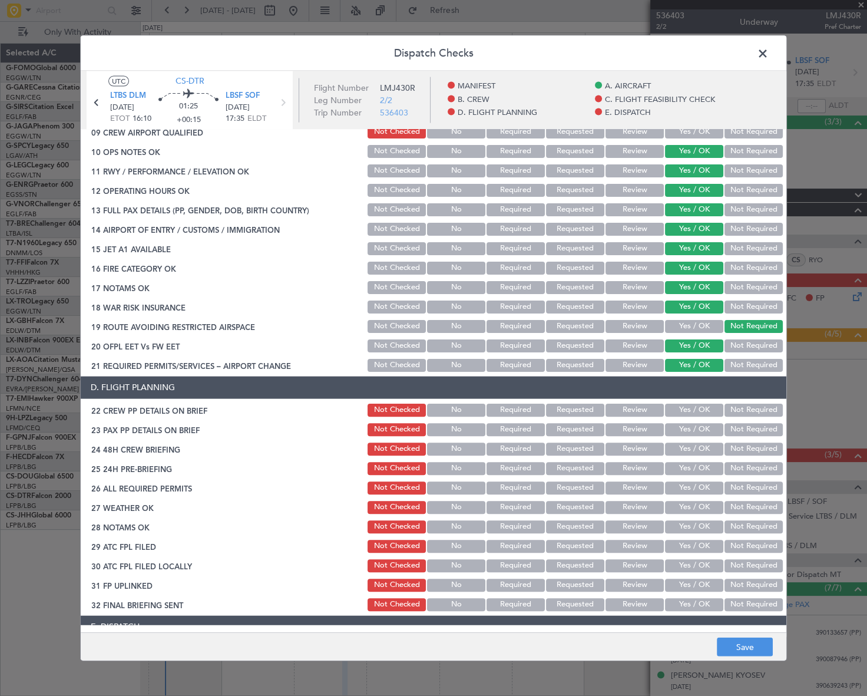
click at [697, 408] on button "Yes / OK" at bounding box center [694, 409] width 58 height 13
click at [697, 430] on button "Yes / OK" at bounding box center [694, 428] width 58 height 13
drag, startPoint x: 697, startPoint y: 451, endPoint x: 710, endPoint y: 455, distance: 13.0
click at [698, 452] on button "Yes / OK" at bounding box center [694, 448] width 58 height 13
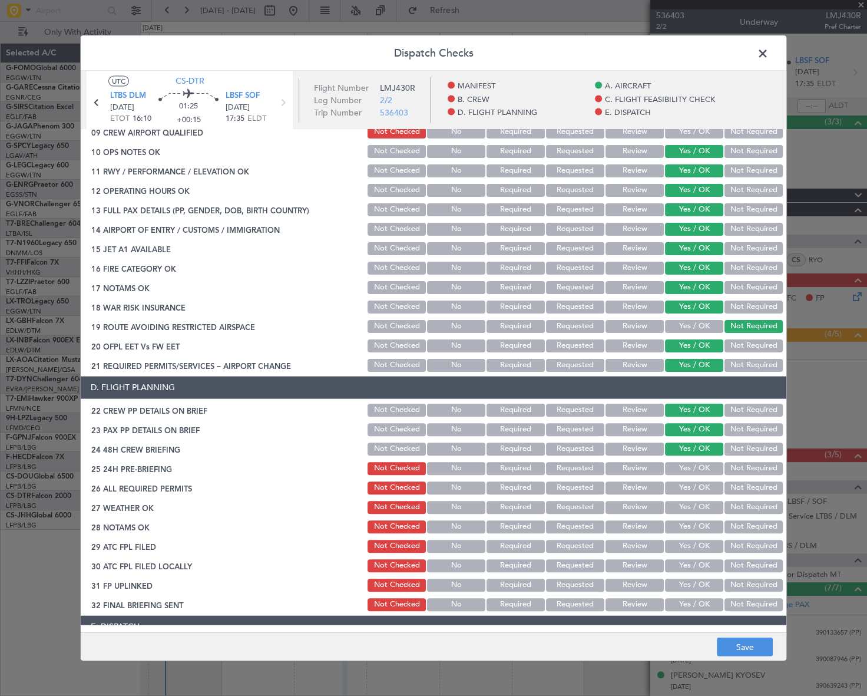
click at [744, 472] on button "Not Required" at bounding box center [754, 467] width 58 height 13
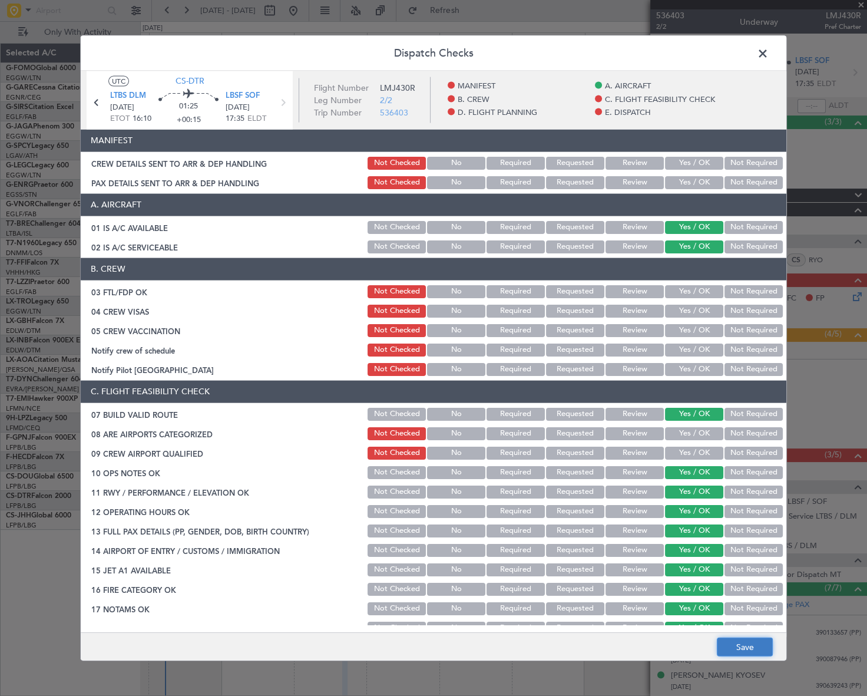
click at [748, 649] on button "Save" at bounding box center [745, 646] width 56 height 19
click at [769, 53] on span at bounding box center [769, 56] width 0 height 24
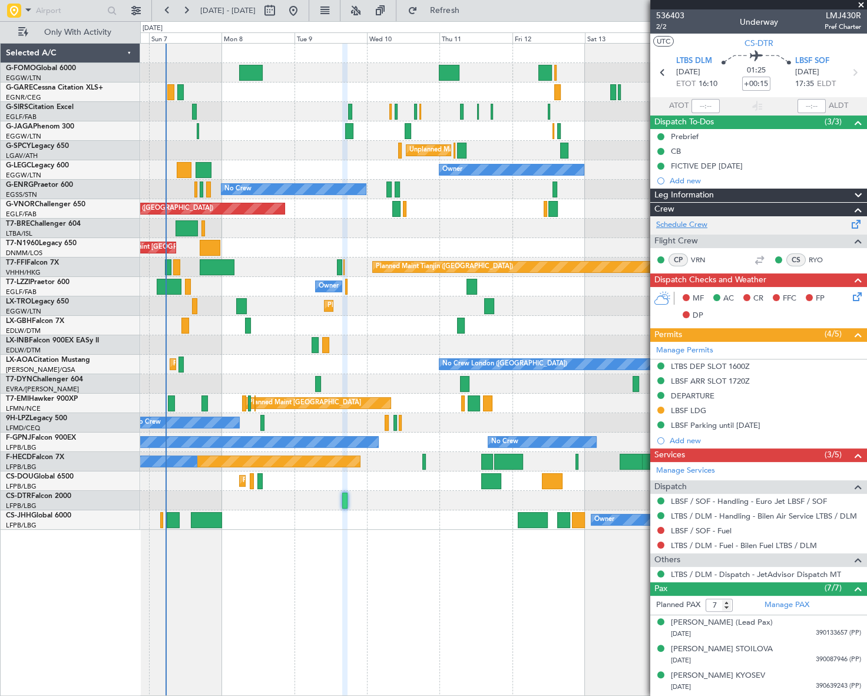
click at [693, 230] on link "Schedule Crew" at bounding box center [681, 225] width 51 height 12
click at [851, 296] on icon at bounding box center [855, 294] width 9 height 9
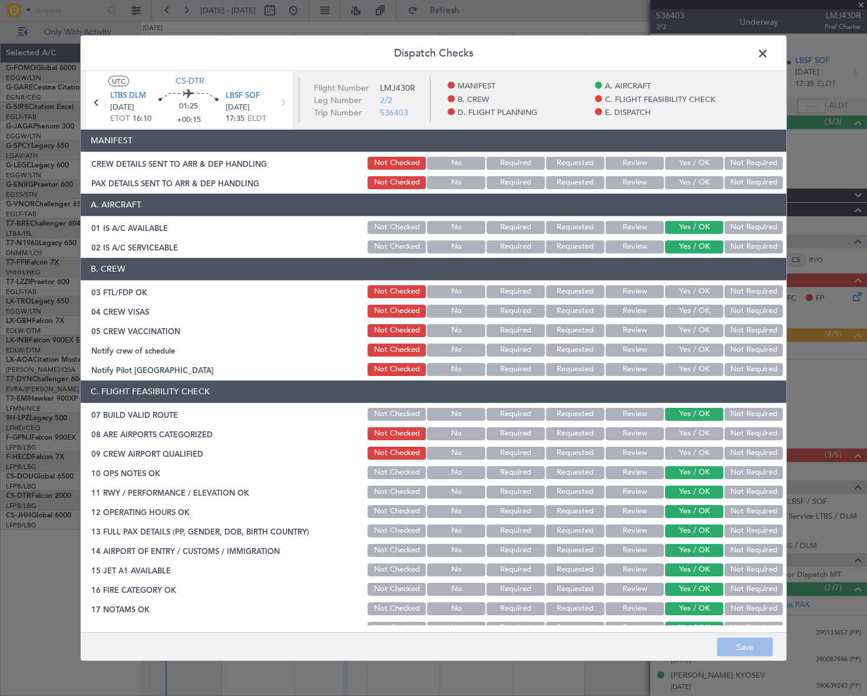
click at [707, 291] on button "Yes / OK" at bounding box center [694, 291] width 58 height 13
click at [735, 306] on button "Not Required" at bounding box center [754, 310] width 58 height 13
click at [738, 329] on button "Not Required" at bounding box center [754, 329] width 58 height 13
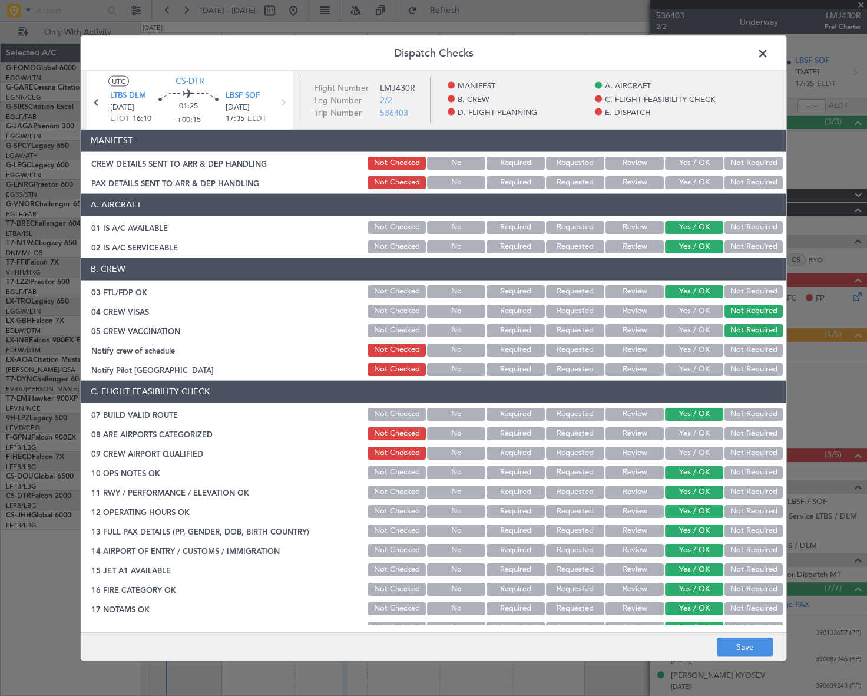
click at [705, 347] on button "Yes / OK" at bounding box center [694, 349] width 58 height 13
click at [708, 361] on div "Yes / OK" at bounding box center [692, 369] width 59 height 16
click at [707, 367] on button "Yes / OK" at bounding box center [694, 368] width 58 height 13
click at [693, 438] on button "Yes / OK" at bounding box center [694, 432] width 58 height 13
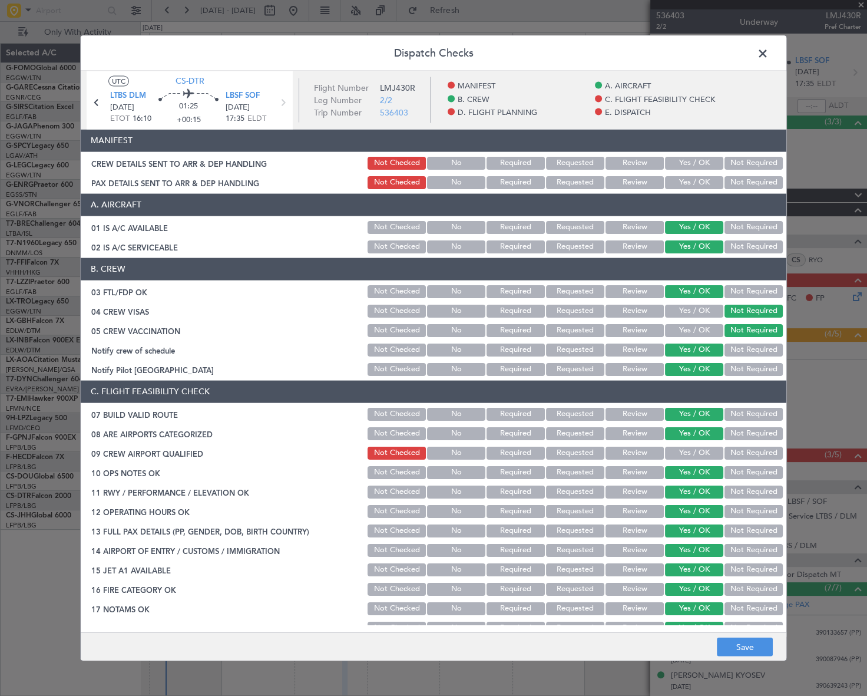
click at [699, 452] on button "Yes / OK" at bounding box center [694, 452] width 58 height 13
click at [745, 648] on button "Save" at bounding box center [745, 646] width 56 height 19
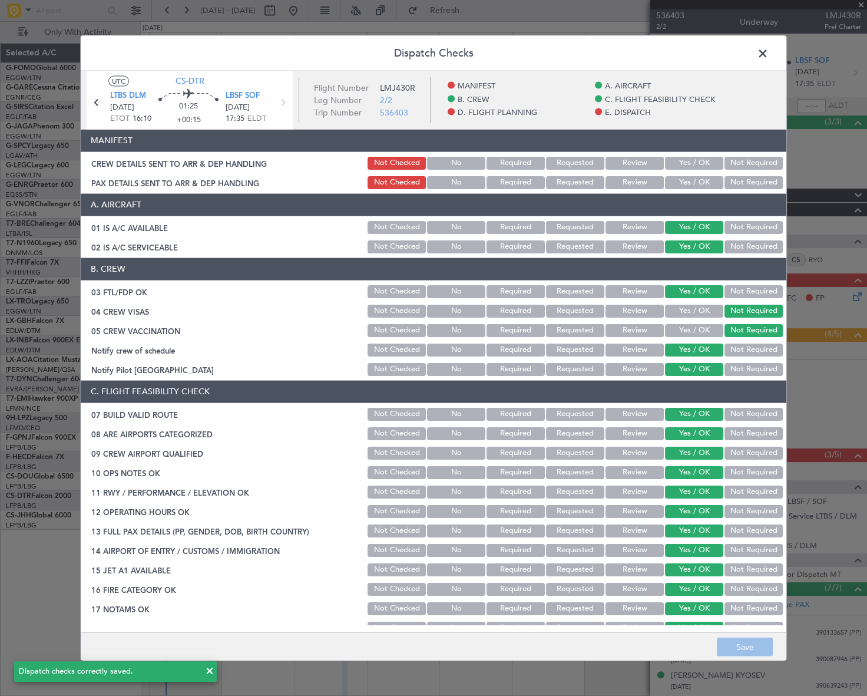
click at [769, 53] on span at bounding box center [769, 56] width 0 height 24
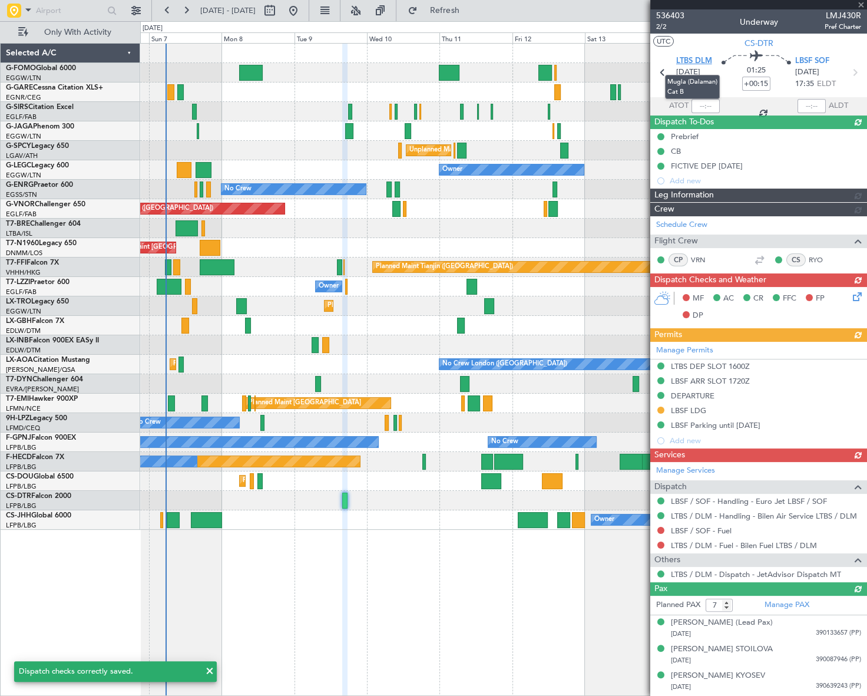
click at [701, 59] on span "LTBS DLM" at bounding box center [694, 61] width 36 height 12
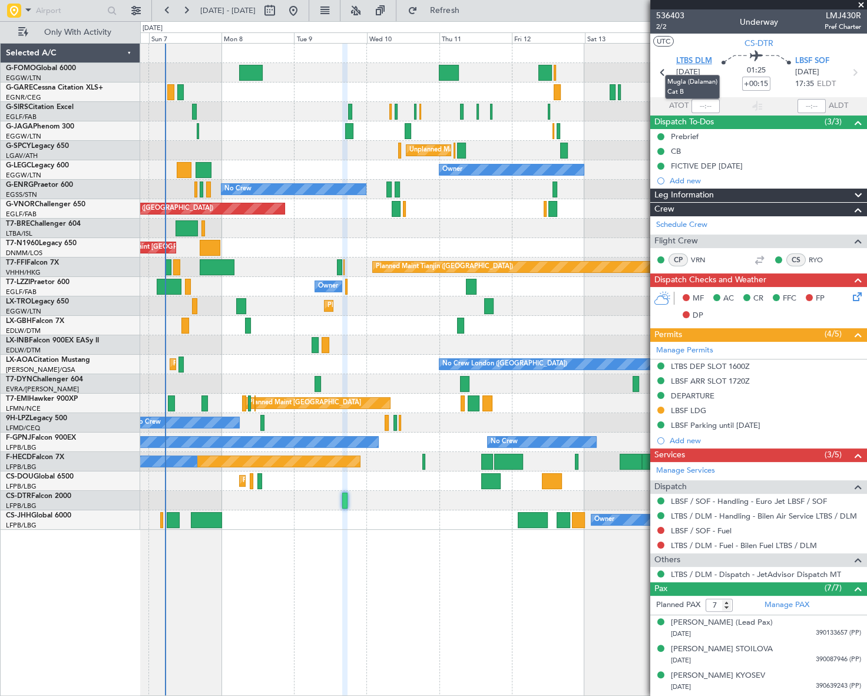
click at [697, 61] on span "LTBS DLM" at bounding box center [694, 61] width 36 height 12
click at [801, 61] on span "LBSF SOF" at bounding box center [812, 61] width 34 height 12
click at [695, 223] on link "Schedule Crew" at bounding box center [681, 225] width 51 height 12
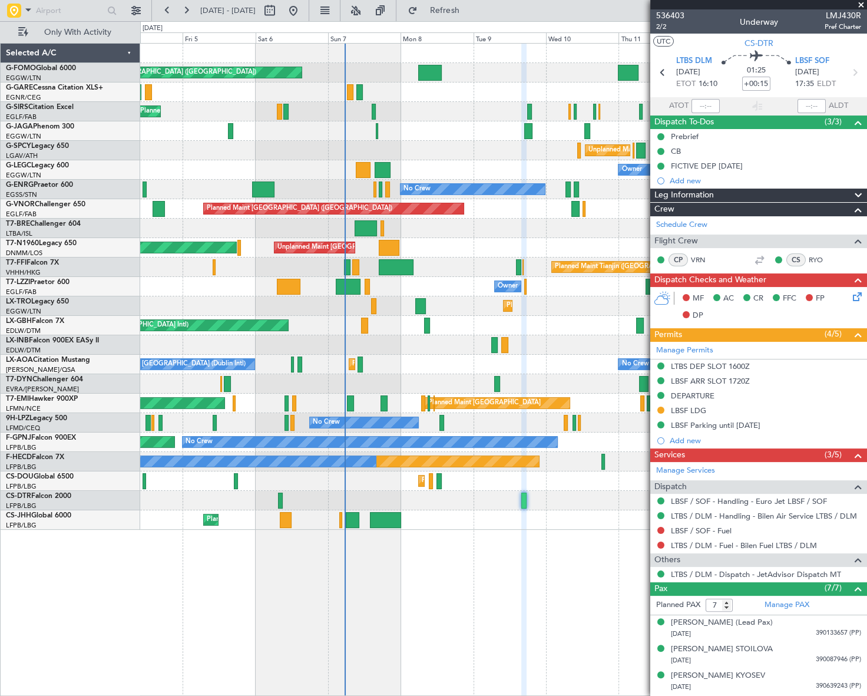
click at [445, 571] on div "Planned Maint [GEOGRAPHIC_DATA] ([GEOGRAPHIC_DATA]) Planned Maint [GEOGRAPHIC_D…" at bounding box center [503, 369] width 727 height 653
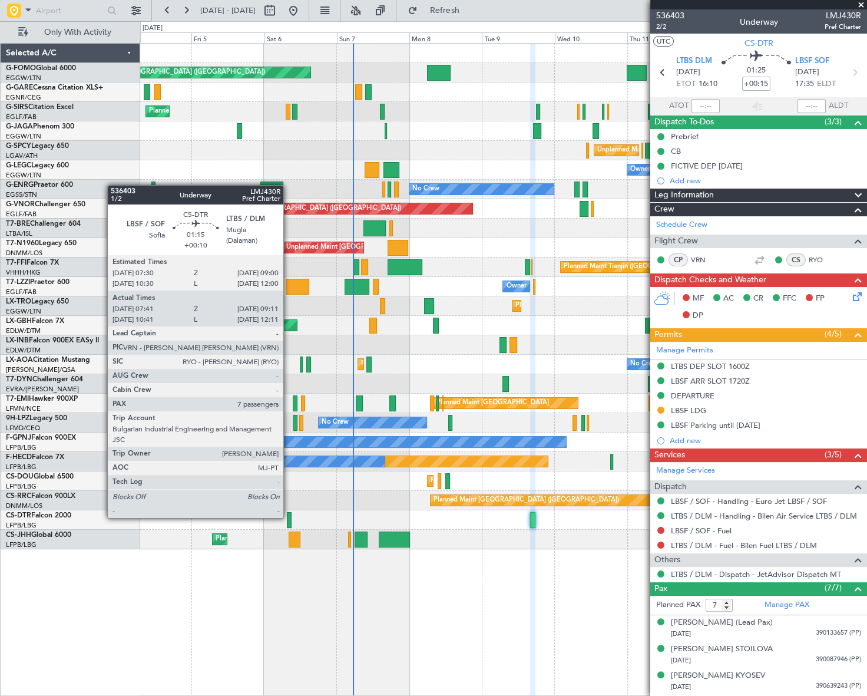
click at [289, 517] on div at bounding box center [289, 520] width 5 height 16
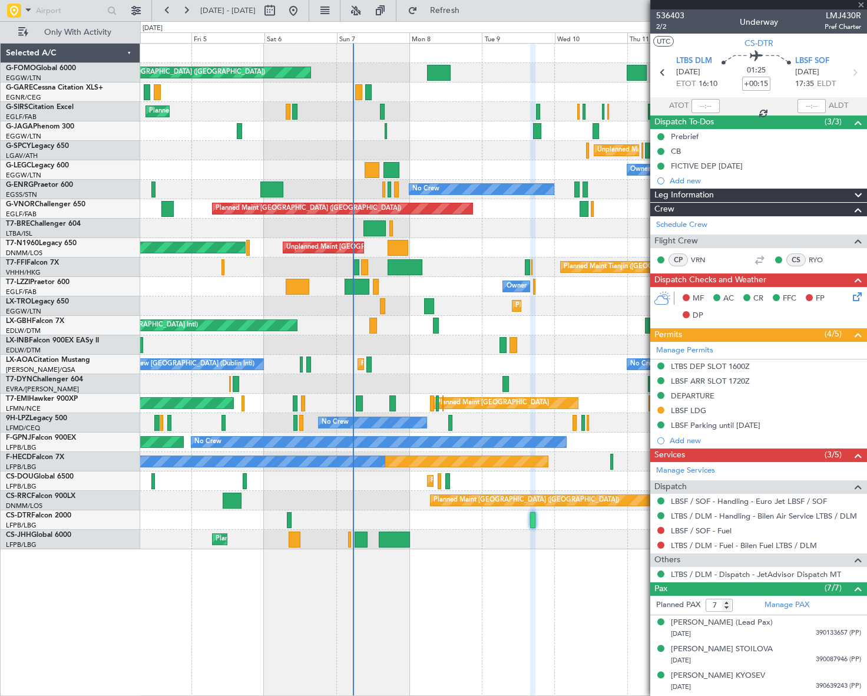
type input "+00:10"
type input "07:51"
type input "09:06"
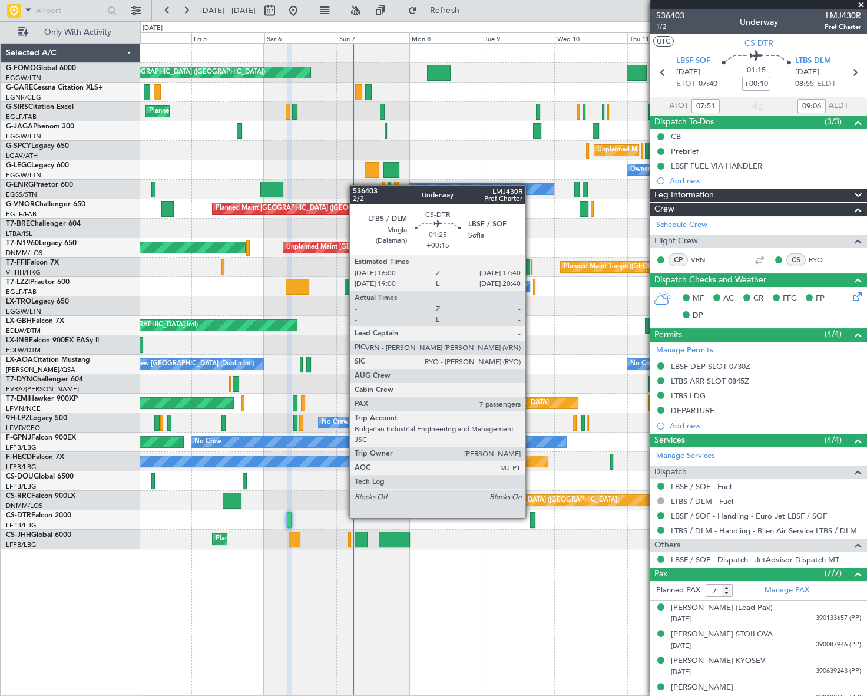
click at [531, 517] on div at bounding box center [532, 520] width 5 height 16
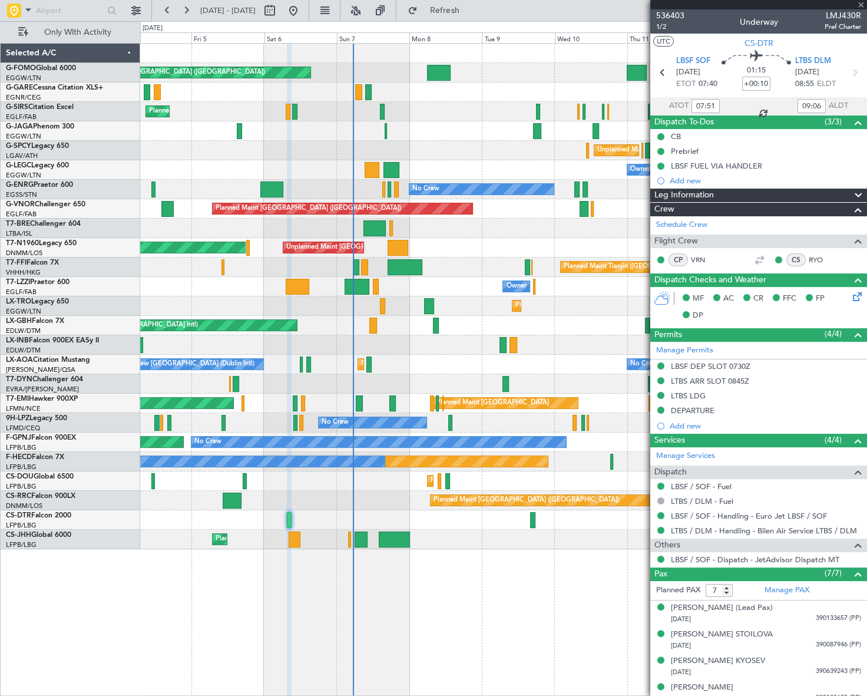
type input "+00:15"
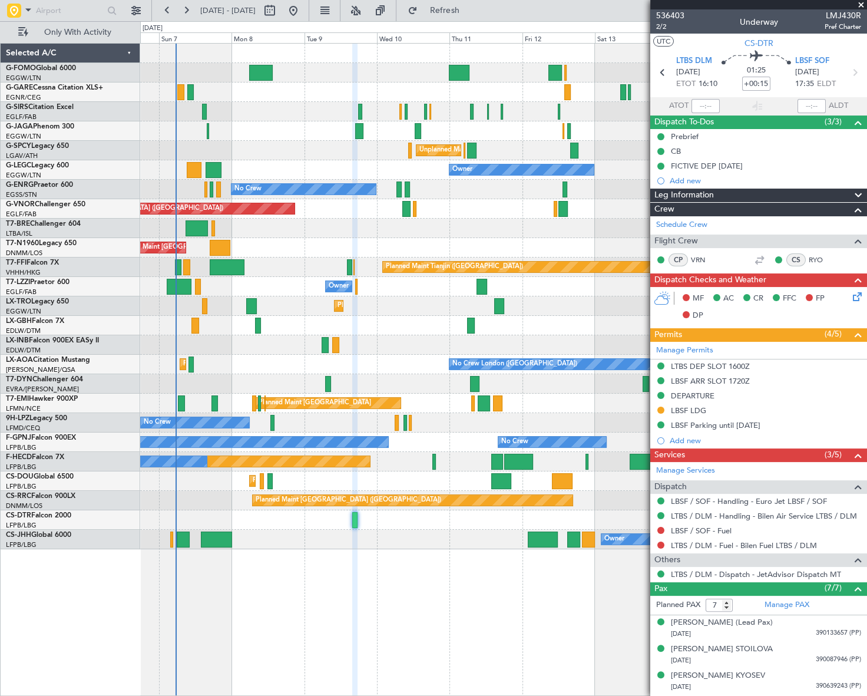
click at [349, 611] on div "Planned Maint [GEOGRAPHIC_DATA] ([GEOGRAPHIC_DATA]) Planned Maint [GEOGRAPHIC_D…" at bounding box center [503, 369] width 727 height 653
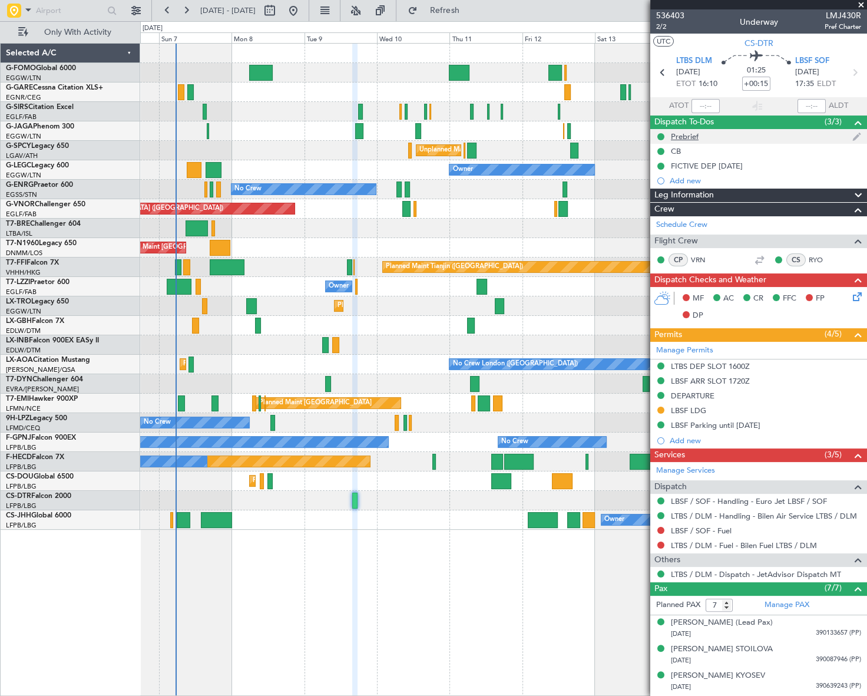
click at [684, 137] on div "Prebrief" at bounding box center [685, 136] width 28 height 10
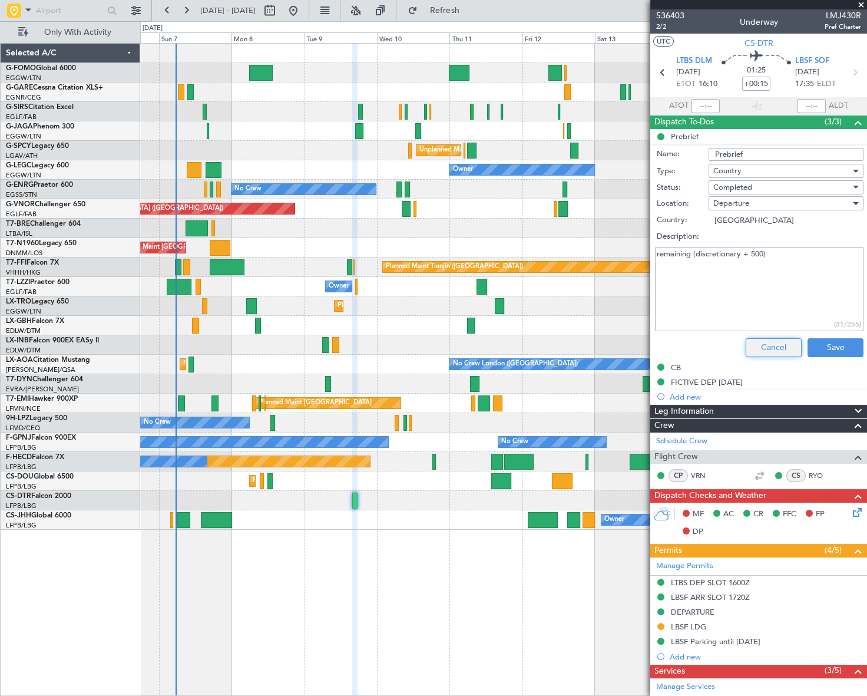
click at [750, 350] on button "Cancel" at bounding box center [774, 347] width 56 height 19
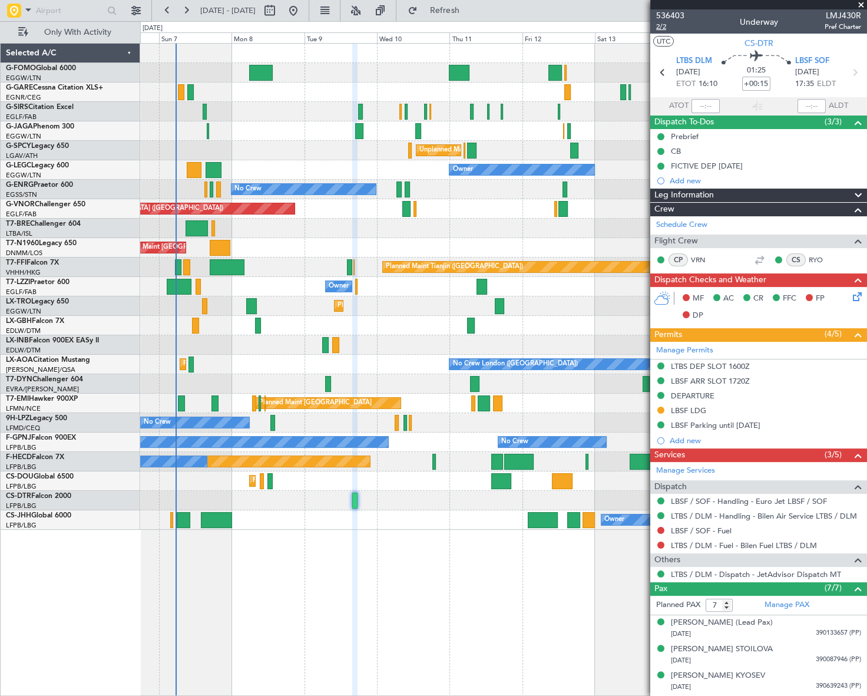
click at [666, 29] on span "2/2" at bounding box center [670, 27] width 28 height 10
click at [660, 31] on span "2/2" at bounding box center [670, 27] width 28 height 10
click at [851, 296] on icon at bounding box center [855, 294] width 9 height 9
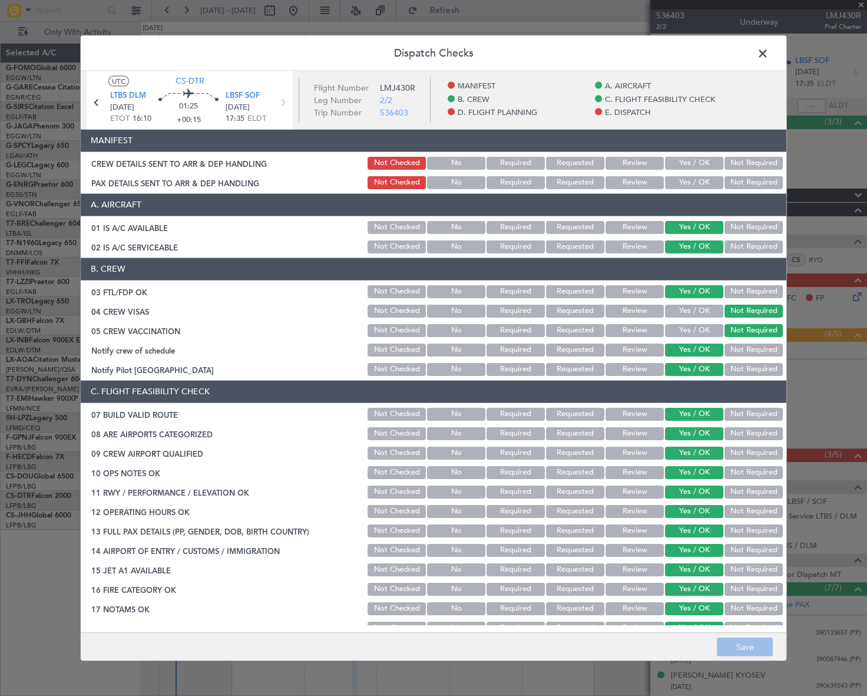
click at [769, 58] on span at bounding box center [769, 56] width 0 height 24
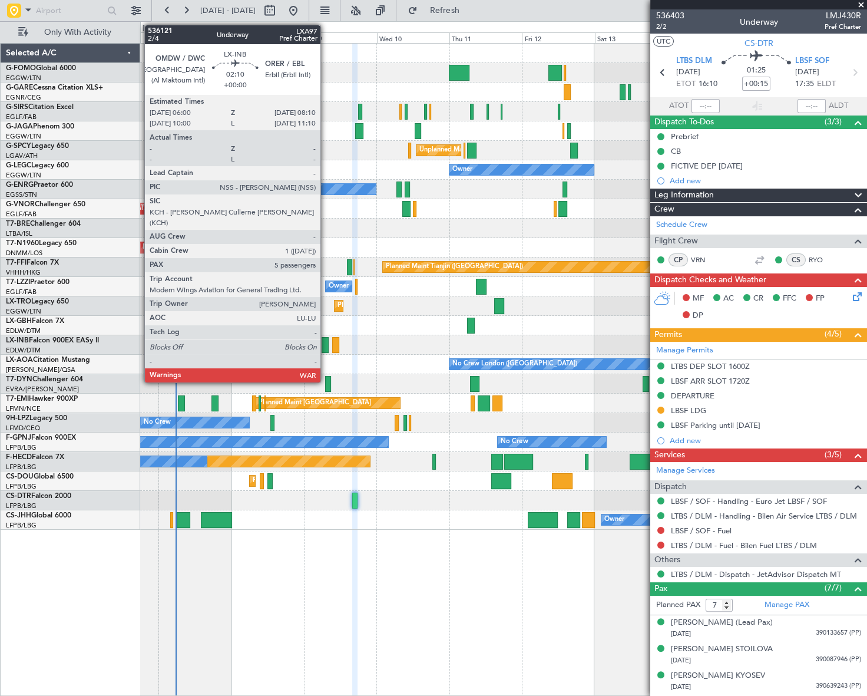
click at [326, 344] on div at bounding box center [325, 345] width 7 height 16
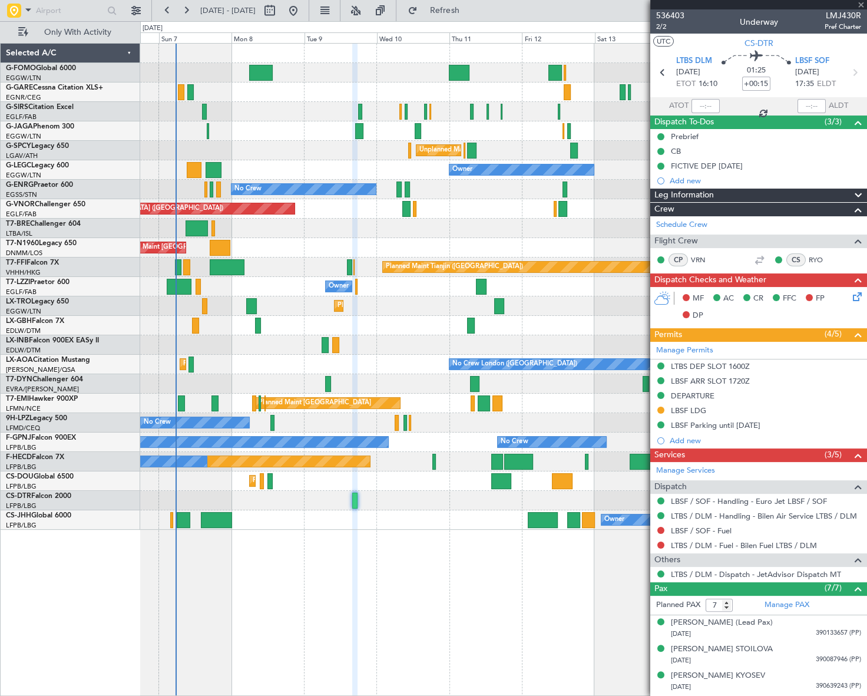
type input "5"
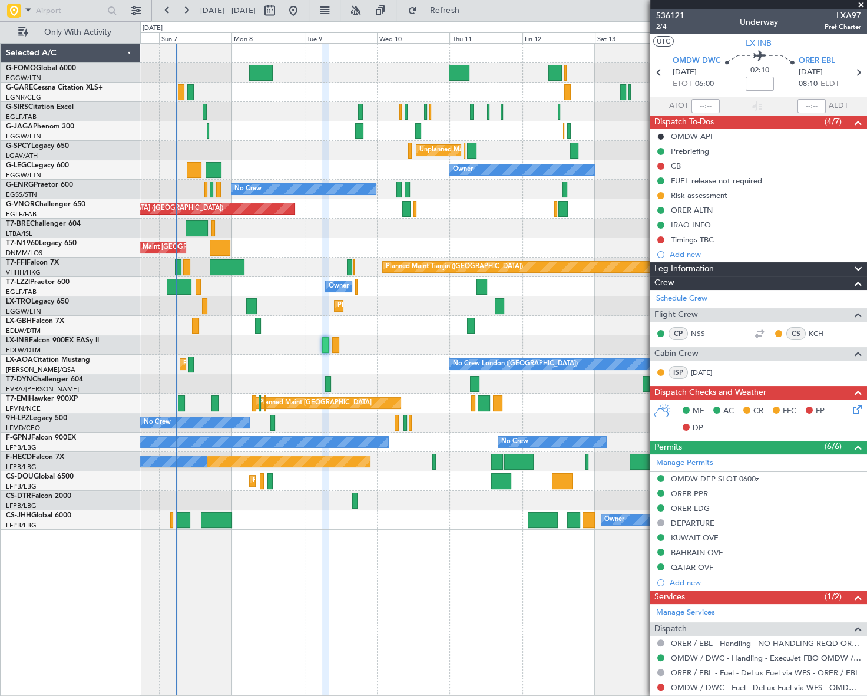
click at [851, 406] on icon at bounding box center [855, 406] width 9 height 9
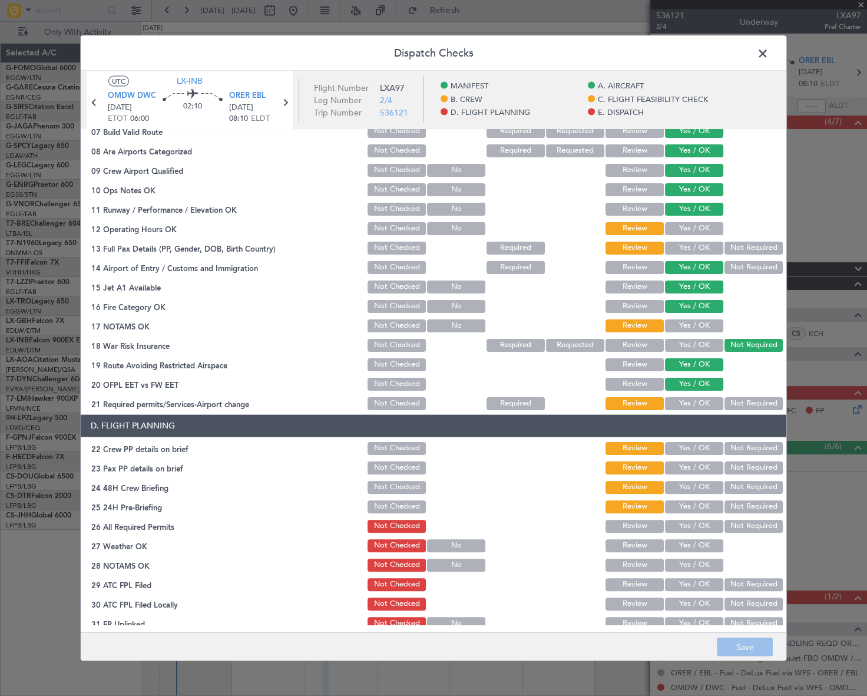
scroll to position [267, 0]
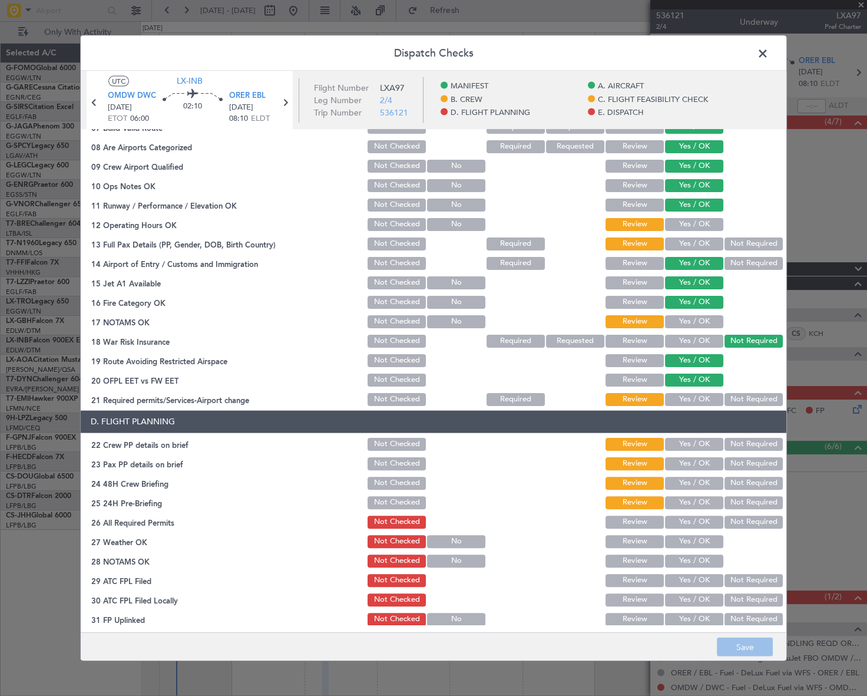
click at [769, 49] on span at bounding box center [769, 56] width 0 height 24
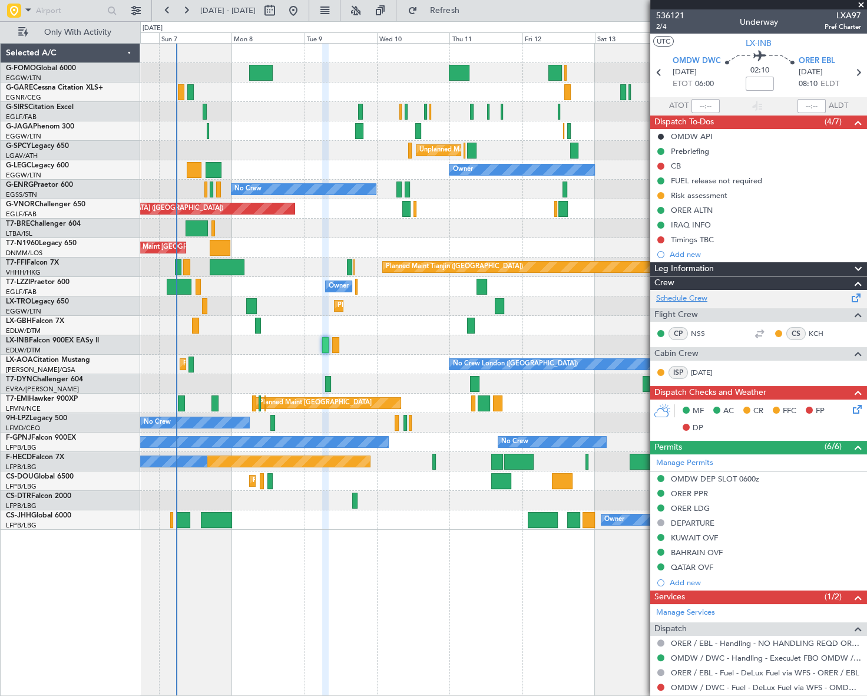
click at [687, 297] on link "Schedule Crew" at bounding box center [681, 299] width 51 height 12
click at [679, 150] on div "Prebriefing" at bounding box center [690, 151] width 38 height 10
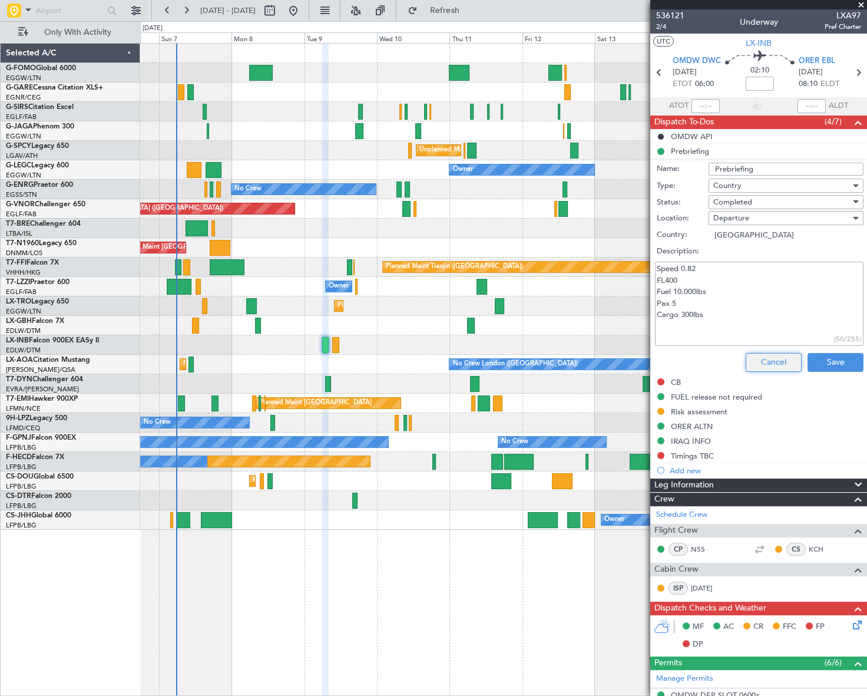
click at [772, 355] on button "Cancel" at bounding box center [774, 362] width 56 height 19
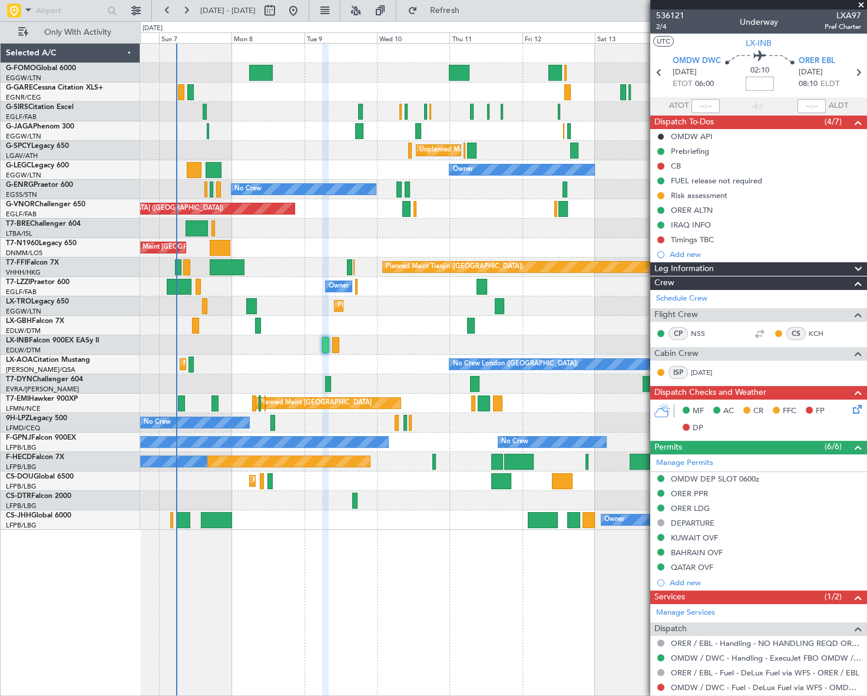
click at [750, 83] on input at bounding box center [760, 84] width 28 height 14
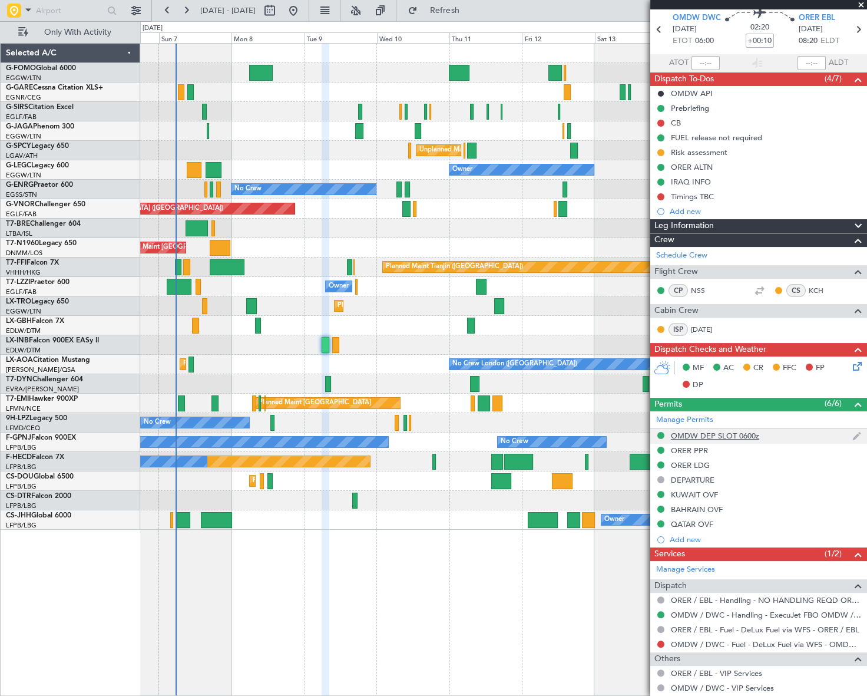
scroll to position [0, 0]
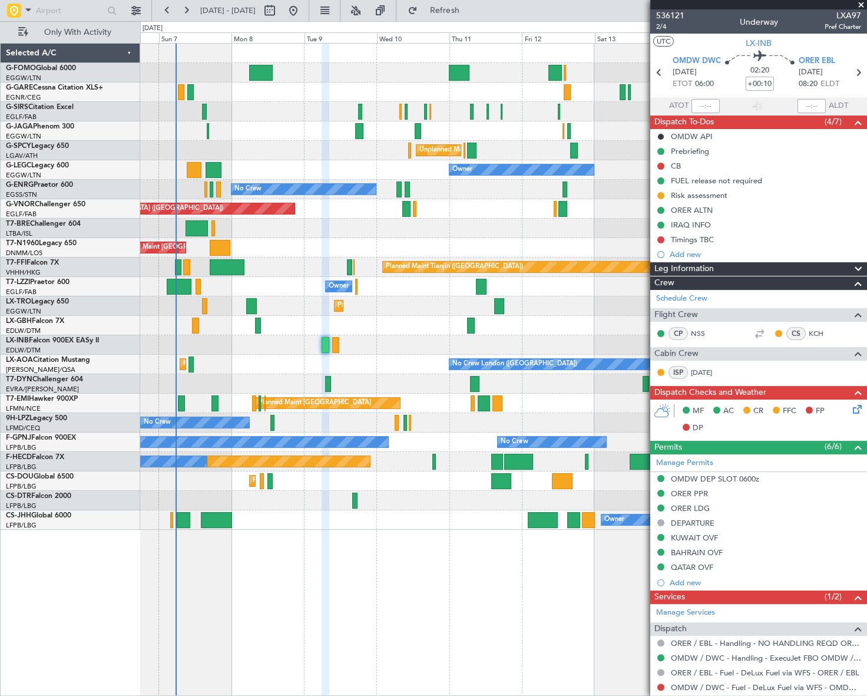
click at [851, 409] on icon at bounding box center [855, 406] width 9 height 9
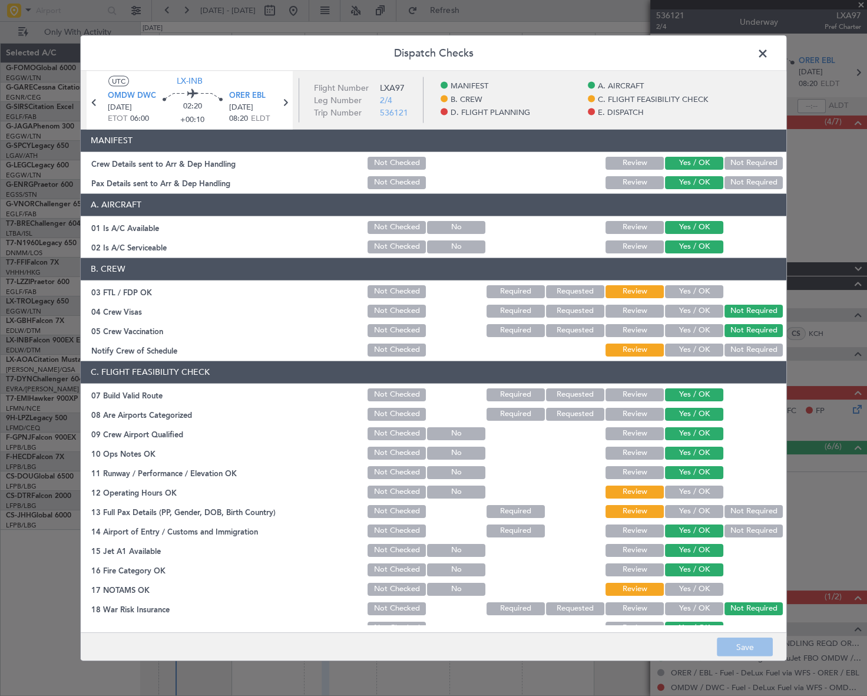
click at [694, 290] on button "Yes / OK" at bounding box center [694, 291] width 58 height 13
click at [701, 347] on button "Yes / OK" at bounding box center [694, 349] width 58 height 13
click at [688, 492] on button "Yes / OK" at bounding box center [694, 491] width 58 height 13
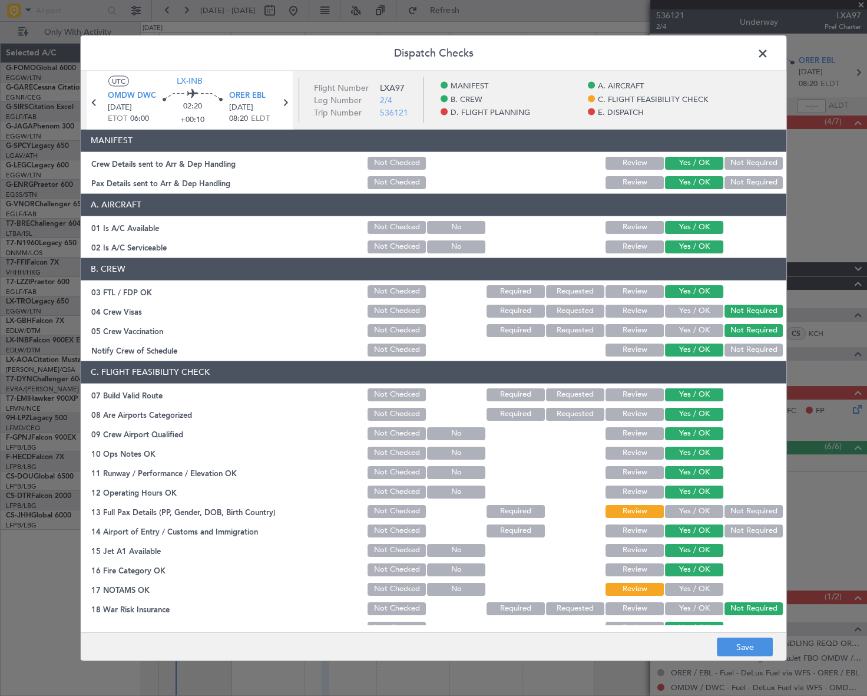
click at [683, 512] on button "Yes / OK" at bounding box center [694, 510] width 58 height 13
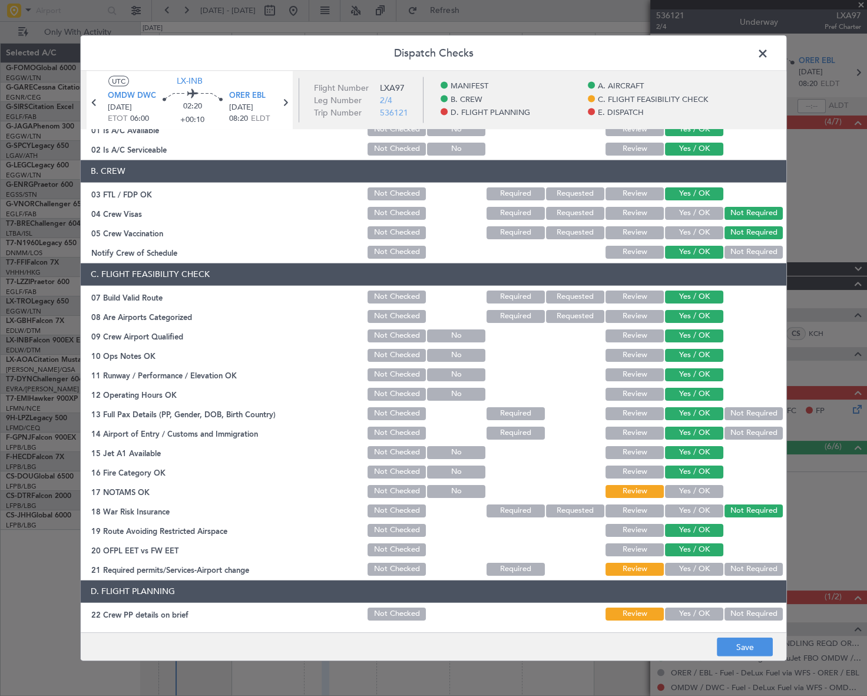
scroll to position [214, 0]
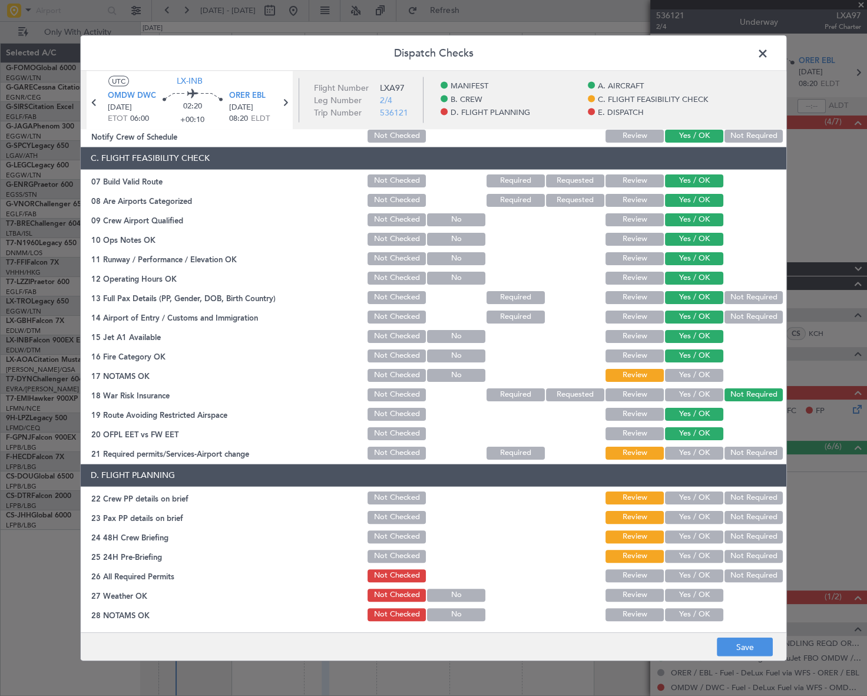
click at [692, 372] on button "Yes / OK" at bounding box center [694, 374] width 58 height 13
click at [676, 452] on button "Yes / OK" at bounding box center [694, 452] width 58 height 13
click at [702, 495] on button "Yes / OK" at bounding box center [694, 497] width 58 height 13
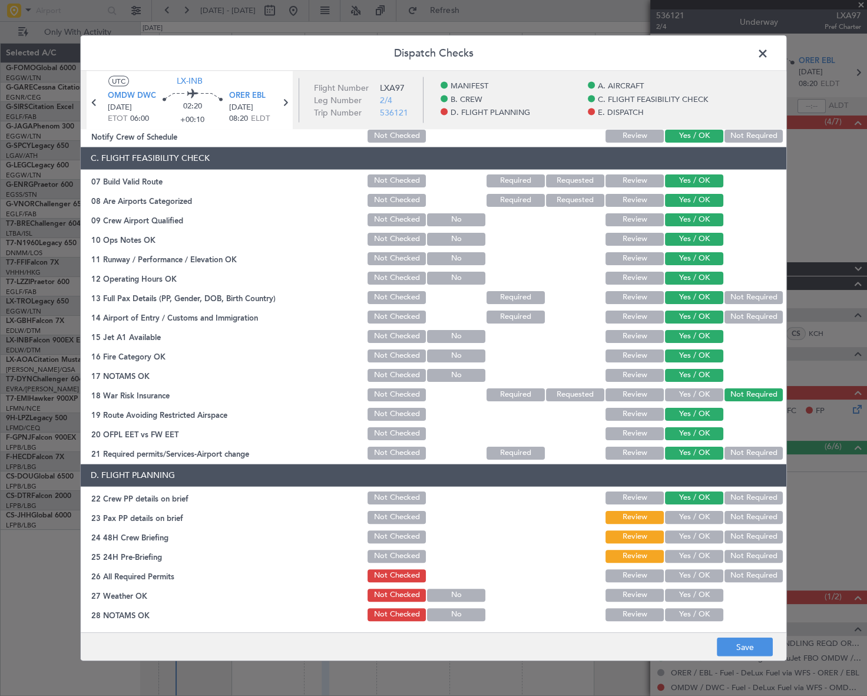
click at [696, 517] on button "Yes / OK" at bounding box center [694, 516] width 58 height 13
click at [706, 532] on button "Yes / OK" at bounding box center [694, 536] width 58 height 13
drag, startPoint x: 742, startPoint y: 540, endPoint x: 744, endPoint y: 549, distance: 9.0
click at [743, 542] on div "Not Required" at bounding box center [752, 536] width 59 height 16
click at [746, 550] on button "Not Required" at bounding box center [754, 555] width 58 height 13
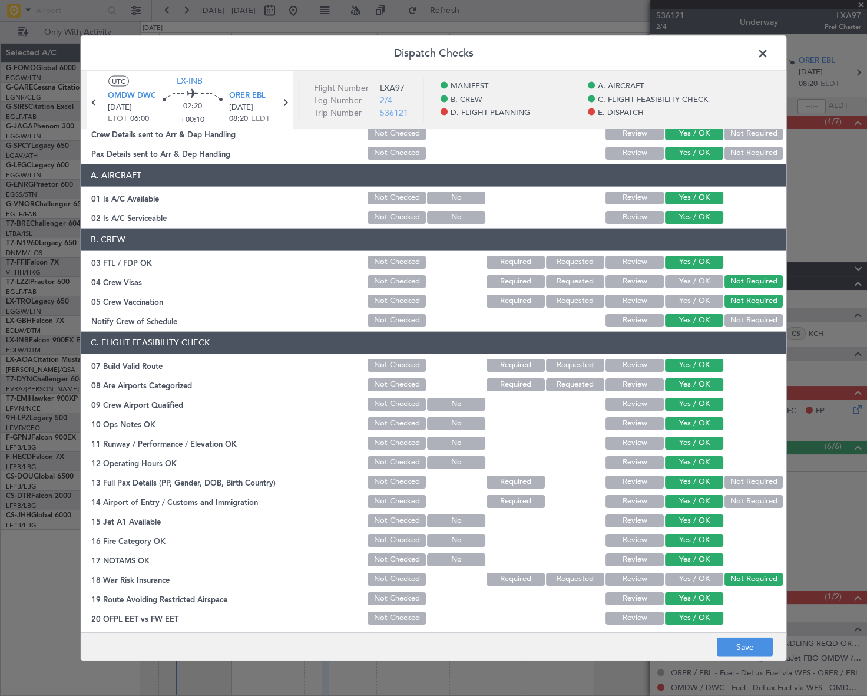
scroll to position [0, 0]
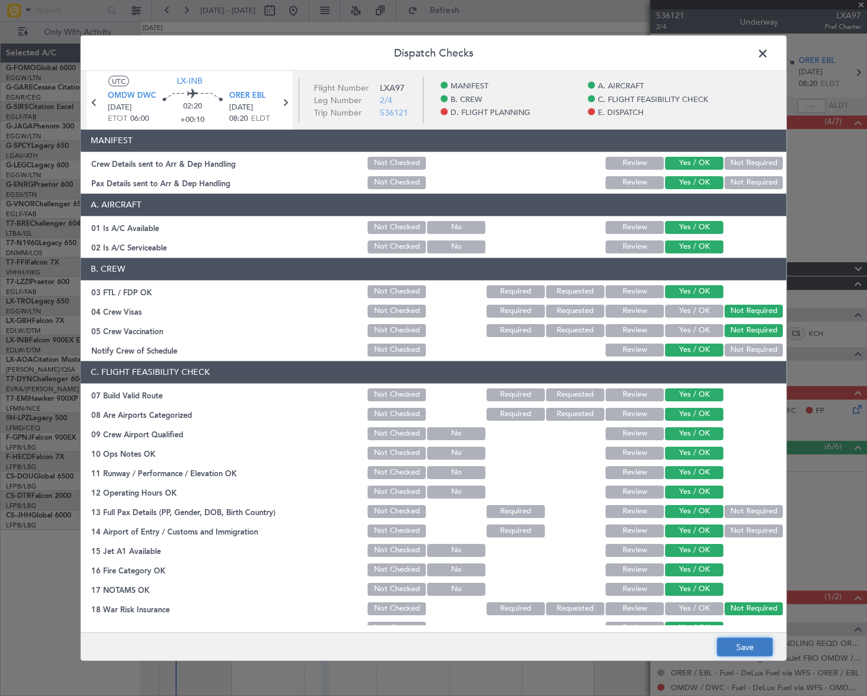
click at [758, 648] on button "Save" at bounding box center [745, 646] width 56 height 19
click at [769, 57] on span at bounding box center [769, 56] width 0 height 24
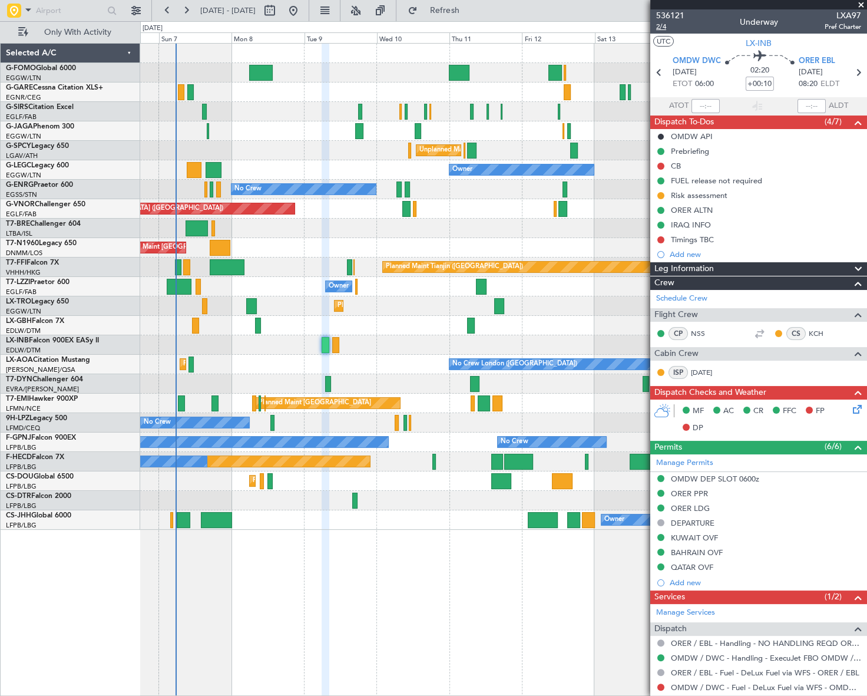
click at [662, 25] on span "2/4" at bounding box center [670, 27] width 28 height 10
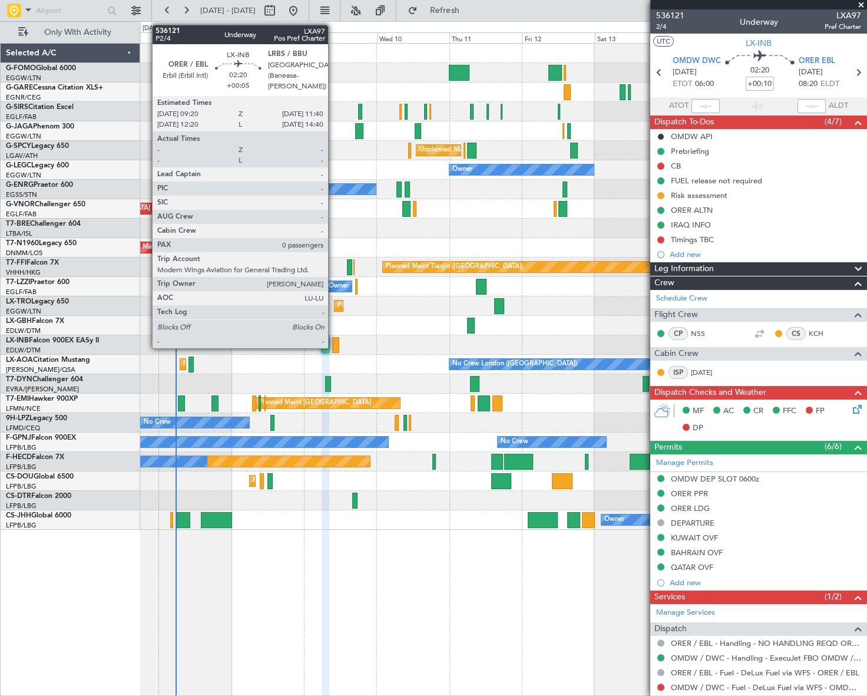
click at [333, 346] on div at bounding box center [335, 345] width 7 height 16
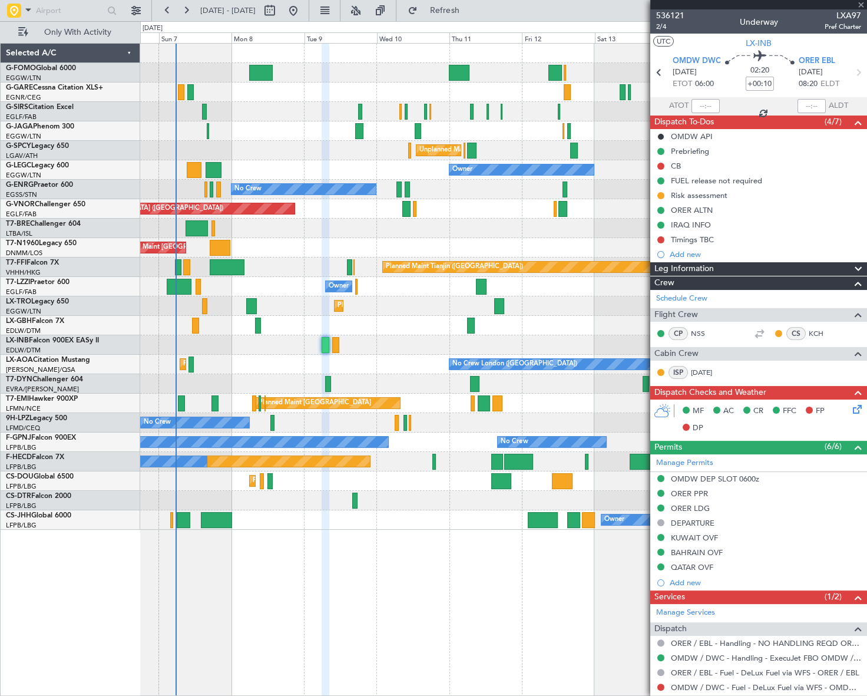
type input "+00:05"
type input "0"
